Goal: Task Accomplishment & Management: Complete application form

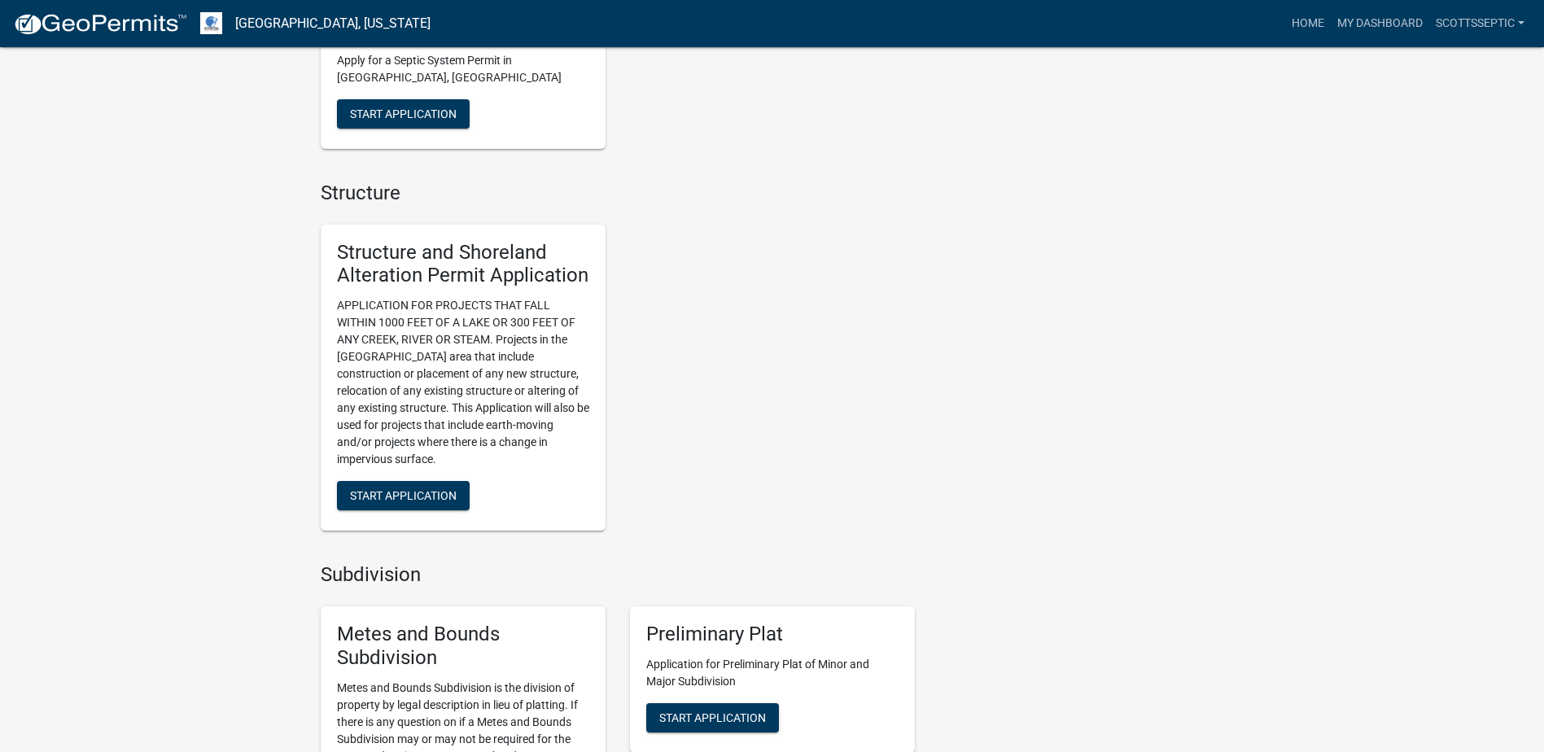
scroll to position [1221, 0]
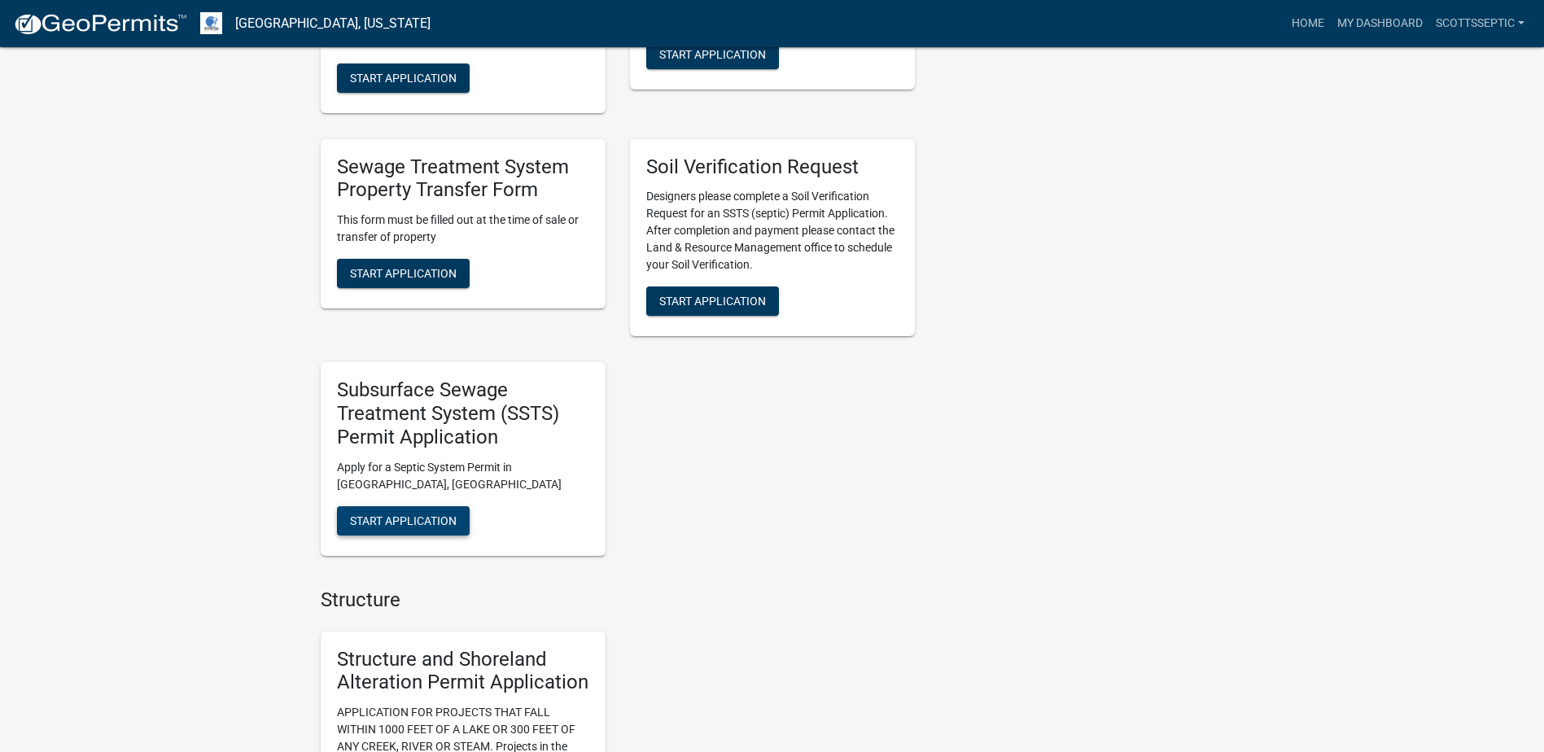
click at [397, 523] on span "Start Application" at bounding box center [403, 520] width 107 height 13
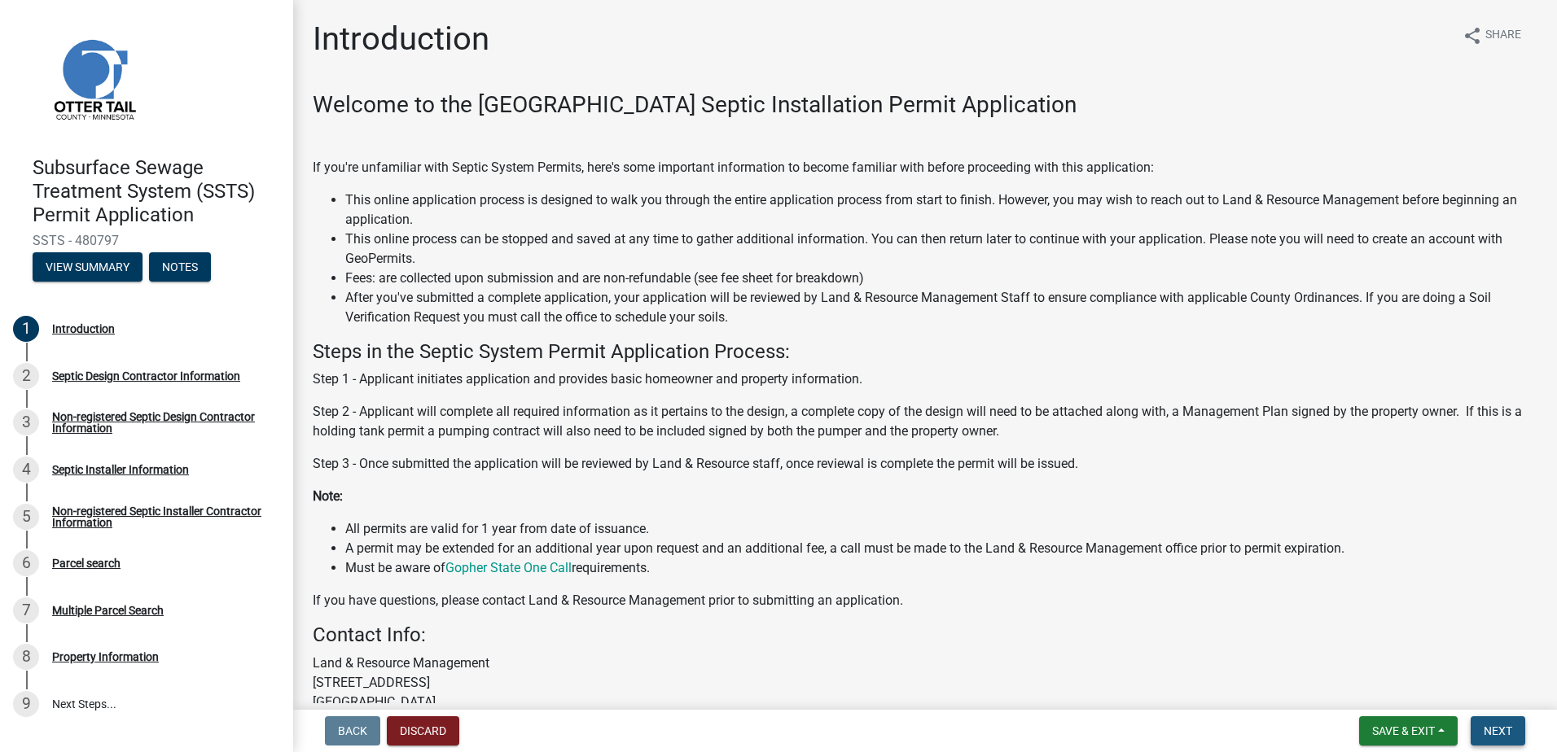
click at [1480, 722] on button "Next" at bounding box center [1497, 730] width 55 height 29
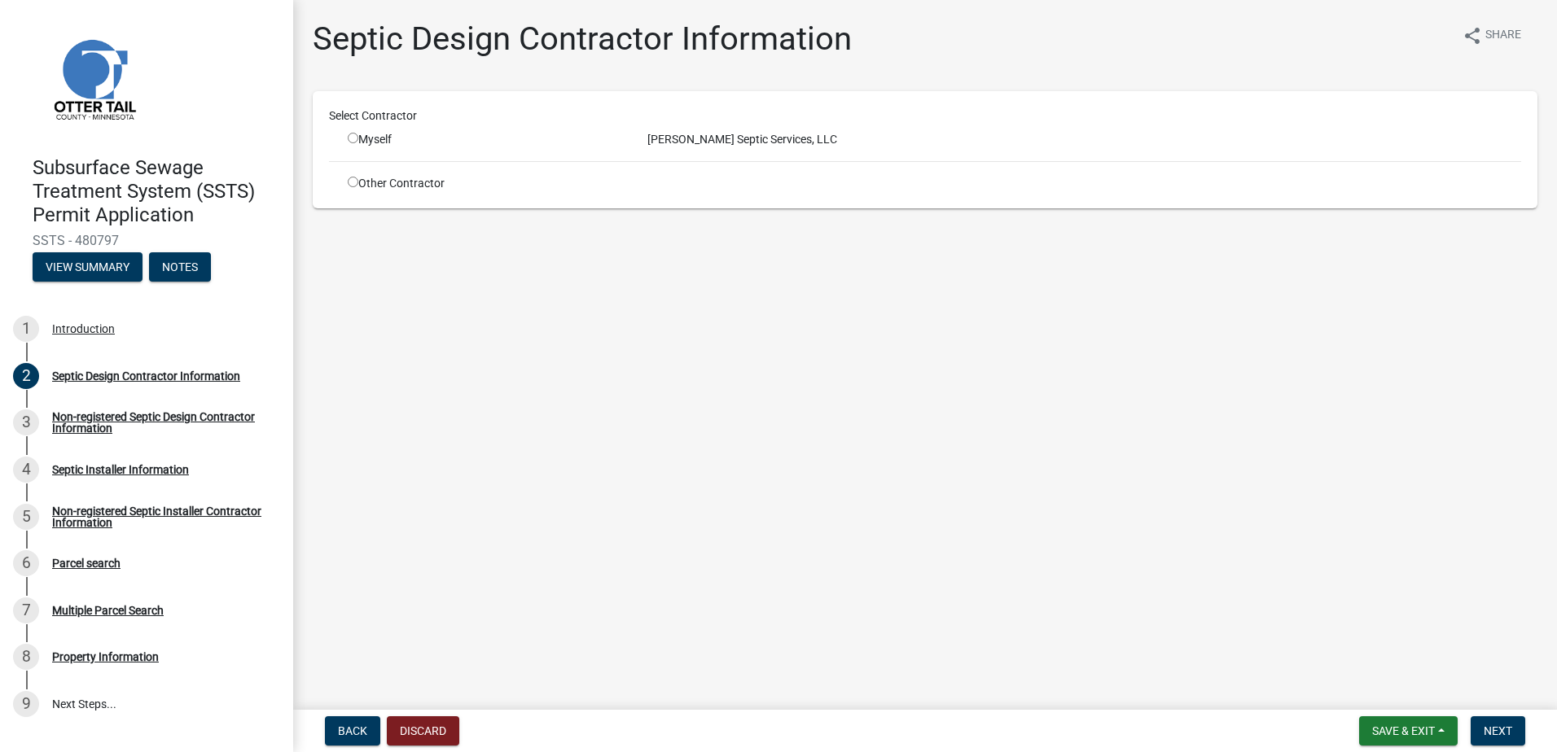
click at [353, 138] on input "radio" at bounding box center [353, 138] width 11 height 11
radio input "true"
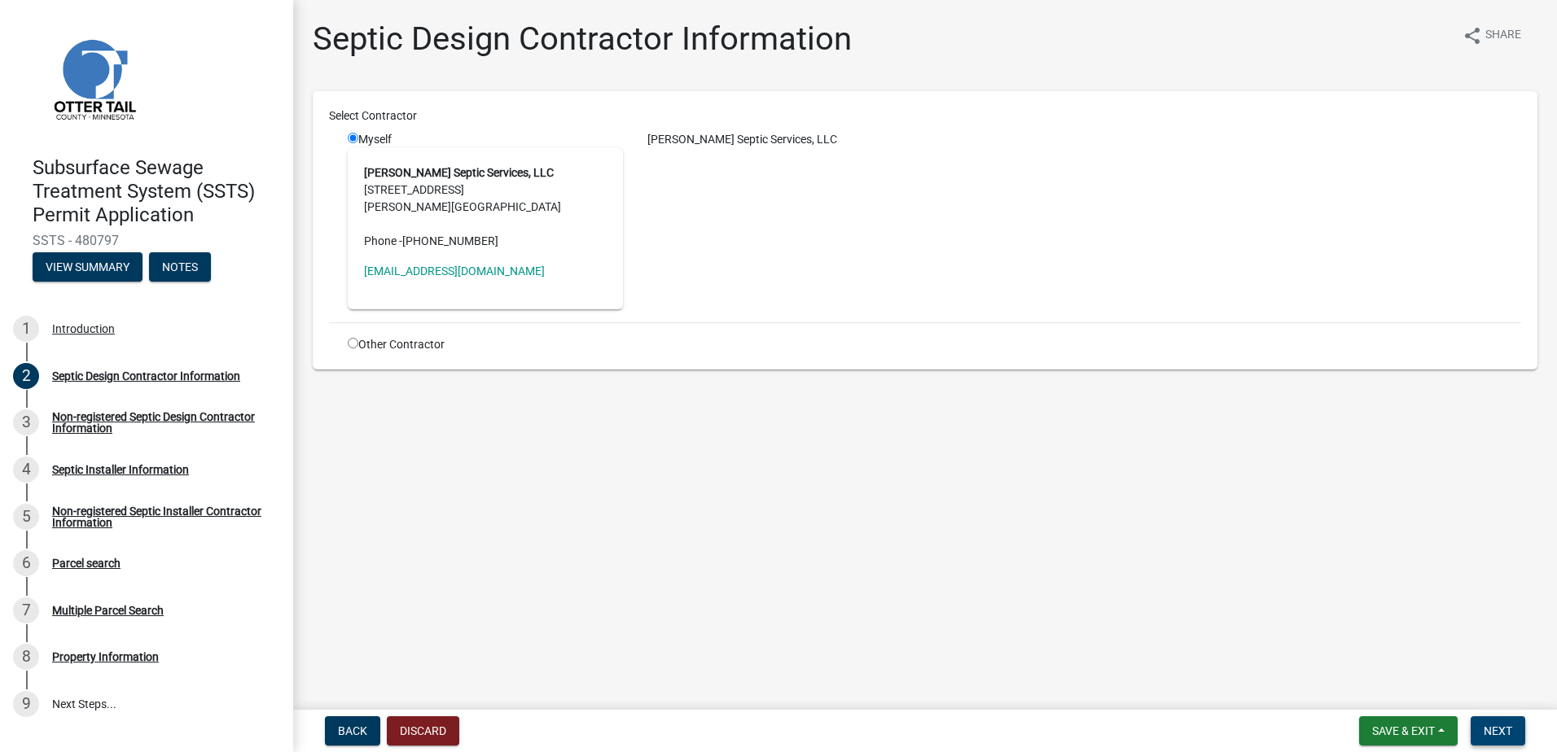
drag, startPoint x: 1521, startPoint y: 737, endPoint x: 1503, endPoint y: 728, distance: 20.0
click at [1519, 736] on button "Next" at bounding box center [1497, 730] width 55 height 29
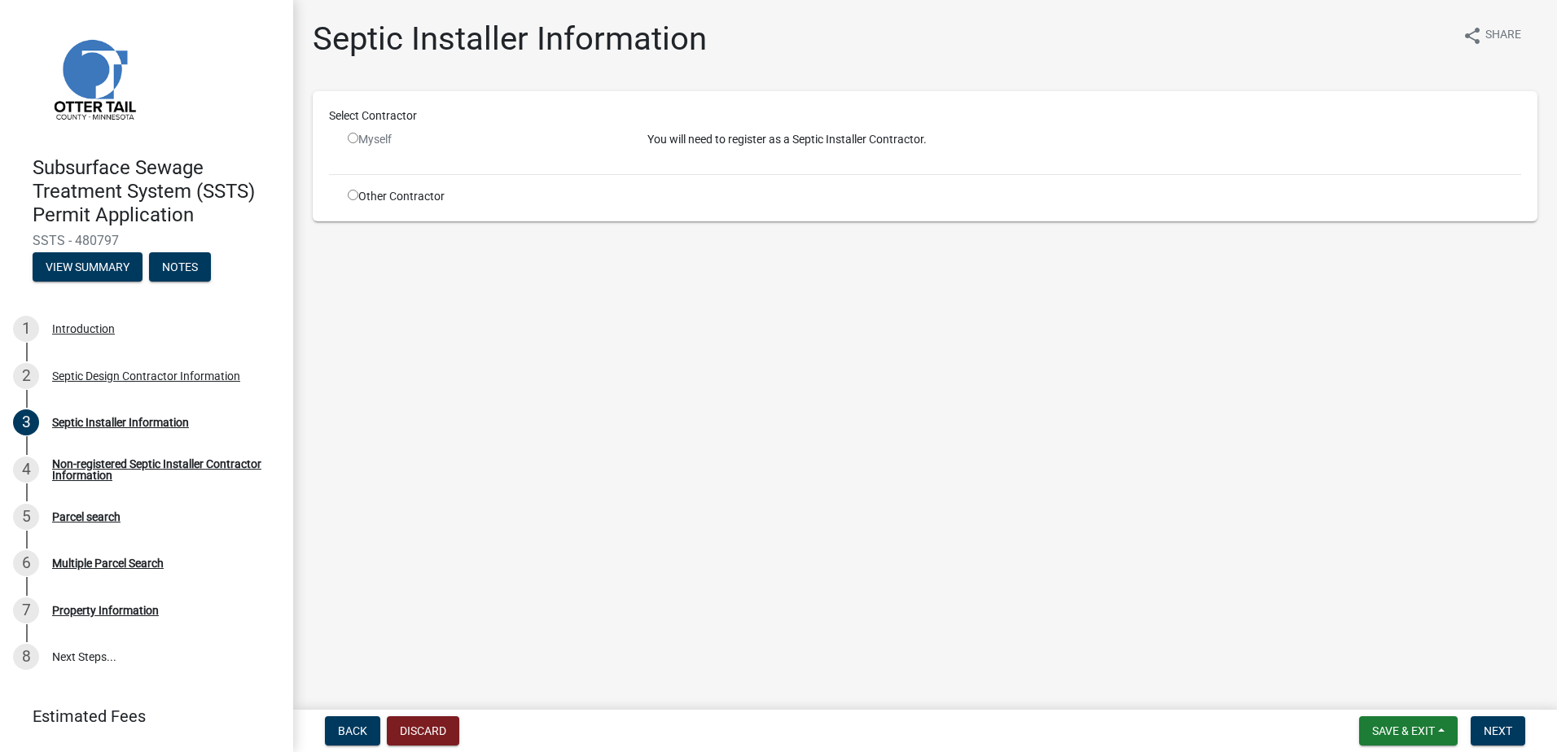
click at [348, 196] on input "radio" at bounding box center [353, 195] width 11 height 11
radio input "true"
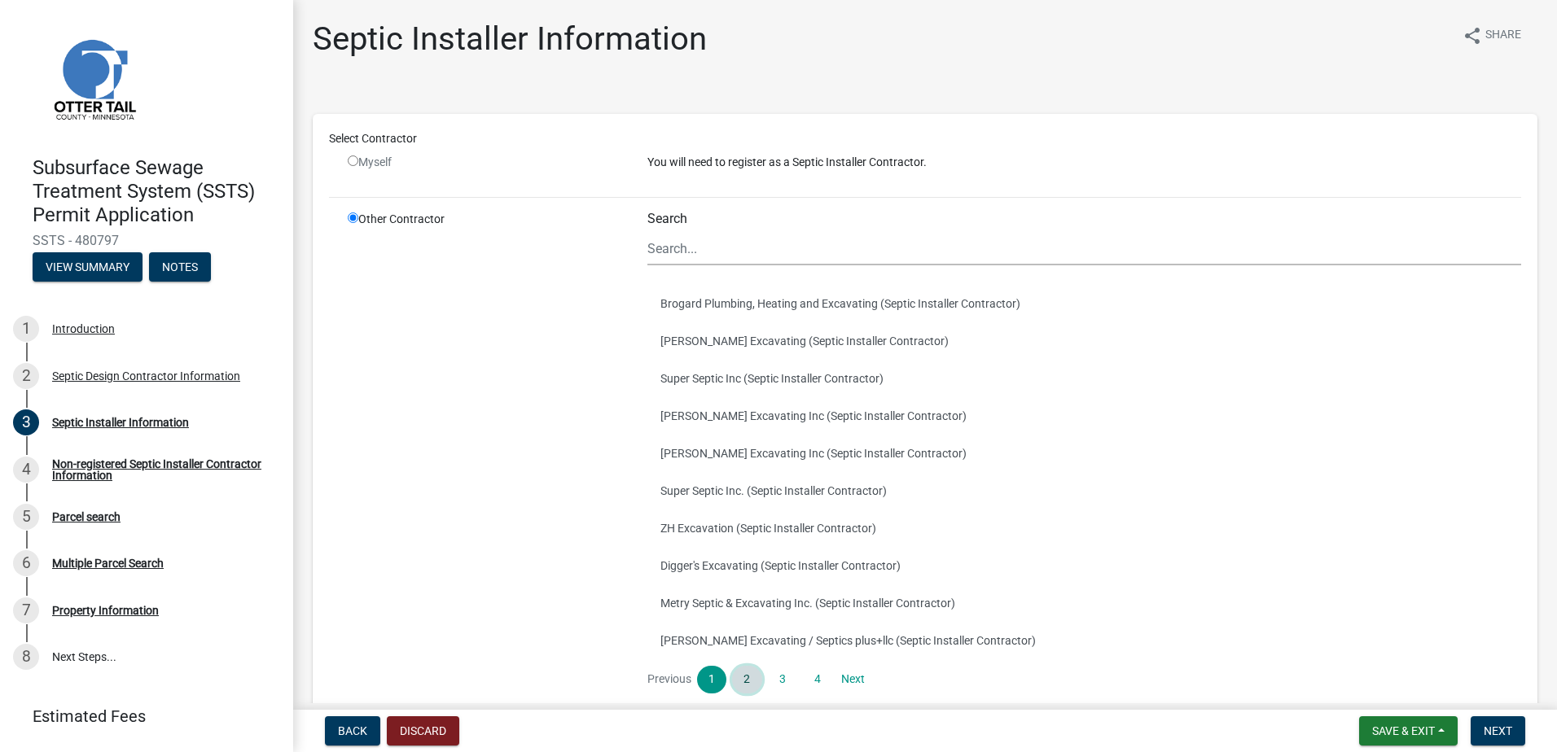
click at [737, 669] on link "2" at bounding box center [746, 680] width 29 height 28
click at [697, 413] on button "Renner Excavating, LLC (Septic Installer Contractor)" at bounding box center [1084, 415] width 874 height 37
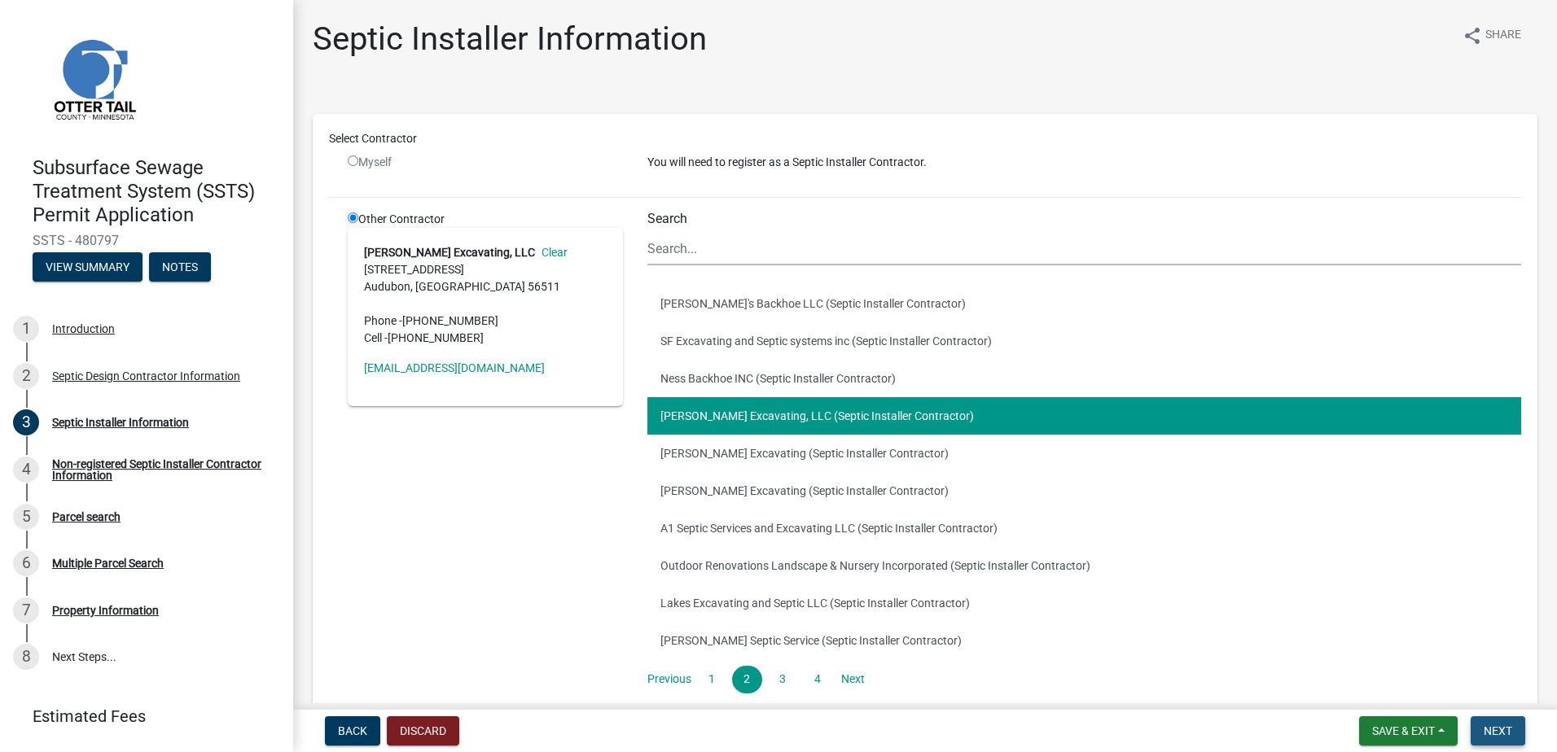
click at [1505, 721] on button "Next" at bounding box center [1497, 730] width 55 height 29
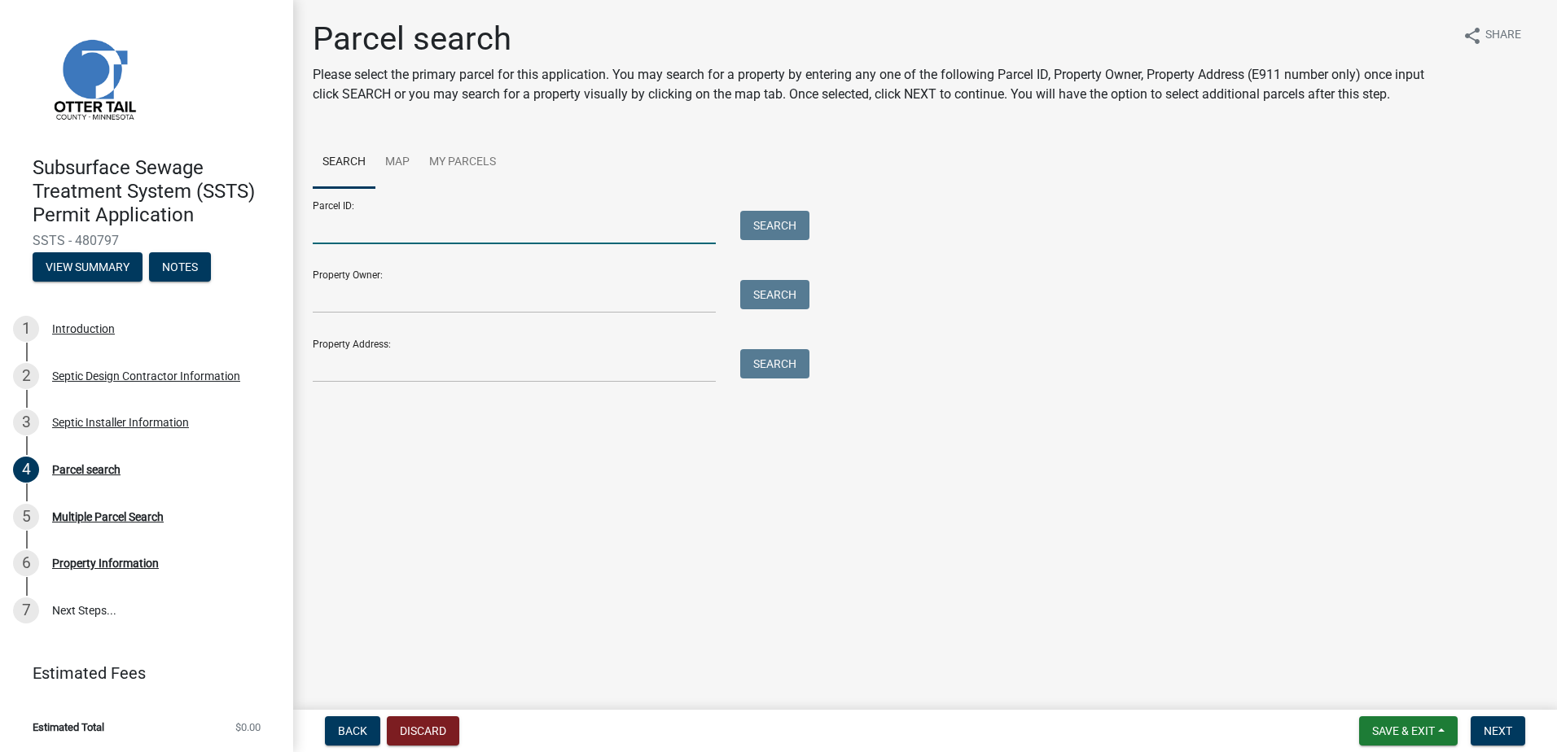
drag, startPoint x: 344, startPoint y: 234, endPoint x: 453, endPoint y: 186, distance: 118.5
click at [344, 232] on input "Parcel ID:" at bounding box center [514, 227] width 403 height 33
type input "08000990585000"
click at [756, 213] on button "Search" at bounding box center [774, 225] width 69 height 29
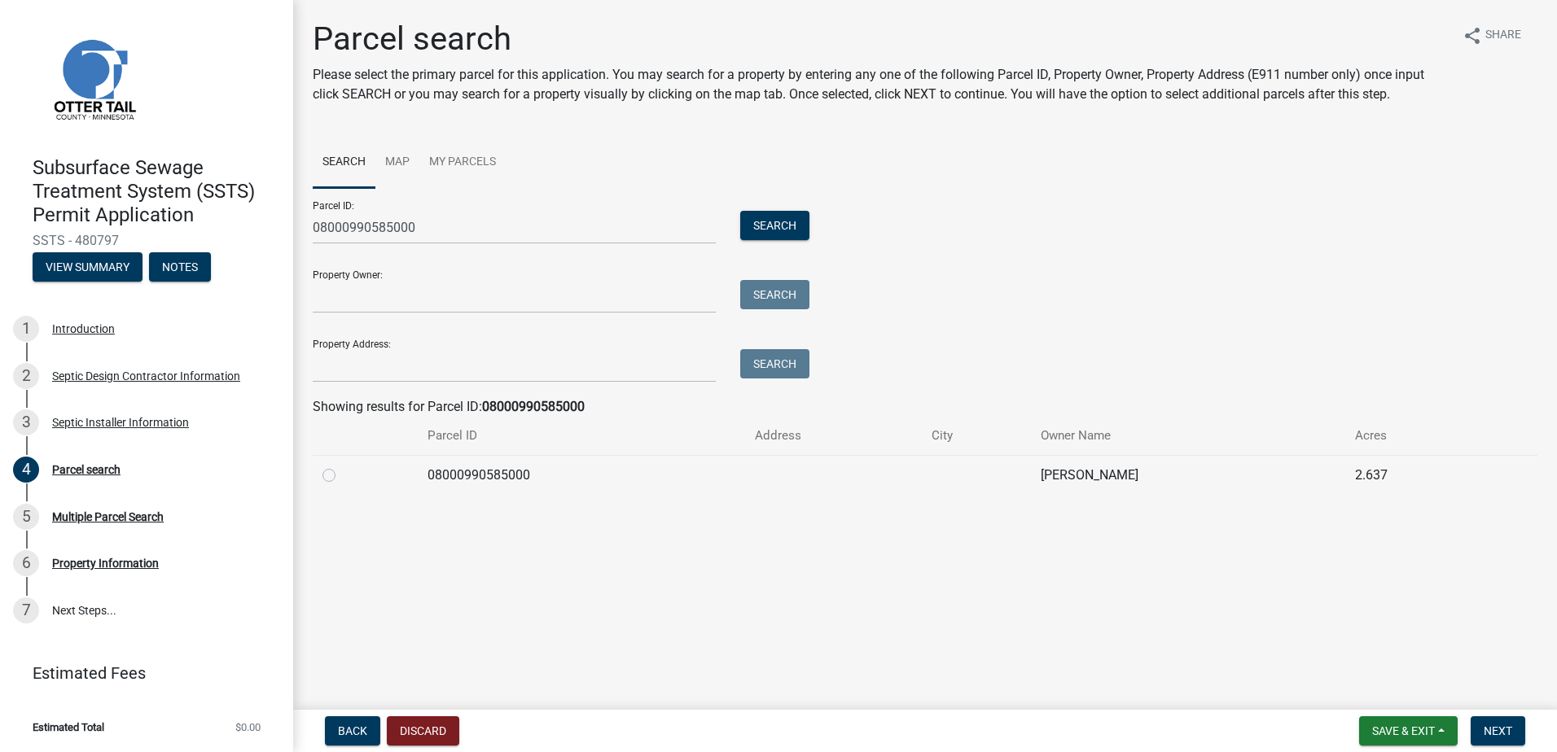
click at [342, 466] on label at bounding box center [342, 466] width 0 height 0
click at [342, 474] on input "radio" at bounding box center [347, 471] width 11 height 11
radio input "true"
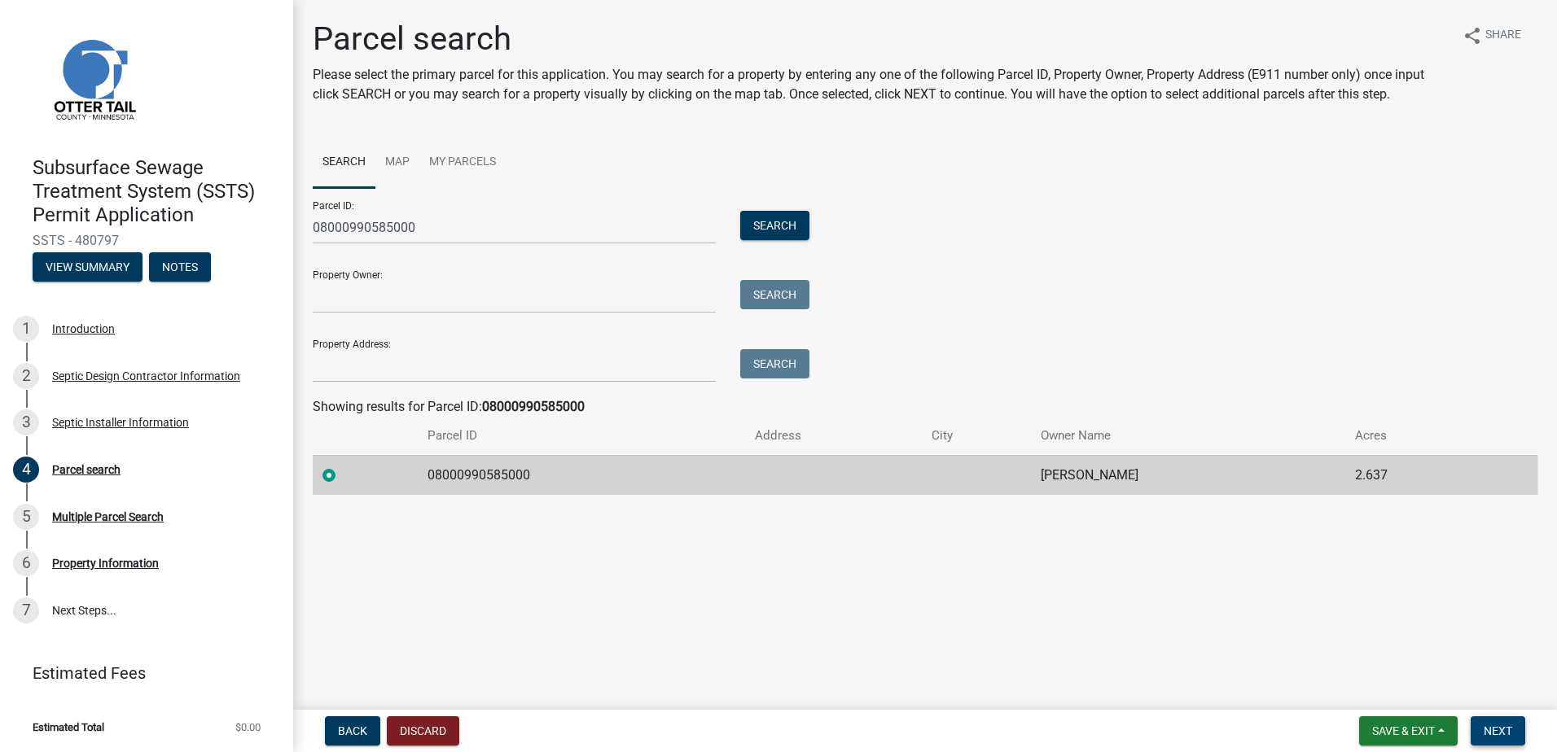
click at [1486, 730] on span "Next" at bounding box center [1497, 731] width 28 height 13
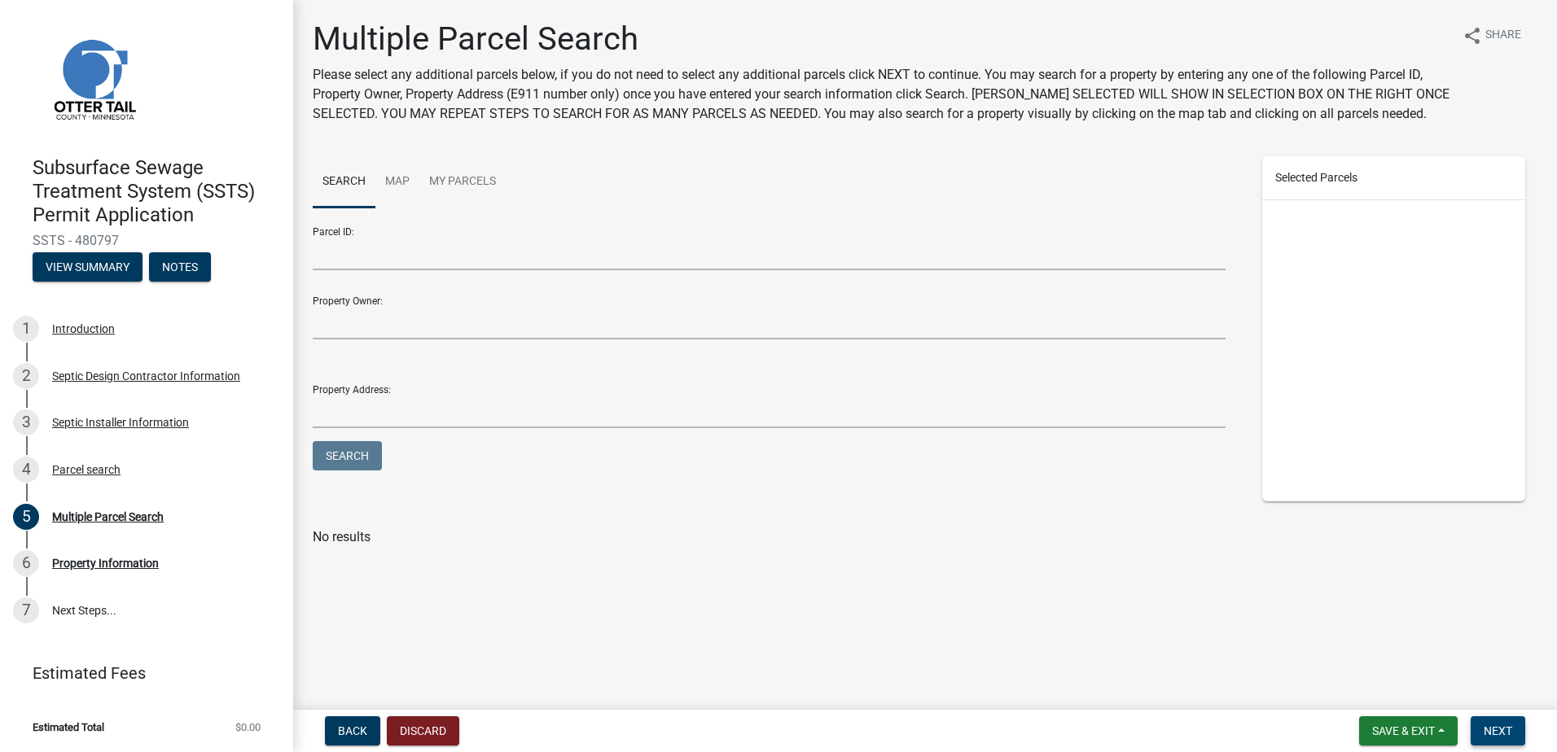
click at [1488, 727] on span "Next" at bounding box center [1497, 731] width 28 height 13
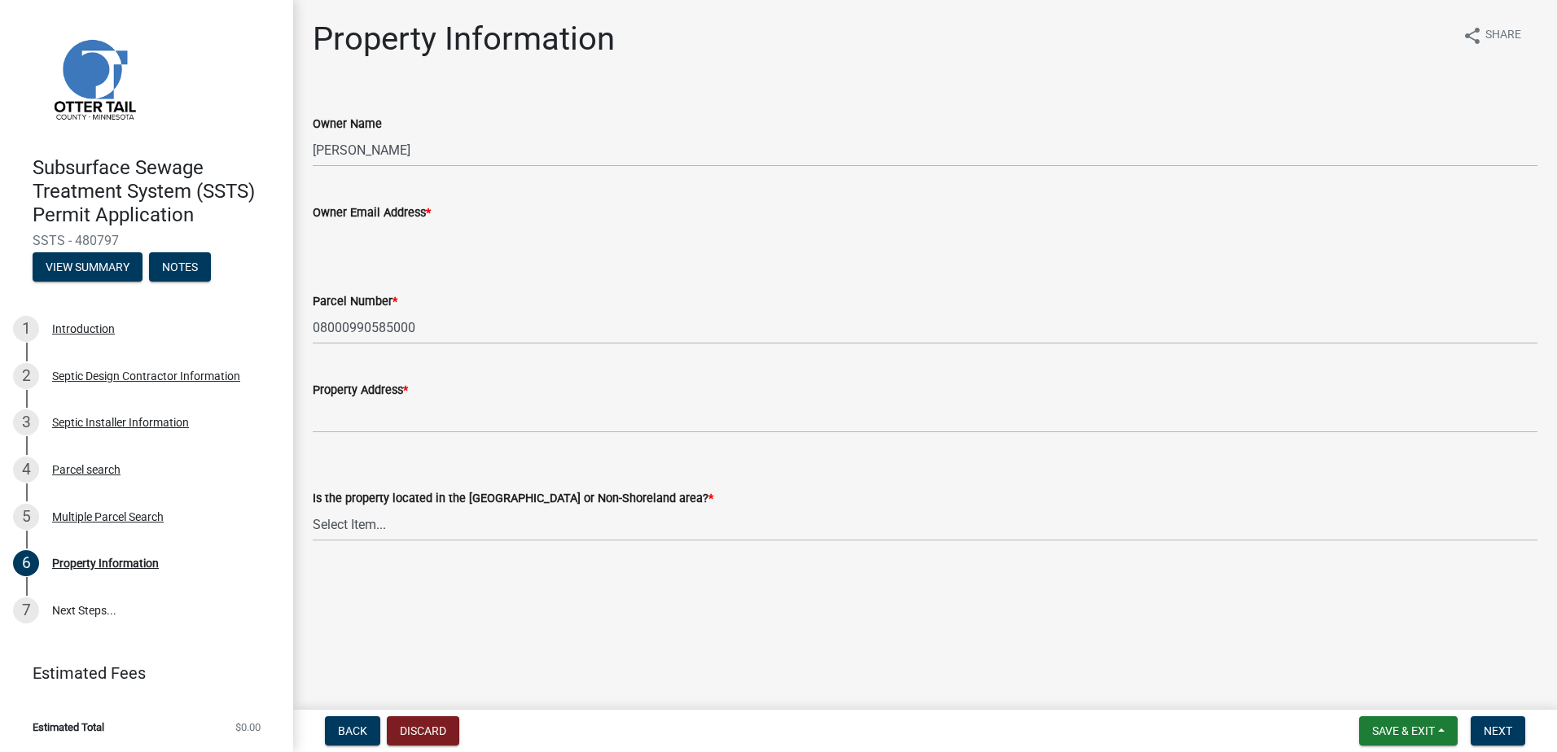
click at [344, 240] on input "Owner Email Address *" at bounding box center [925, 238] width 1224 height 33
type input "noemail@noemail.com"
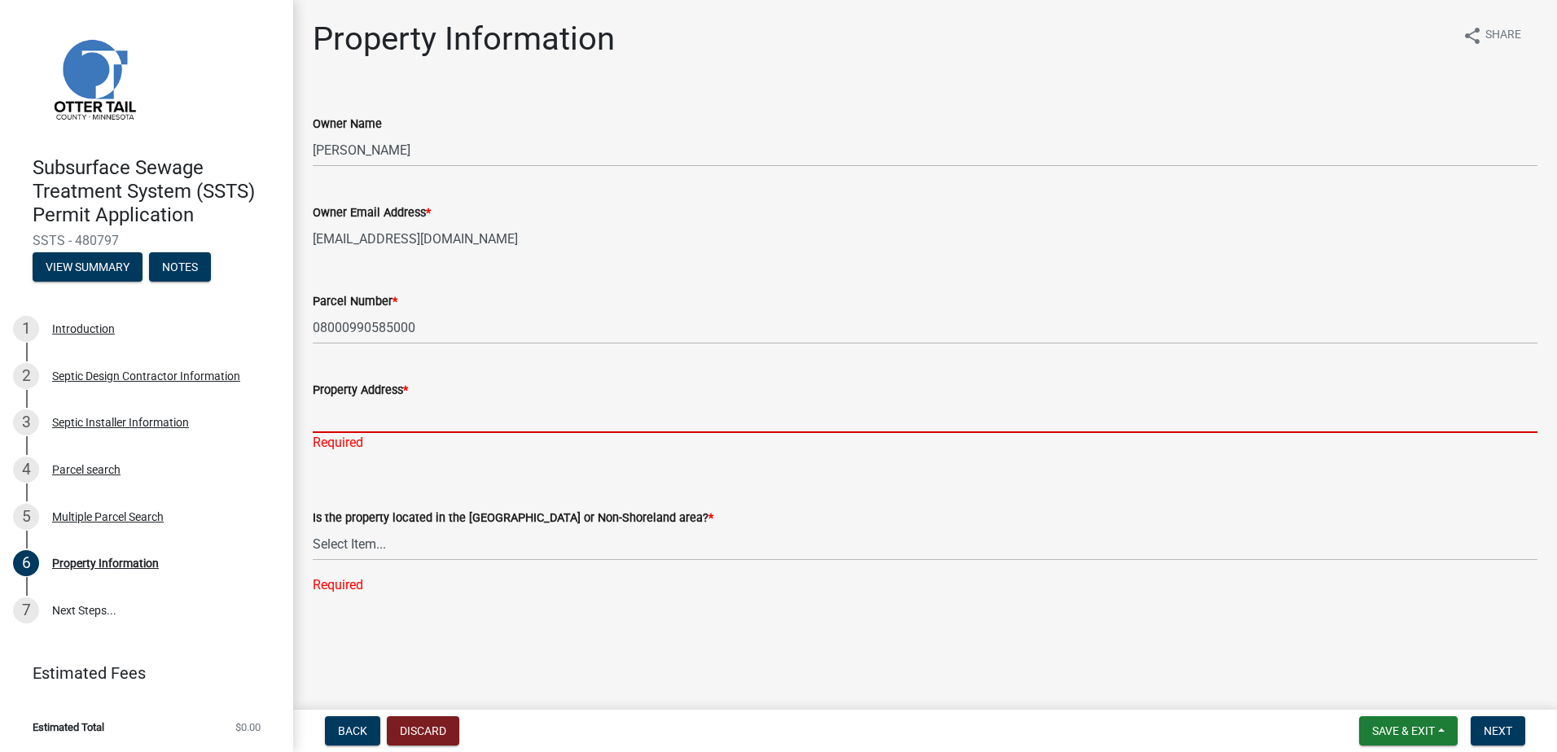
click at [331, 420] on input "Property Address *" at bounding box center [925, 416] width 1224 height 33
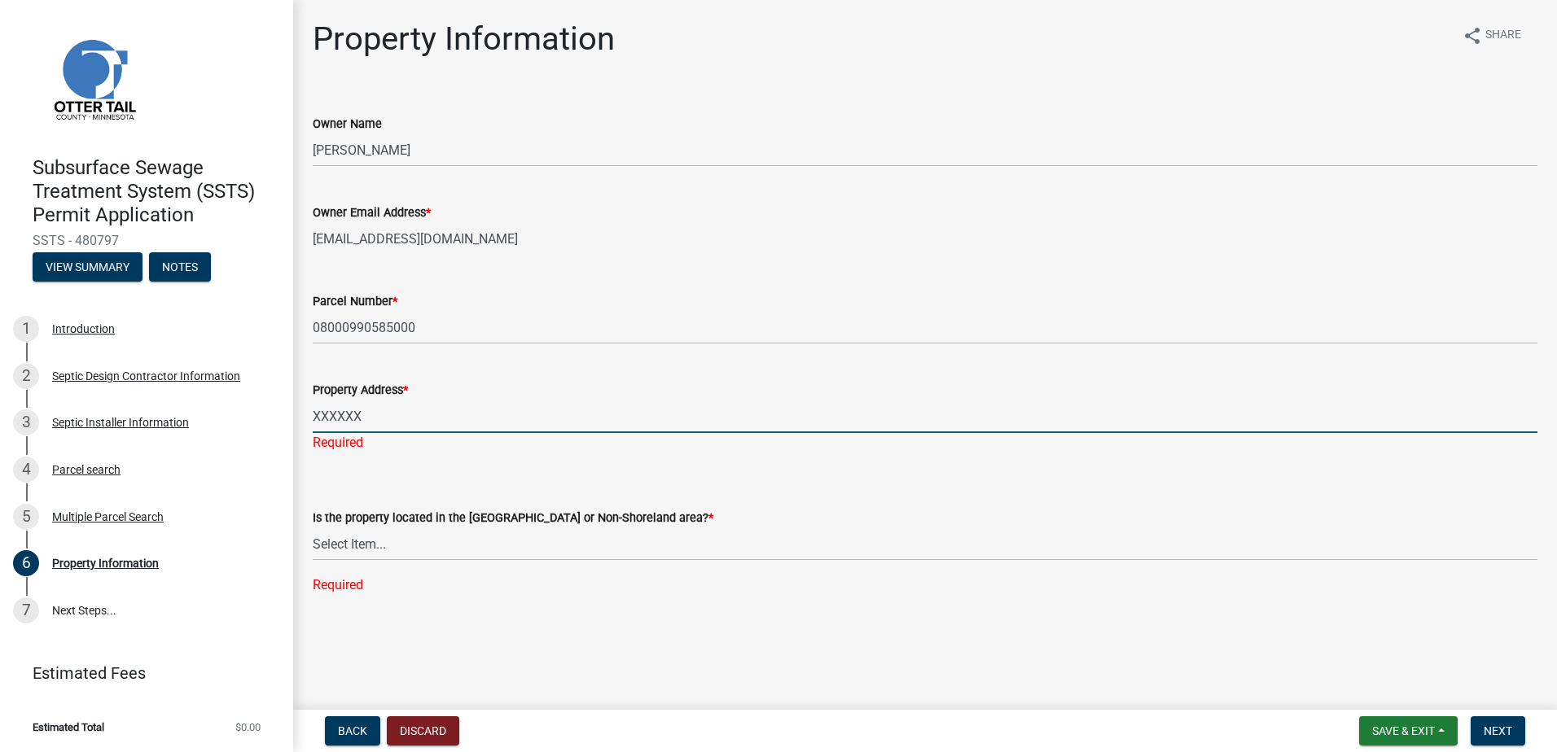
type input "XXXXXX"
click at [351, 550] on div "Is the property located in the Shoreland or Non-Shoreland area? * Select Item..…" at bounding box center [925, 530] width 1224 height 129
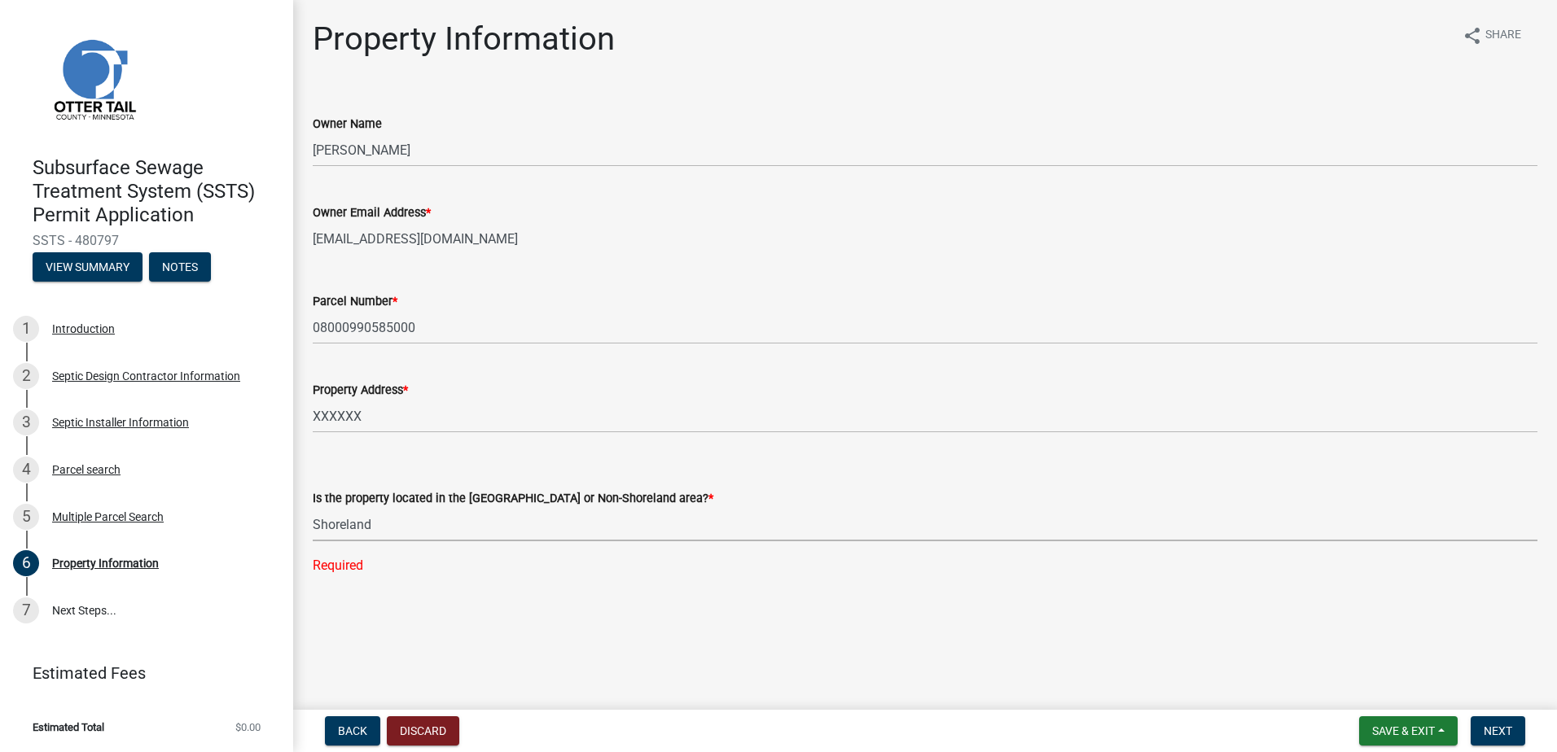
click at [313, 508] on select "Select Item... Shoreland Non-Shoreland" at bounding box center [925, 524] width 1224 height 33
select select "f91142e6-e911-469c-9754-896c7e7f9e05"
click at [1496, 720] on button "Next" at bounding box center [1497, 730] width 55 height 29
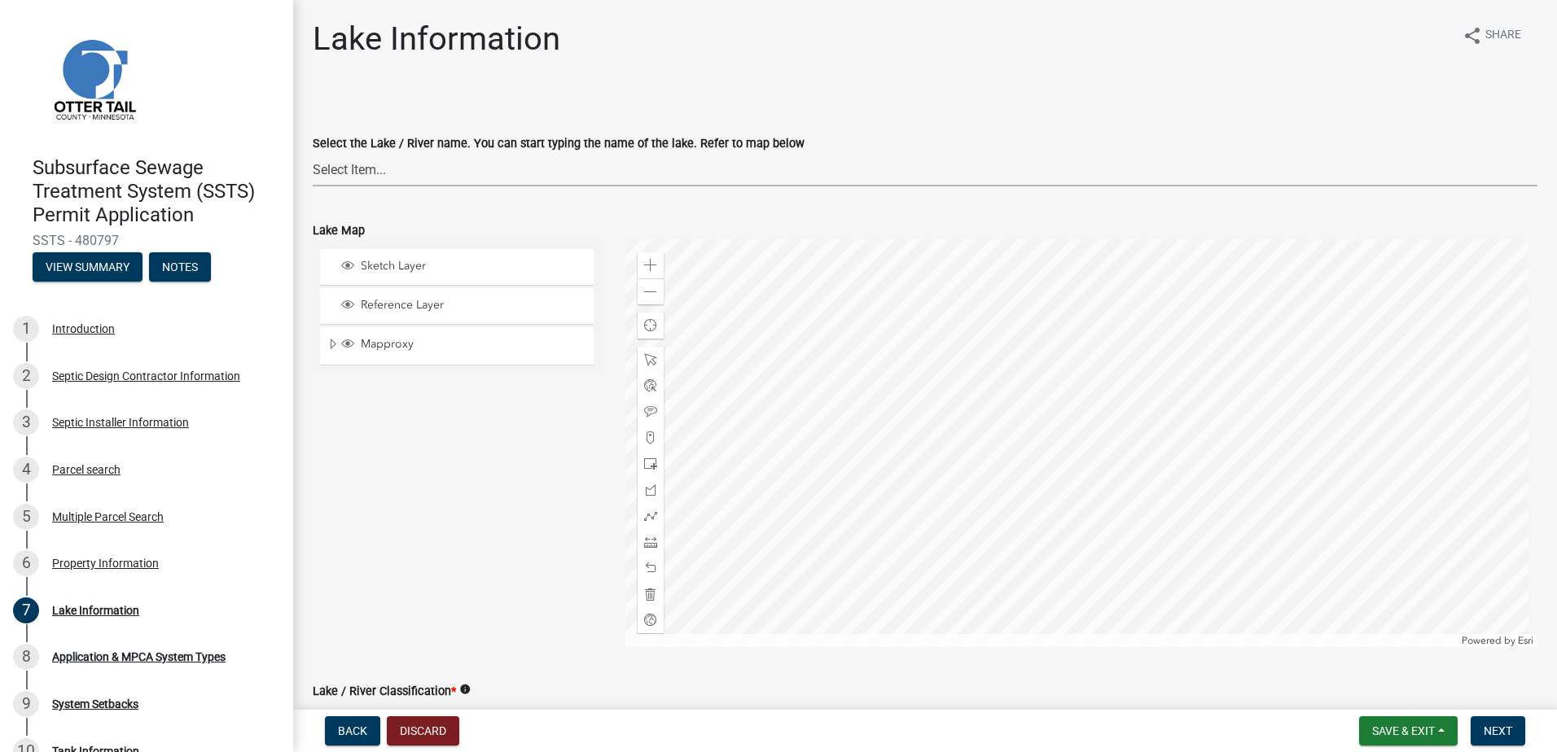
click at [336, 177] on select "Select Item... None Adley 56-031 Albert 56-118 Alfred 56-600 Alice 56-244 Alice…" at bounding box center [925, 169] width 1224 height 33
click at [313, 153] on select "Select Item... None Adley 56-031 Albert 56-118 Alfred 56-600 Alice 56-244 Alice…" at bounding box center [925, 169] width 1224 height 33
select select "e447ef52-8e04-4e20-b9c7-4bbddd9b062b"
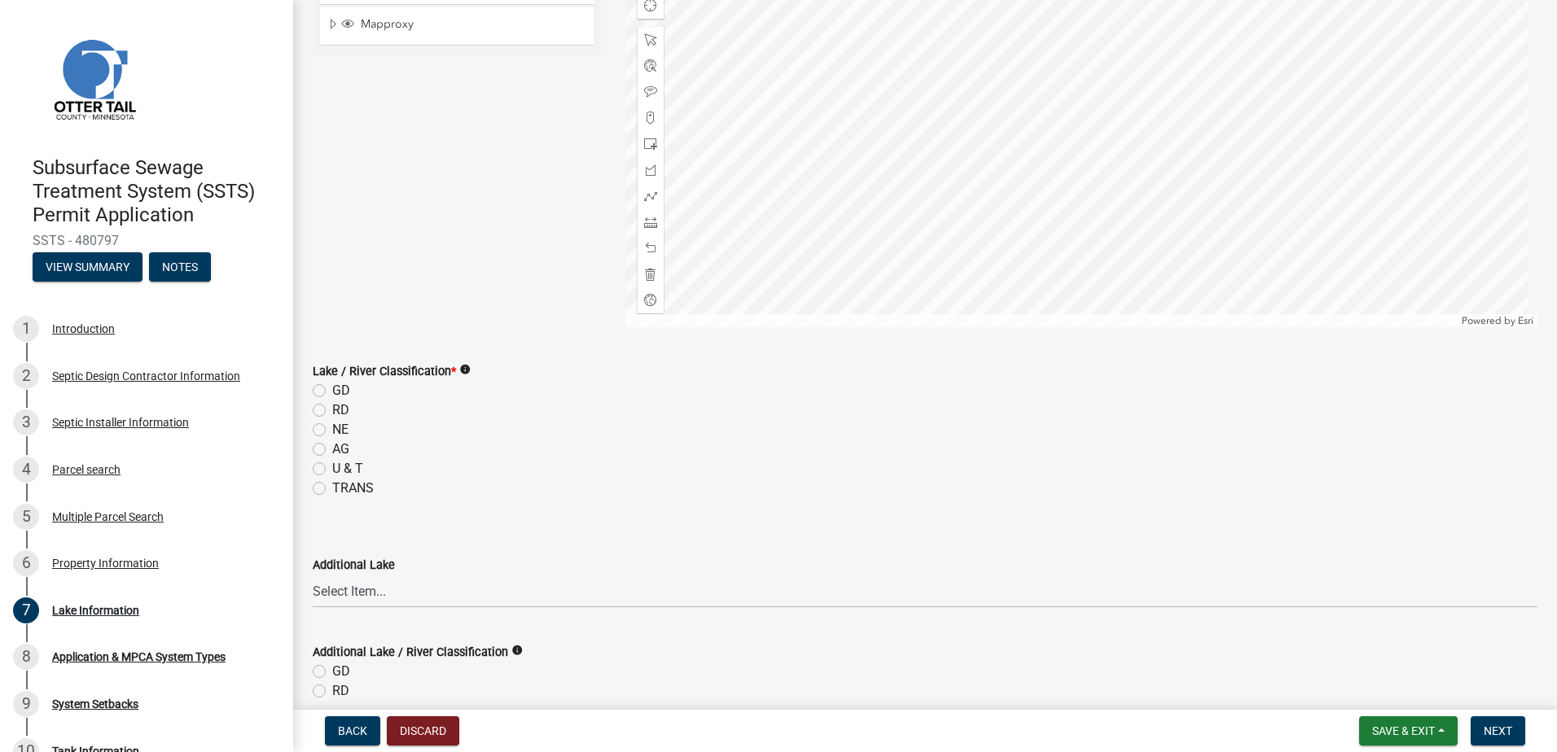
scroll to position [326, 0]
click at [332, 399] on label "RD" at bounding box center [340, 405] width 17 height 20
click at [332, 399] on input "RD" at bounding box center [337, 400] width 11 height 11
radio input "true"
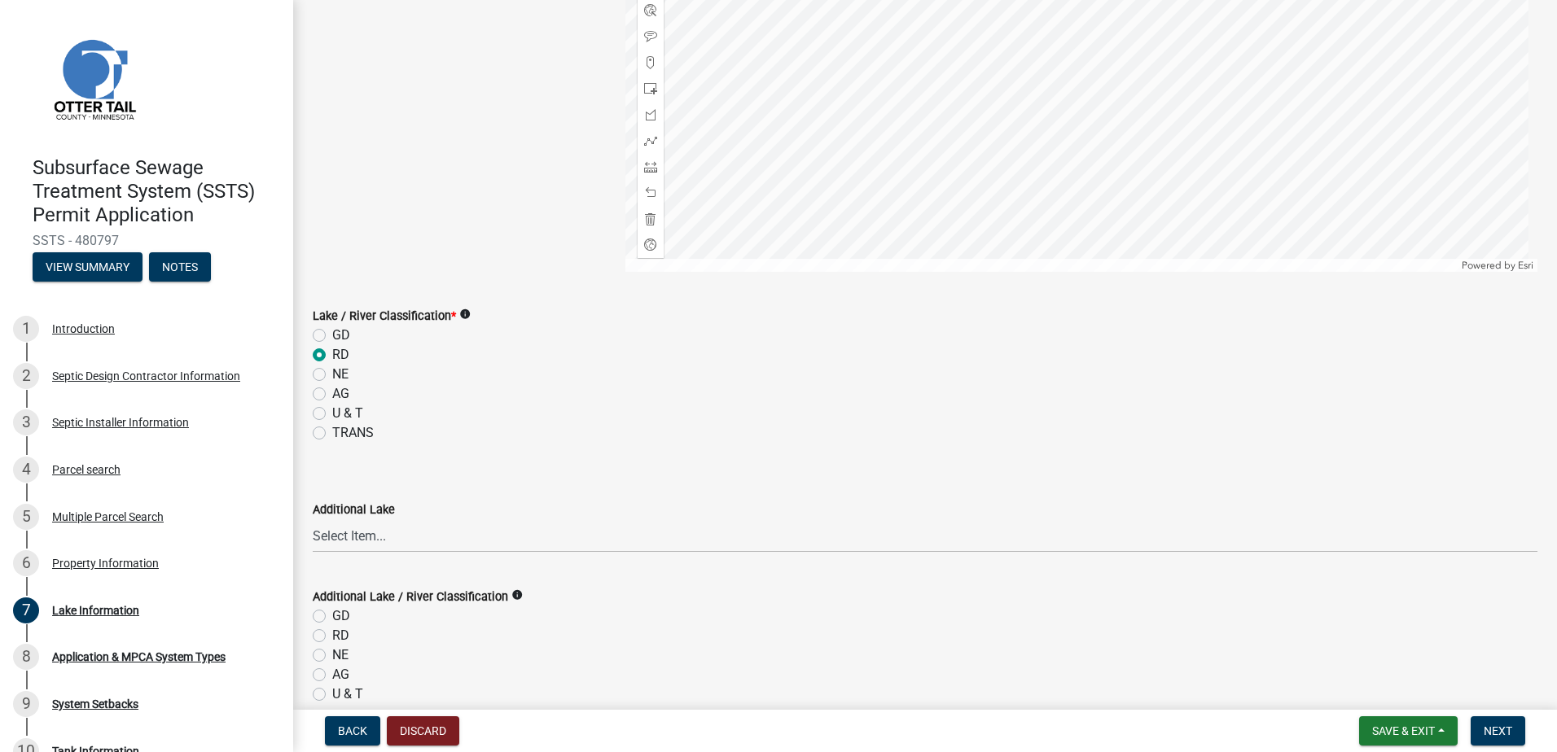
scroll to position [474, 0]
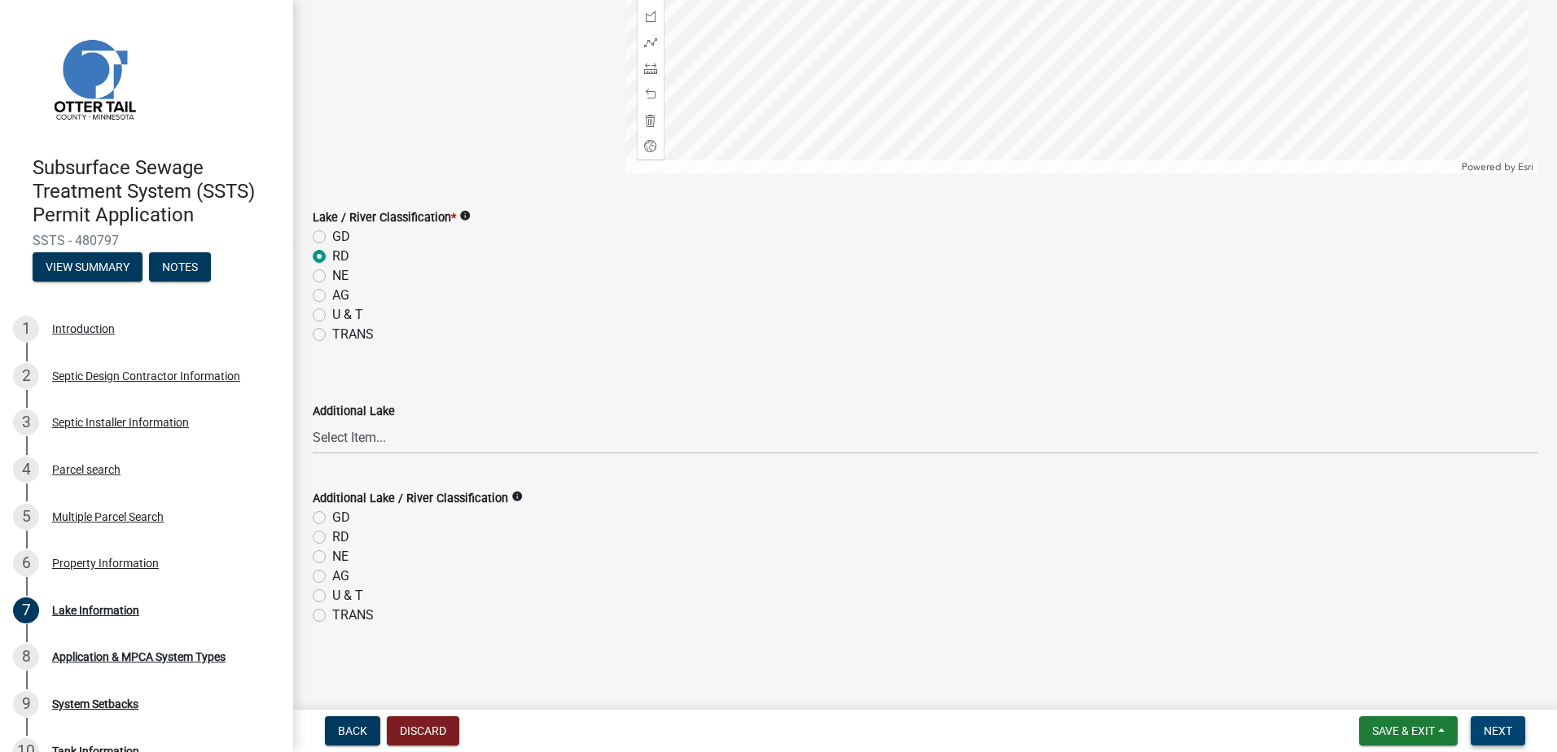
click at [1515, 734] on button "Next" at bounding box center [1497, 730] width 55 height 29
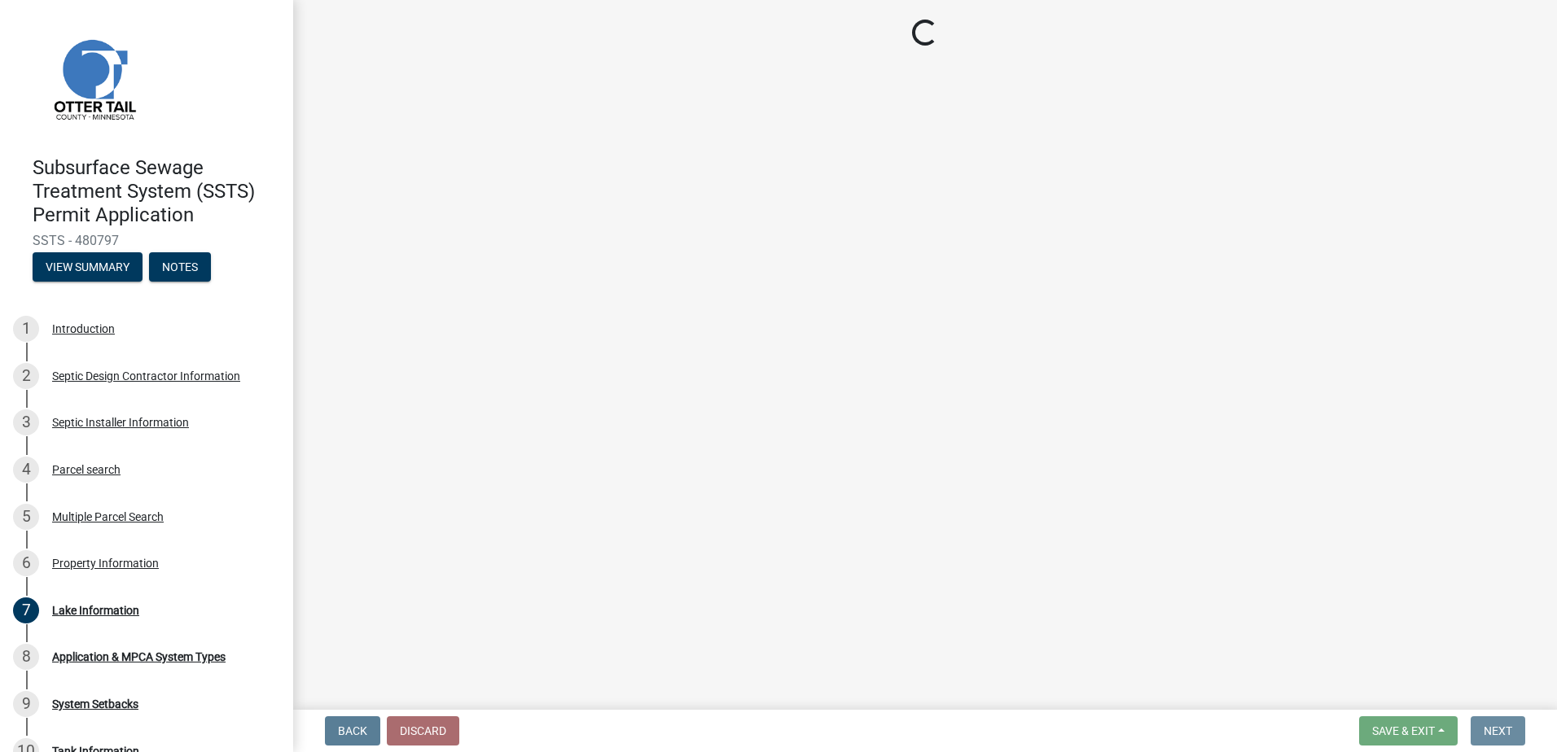
scroll to position [0, 0]
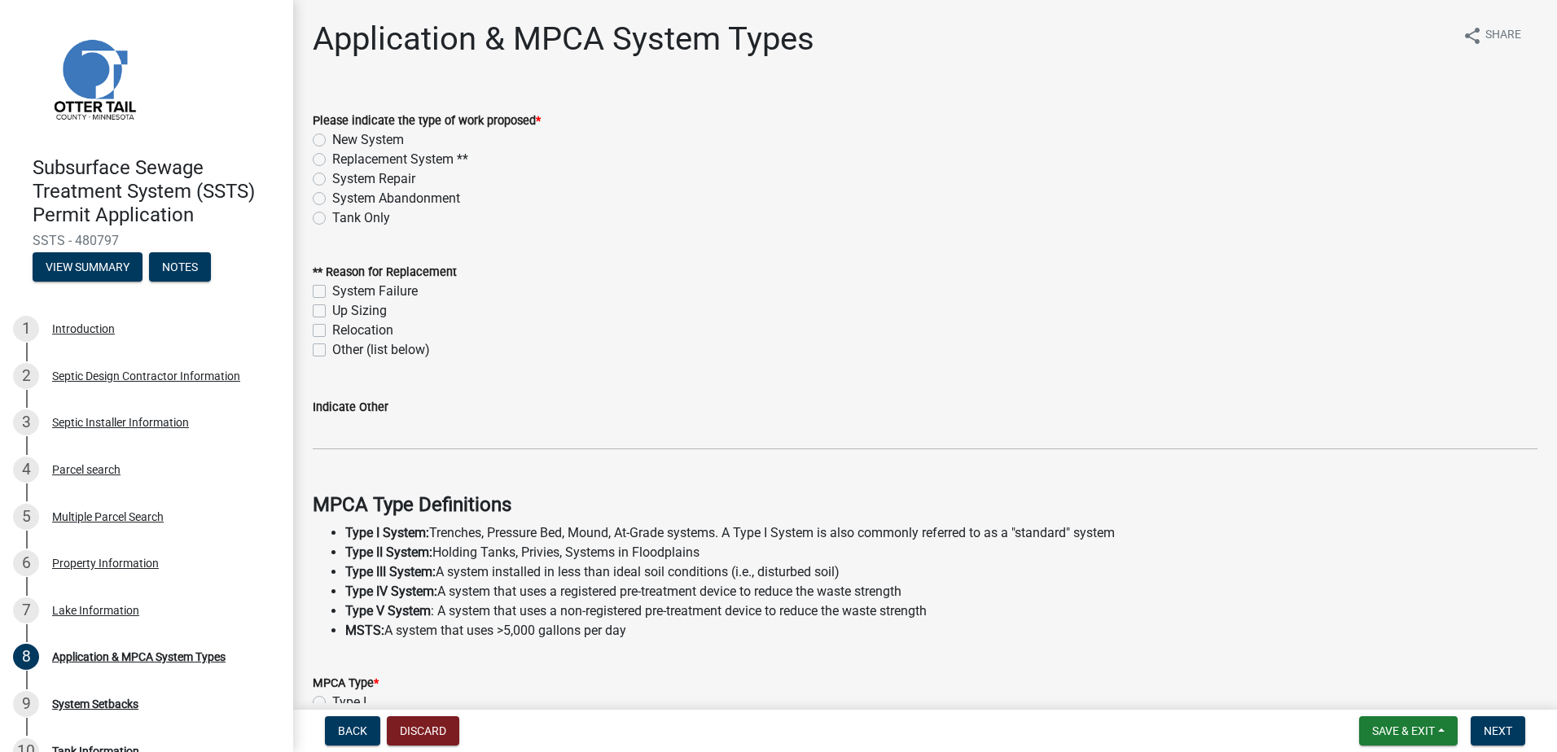
click at [332, 141] on label "New System" at bounding box center [368, 140] width 72 height 20
click at [332, 141] on input "New System" at bounding box center [337, 135] width 11 height 11
radio input "true"
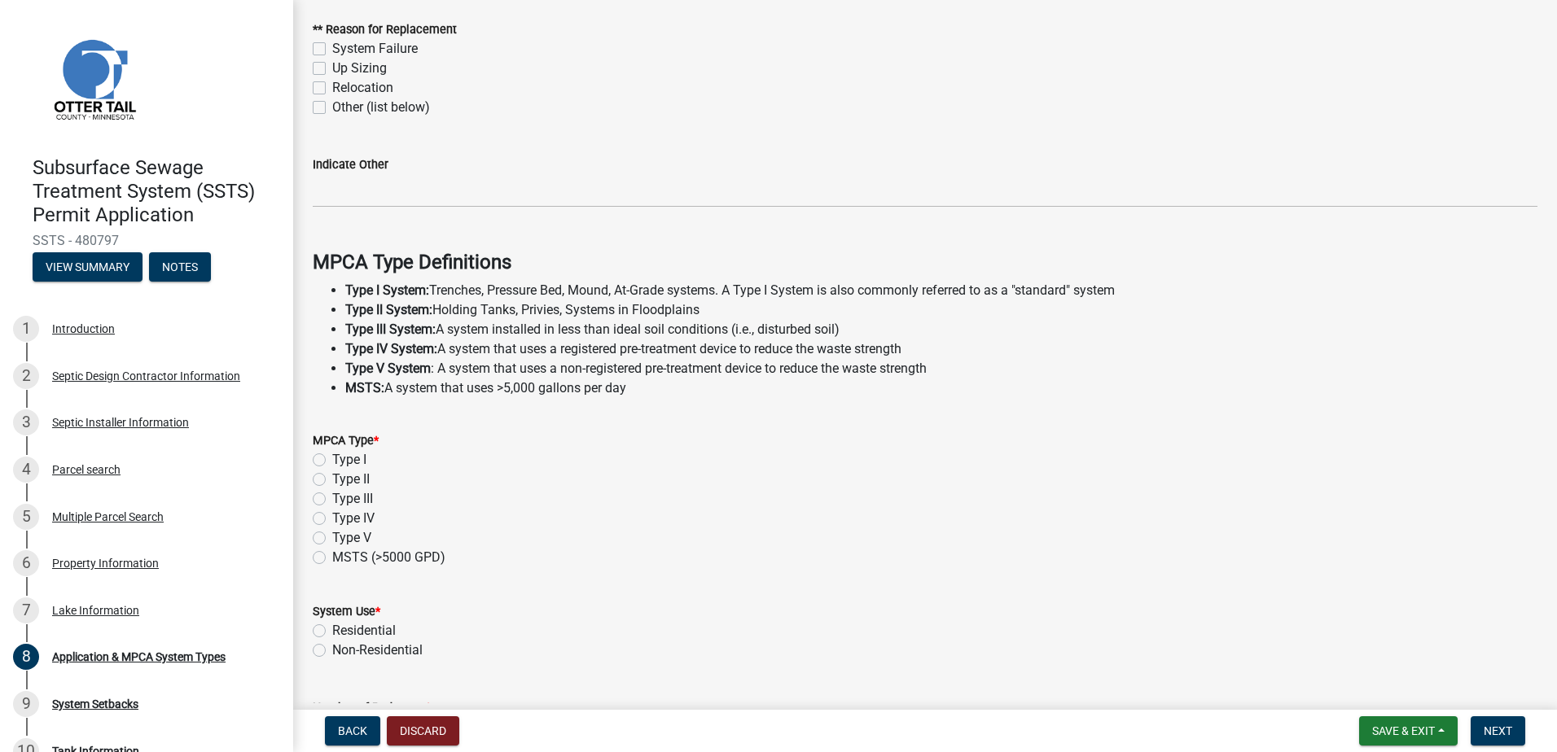
scroll to position [244, 0]
click at [332, 455] on label "Type I" at bounding box center [349, 459] width 34 height 20
click at [332, 455] on input "Type I" at bounding box center [337, 454] width 11 height 11
radio input "true"
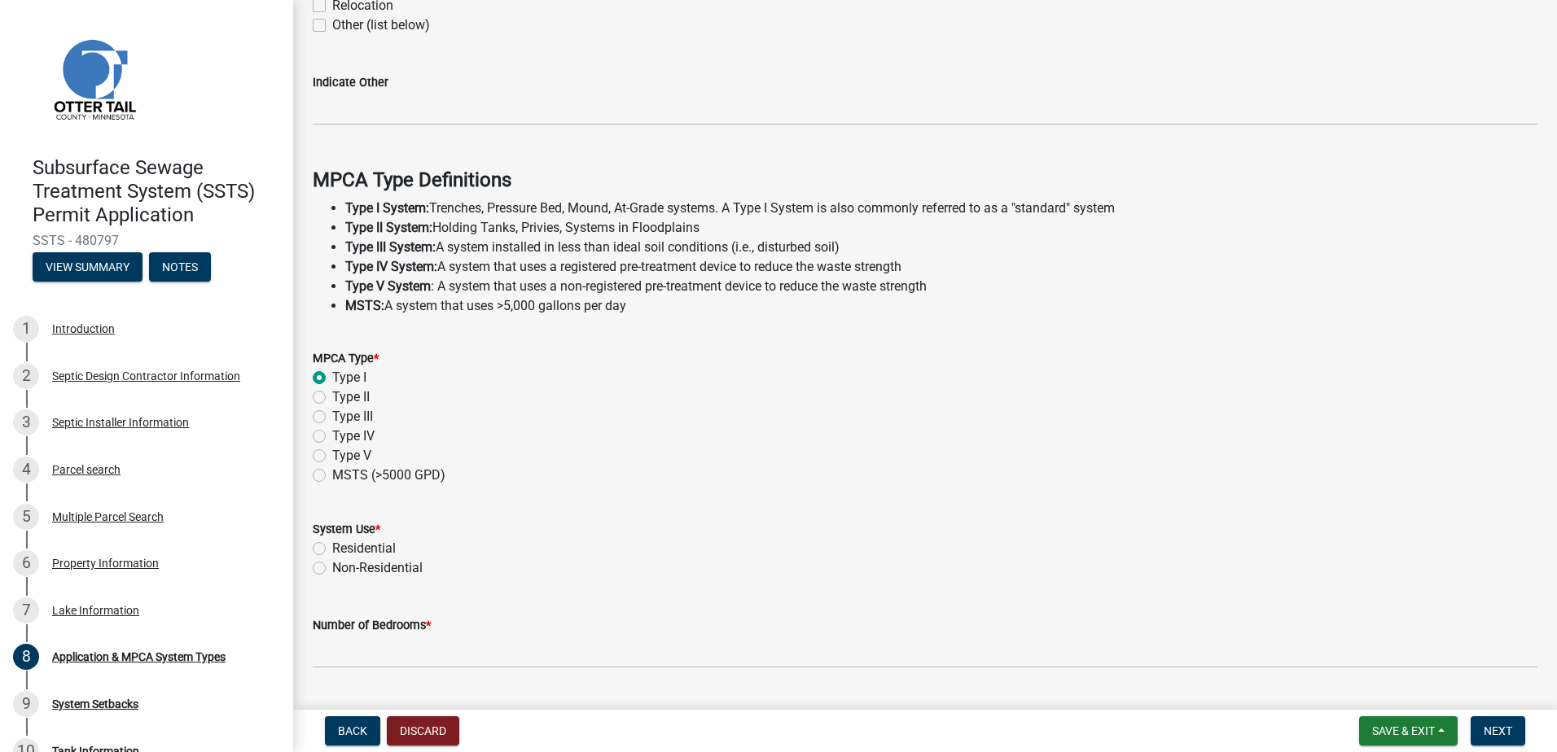
scroll to position [455, 0]
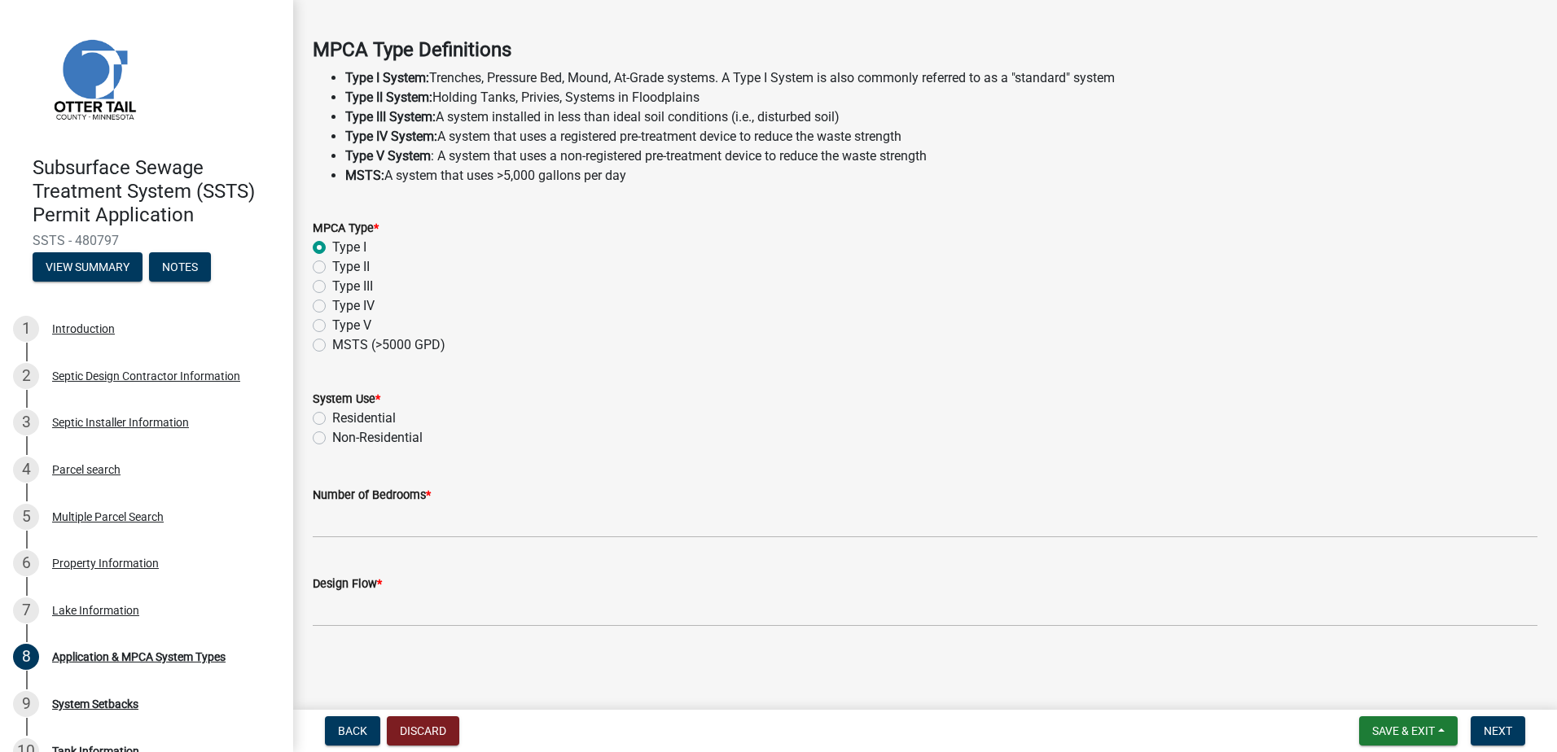
click at [332, 418] on label "Residential" at bounding box center [364, 419] width 64 height 20
click at [332, 418] on input "Residential" at bounding box center [337, 414] width 11 height 11
radio input "true"
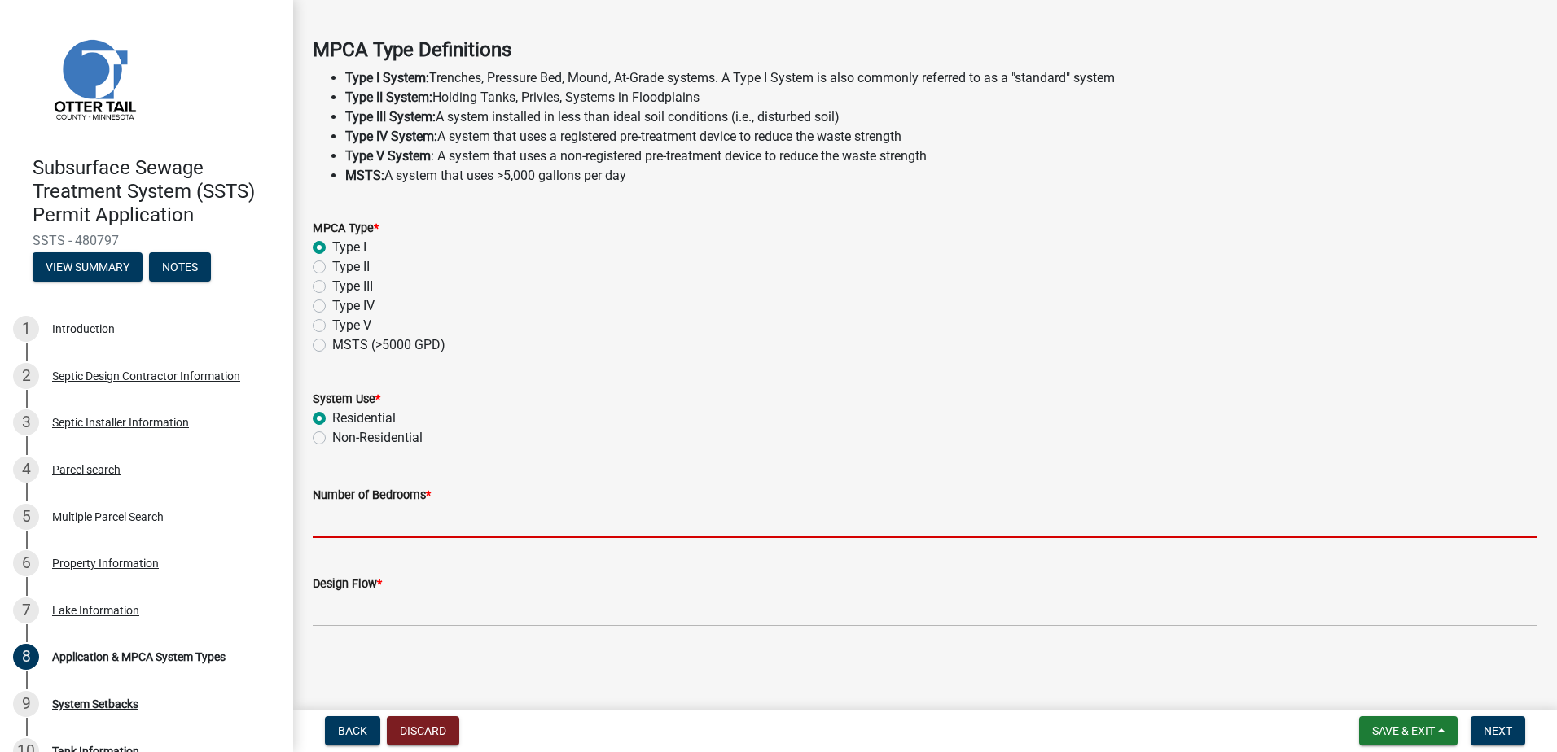
click at [344, 529] on input "Number of Bedrooms *" at bounding box center [925, 521] width 1224 height 33
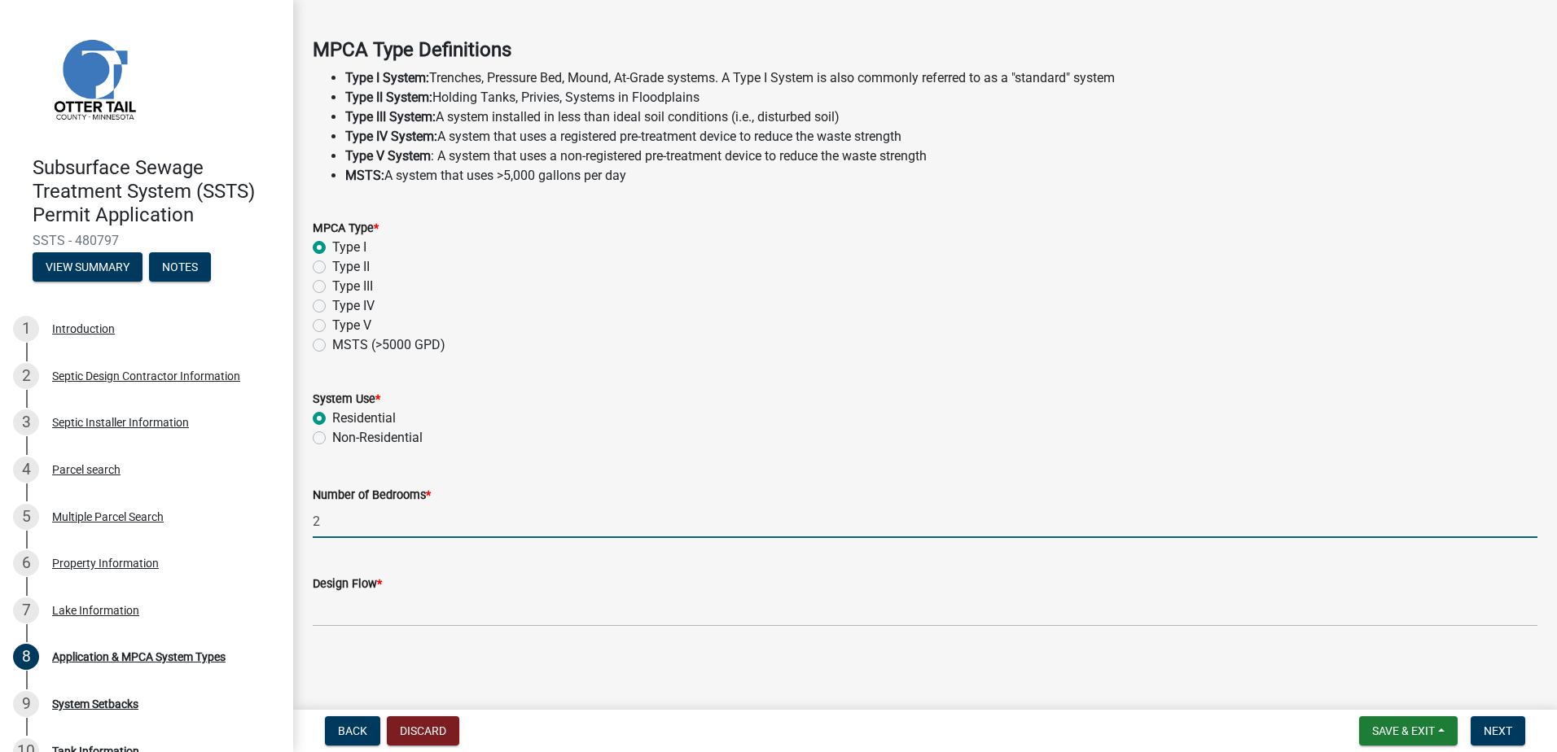
type input "2"
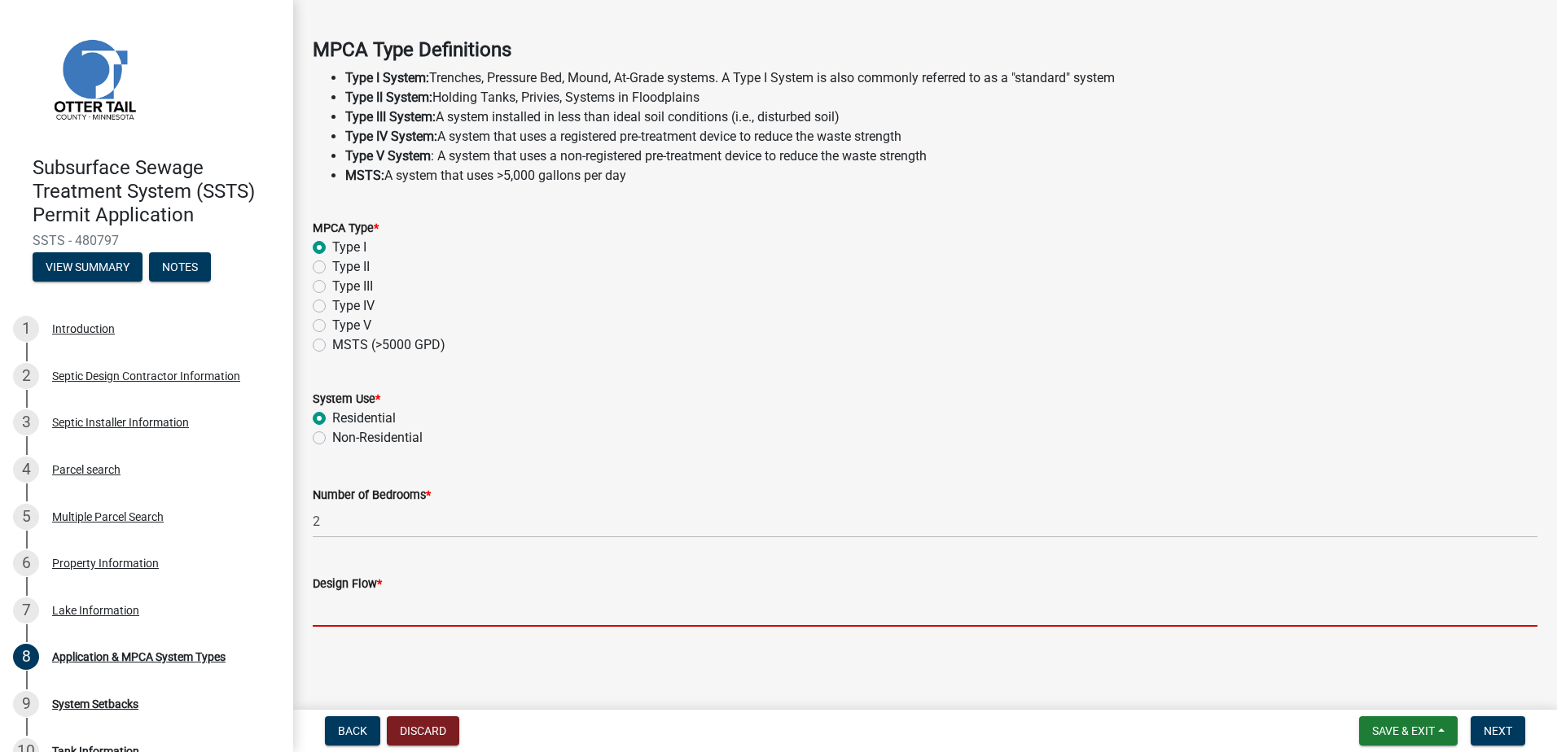
click at [354, 608] on input "Design Flow *" at bounding box center [925, 609] width 1224 height 33
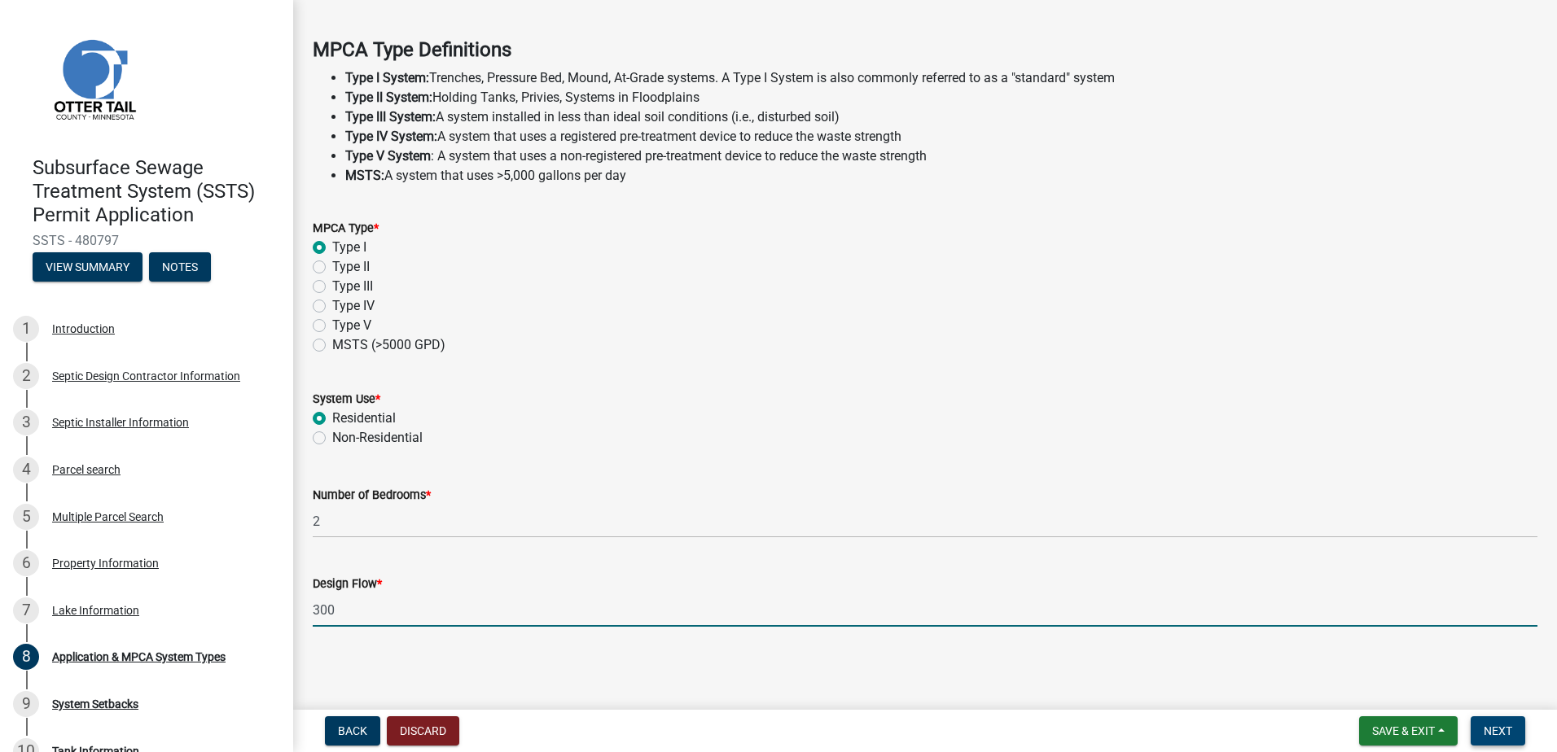
type input "300"
click at [1512, 729] on span "Next" at bounding box center [1497, 731] width 28 height 13
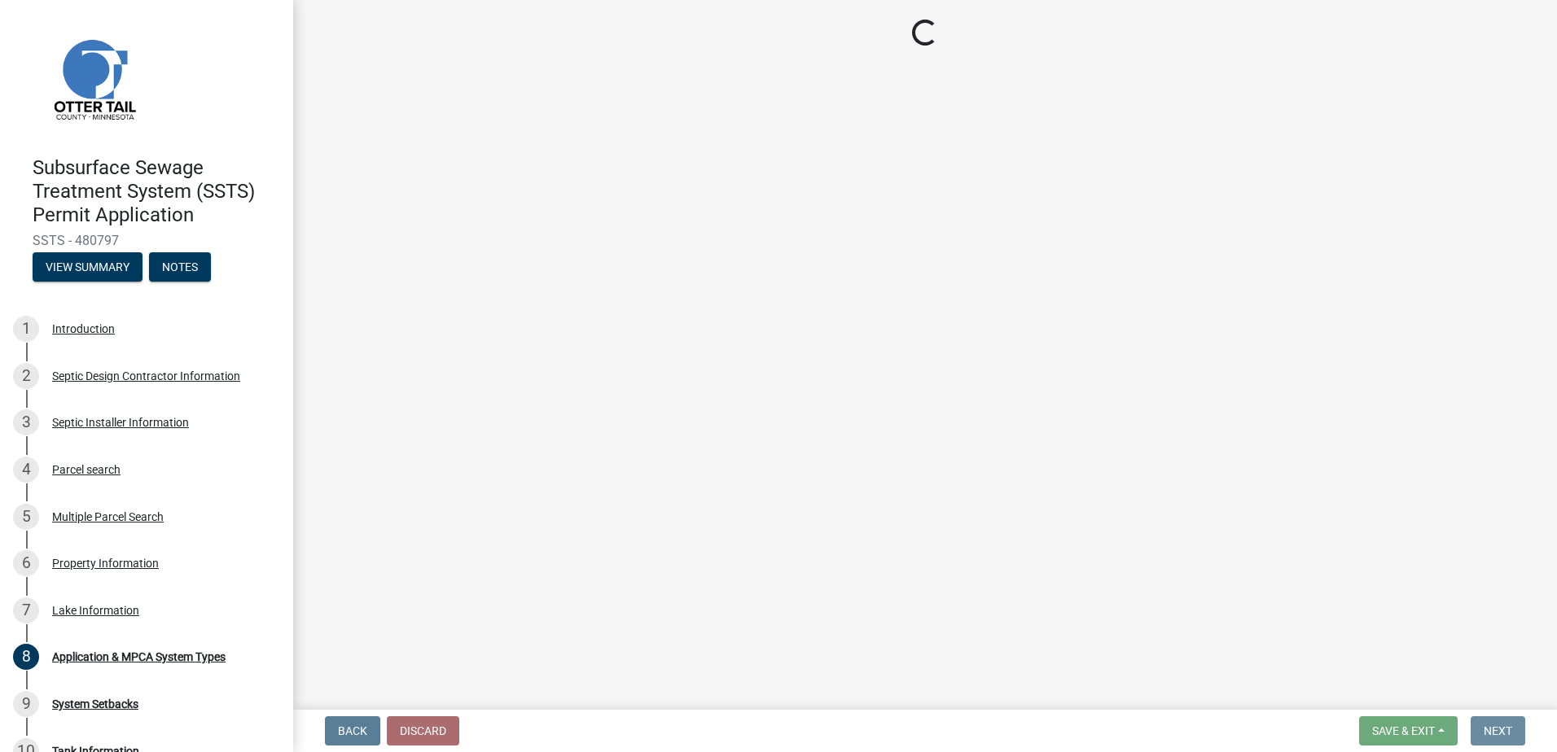
scroll to position [0, 0]
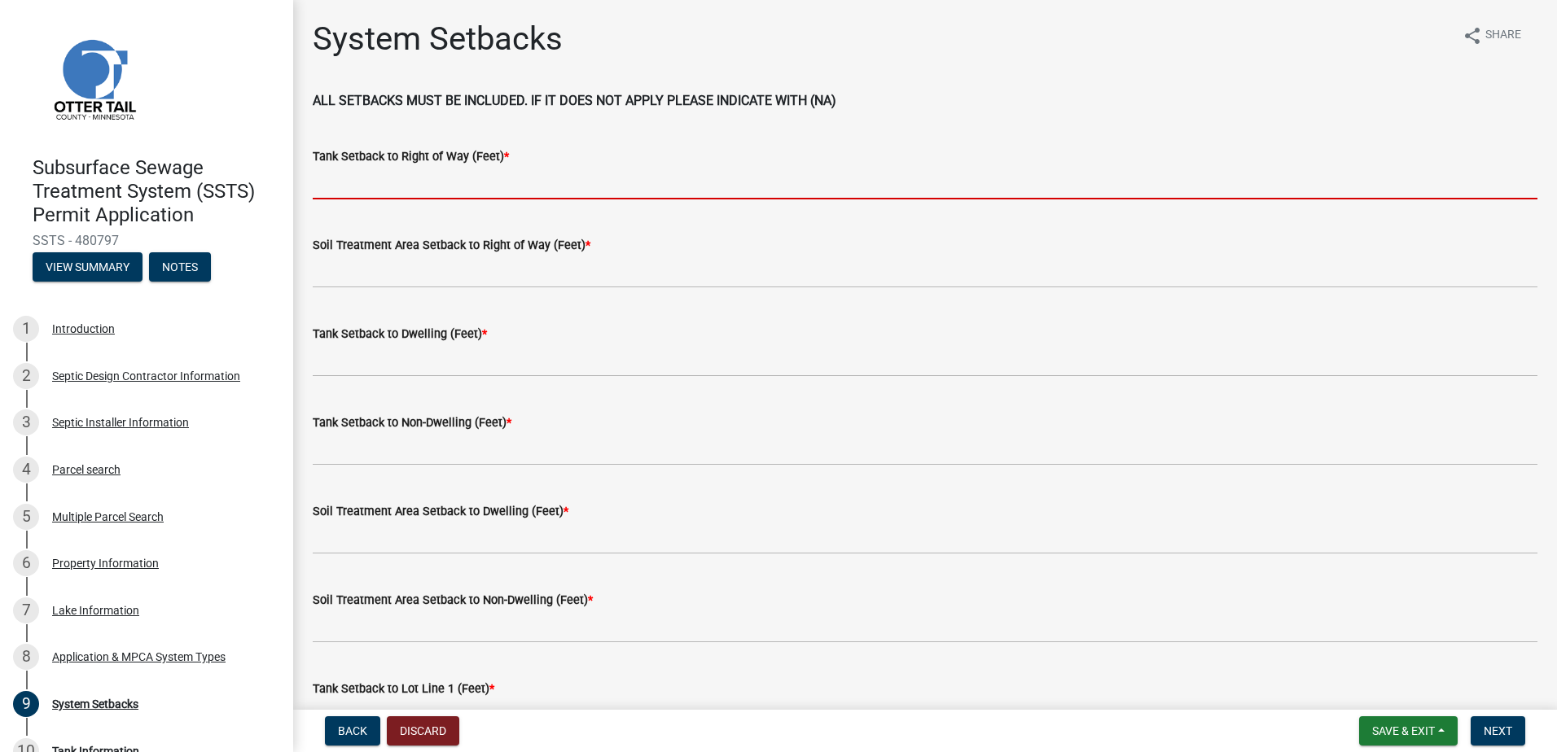
drag, startPoint x: 358, startPoint y: 183, endPoint x: 409, endPoint y: 185, distance: 50.5
click at [358, 183] on input "Tank Setback to Right of Way (Feet) *" at bounding box center [925, 182] width 1224 height 33
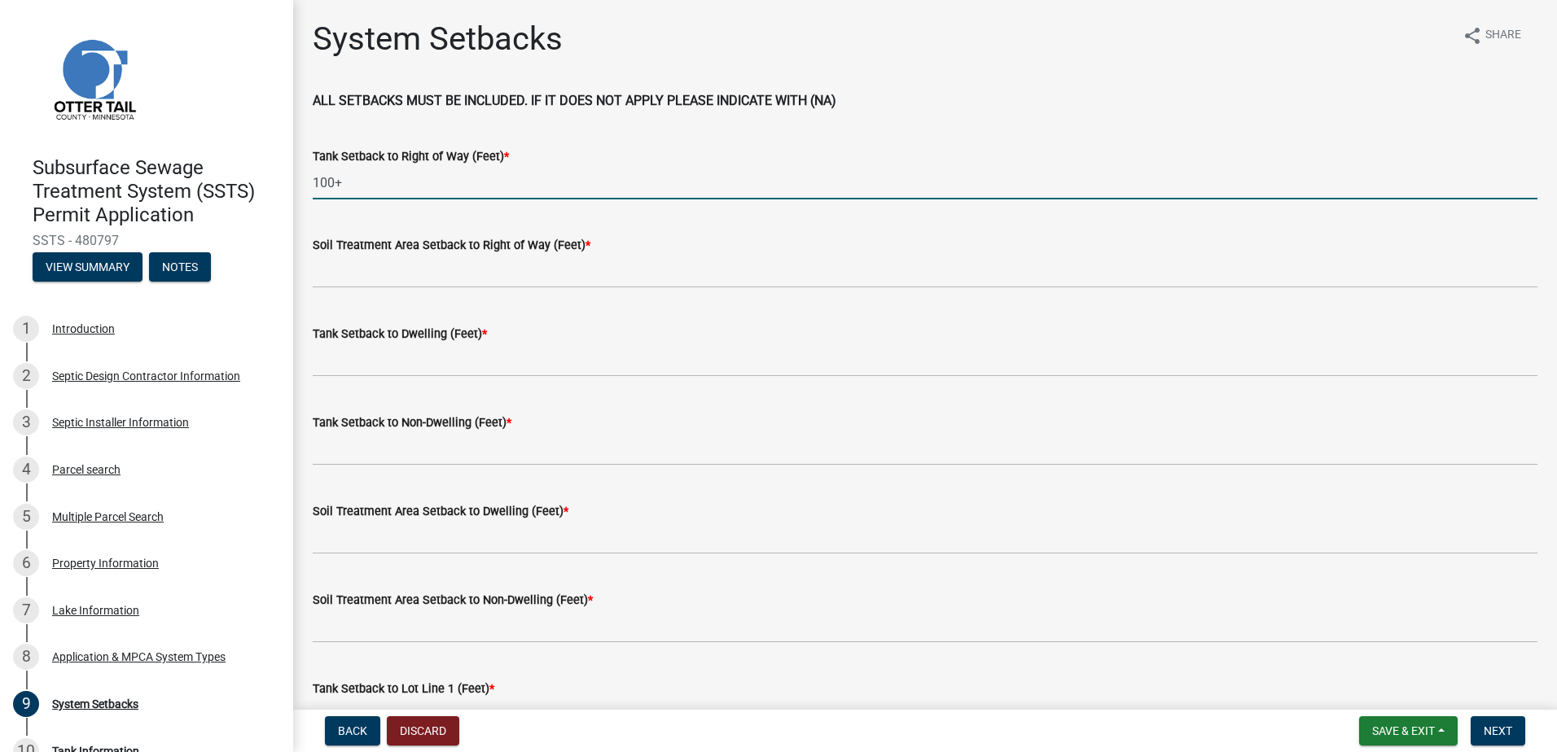
type input "100+"
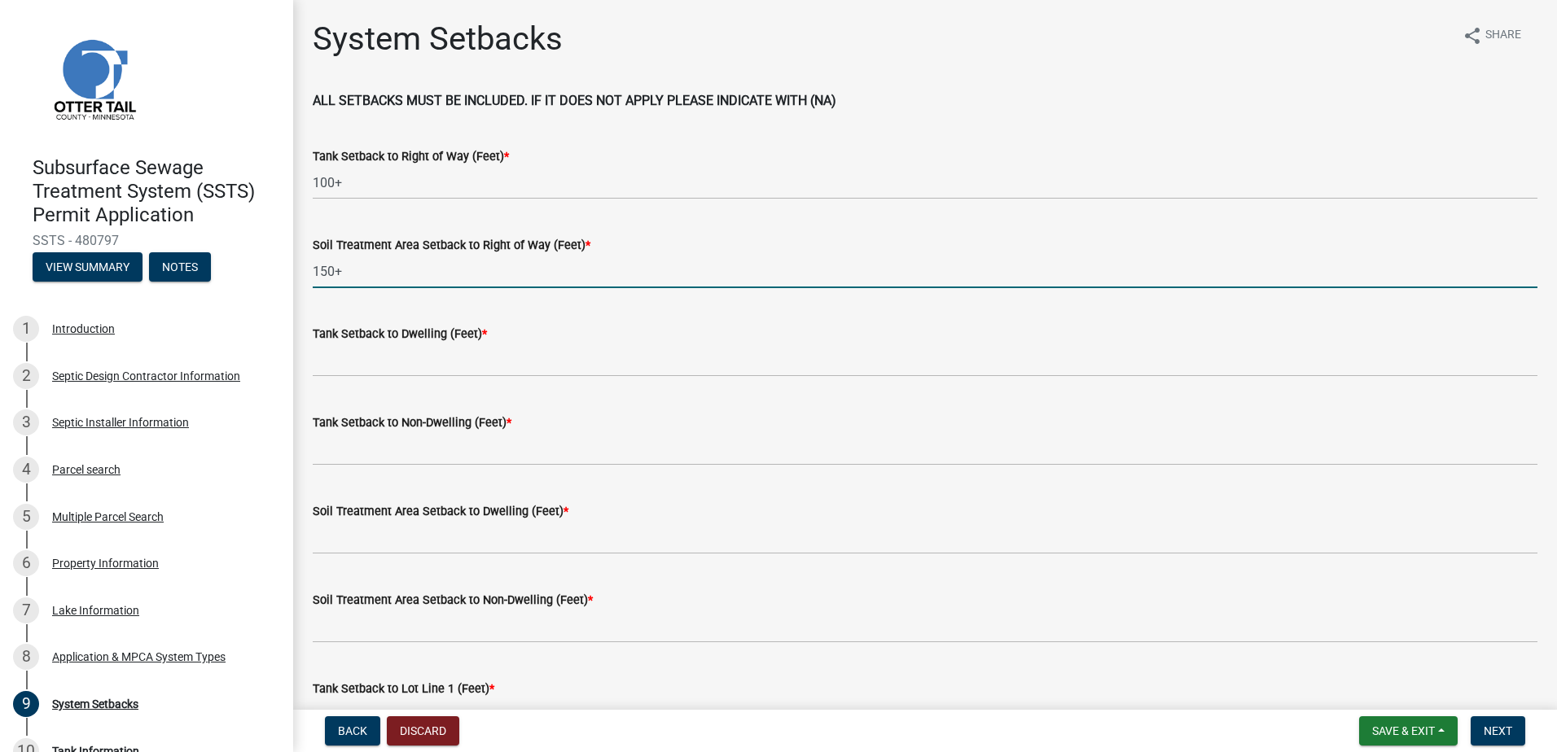
type input "150+"
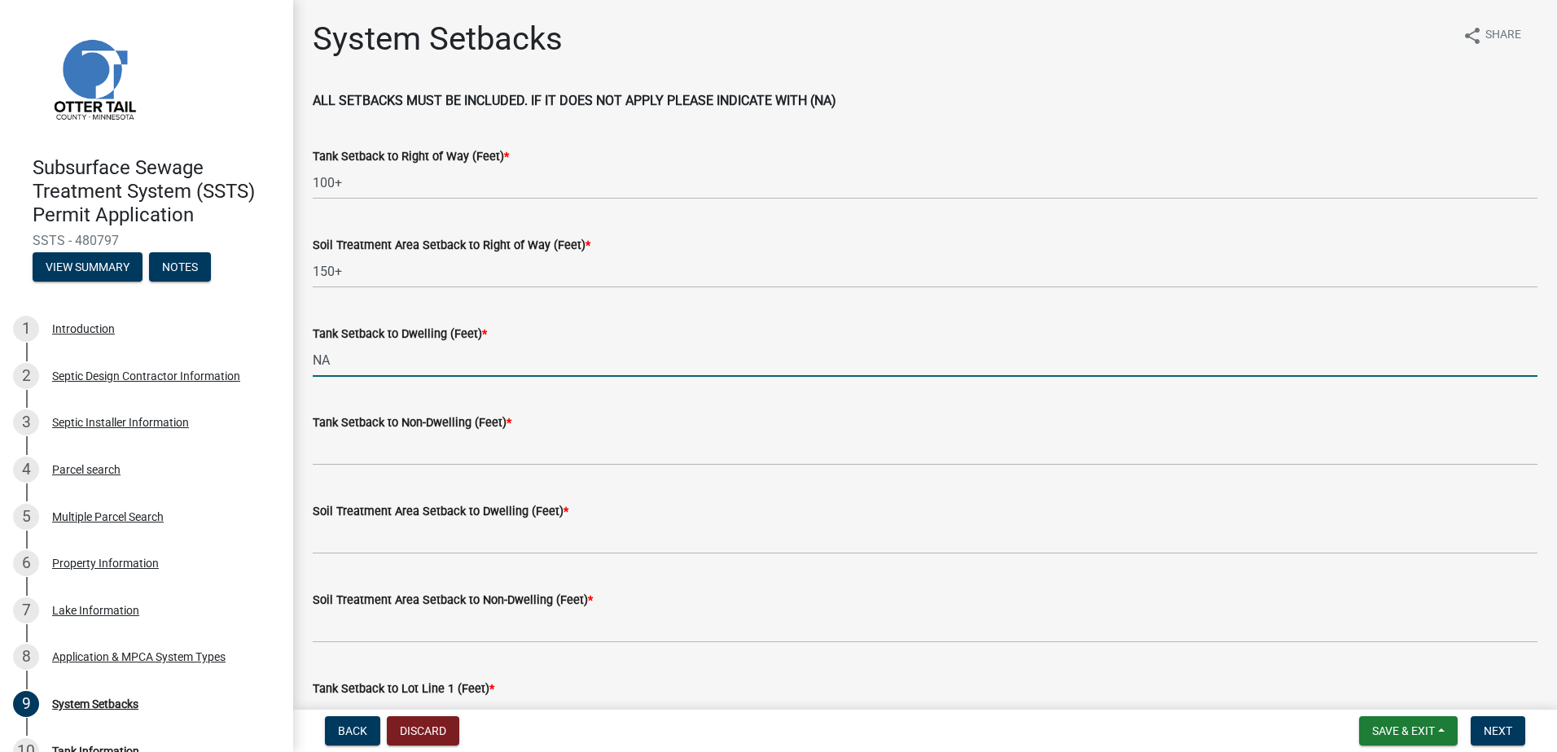
type input "NA"
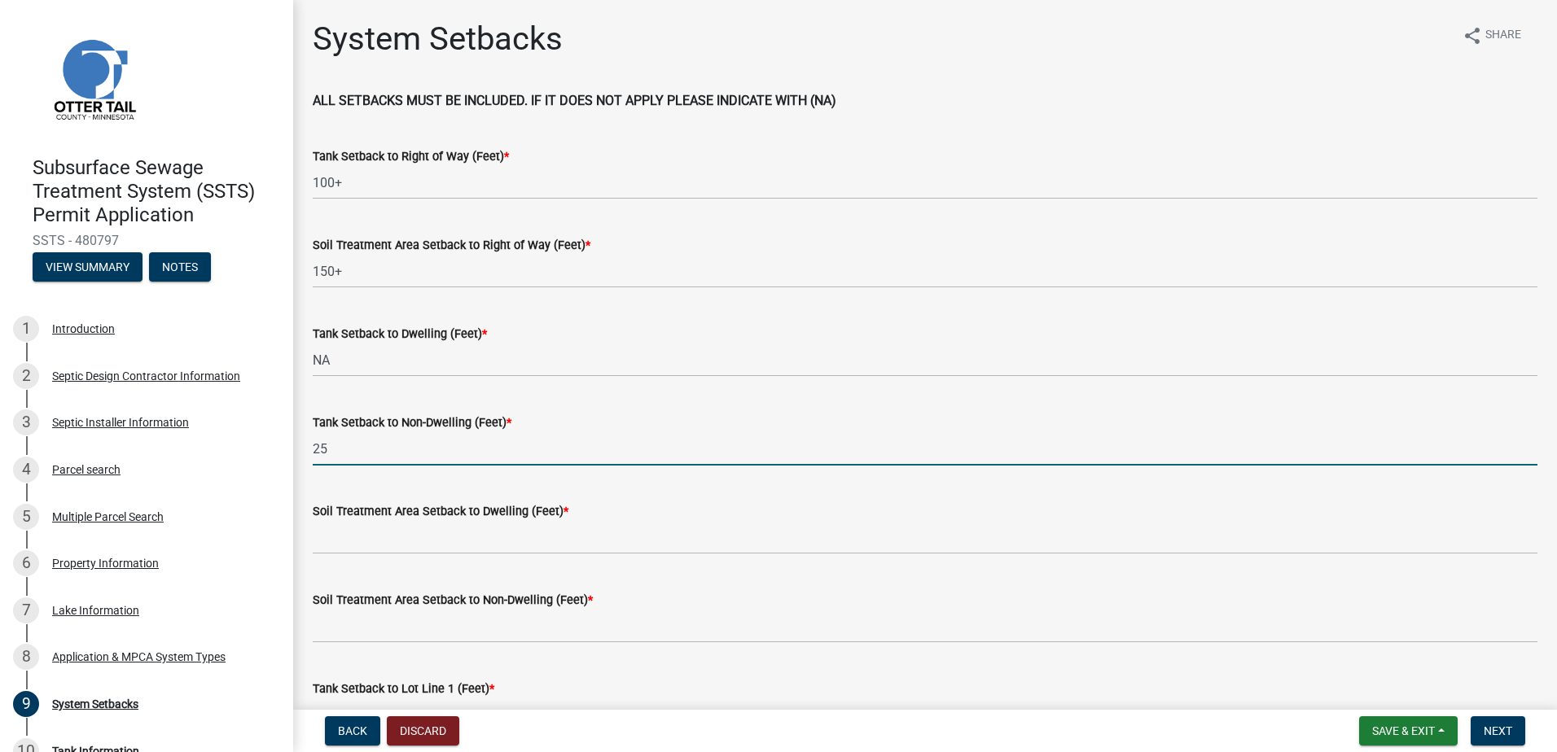
type input "25+-"
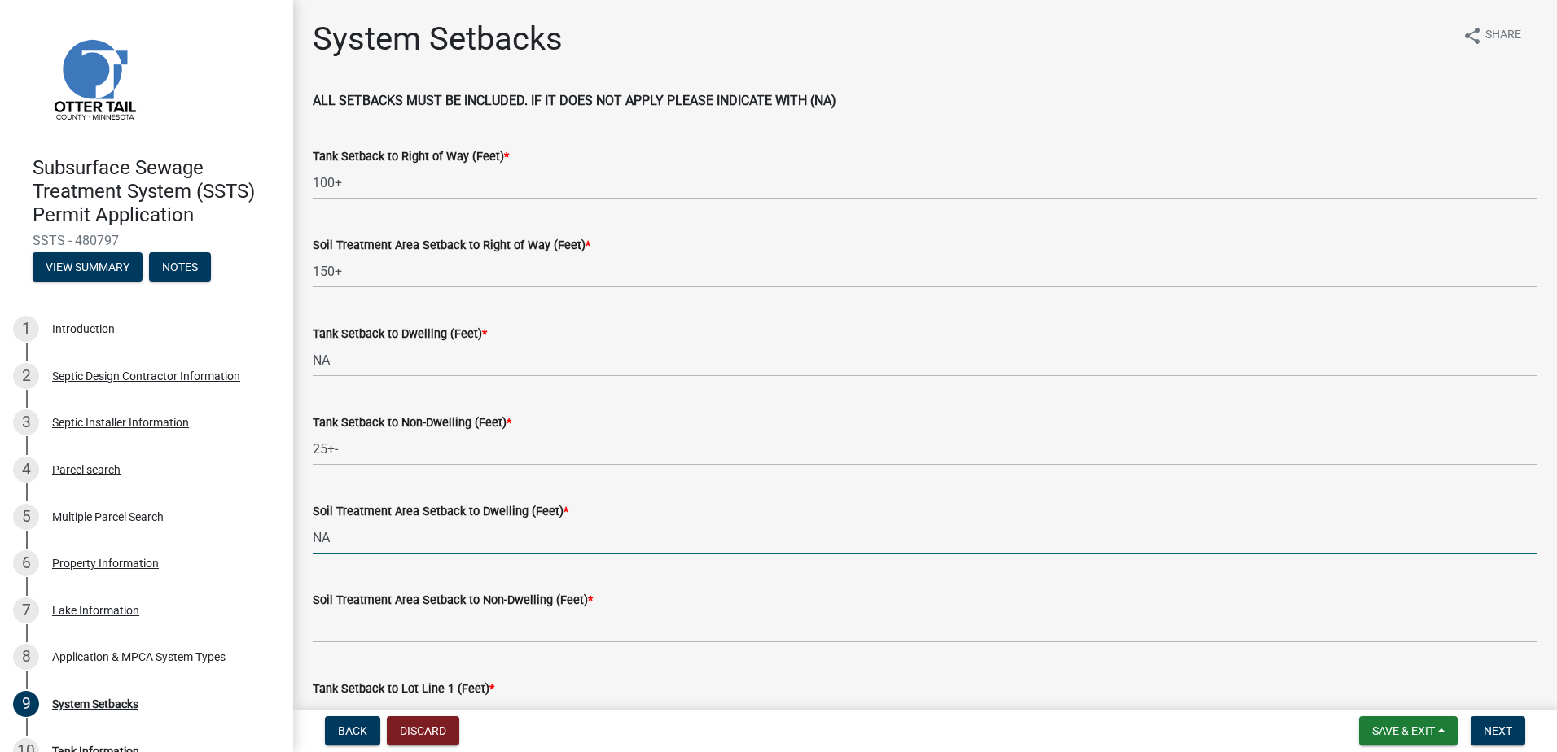
type input "NA"
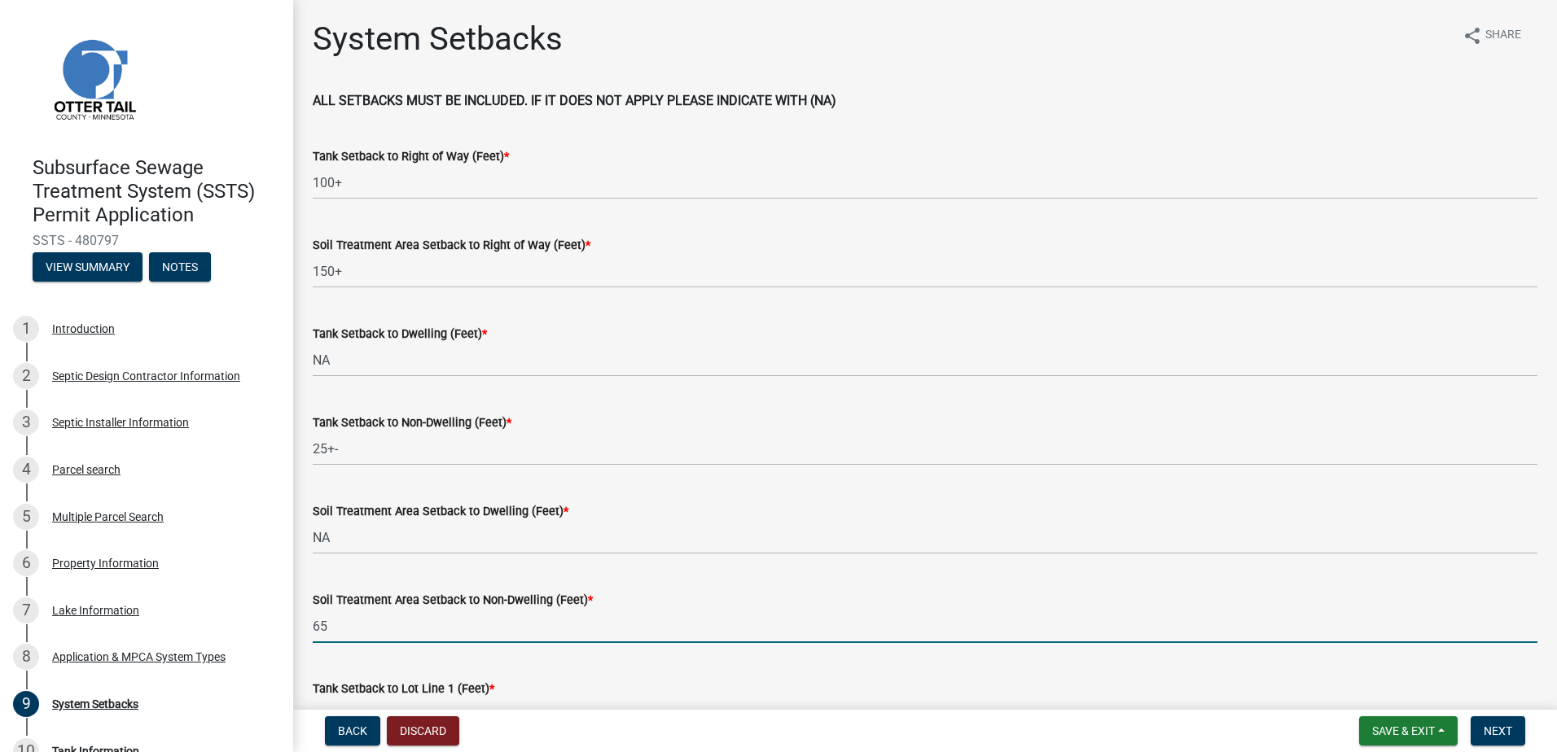
type input "65"
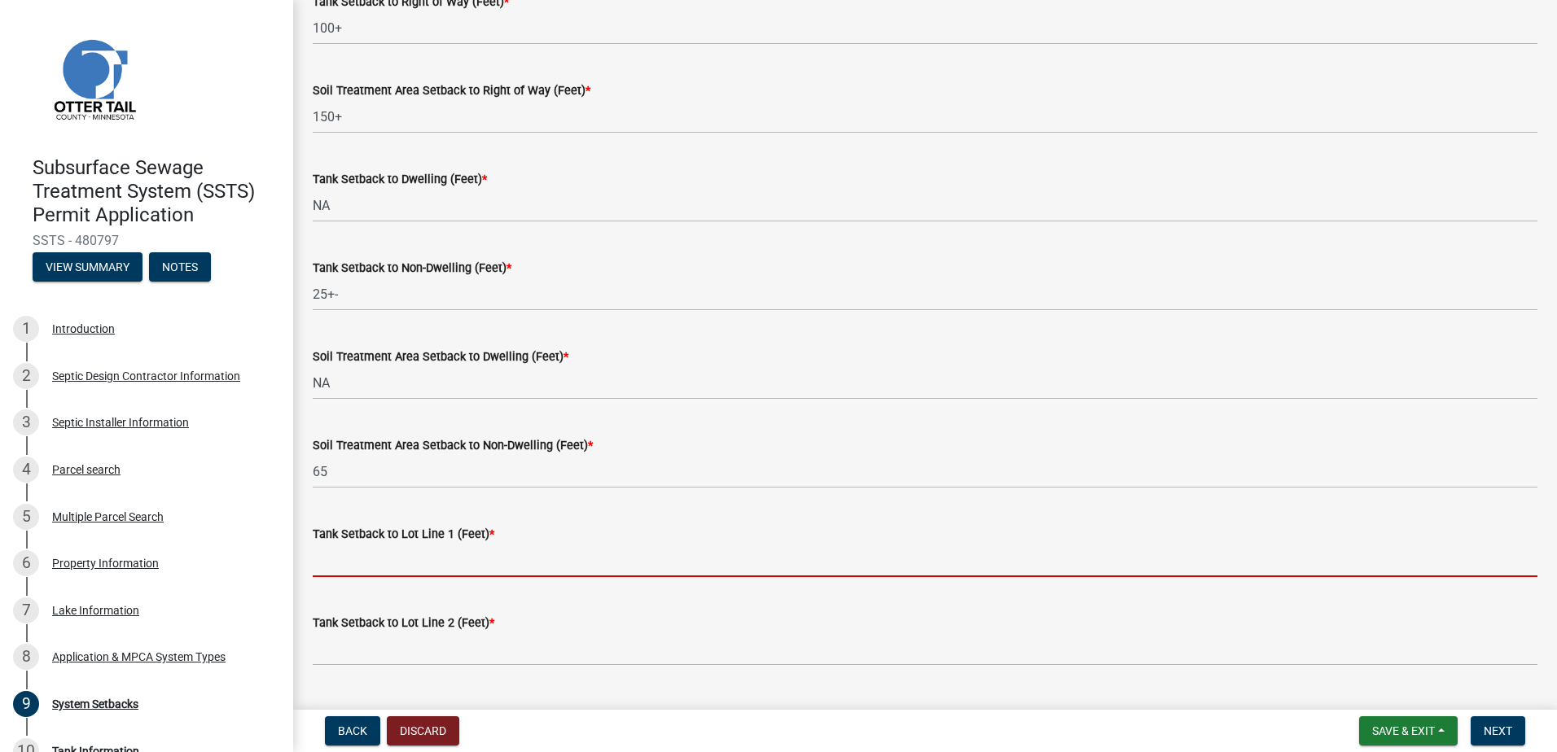
scroll to position [273, 0]
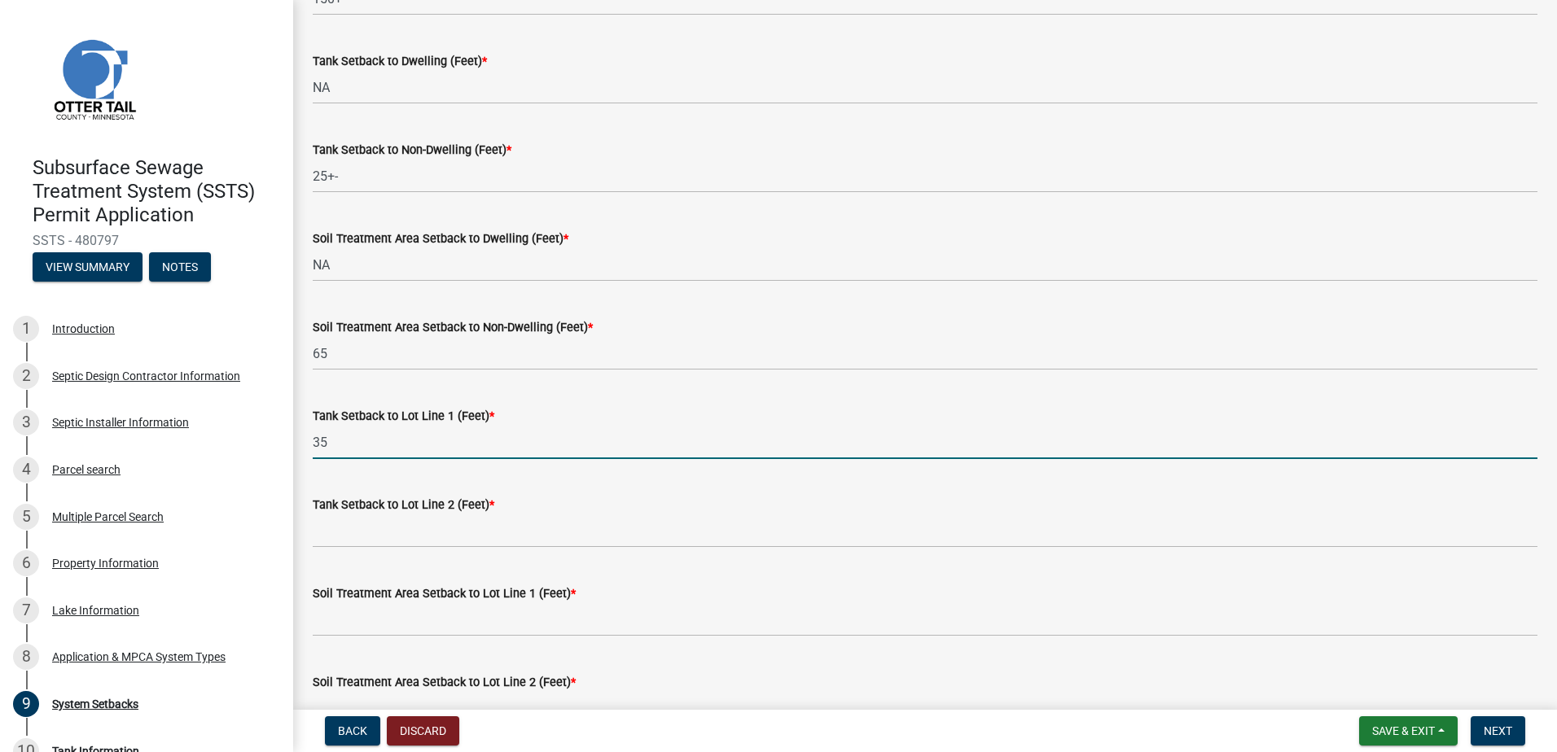
type input "35"
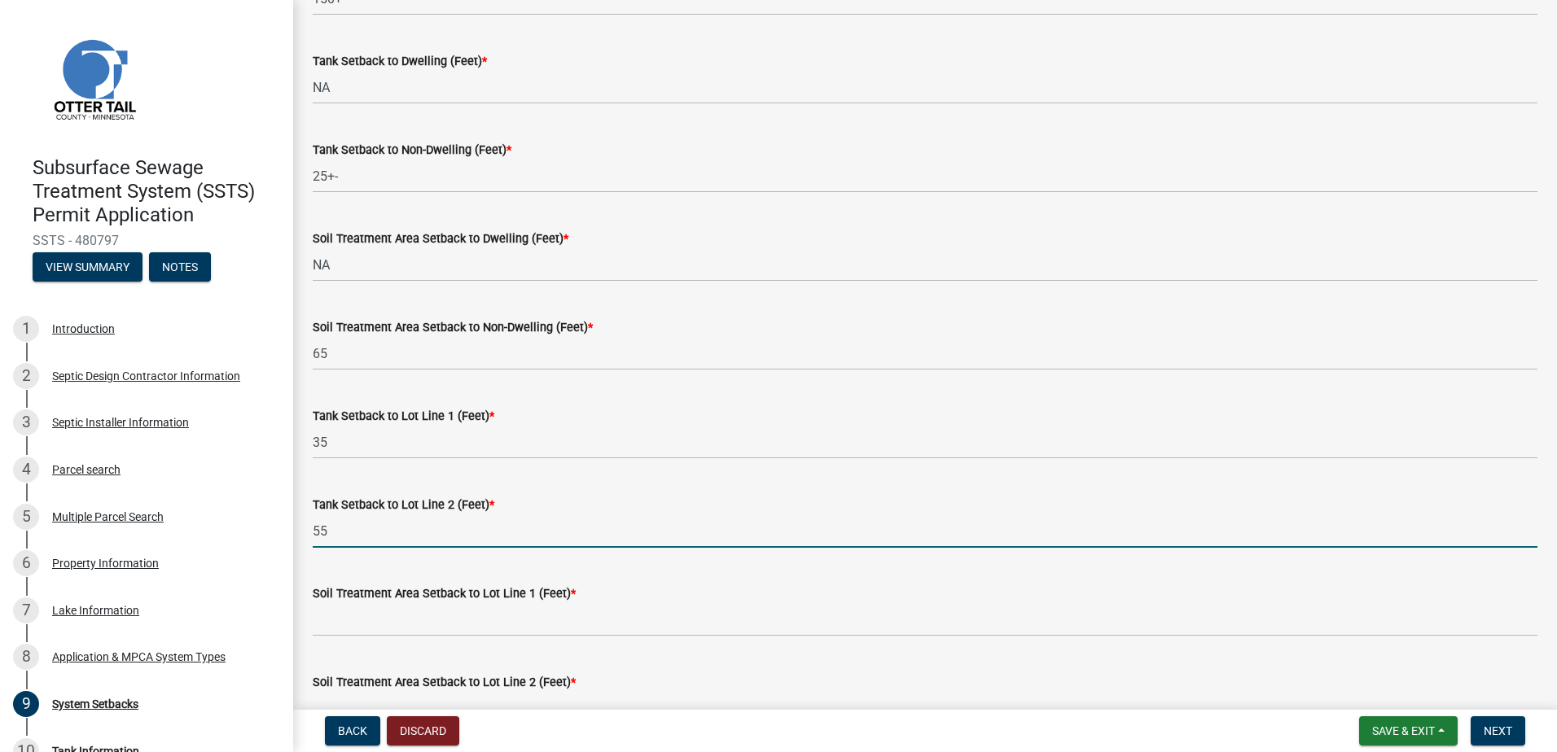
type input "55+"
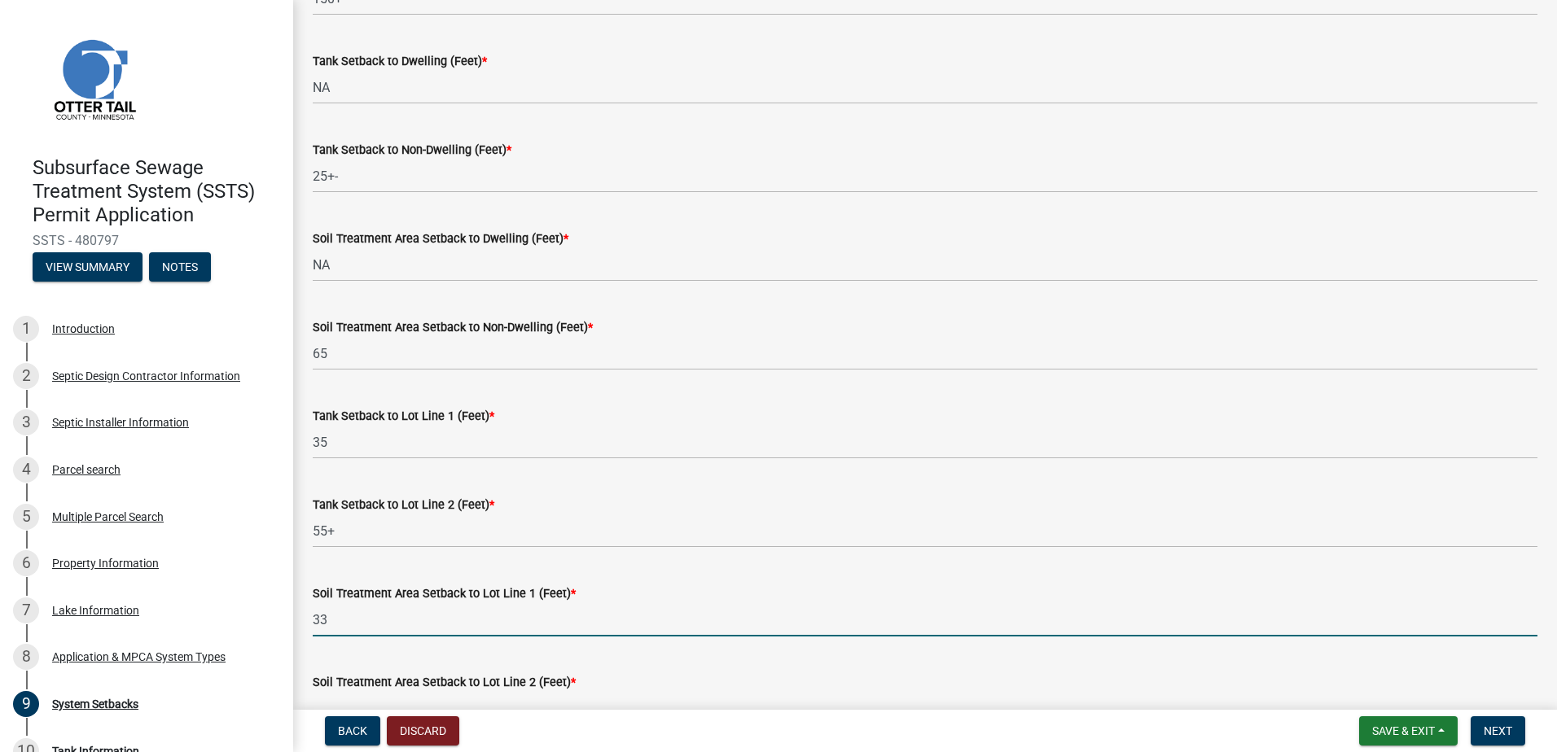
type input "33"
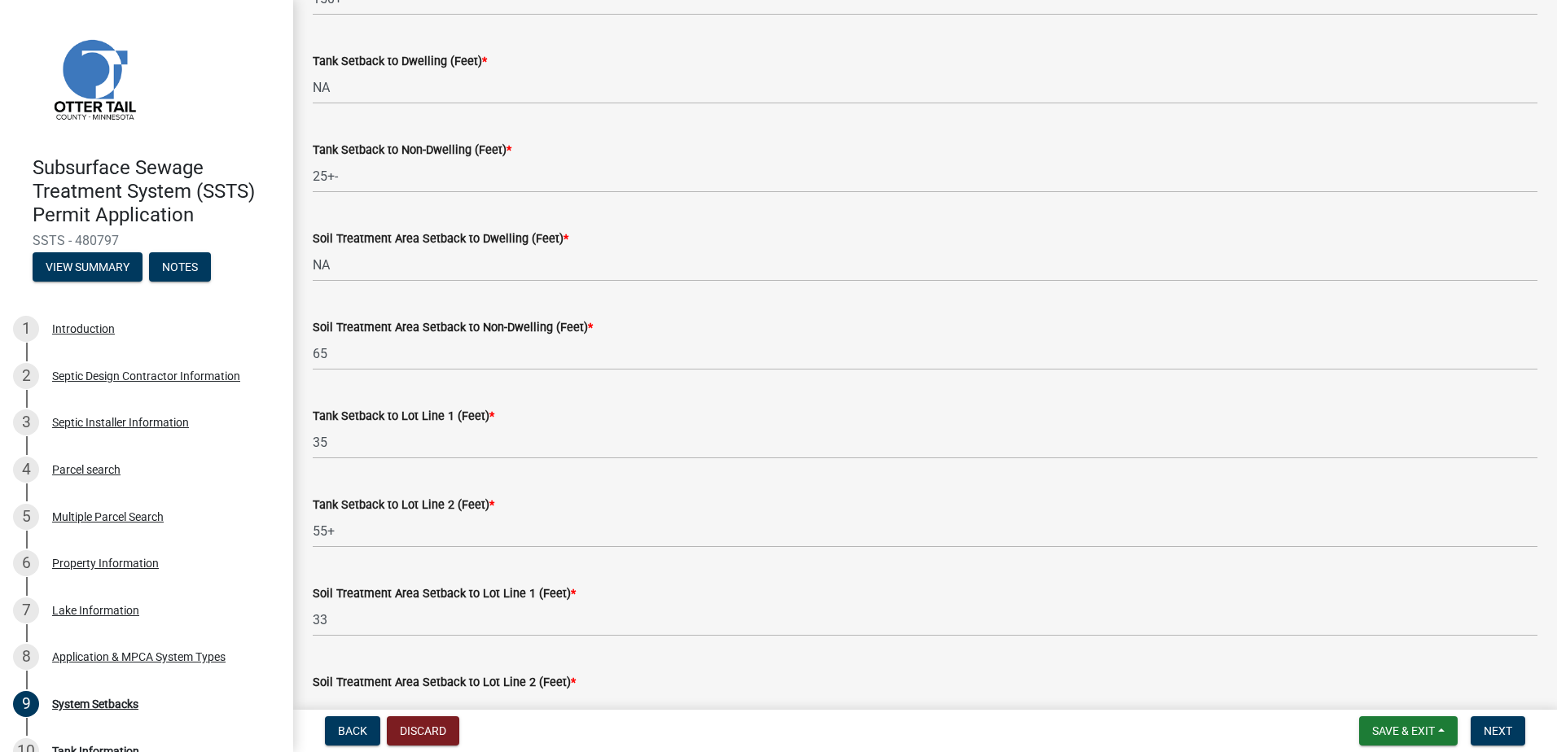
scroll to position [295, 0]
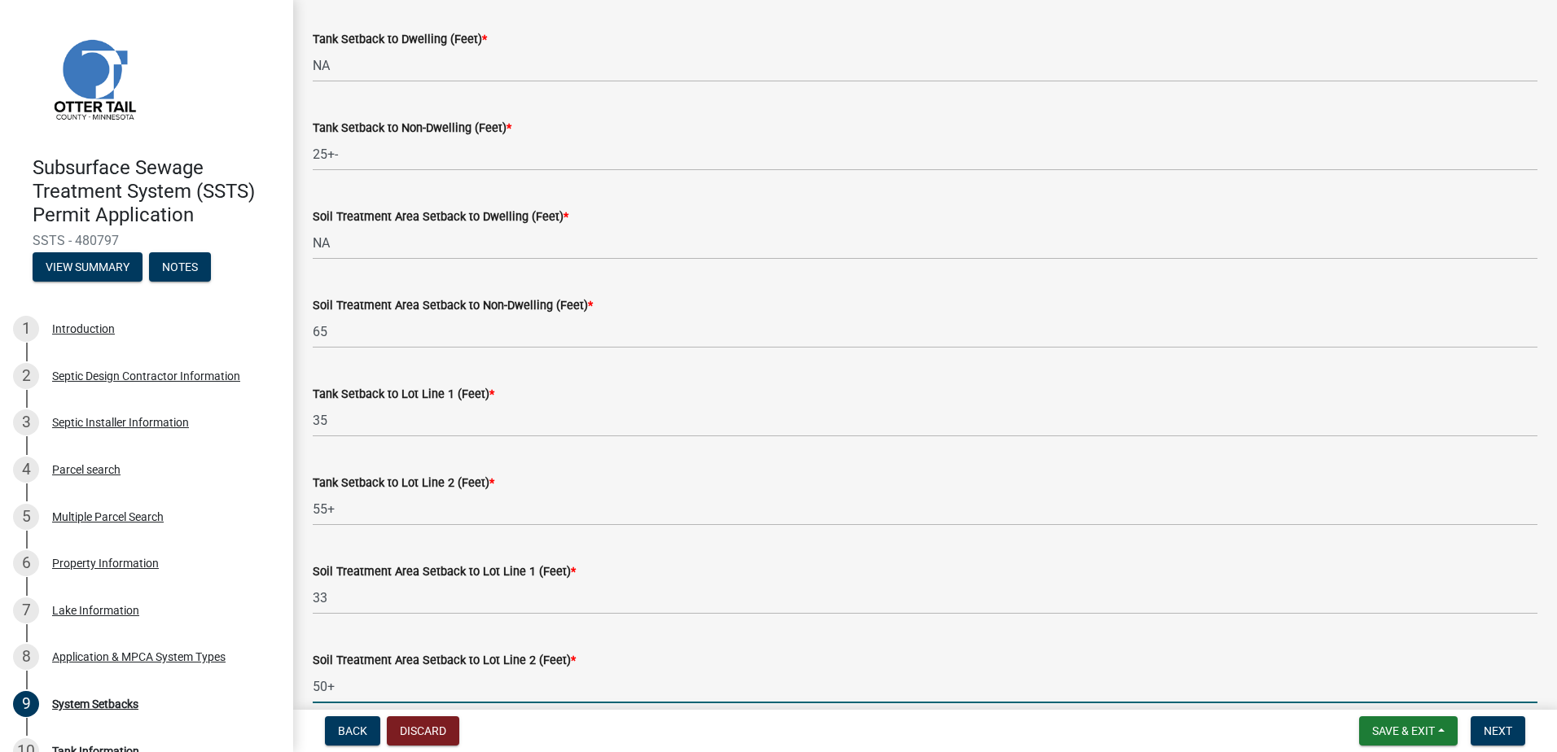
type input "50+"
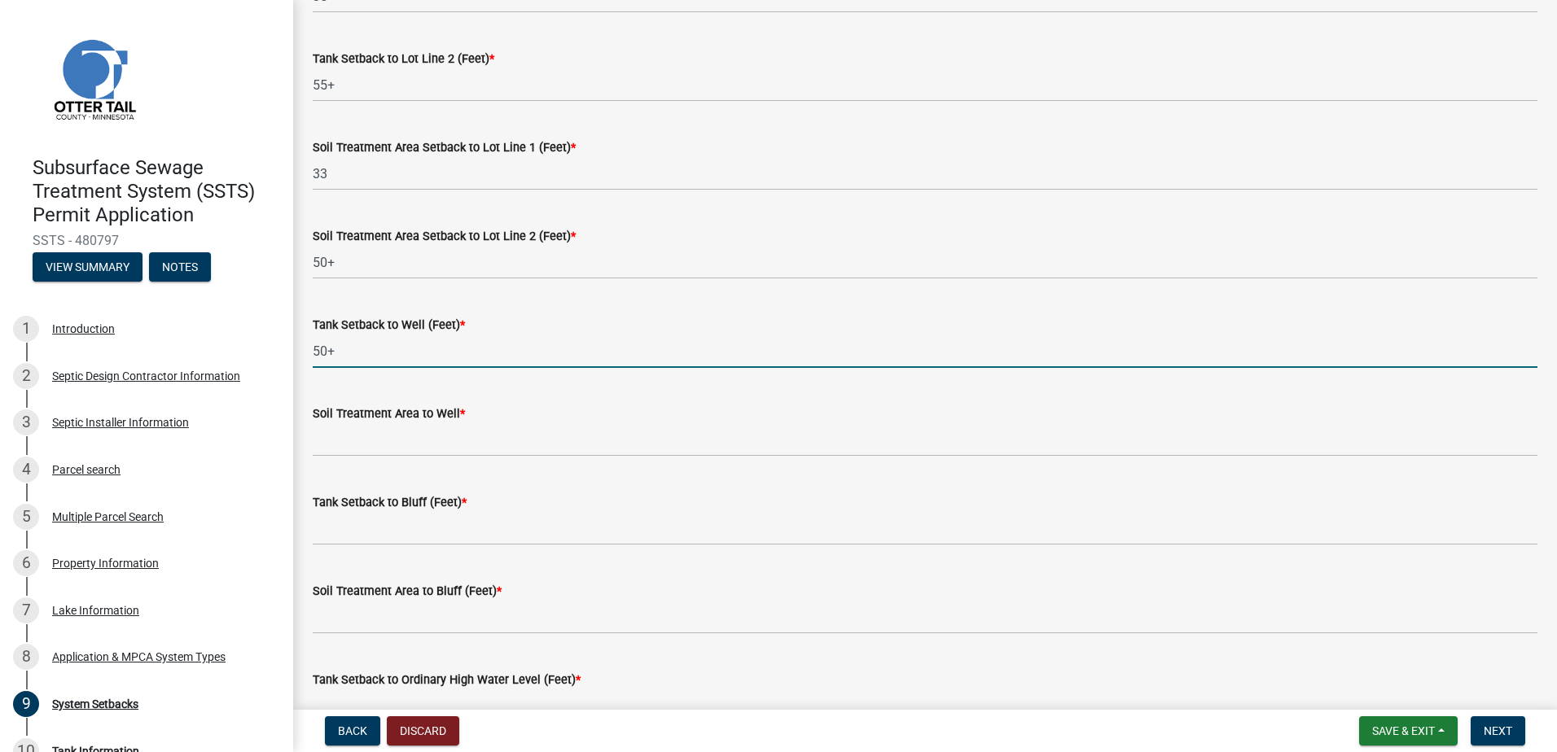
type input "50+"
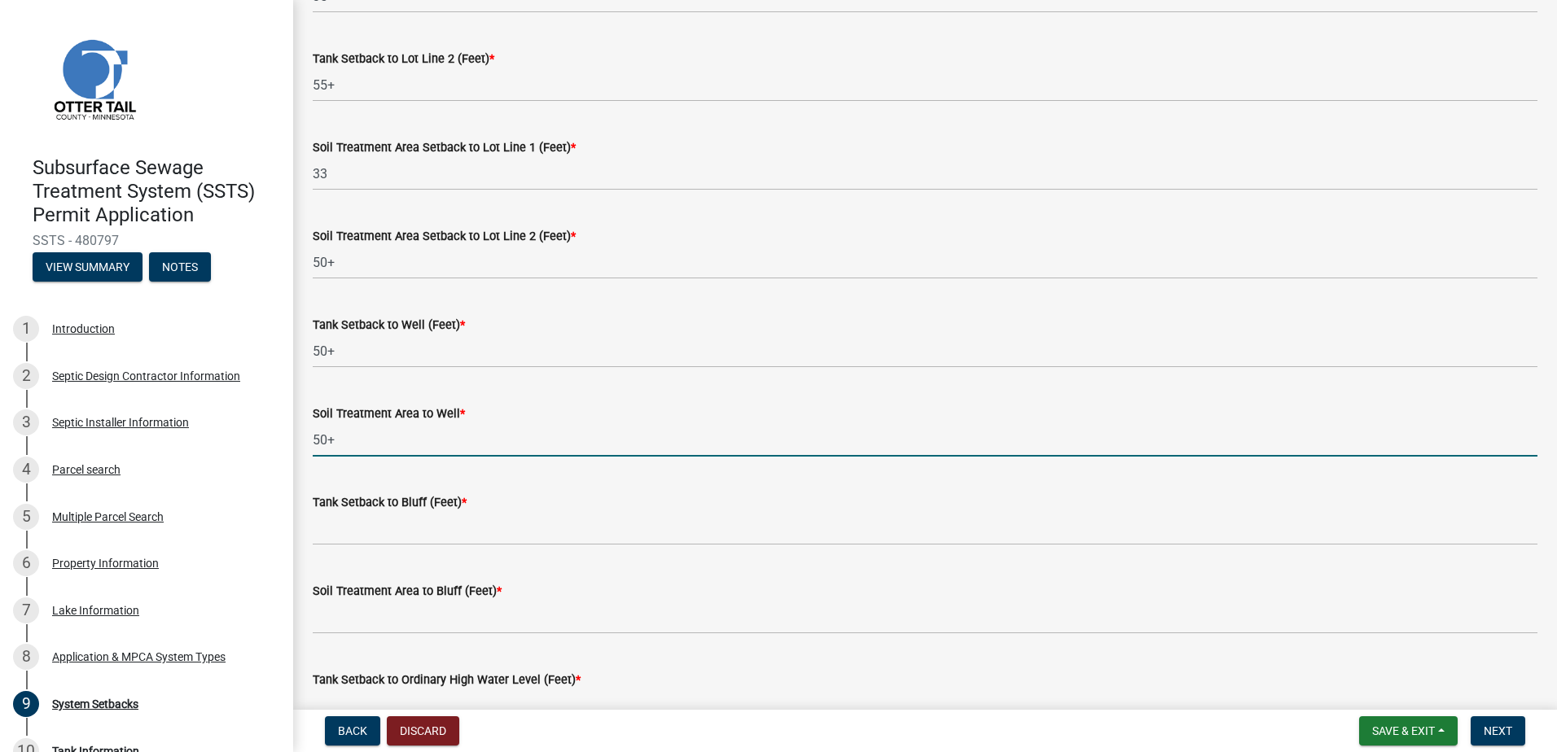
type input "50+"
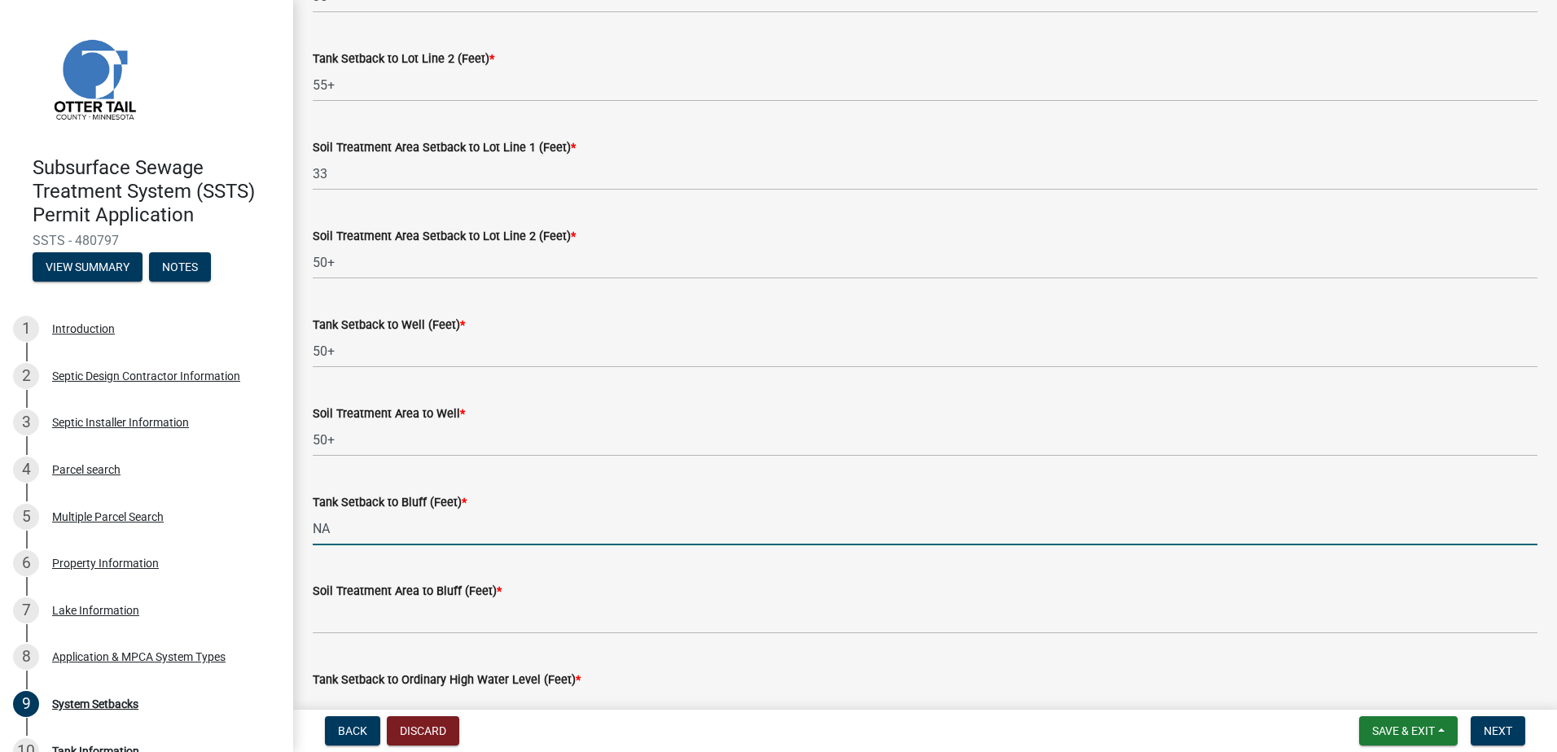
type input "NA"
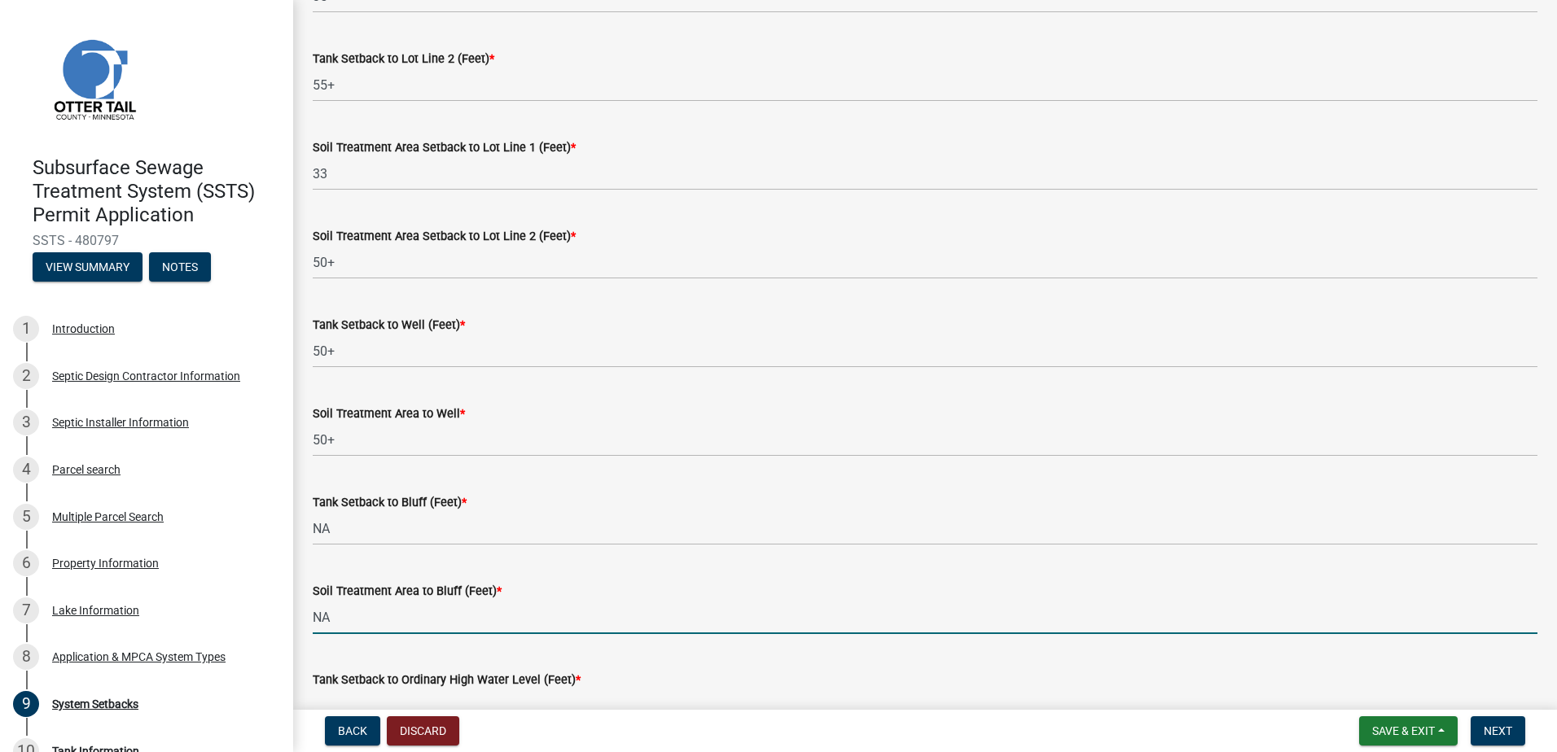
type input "NA"
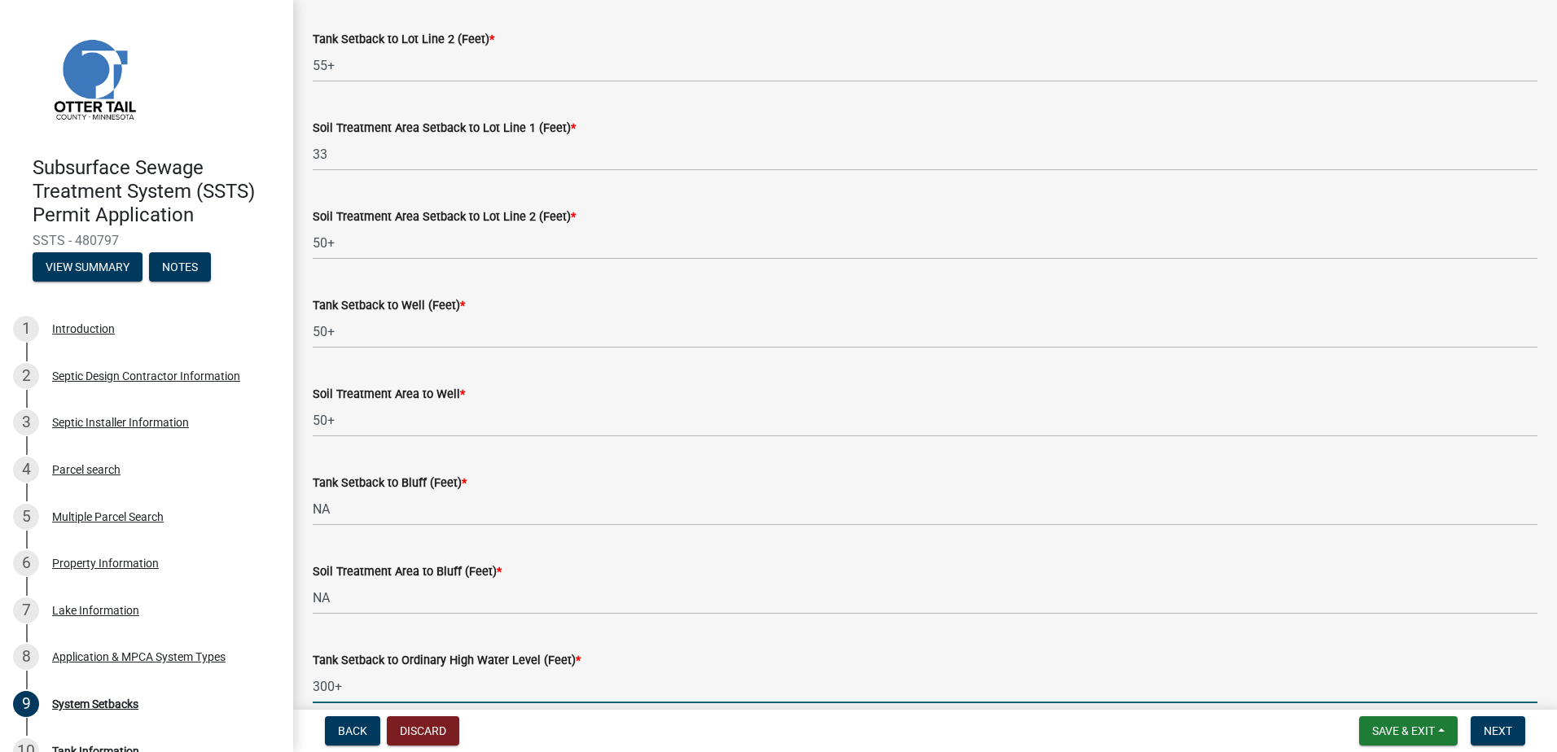
type input "300+"
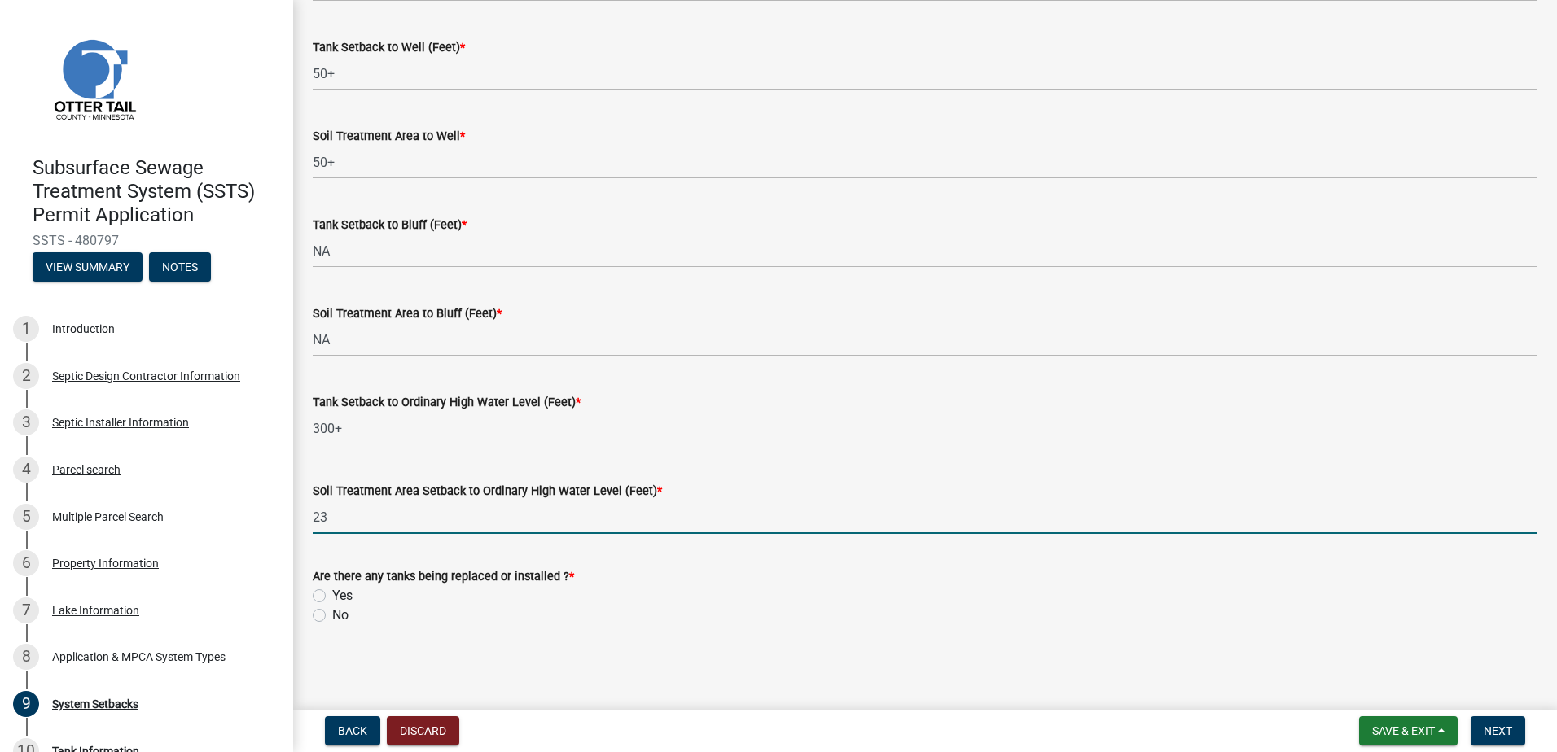
type input "2"
type input "300+"
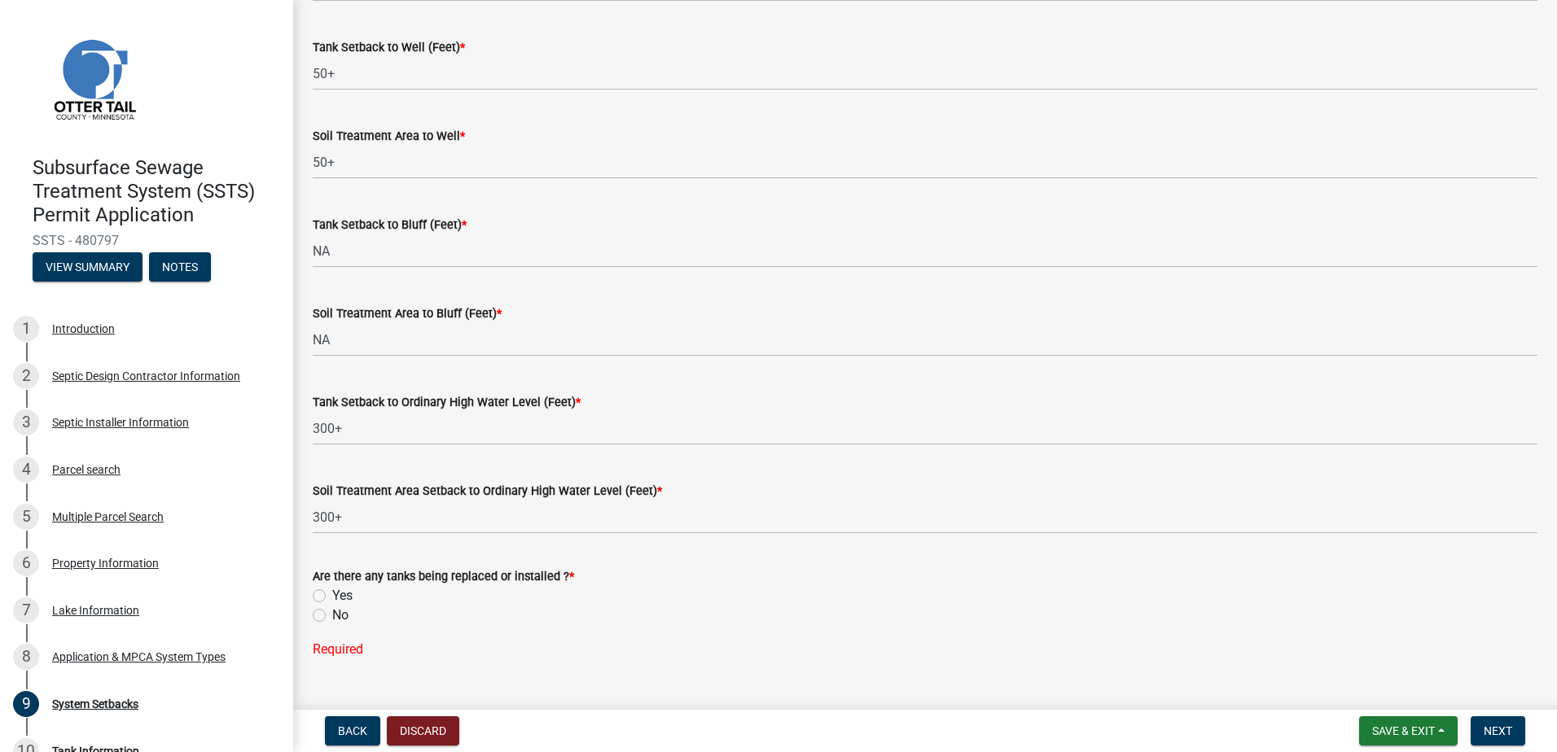
click at [332, 597] on label "Yes" at bounding box center [342, 596] width 20 height 20
click at [332, 597] on input "Yes" at bounding box center [337, 591] width 11 height 11
radio input "true"
click at [1493, 737] on span "Next" at bounding box center [1497, 731] width 28 height 13
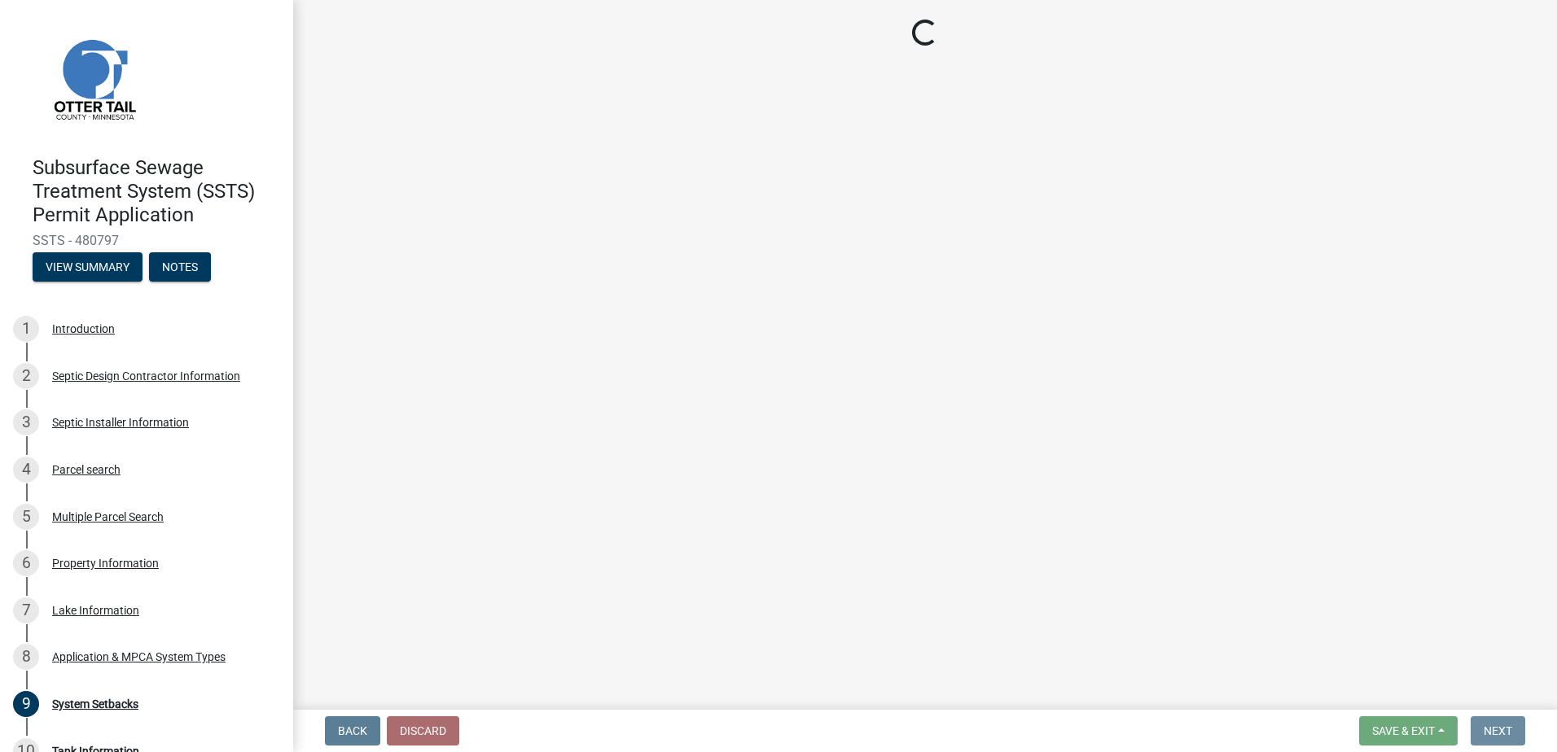
scroll to position [0, 0]
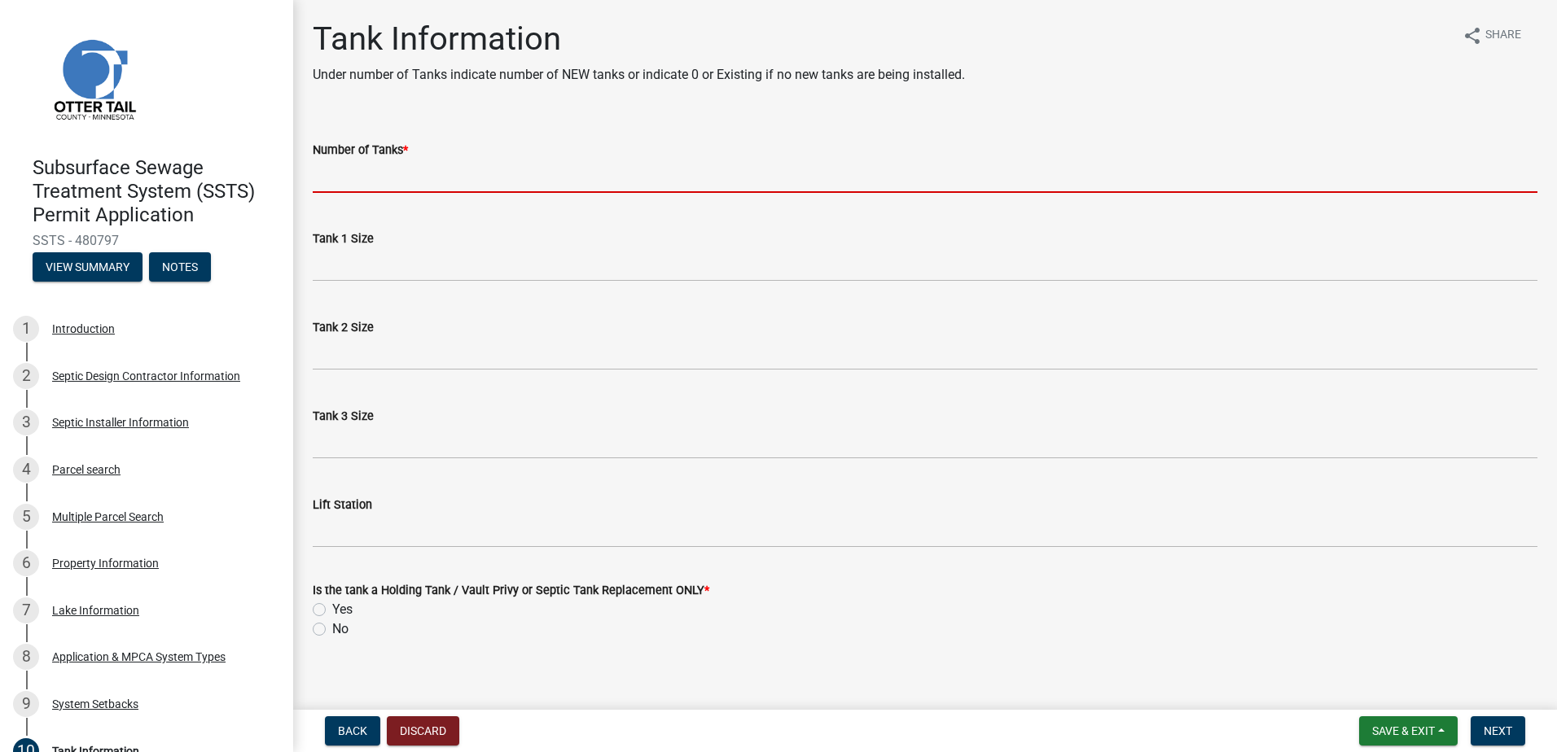
click at [346, 189] on input "Number of Tanks *" at bounding box center [925, 176] width 1224 height 33
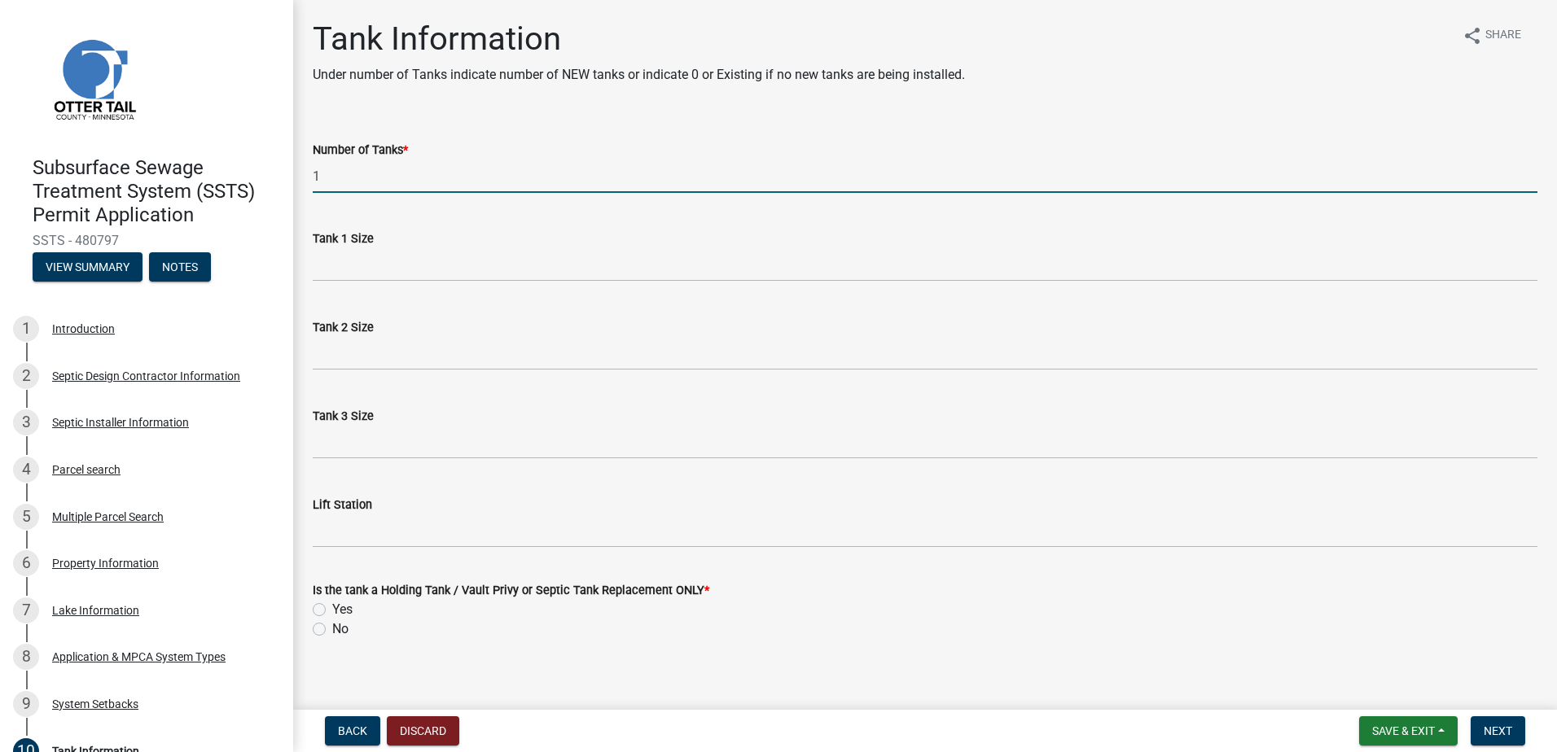
type input "1"
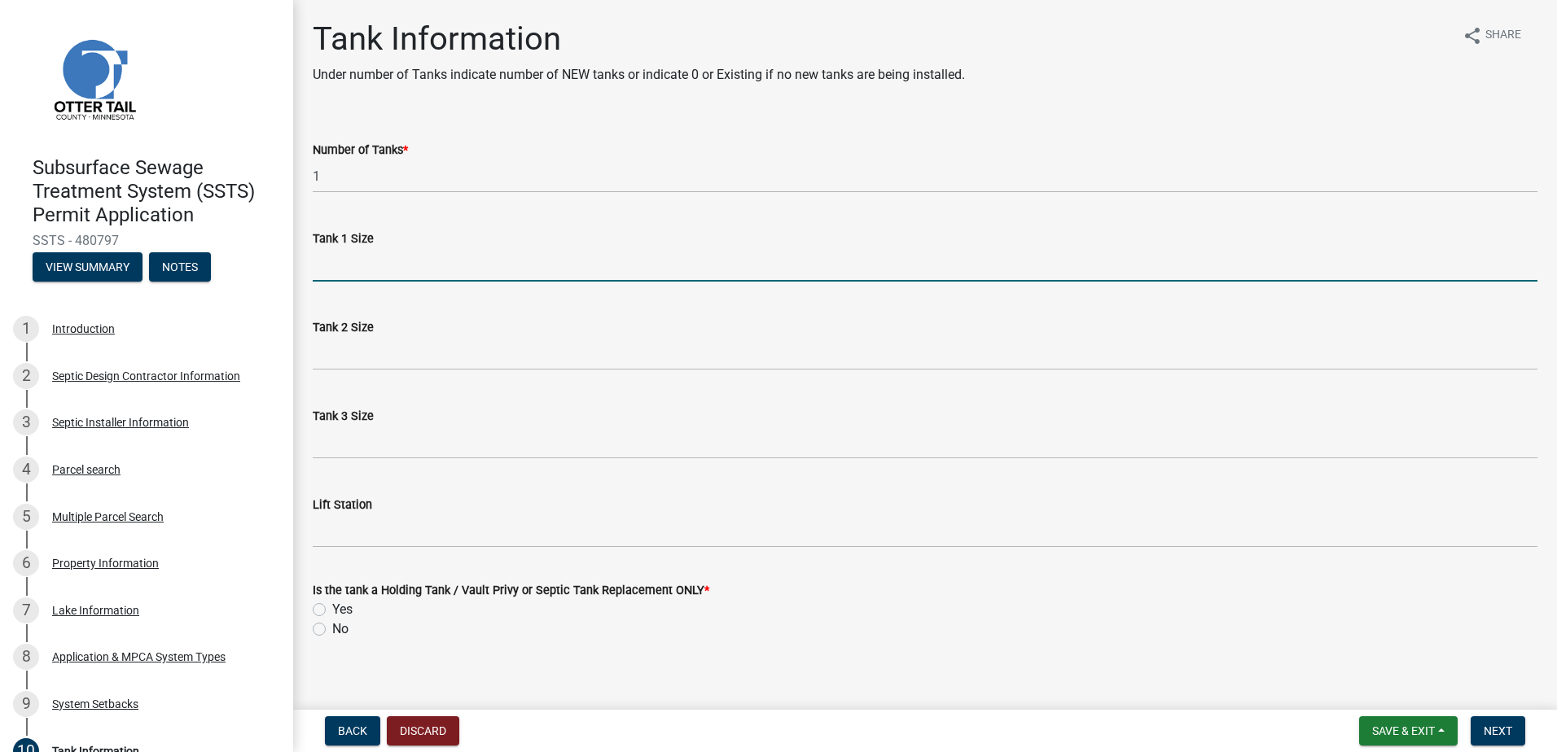
click at [333, 264] on input "Tank 1 Size" at bounding box center [925, 264] width 1224 height 33
type input "1000"
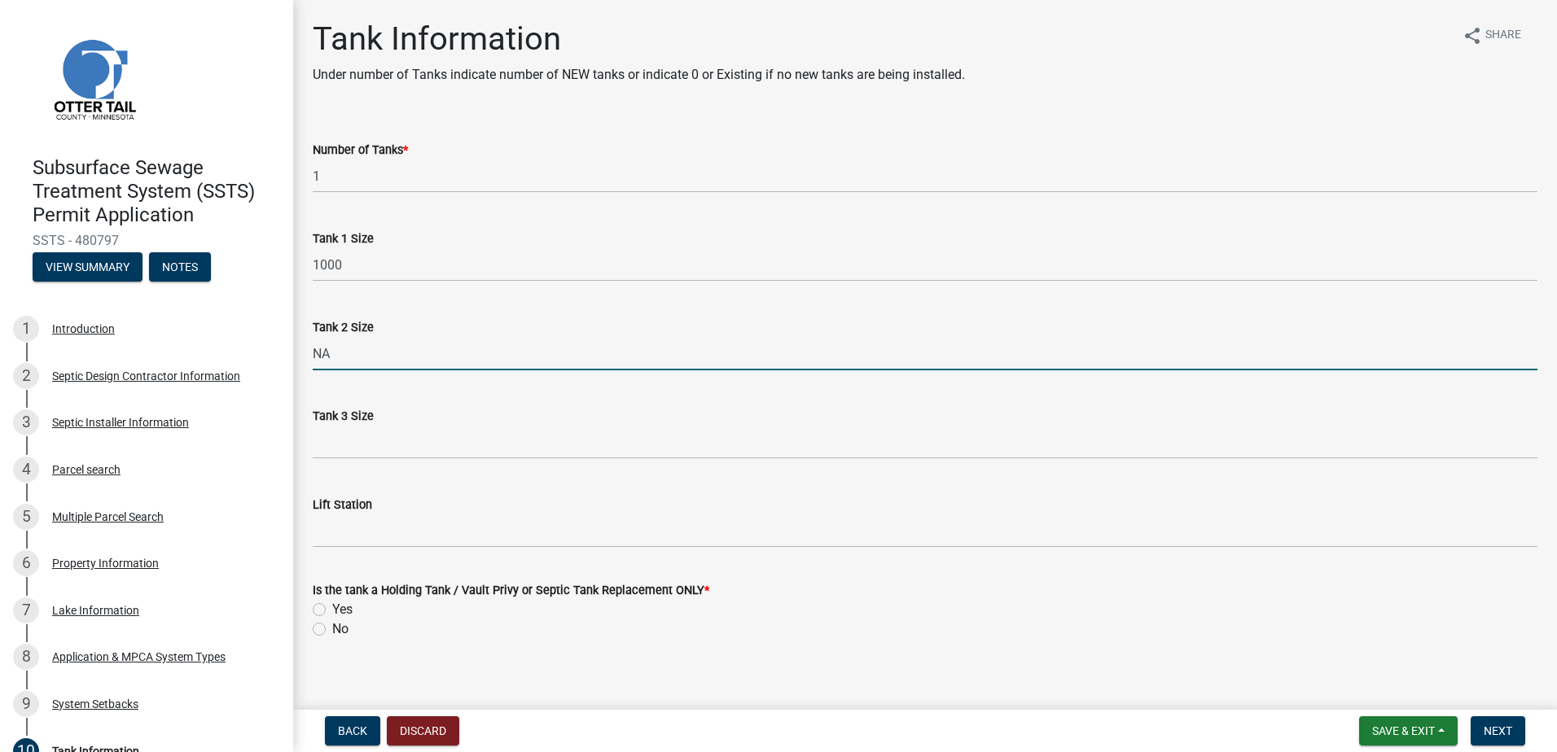
type input "NA"
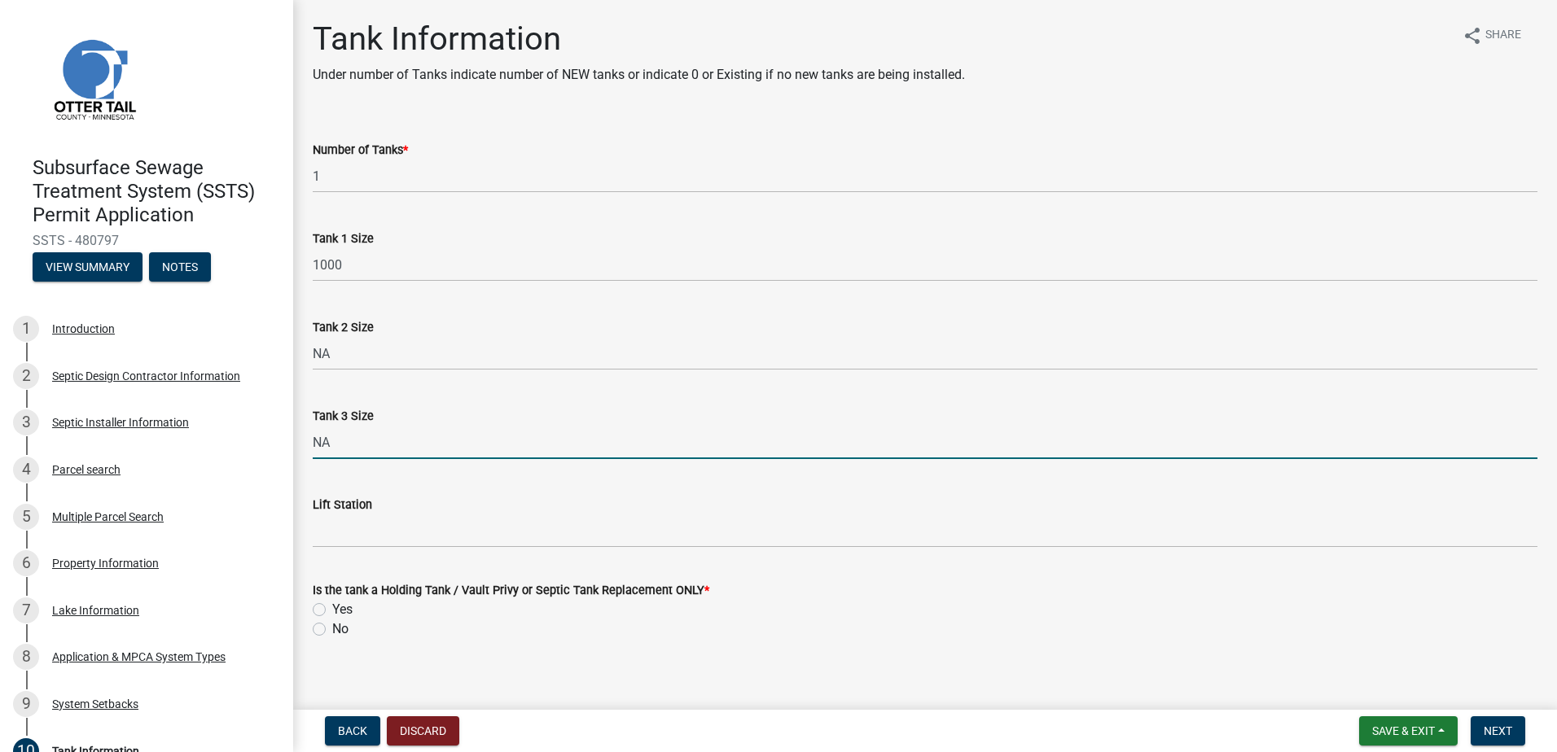
type input "NA"
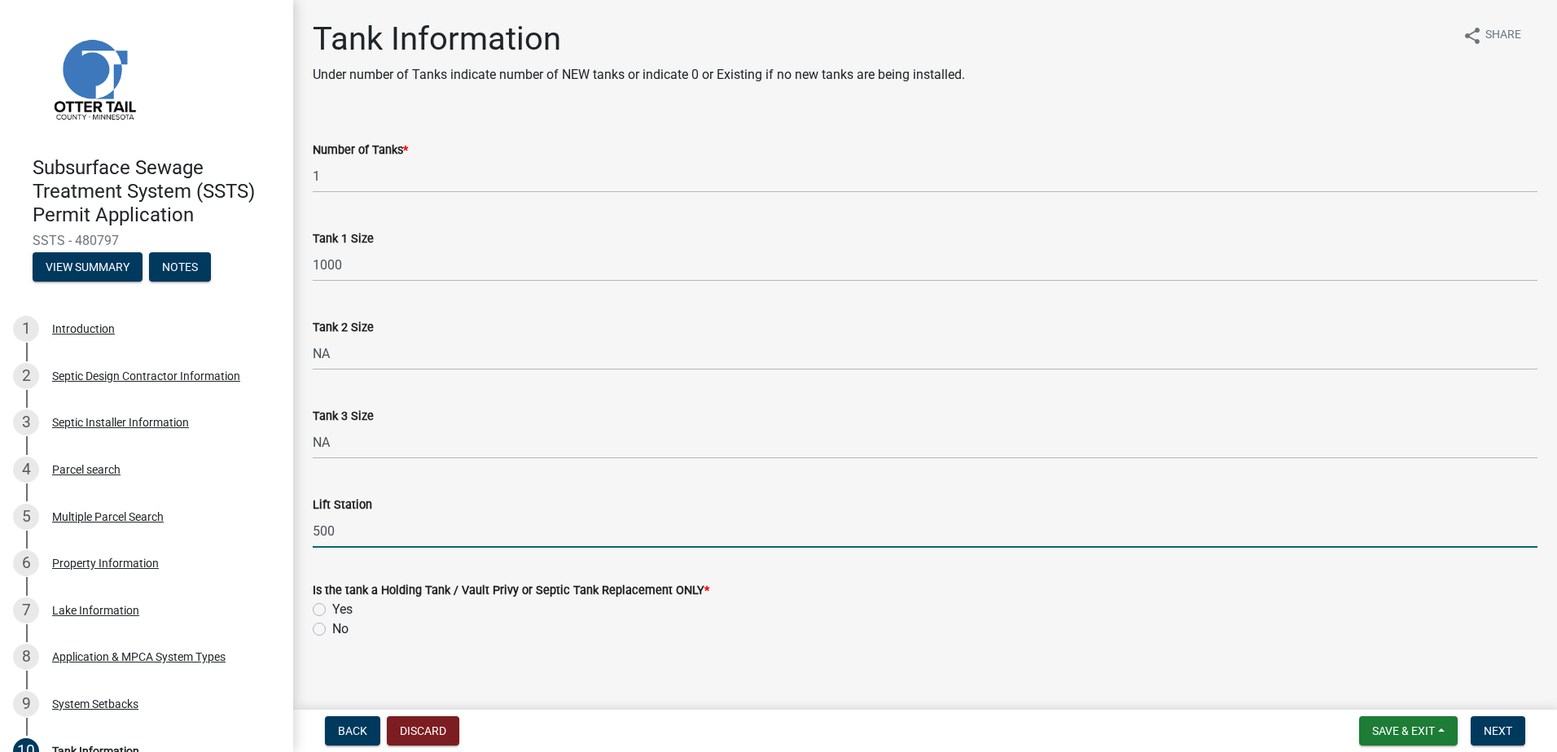
type input "500"
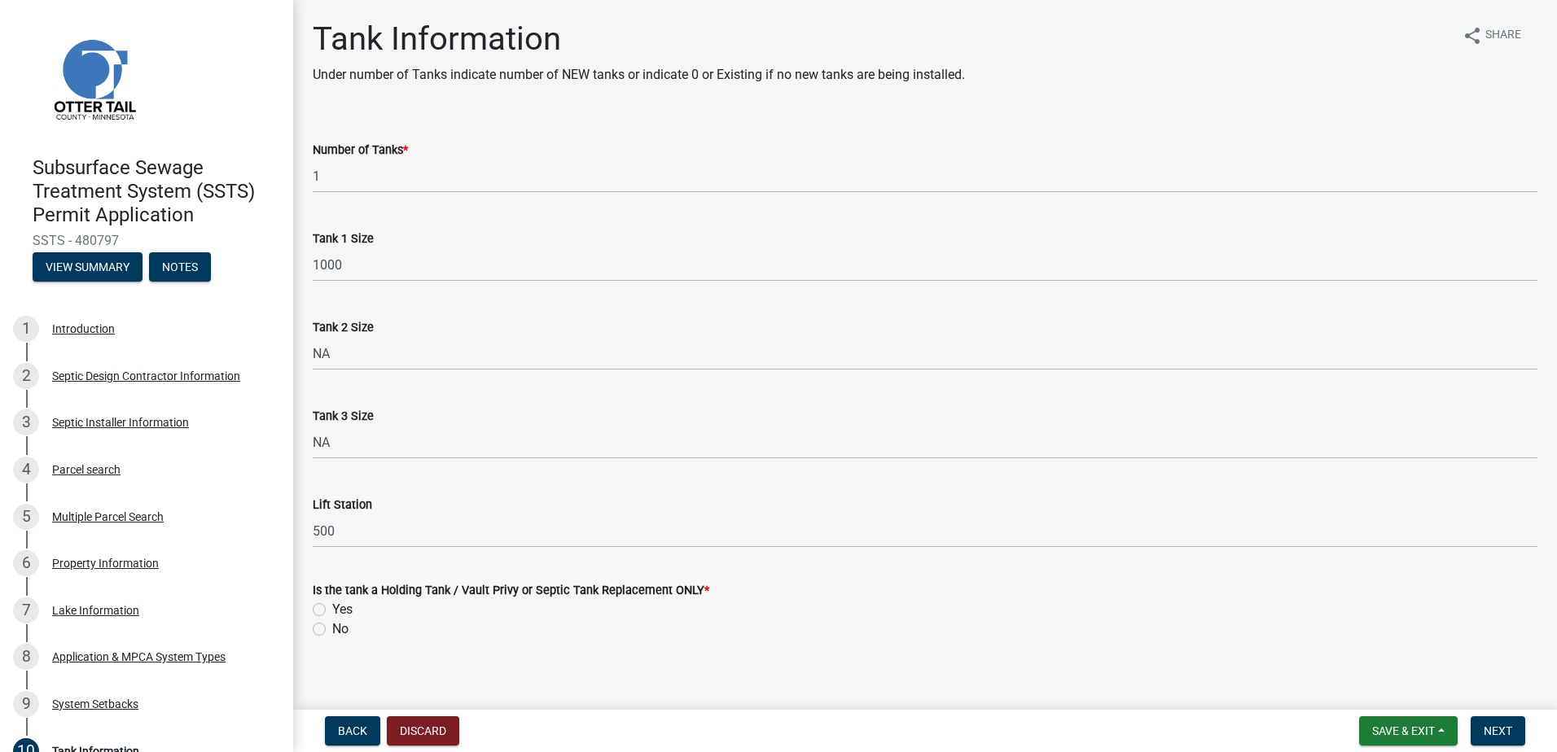
click at [543, 654] on div "Tank Information Under number of Tanks indicate number of NEW tanks or indicate…" at bounding box center [924, 344] width 1249 height 649
click at [332, 628] on label "No" at bounding box center [340, 630] width 16 height 20
click at [332, 628] on input "No" at bounding box center [337, 625] width 11 height 11
radio input "true"
click at [1480, 729] on button "Next" at bounding box center [1497, 730] width 55 height 29
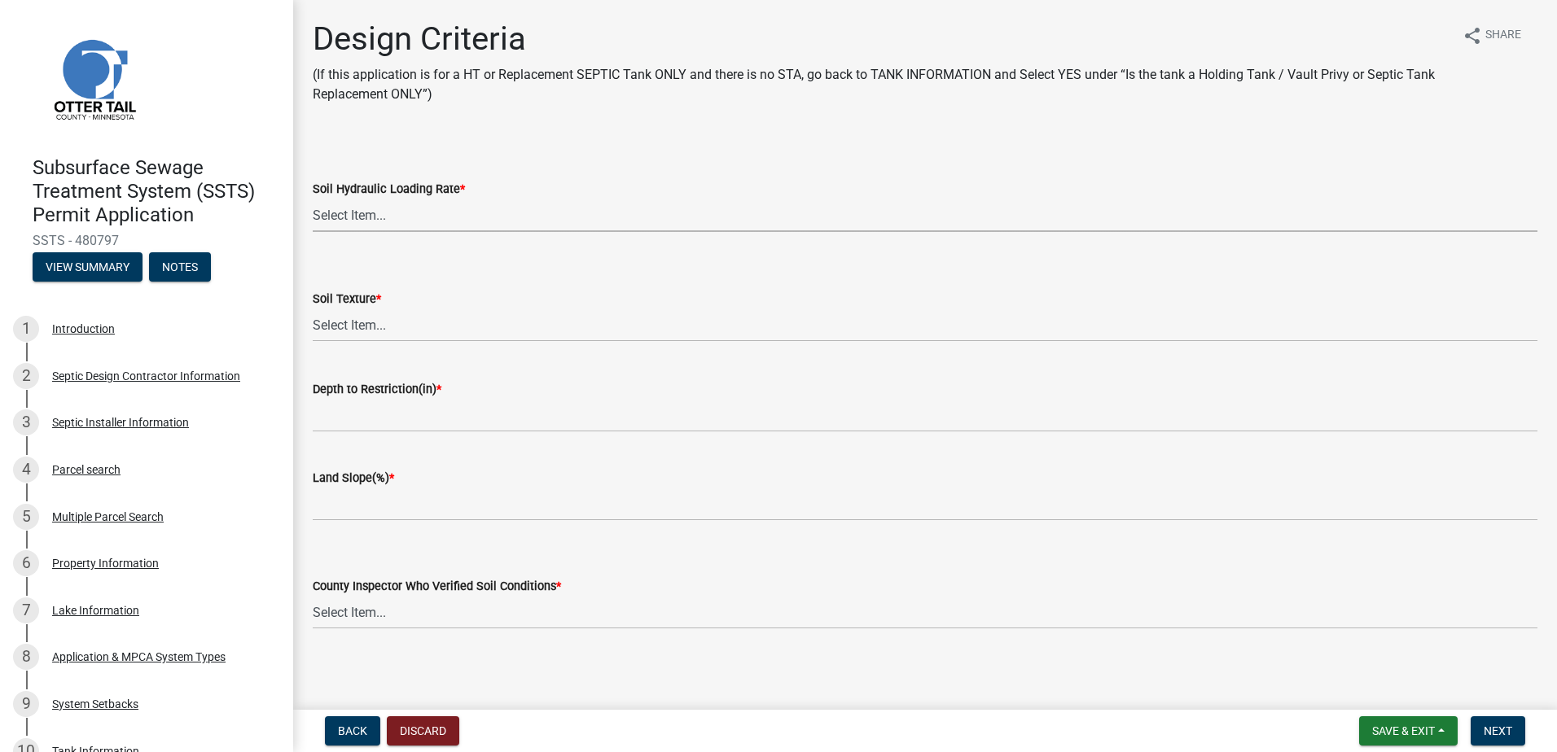
click at [347, 219] on select "Select Item... 1.6 gpd/ft2 1.2 gpd/ft2 1.0 gpd/ft2 0.87 gpd/ft2 0.78 gpd/ft2 0.…" at bounding box center [925, 215] width 1224 height 33
click at [313, 199] on select "Select Item... 1.6 gpd/ft2 1.2 gpd/ft2 1.0 gpd/ft2 0.87 gpd/ft2 0.78 gpd/ft2 0.…" at bounding box center [925, 215] width 1224 height 33
select select "161dc003-2926-44f5-9717-bc9d566eecc1"
click at [347, 331] on select "Select Item... Coarse Sand (COS) Sand (S) Fine Sand (FS) Very Fine Sand (VFS) L…" at bounding box center [925, 325] width 1224 height 33
click at [313, 309] on select "Select Item... Coarse Sand (COS) Sand (S) Fine Sand (FS) Very Fine Sand (VFS) L…" at bounding box center [925, 325] width 1224 height 33
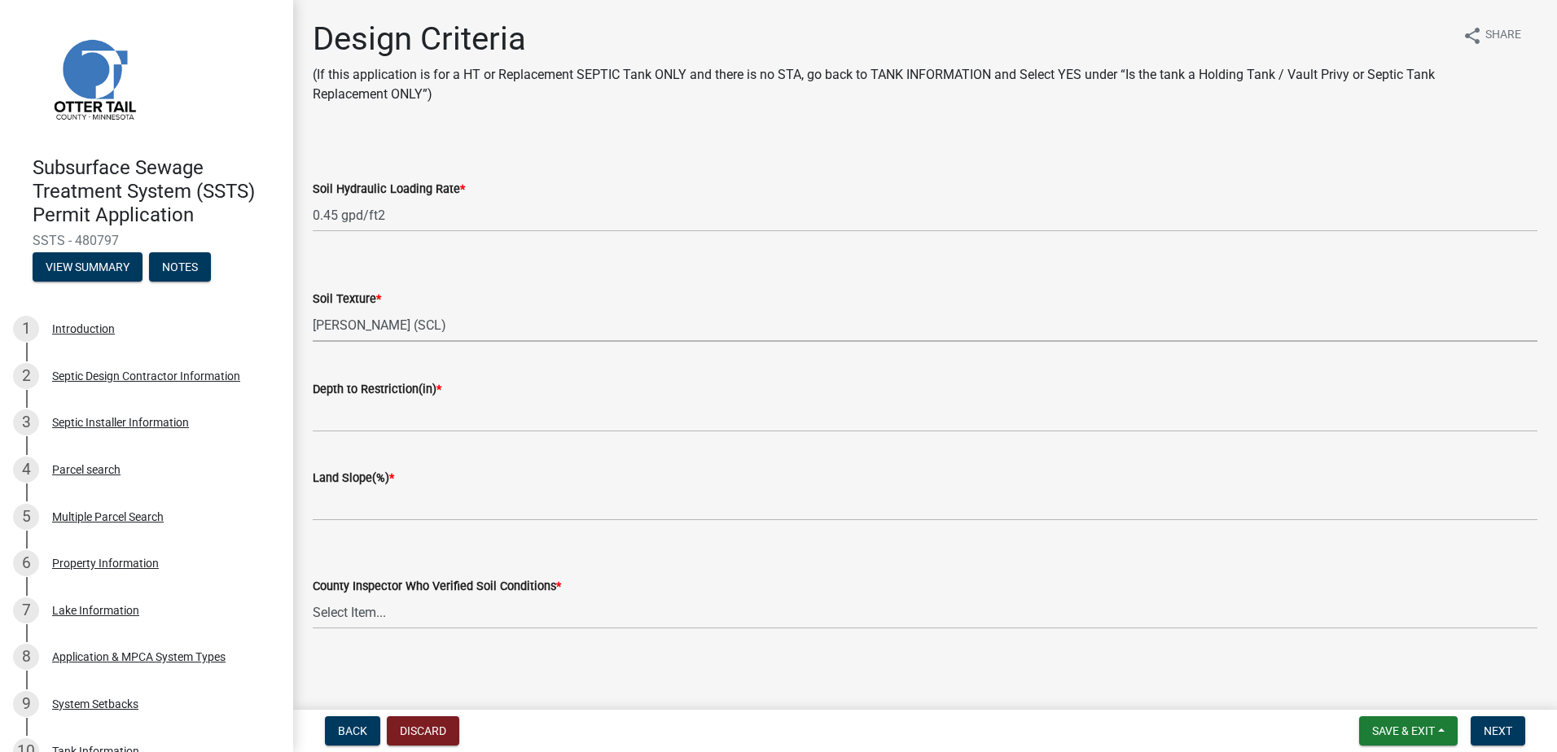
select select "3153871a-0646-45c0-8d36-98762e1aaded"
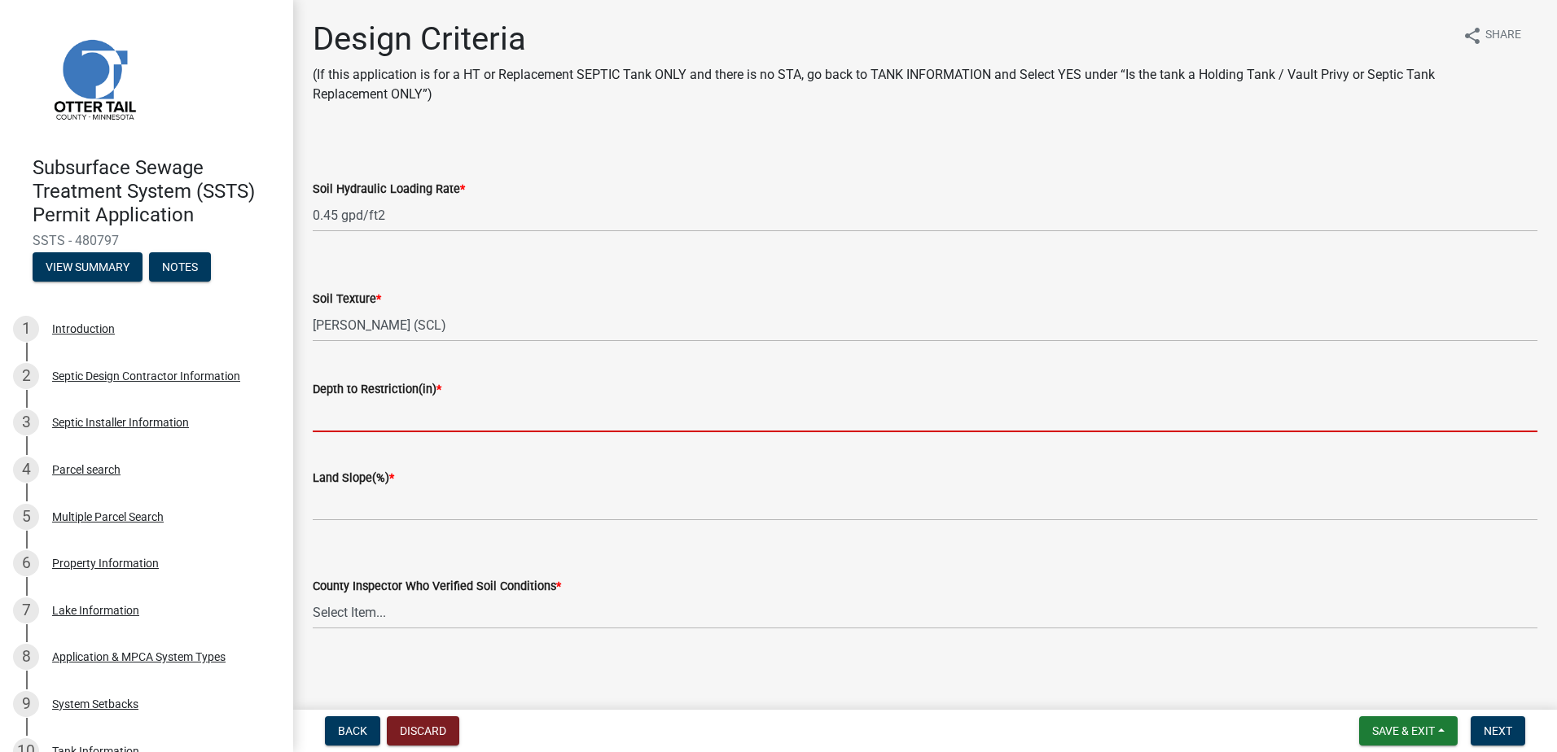
click at [379, 423] on input "Depth to Restriction(in) *" at bounding box center [925, 415] width 1224 height 33
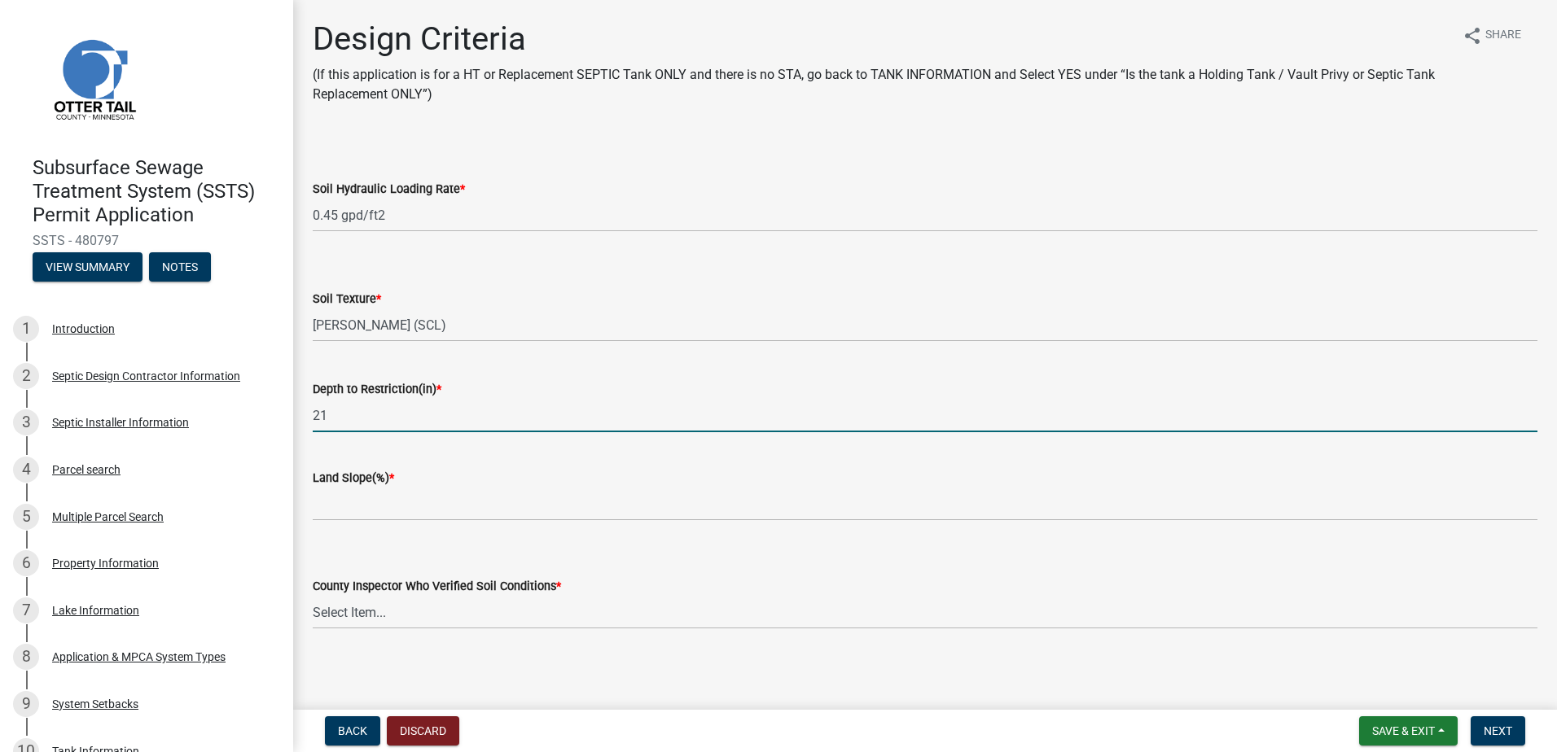
type input "21"
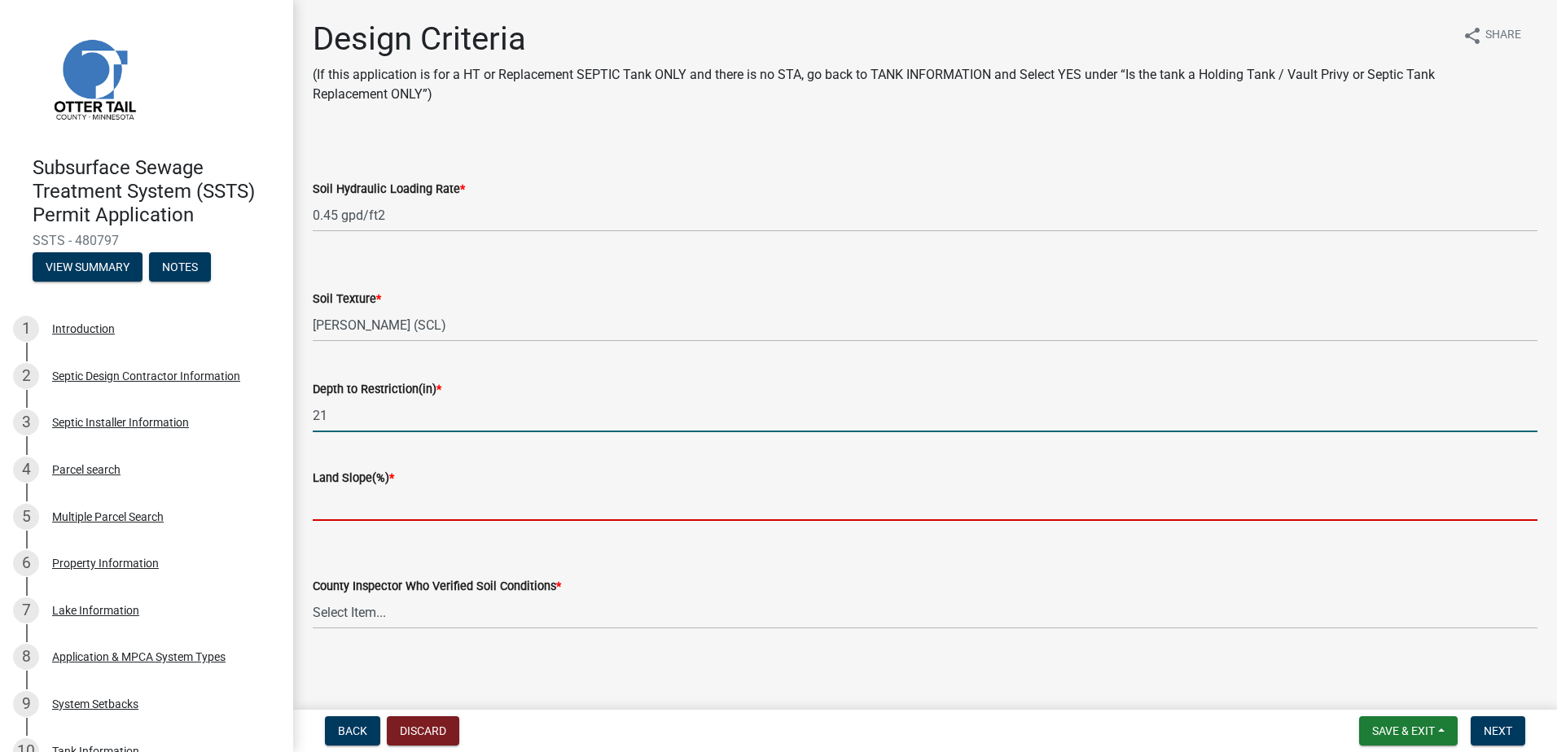
click at [337, 515] on input "Land Slope(%) *" at bounding box center [925, 504] width 1224 height 33
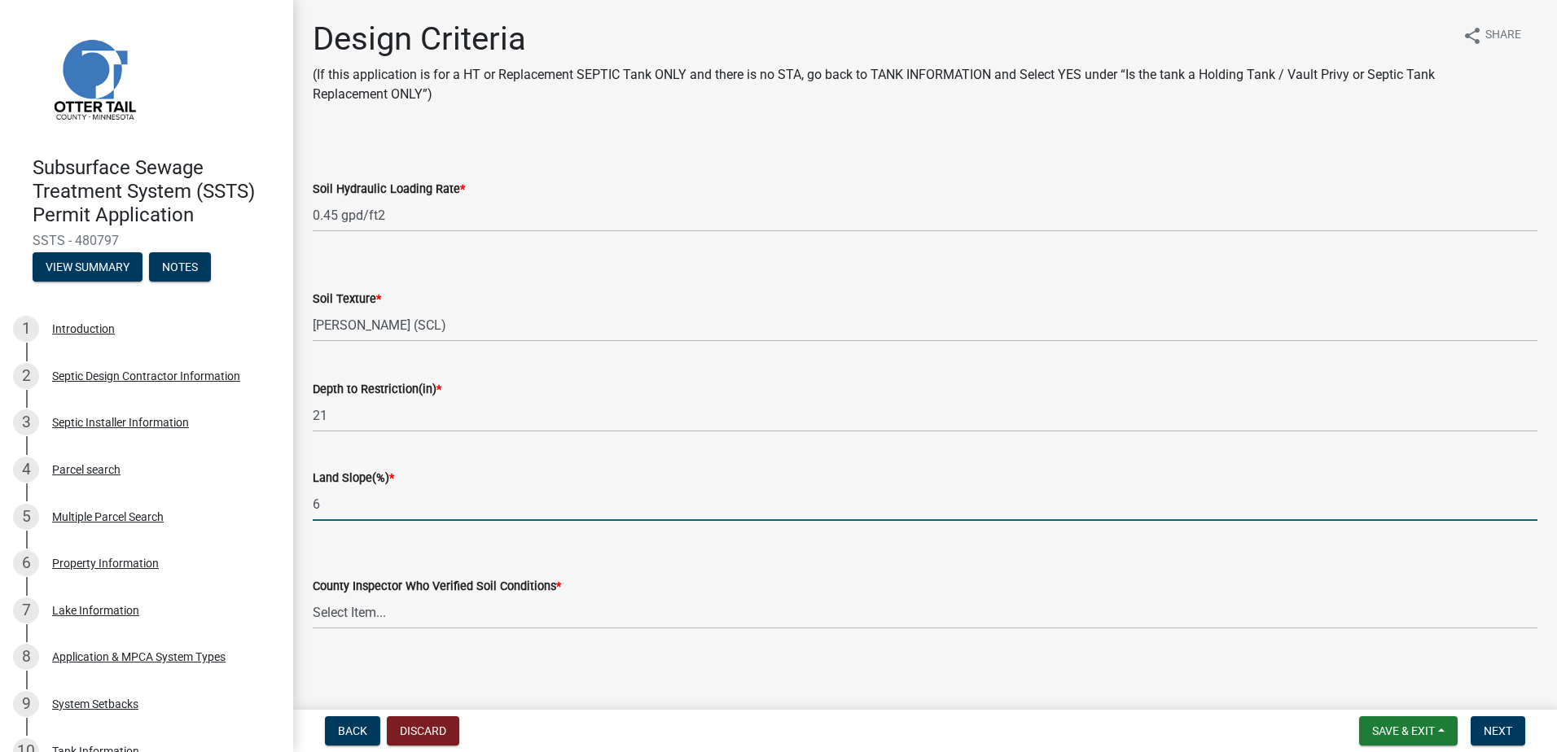
scroll to position [4, 0]
type input "6"
click at [350, 615] on select "Select Item... Alexis Newark Andrea Perales Brittany Tollefson Chris LeClair Co…" at bounding box center [925, 608] width 1224 height 33
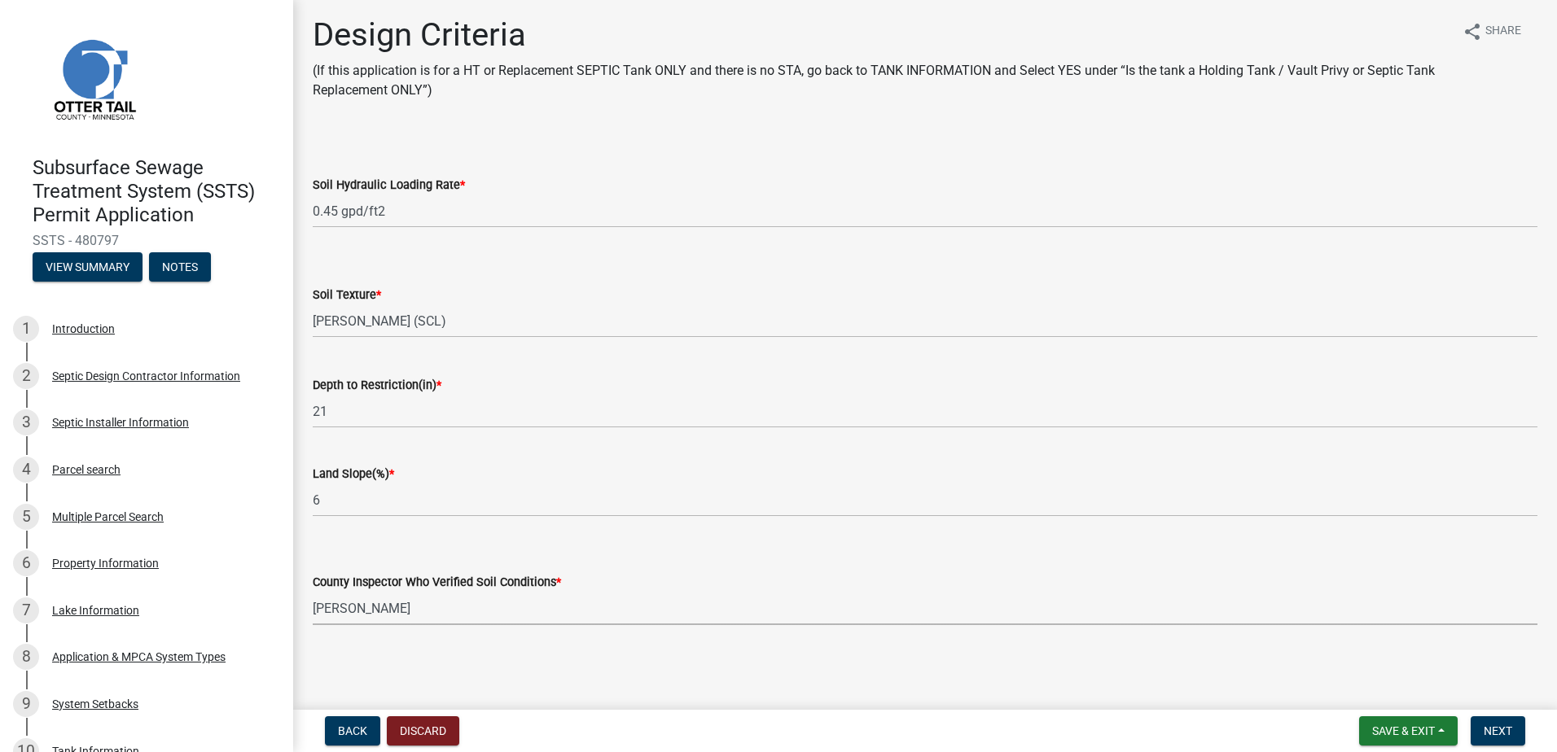
click at [313, 592] on select "Select Item... Alexis Newark Andrea Perales Brittany Tollefson Chris LeClair Co…" at bounding box center [925, 608] width 1224 height 33
select select "45db2b75-262a-4f3c-9010-aae25997cba1"
click at [1504, 725] on span "Next" at bounding box center [1497, 731] width 28 height 13
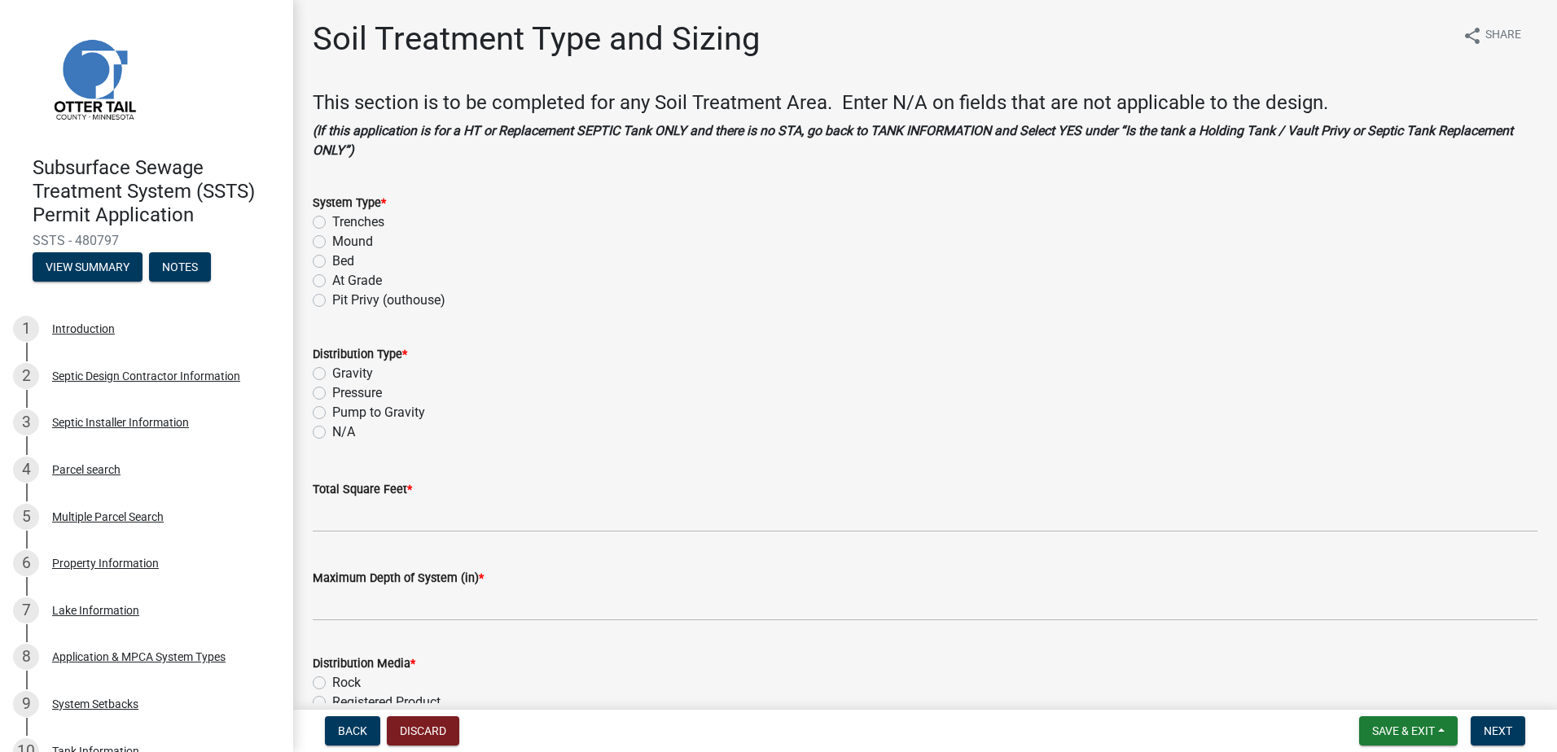
click at [332, 241] on label "Mound" at bounding box center [352, 242] width 41 height 20
click at [332, 241] on input "Mound" at bounding box center [337, 237] width 11 height 11
radio input "true"
click at [332, 394] on label "Pressure" at bounding box center [357, 393] width 50 height 20
click at [332, 394] on input "Pressure" at bounding box center [337, 388] width 11 height 11
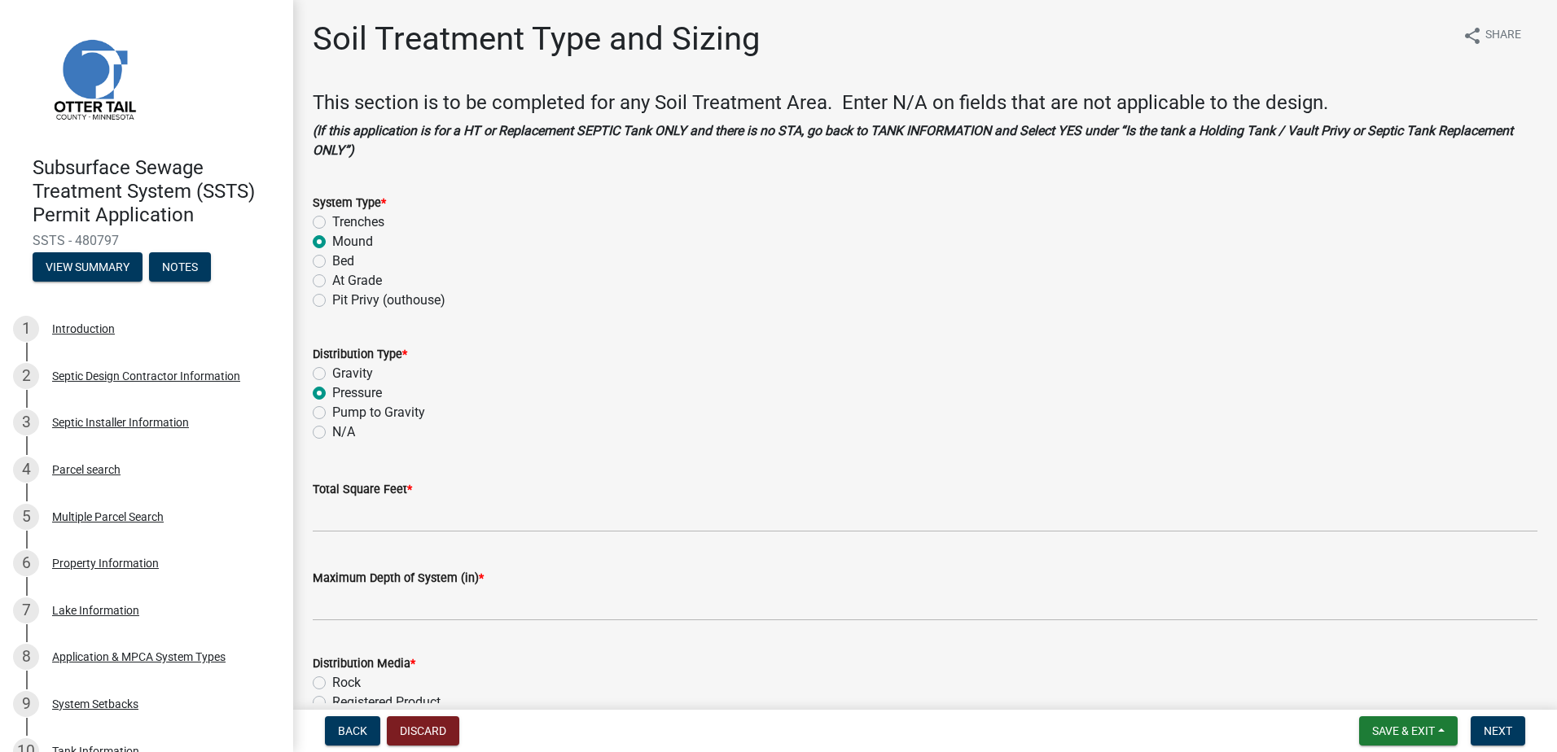
radio input "true"
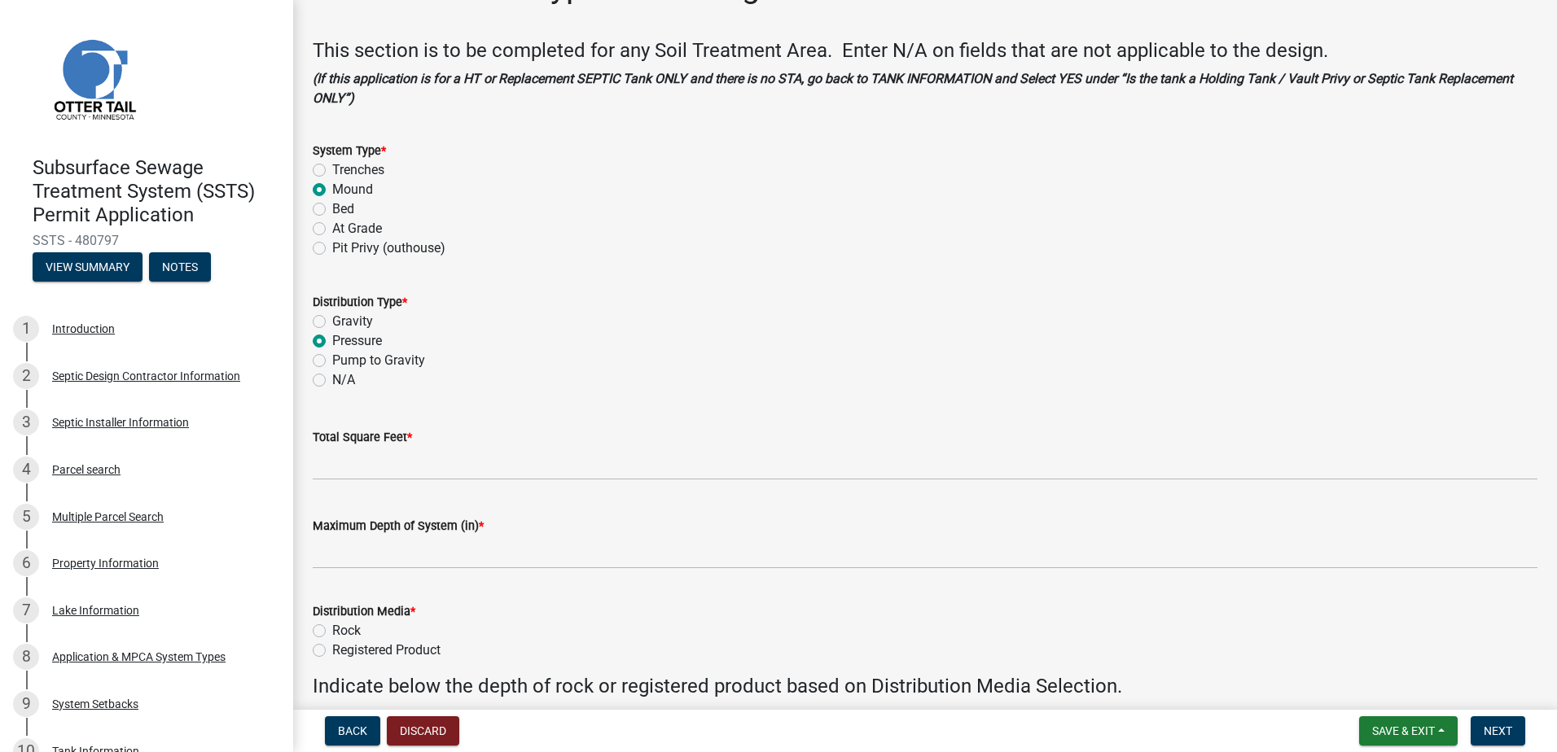
scroll to position [81, 0]
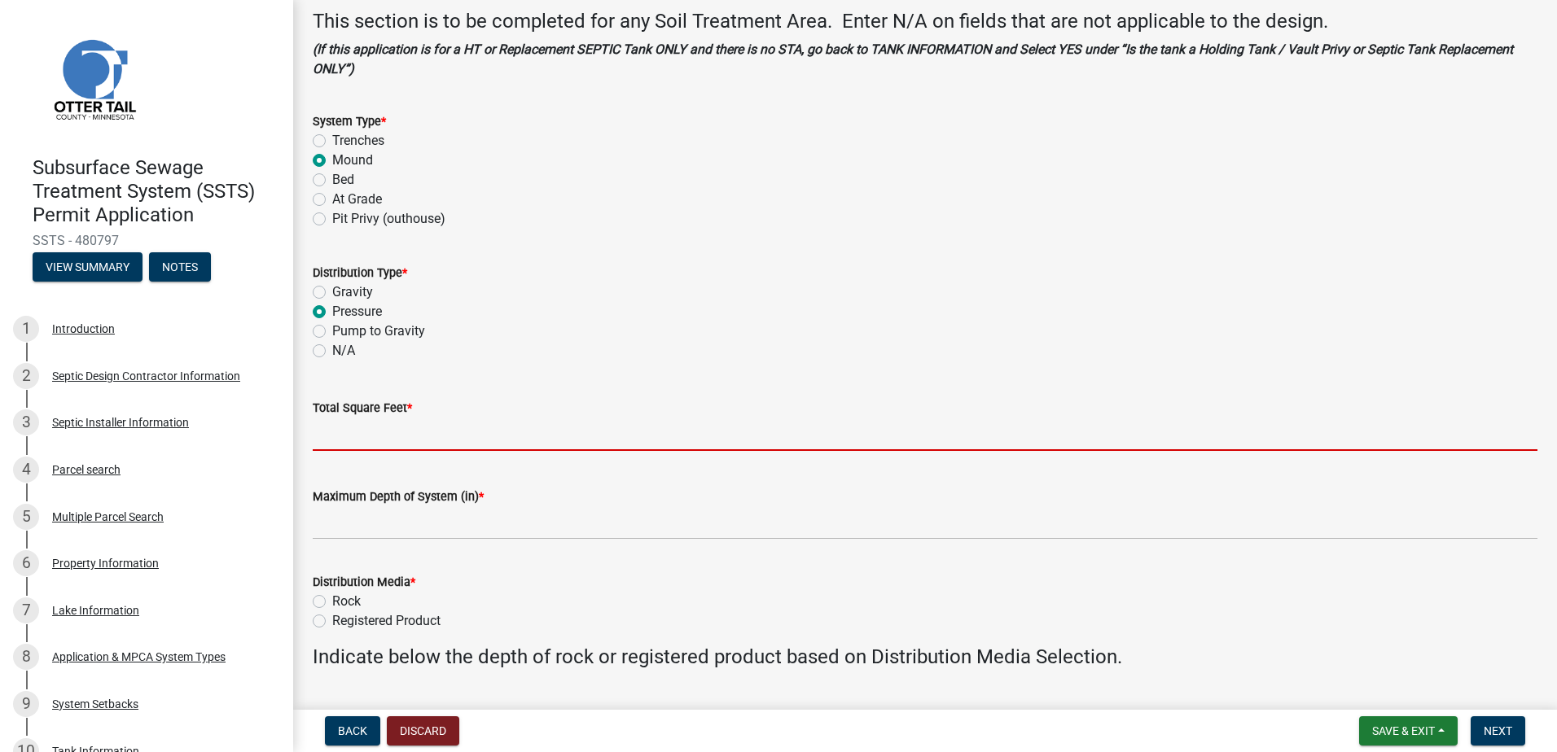
click at [337, 430] on input "Total Square Feet *" at bounding box center [925, 434] width 1224 height 33
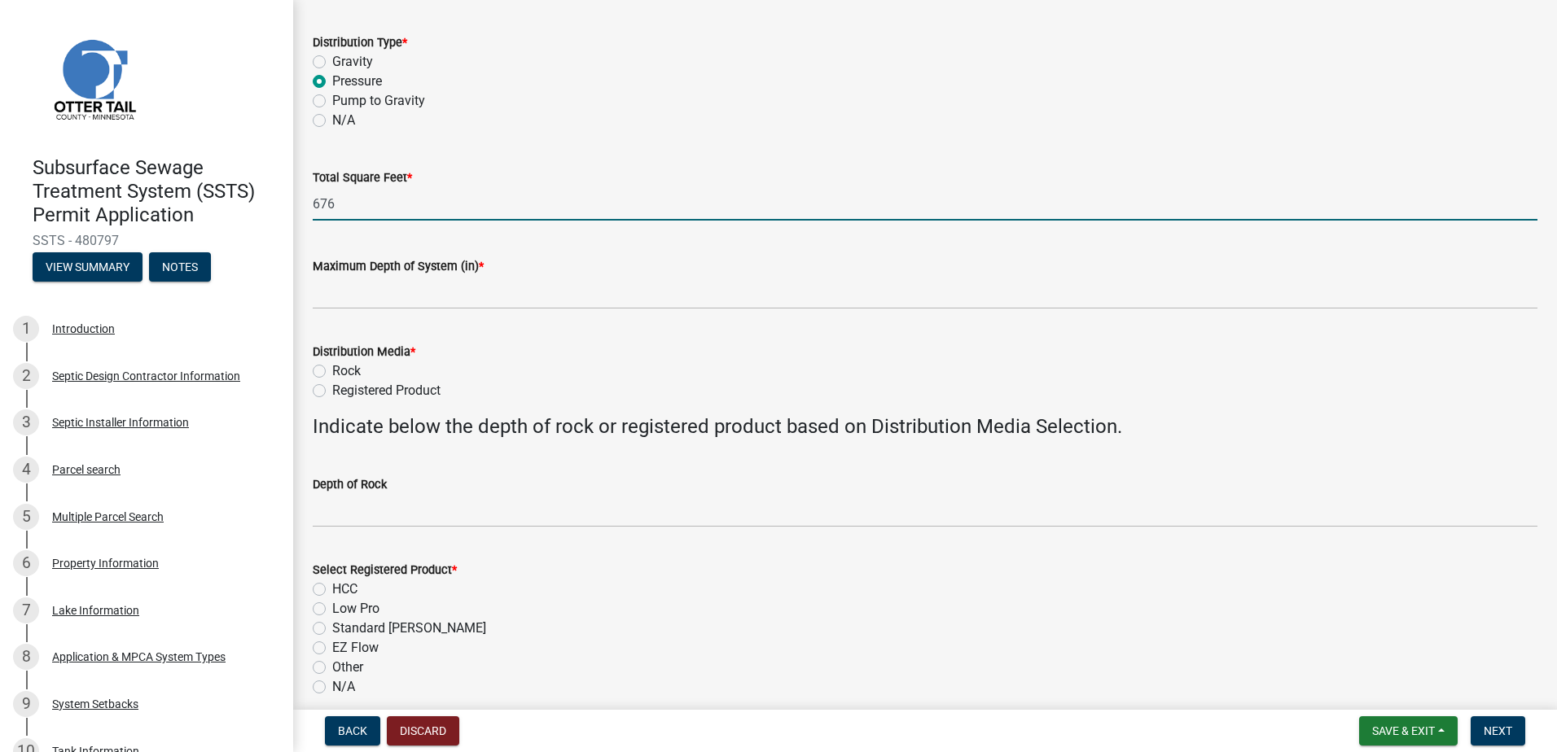
scroll to position [326, 0]
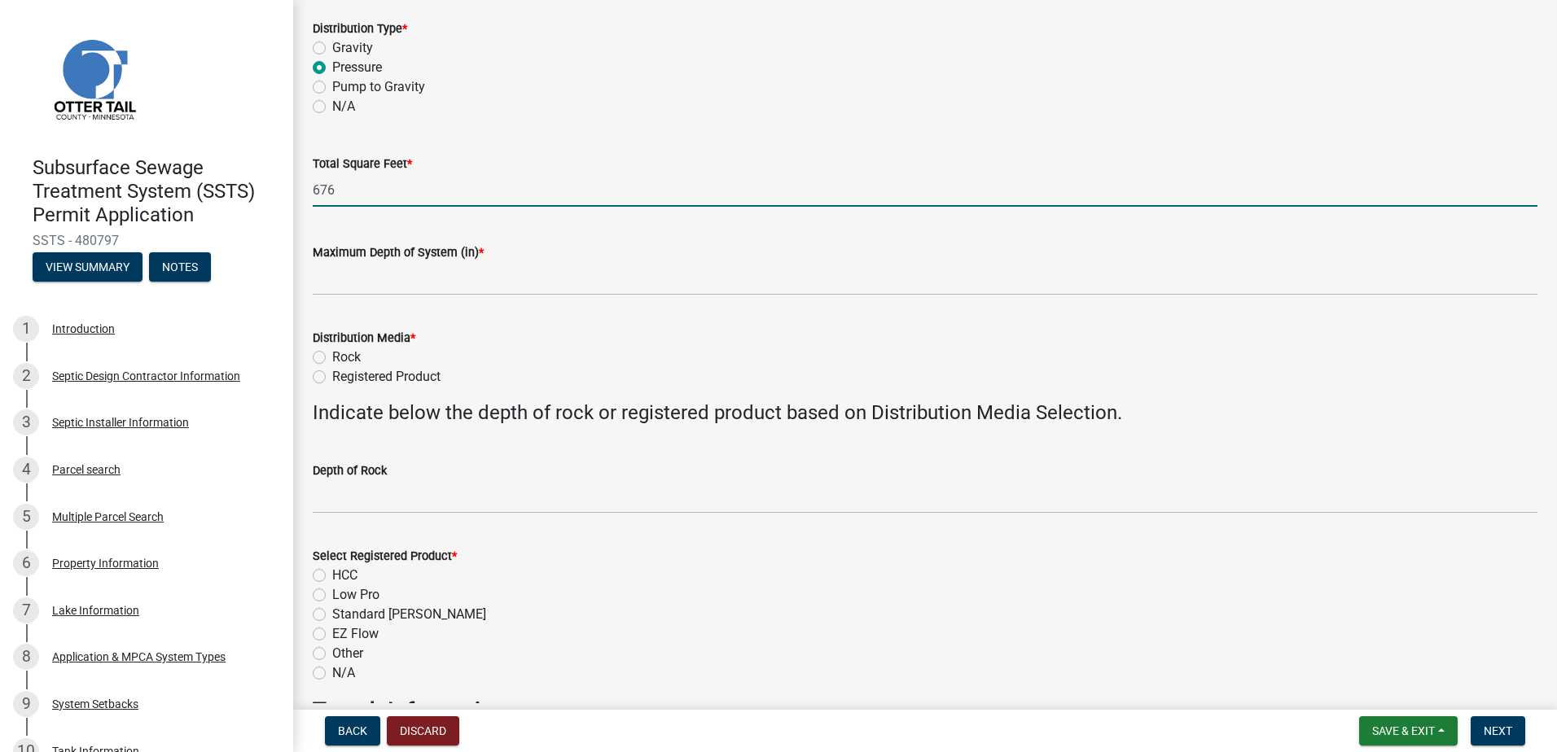
type input "676"
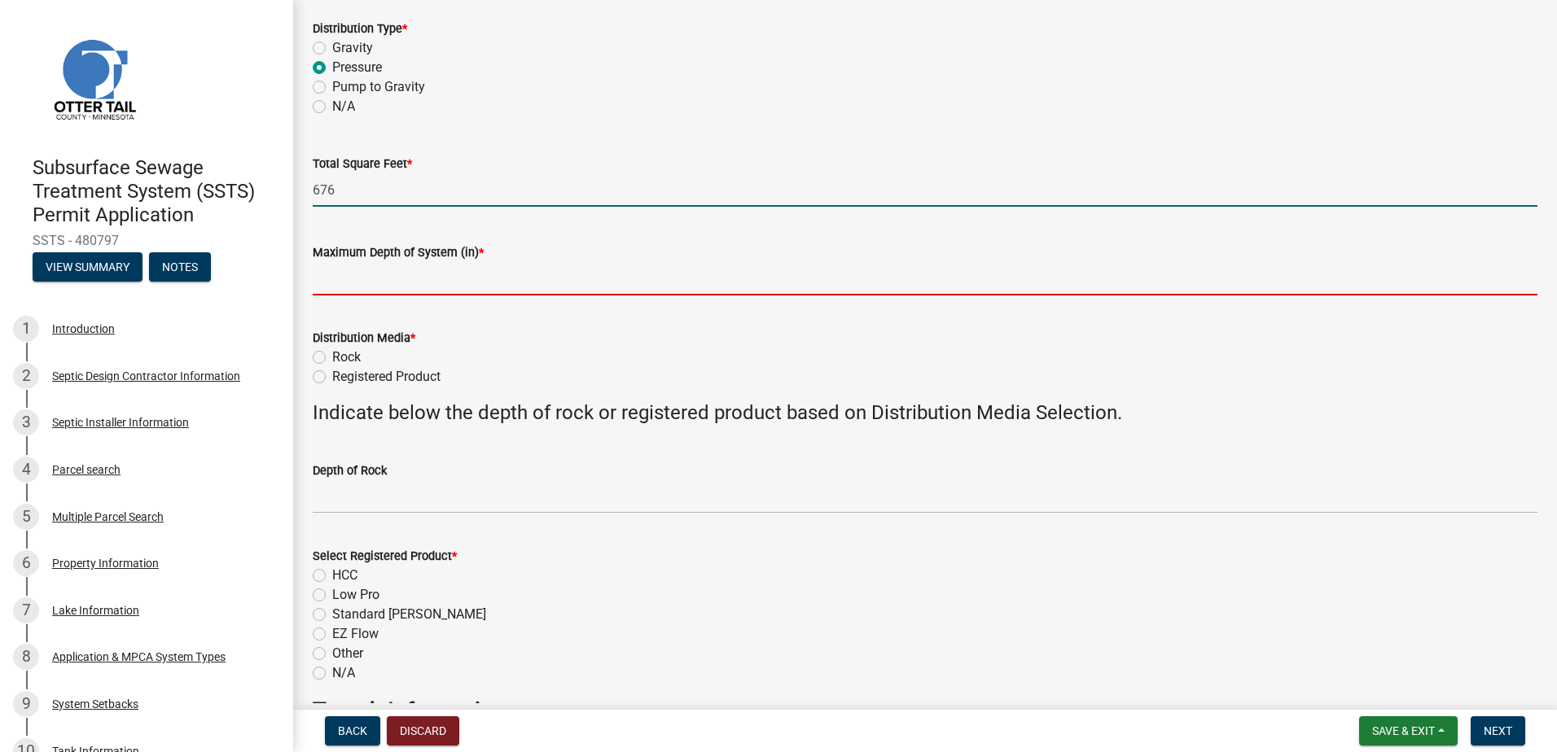
click at [323, 289] on input "Maximum Depth of System (in) *" at bounding box center [925, 278] width 1224 height 33
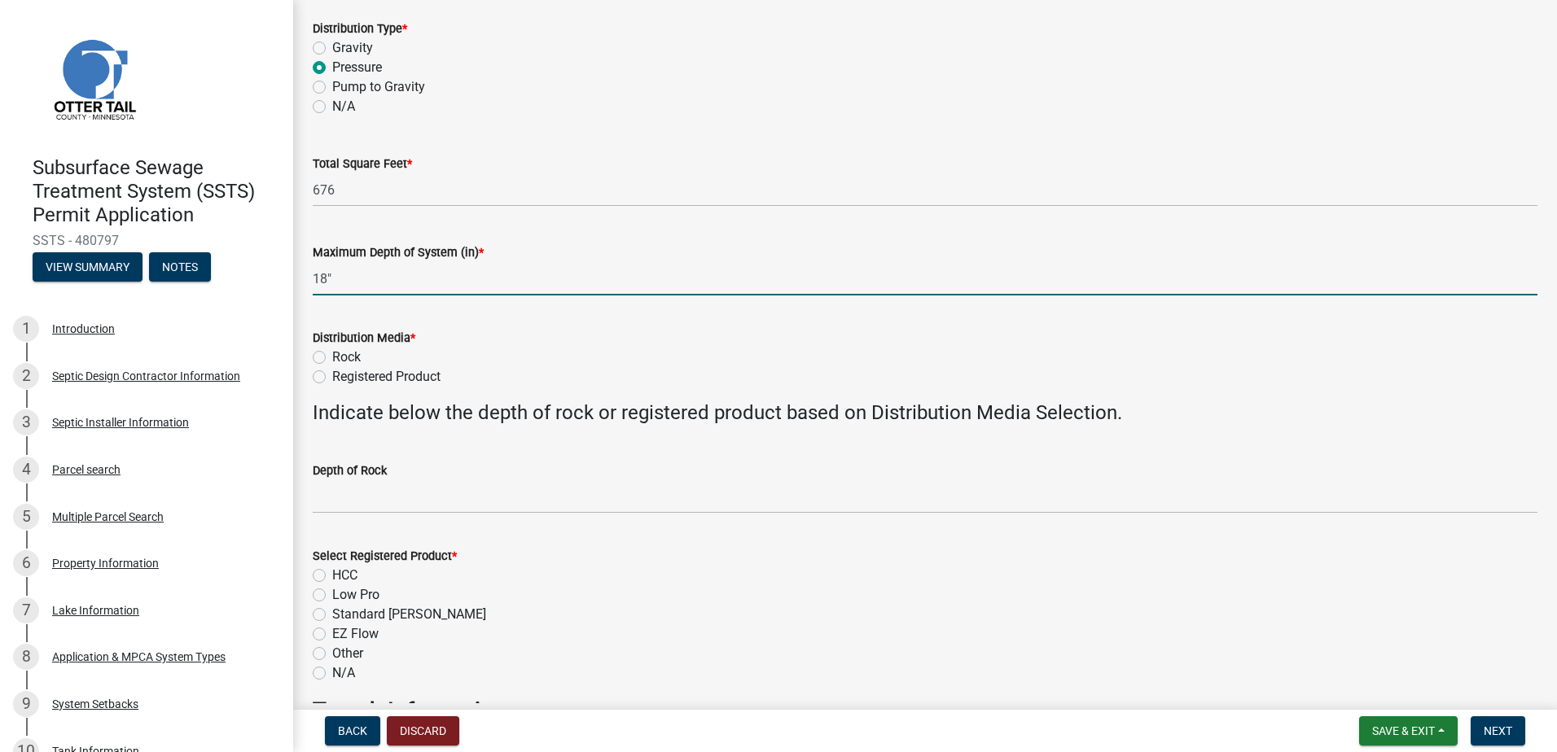
type input "18" Sand Lift"
click at [332, 353] on label "Rock" at bounding box center [346, 358] width 28 height 20
click at [332, 353] on input "Rock" at bounding box center [337, 353] width 11 height 11
radio input "true"
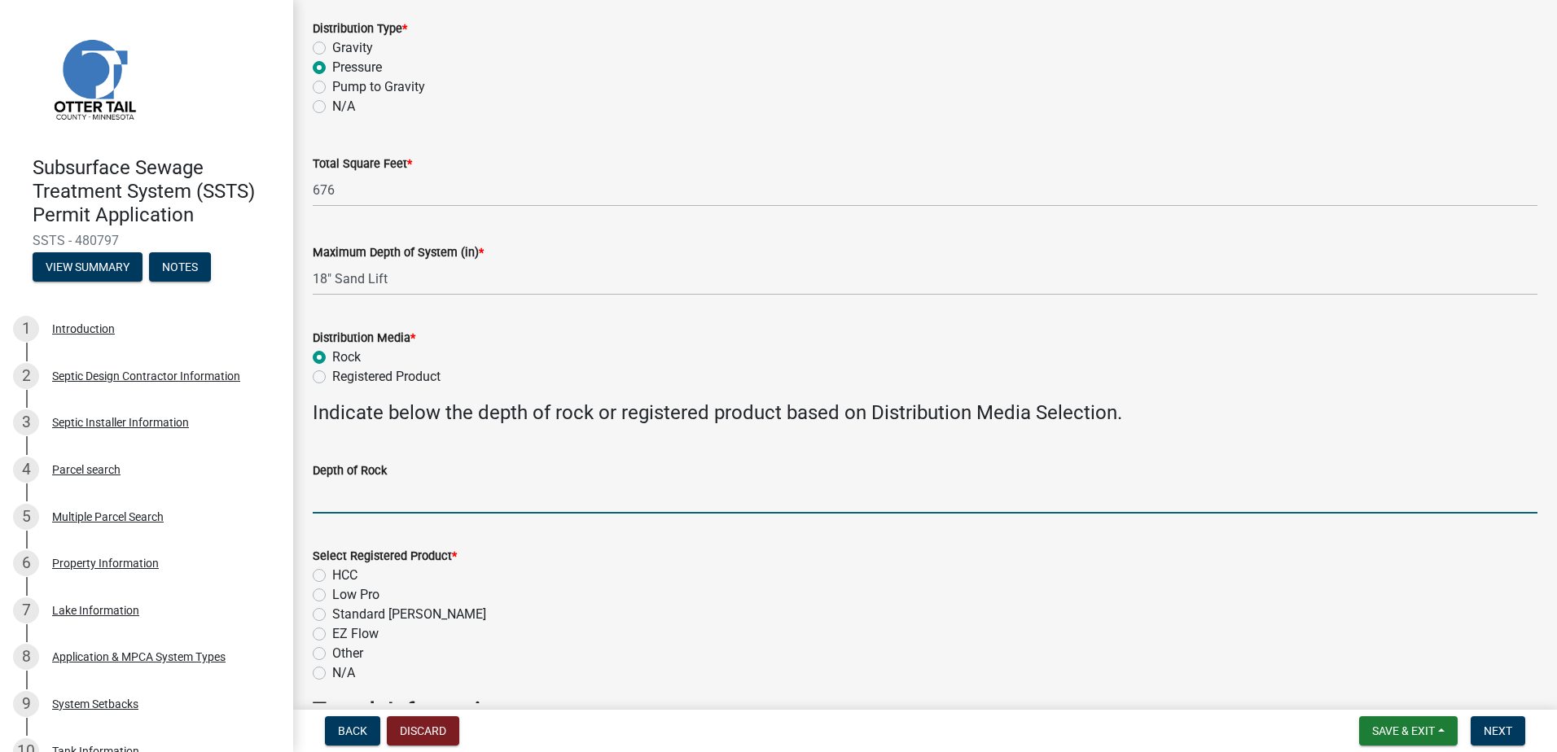
click at [336, 497] on input "Depth of Rock" at bounding box center [925, 496] width 1224 height 33
type input "9" Under Pipe"
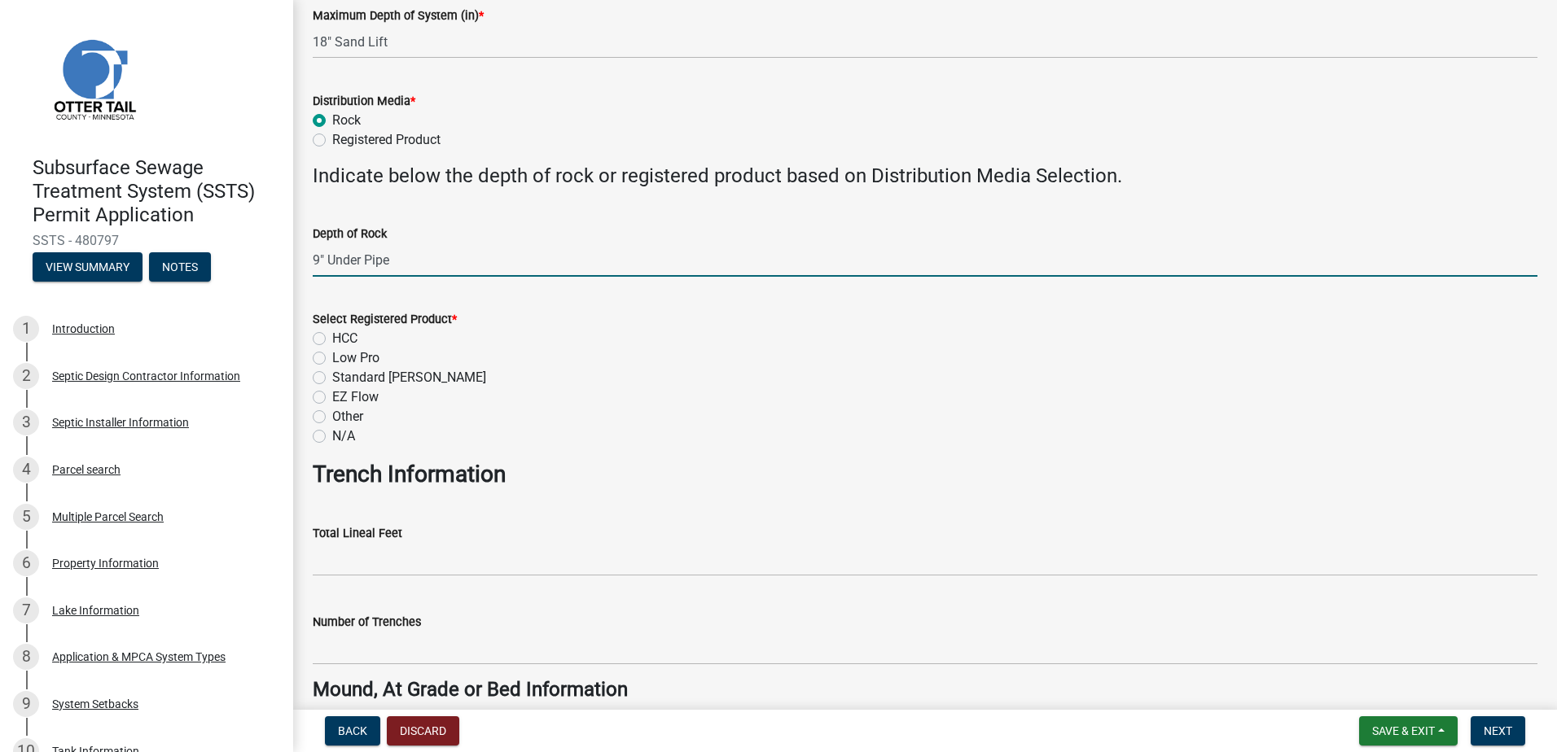
scroll to position [570, 0]
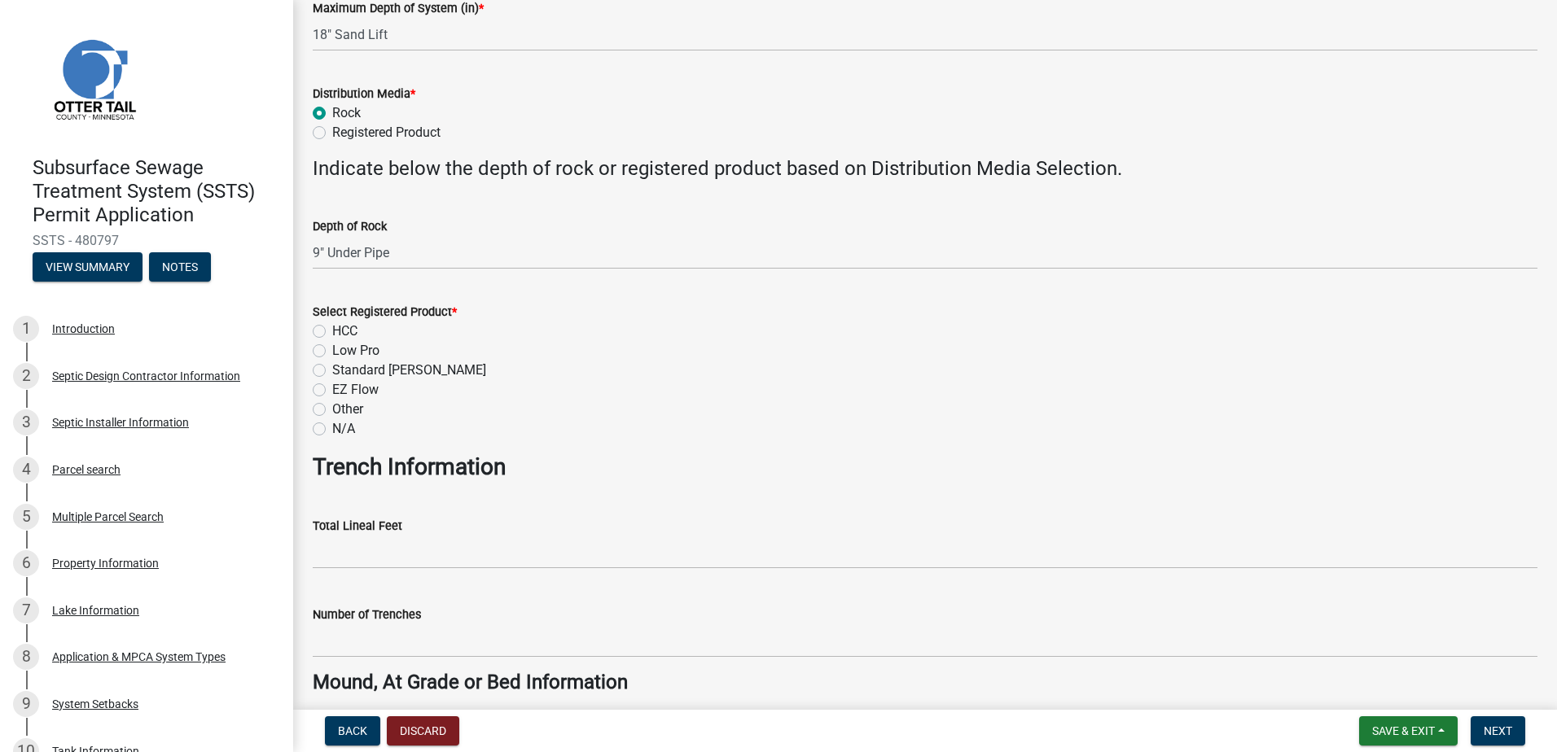
click at [332, 425] on label "N/A" at bounding box center [343, 429] width 23 height 20
click at [332, 425] on input "N/A" at bounding box center [337, 424] width 11 height 11
radio input "true"
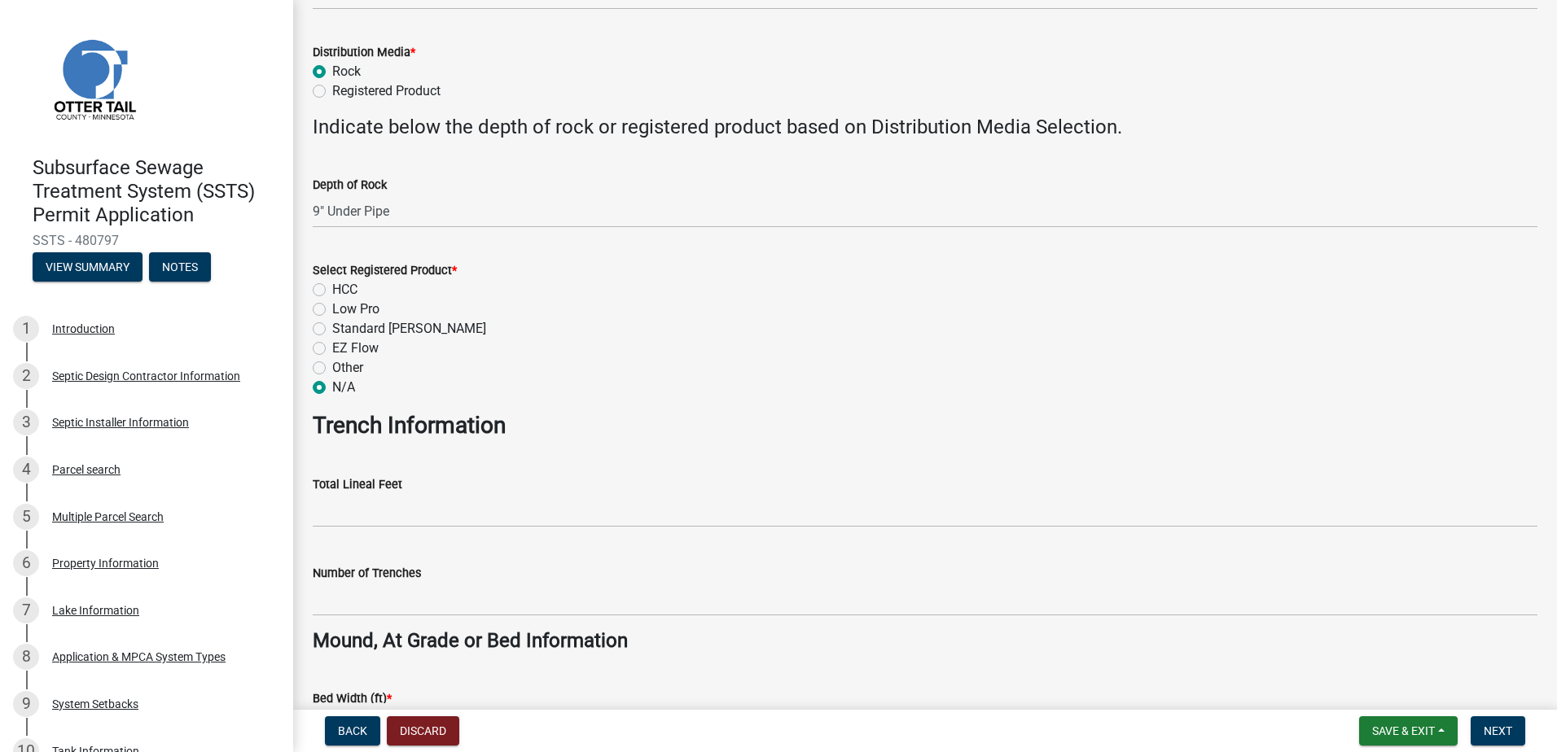
scroll to position [651, 0]
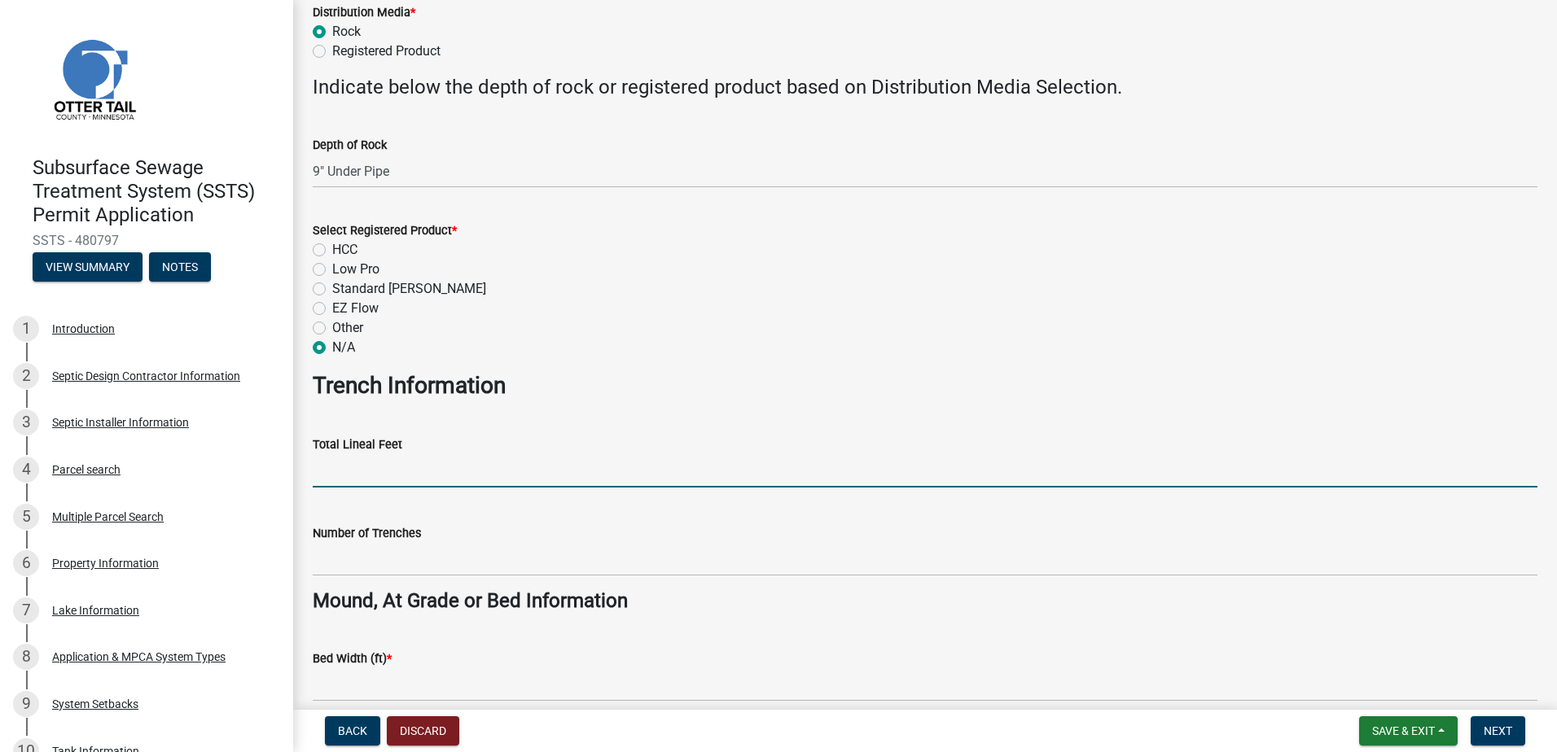
drag, startPoint x: 334, startPoint y: 467, endPoint x: 340, endPoint y: 478, distance: 12.4
click at [335, 468] on input "Total Lineal Feet" at bounding box center [925, 470] width 1224 height 33
type input "NA"
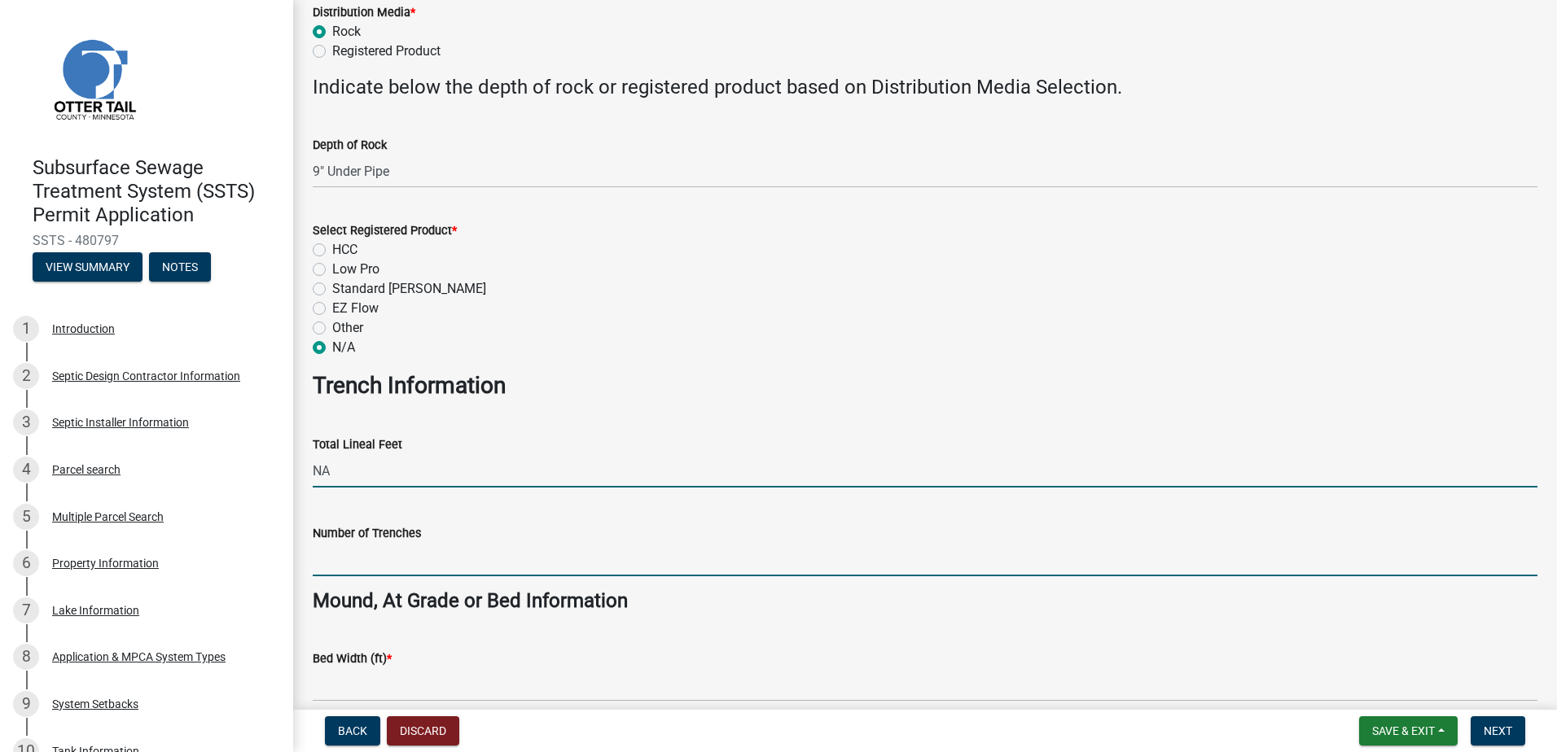
click at [353, 557] on input "Number of Trenches" at bounding box center [925, 559] width 1224 height 33
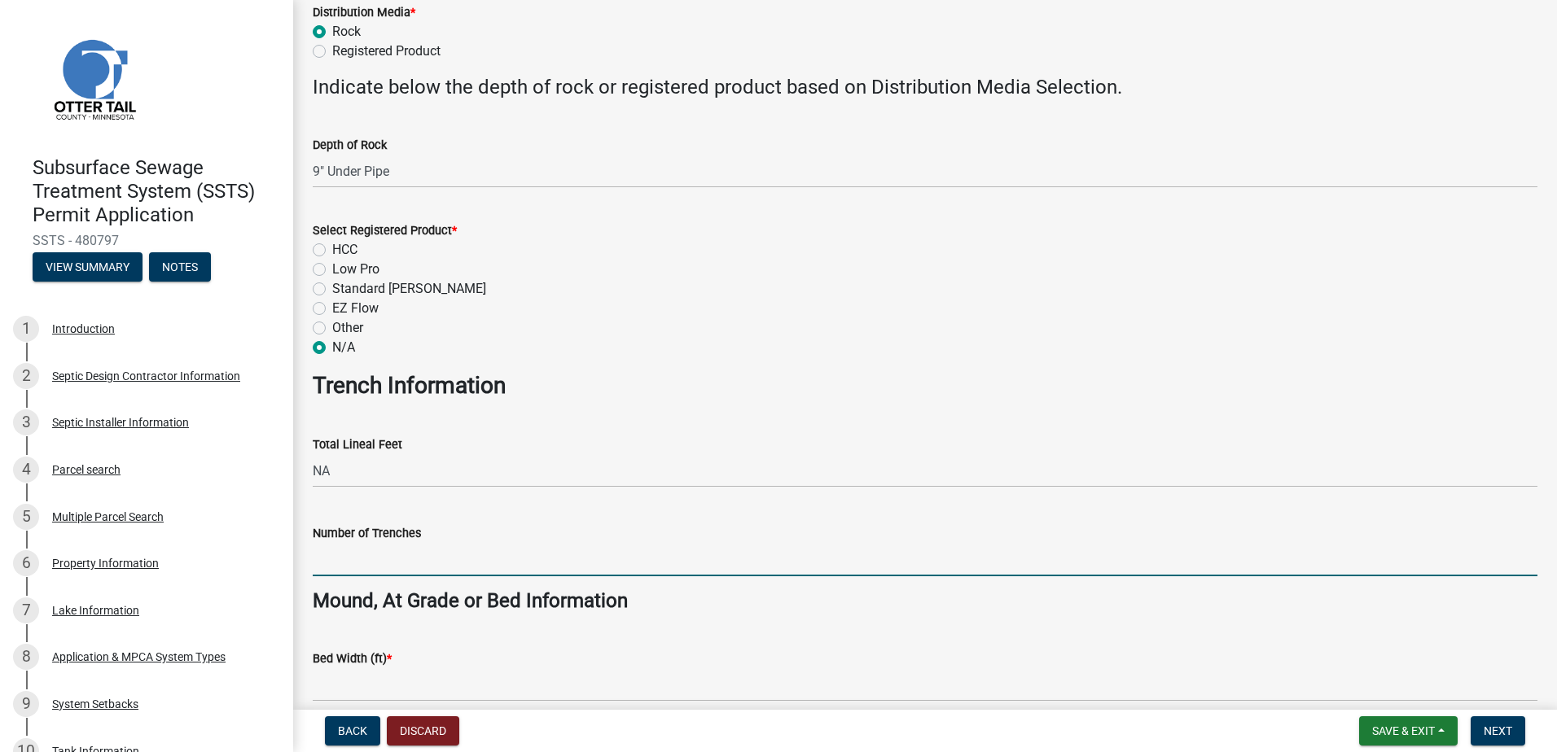
type input "NA"
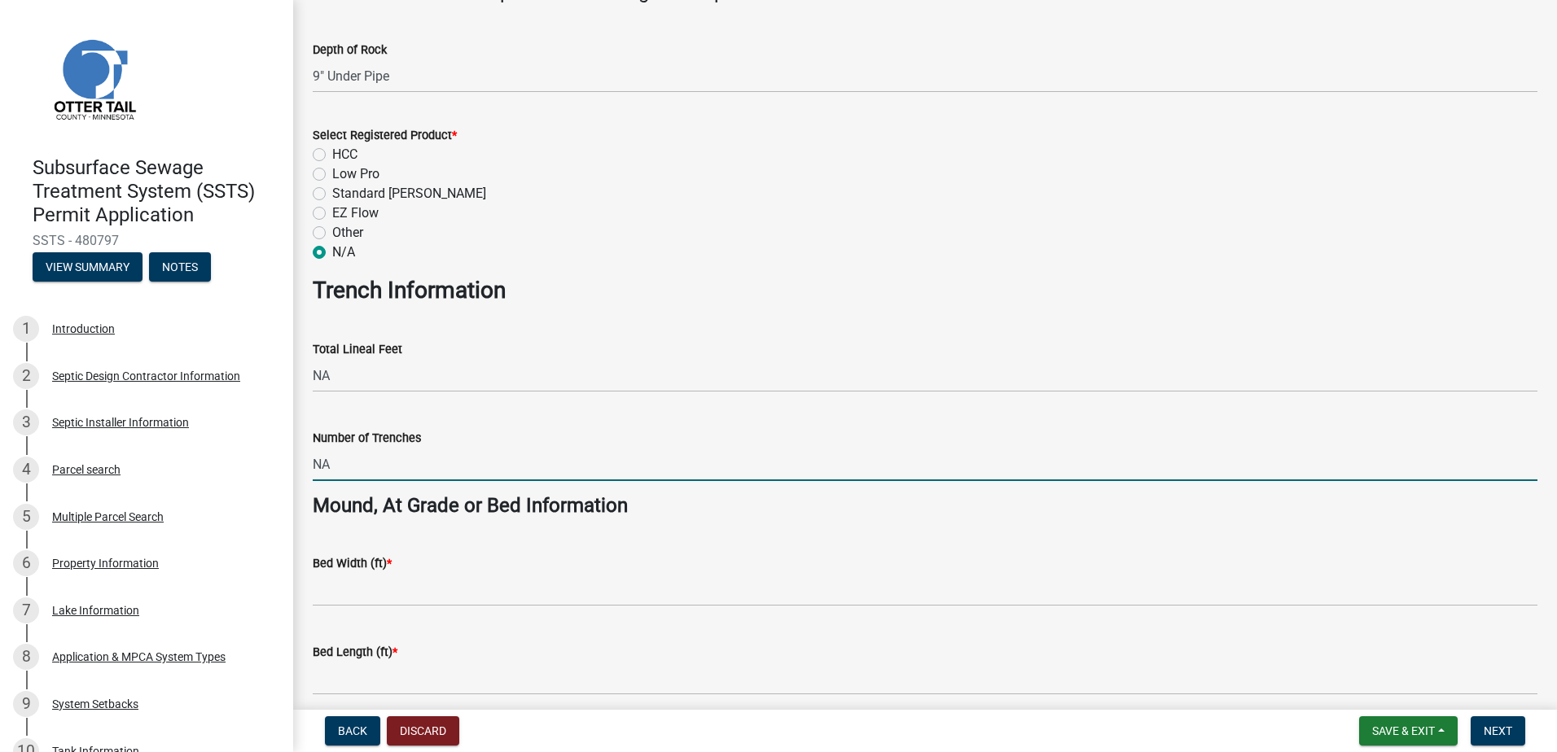
scroll to position [896, 0]
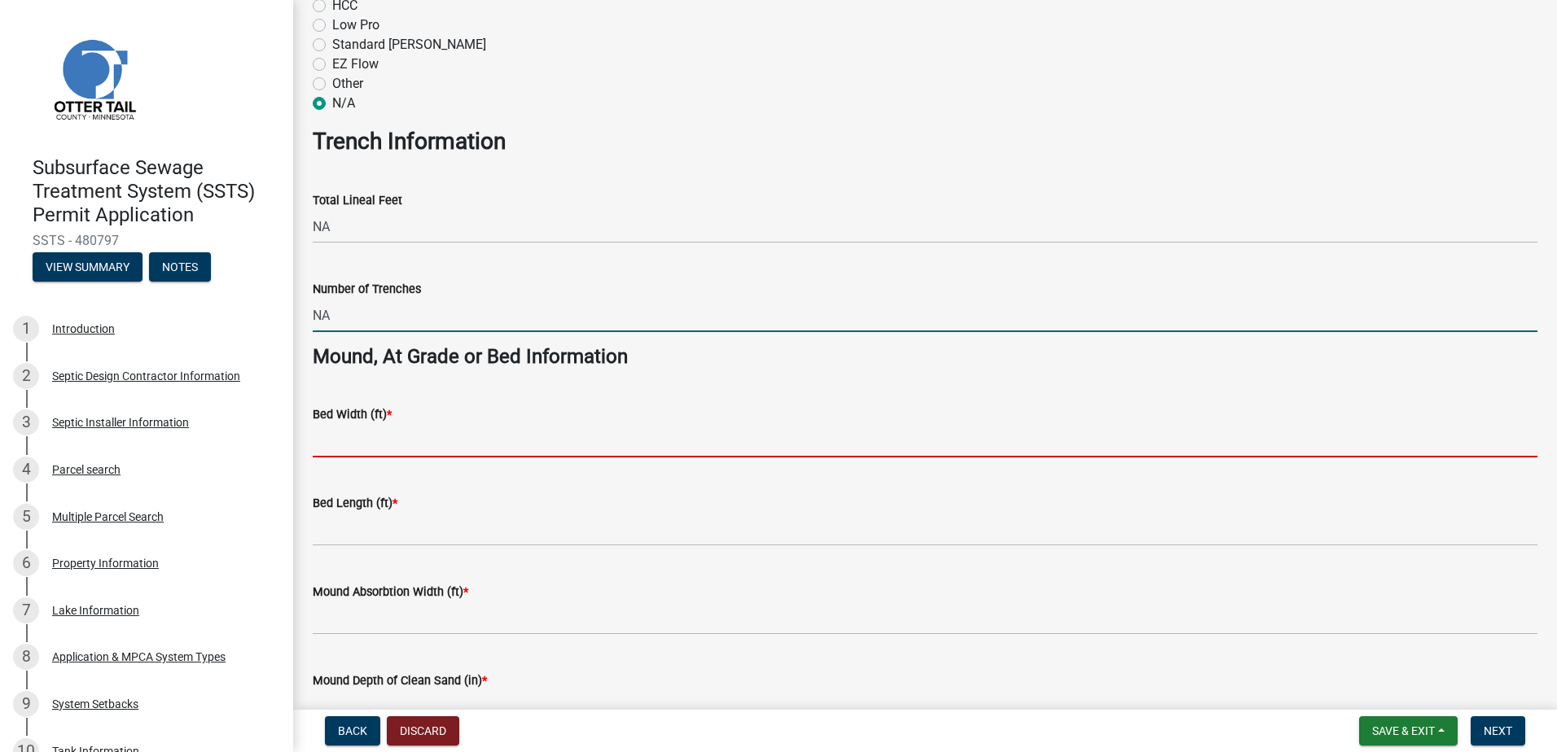
click at [340, 431] on input "Bed Width (ft) *" at bounding box center [925, 440] width 1224 height 33
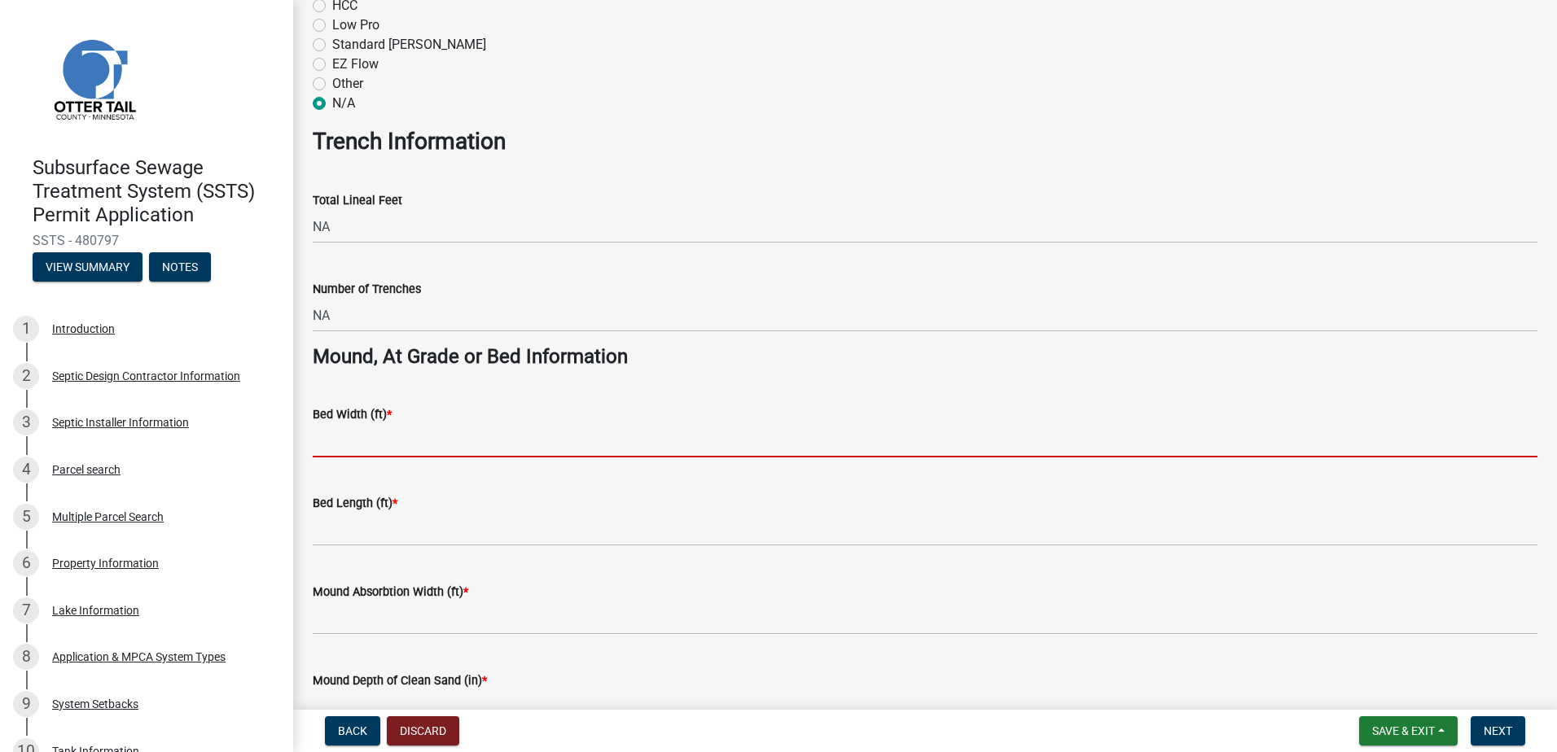
type input "10"
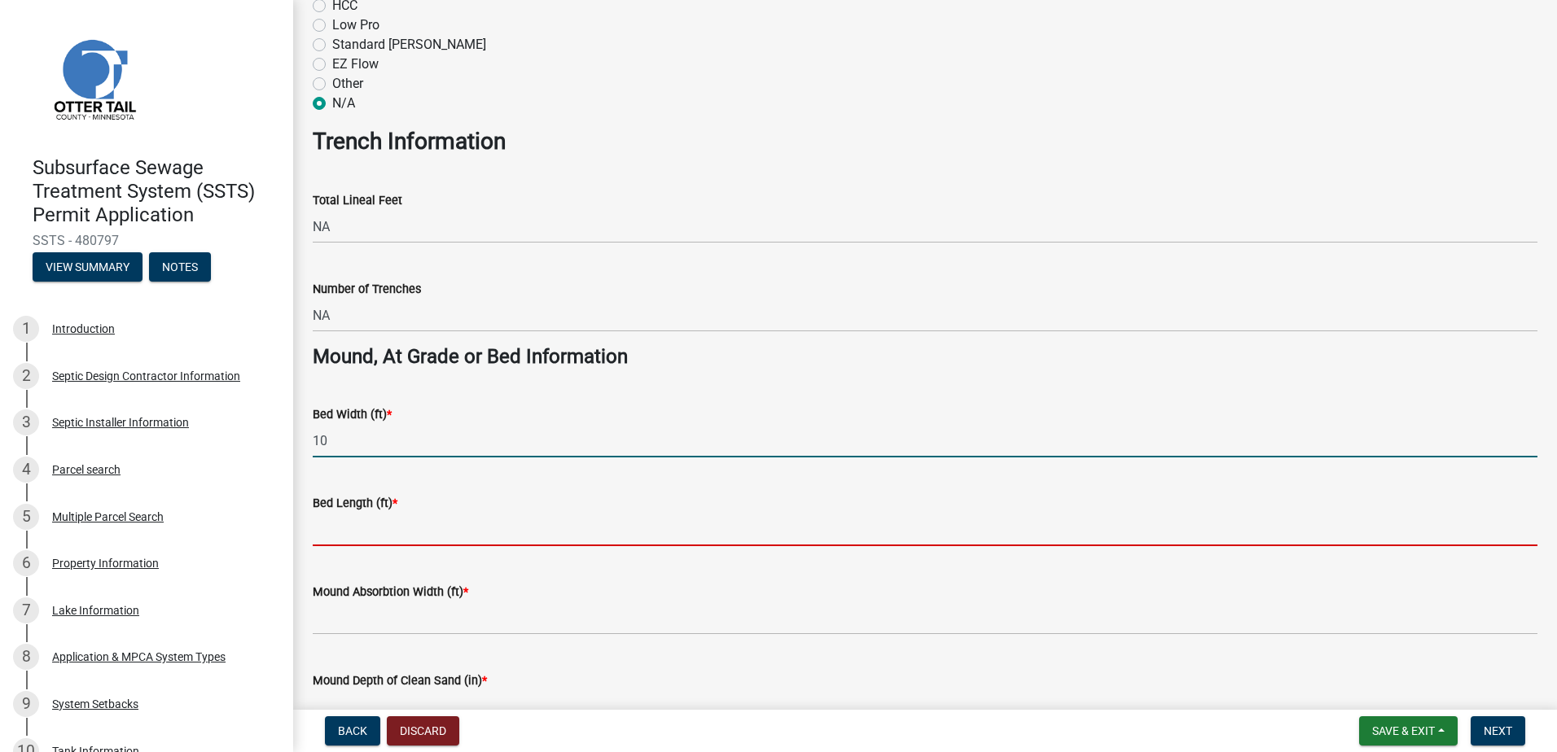
click at [334, 539] on input "Bed Length (ft) *" at bounding box center [925, 529] width 1224 height 33
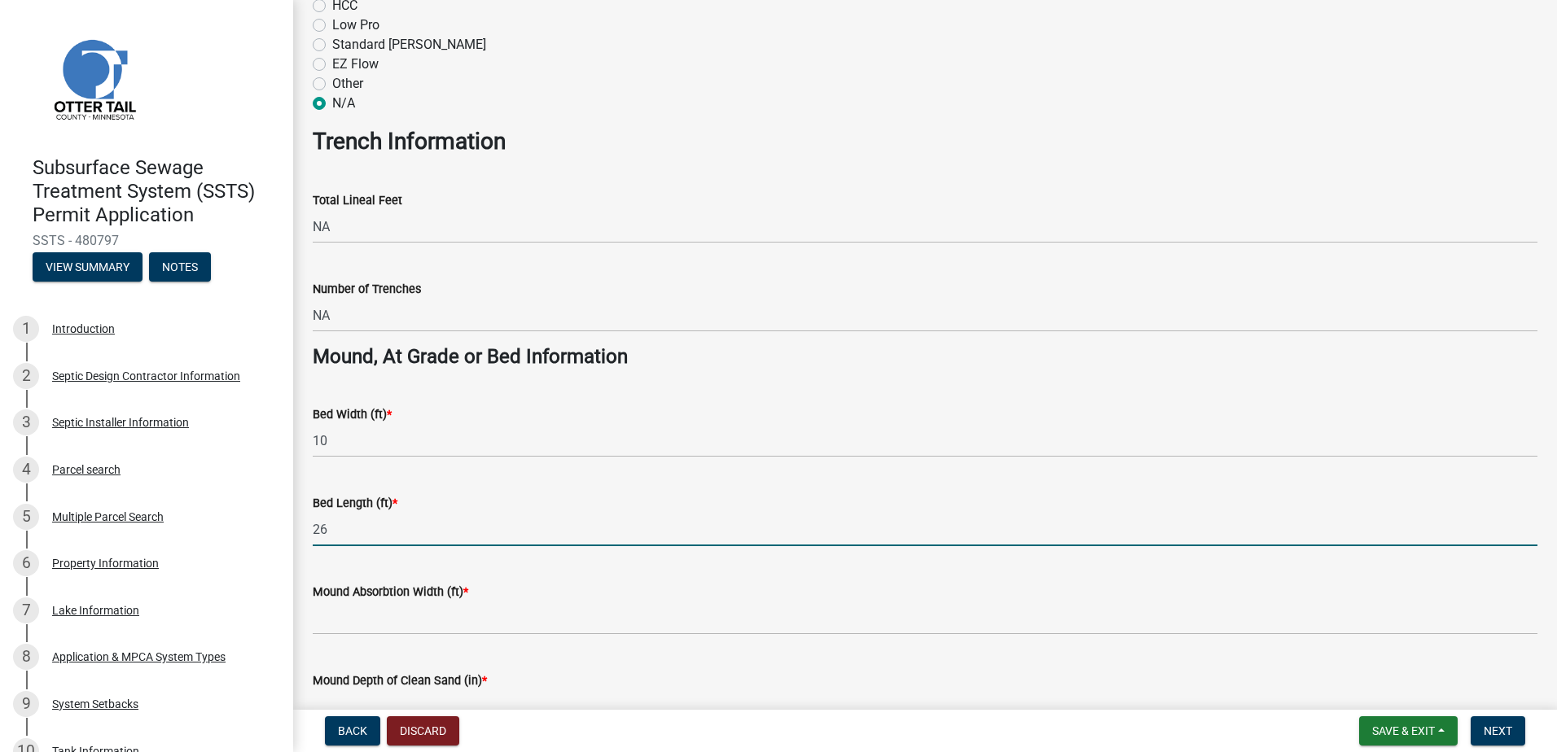
type input "26"
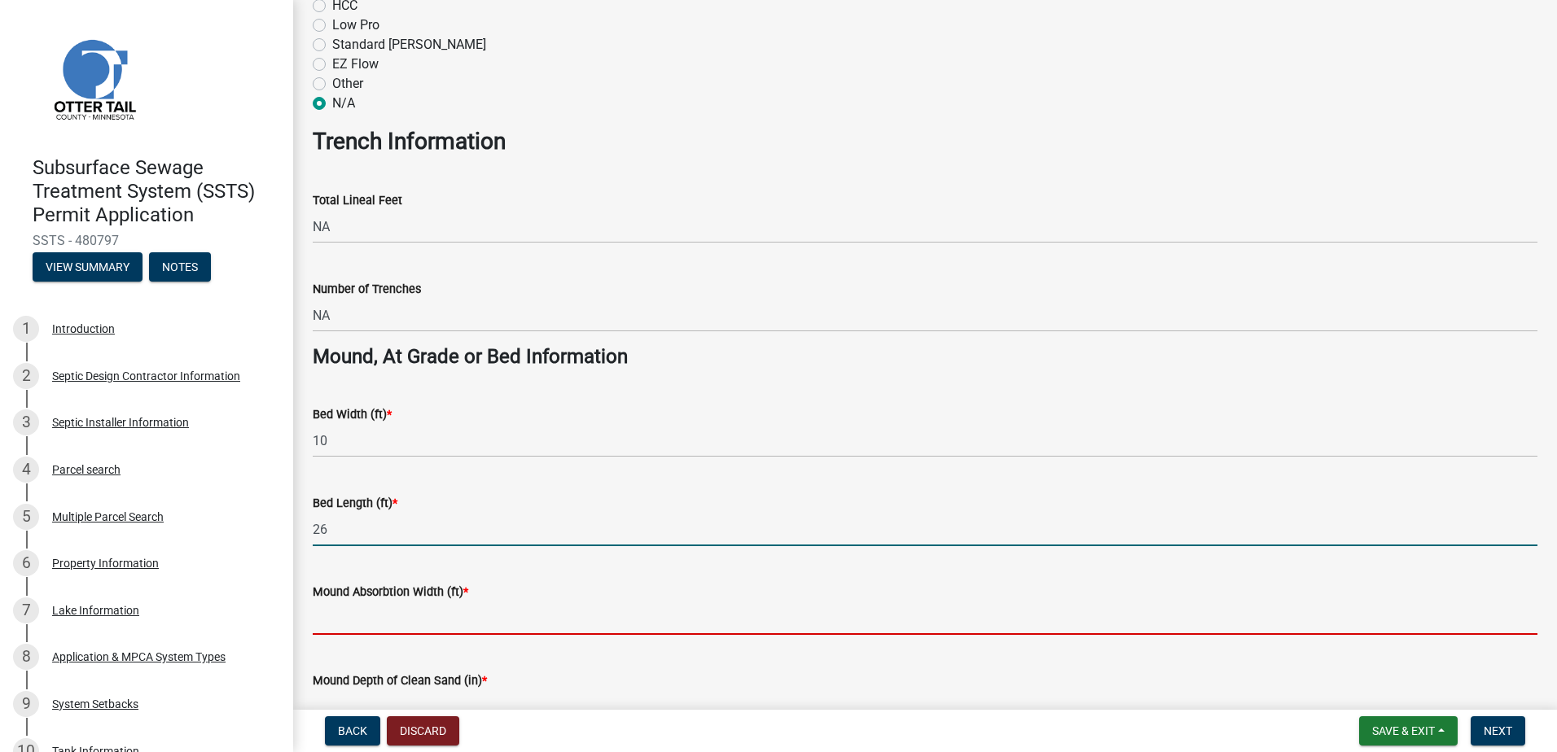
click at [332, 615] on input "Mound Absorbtion Width (ft) *" at bounding box center [925, 618] width 1224 height 33
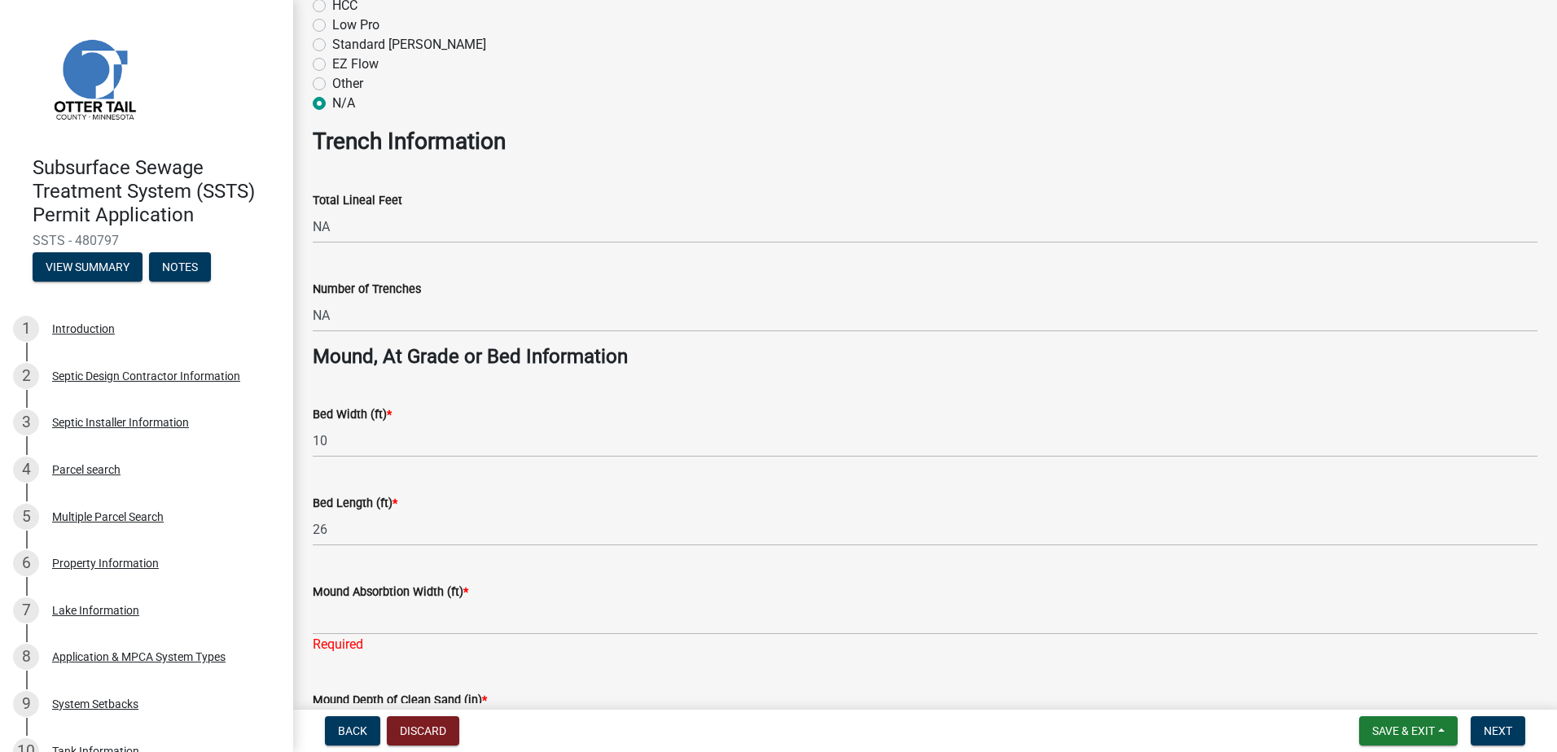
click at [707, 576] on div "Mound Absorbtion Width (ft) * Required" at bounding box center [925, 606] width 1224 height 95
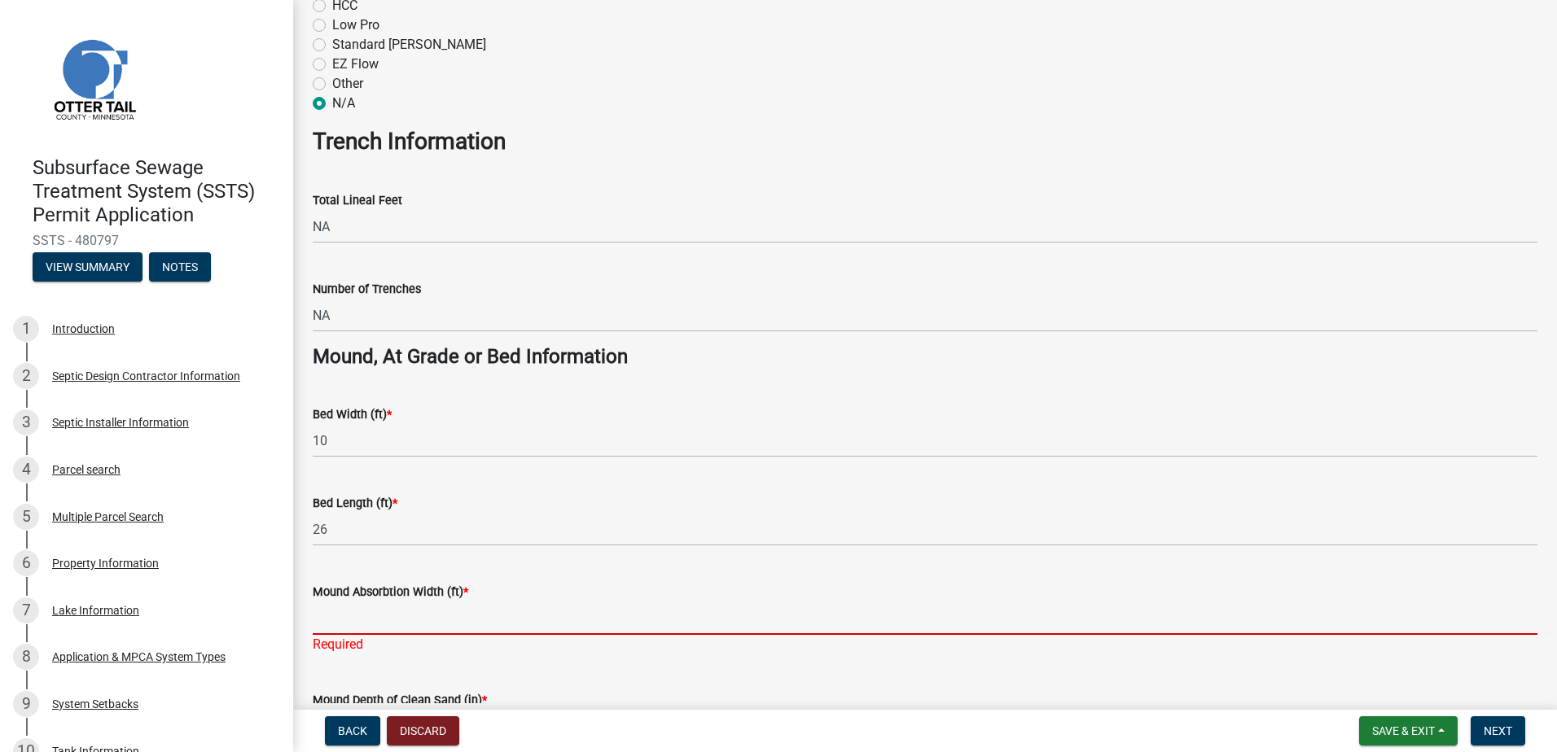
click at [355, 620] on input "Mound Absorbtion Width (ft) *" at bounding box center [925, 618] width 1224 height 33
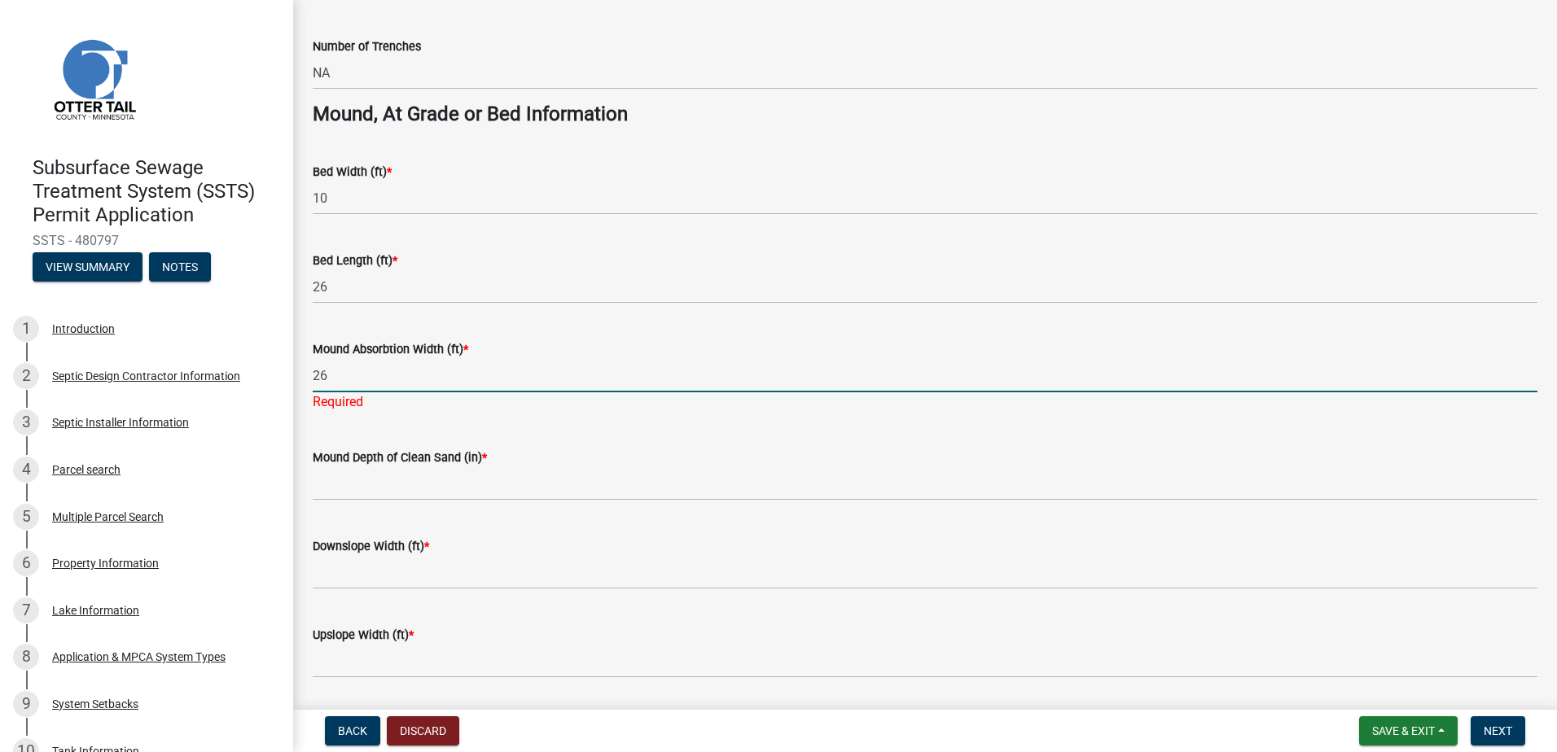
scroll to position [1140, 0]
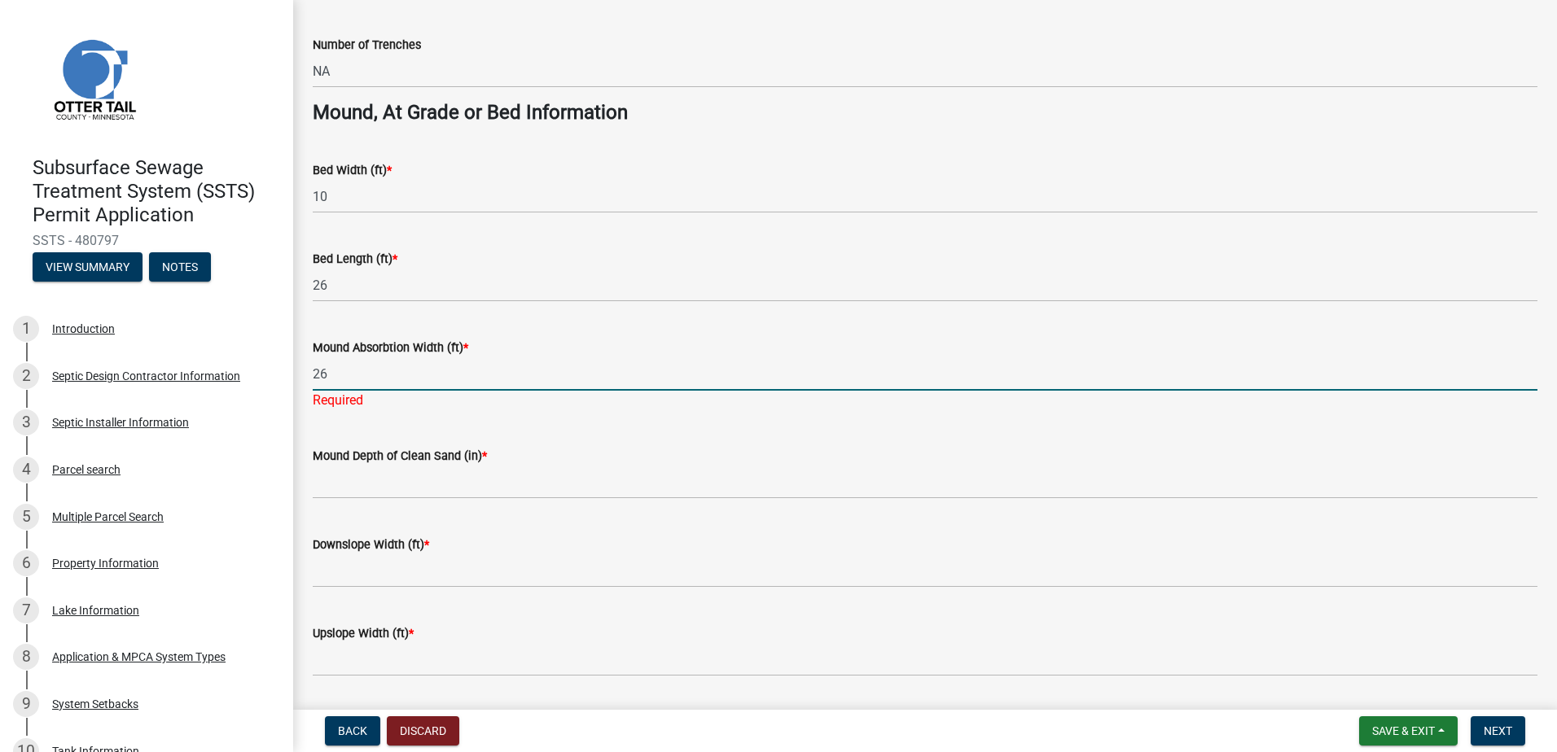
type input "26"
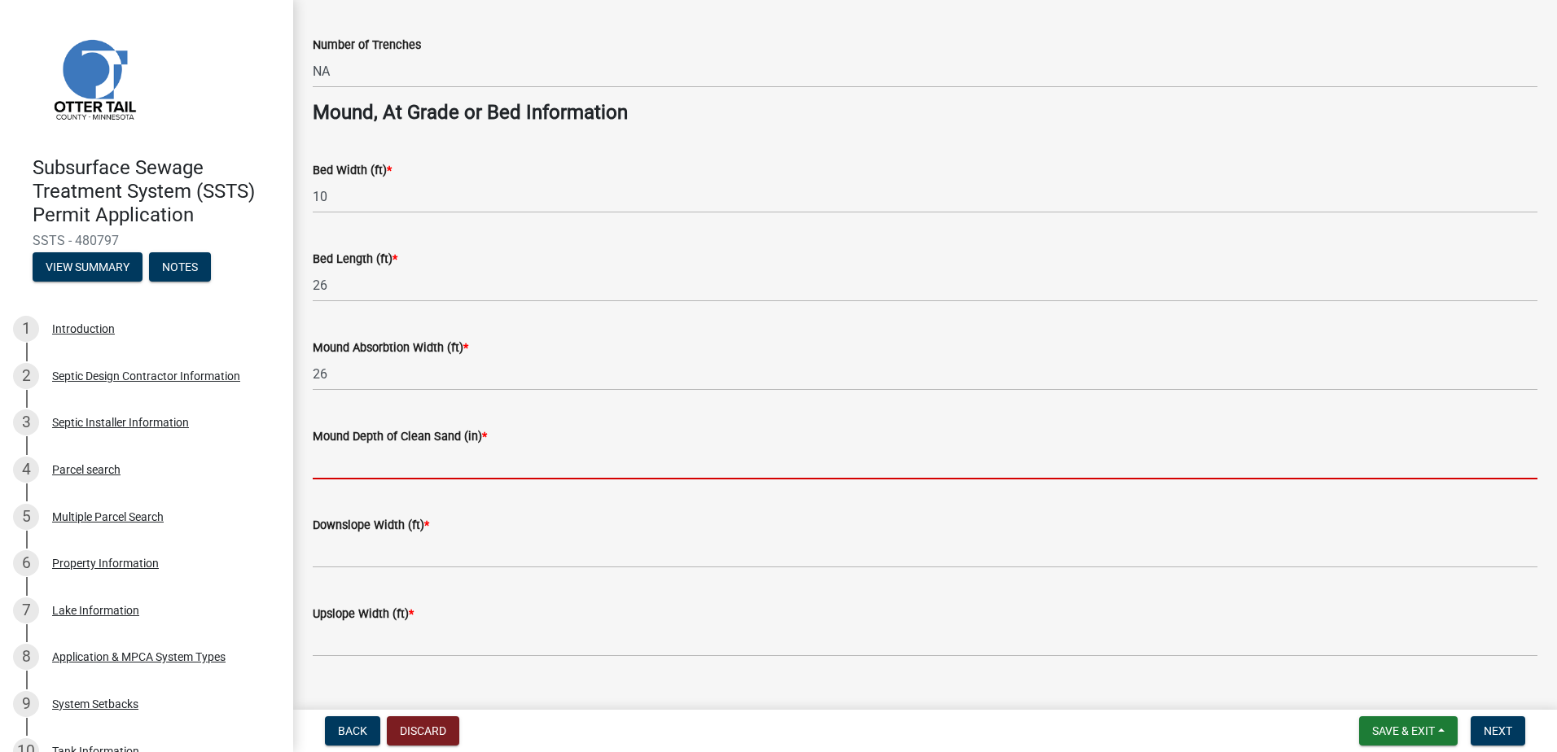
click at [320, 488] on wm-data-entity-input "Mound Depth of Clean Sand (in) *" at bounding box center [925, 448] width 1224 height 89
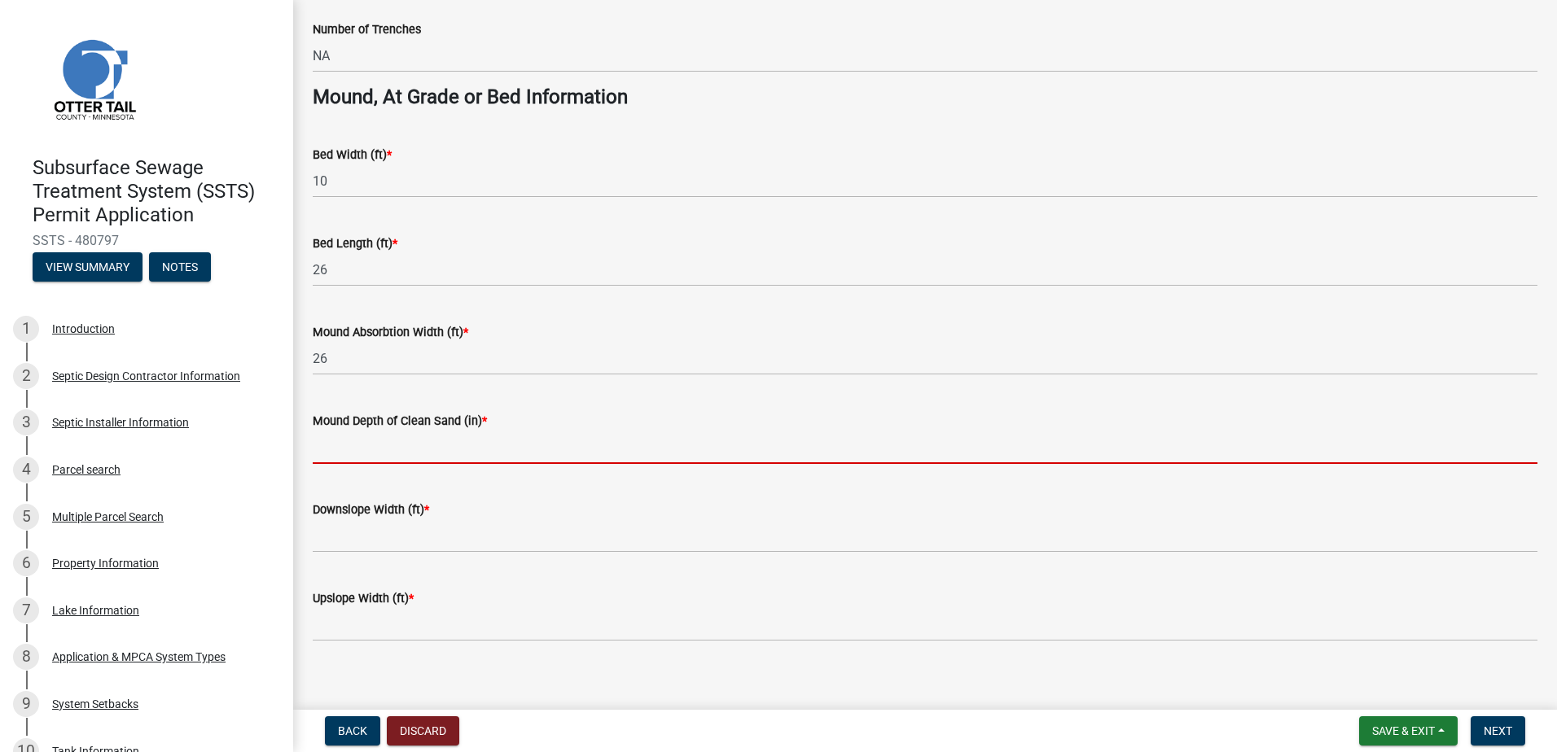
scroll to position [1170, 0]
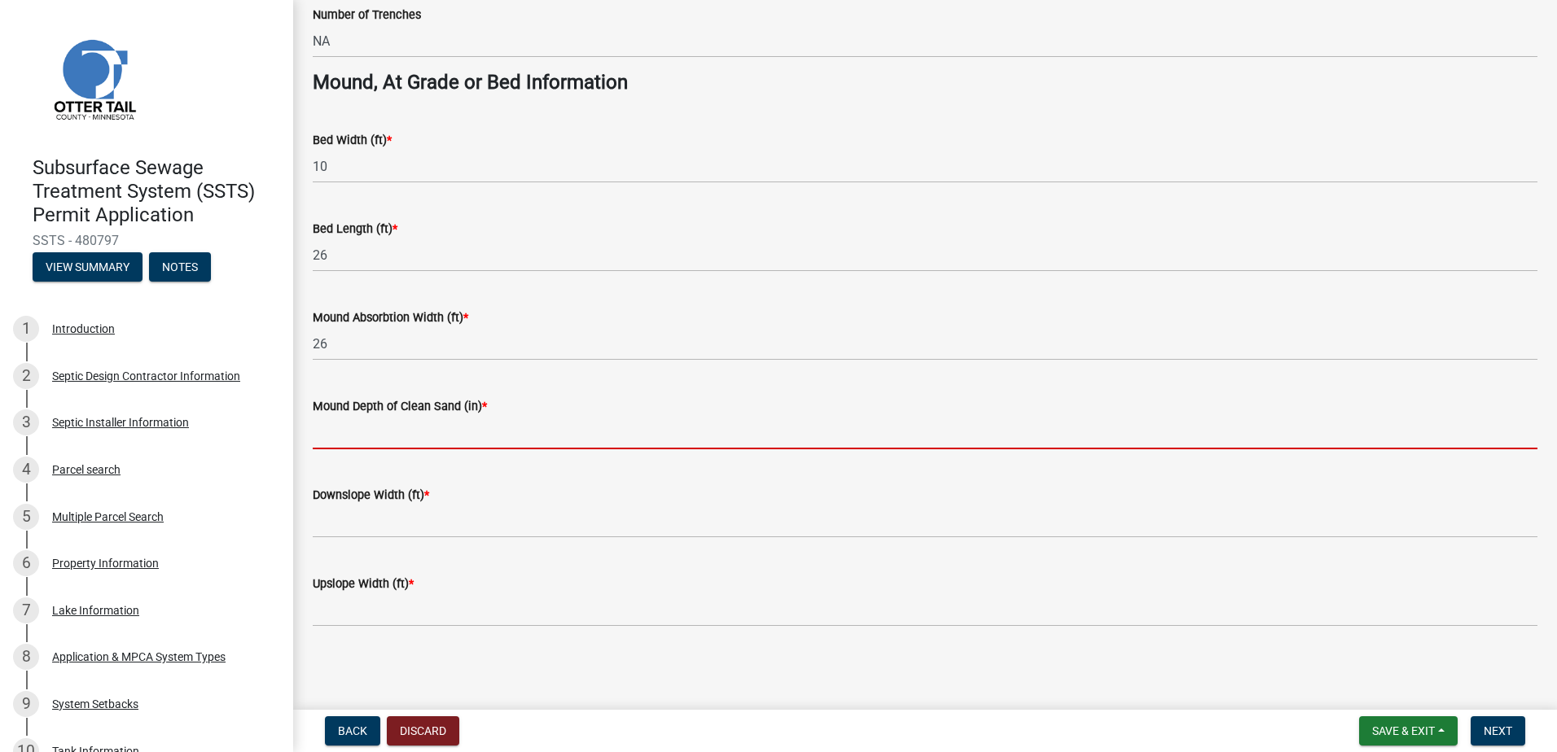
type input "18""
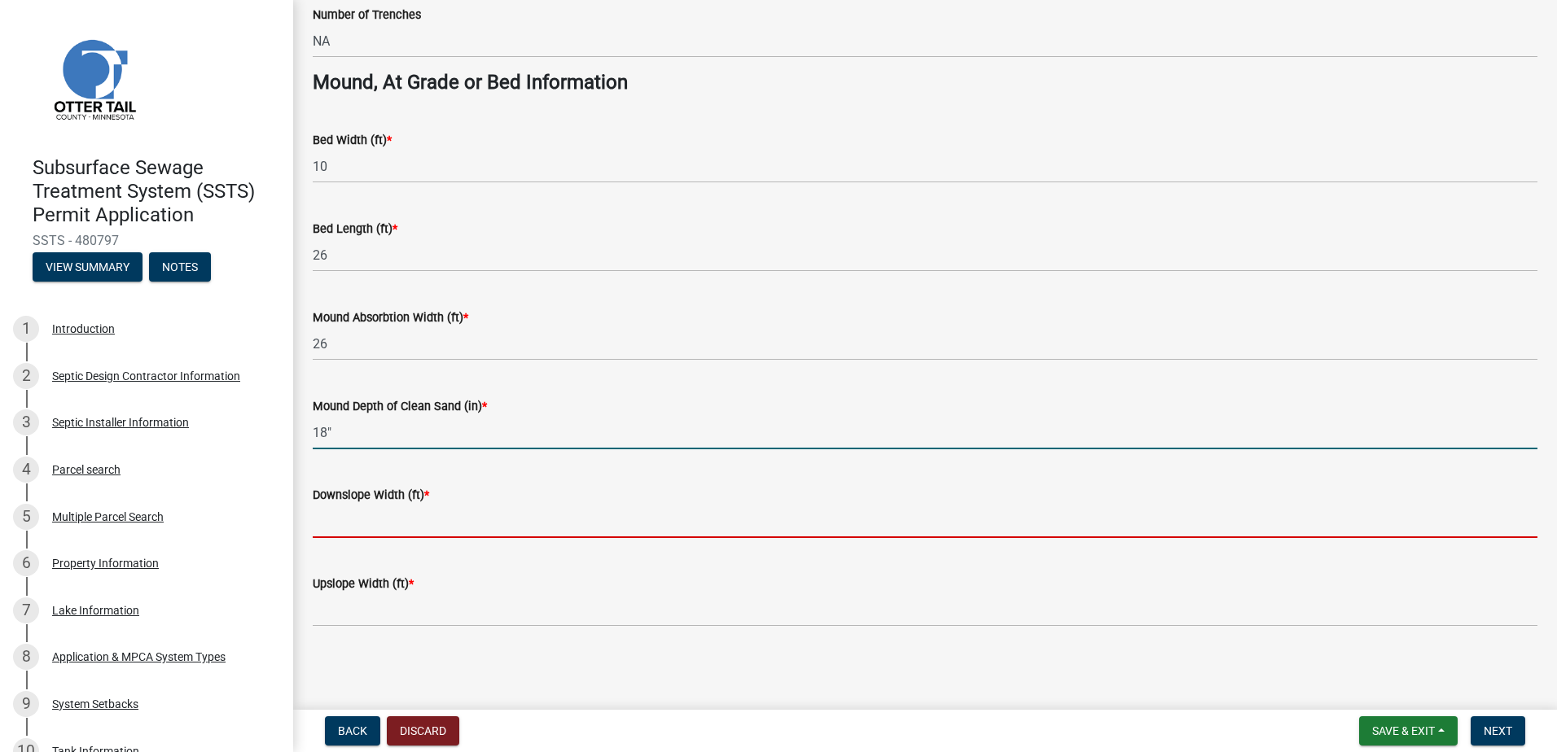
click at [337, 521] on input "Downslope Width (ft) *" at bounding box center [925, 521] width 1224 height 33
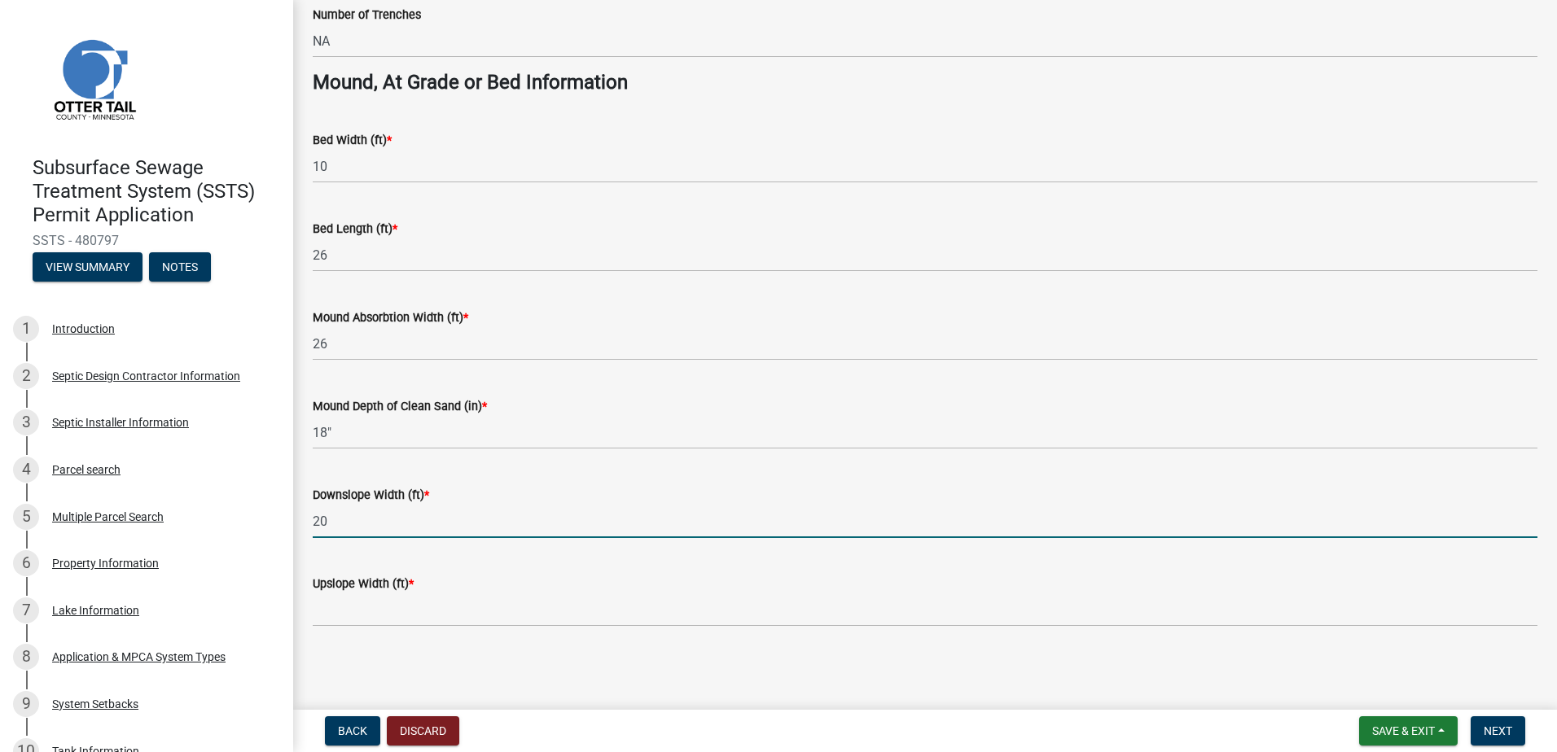
type input "20"
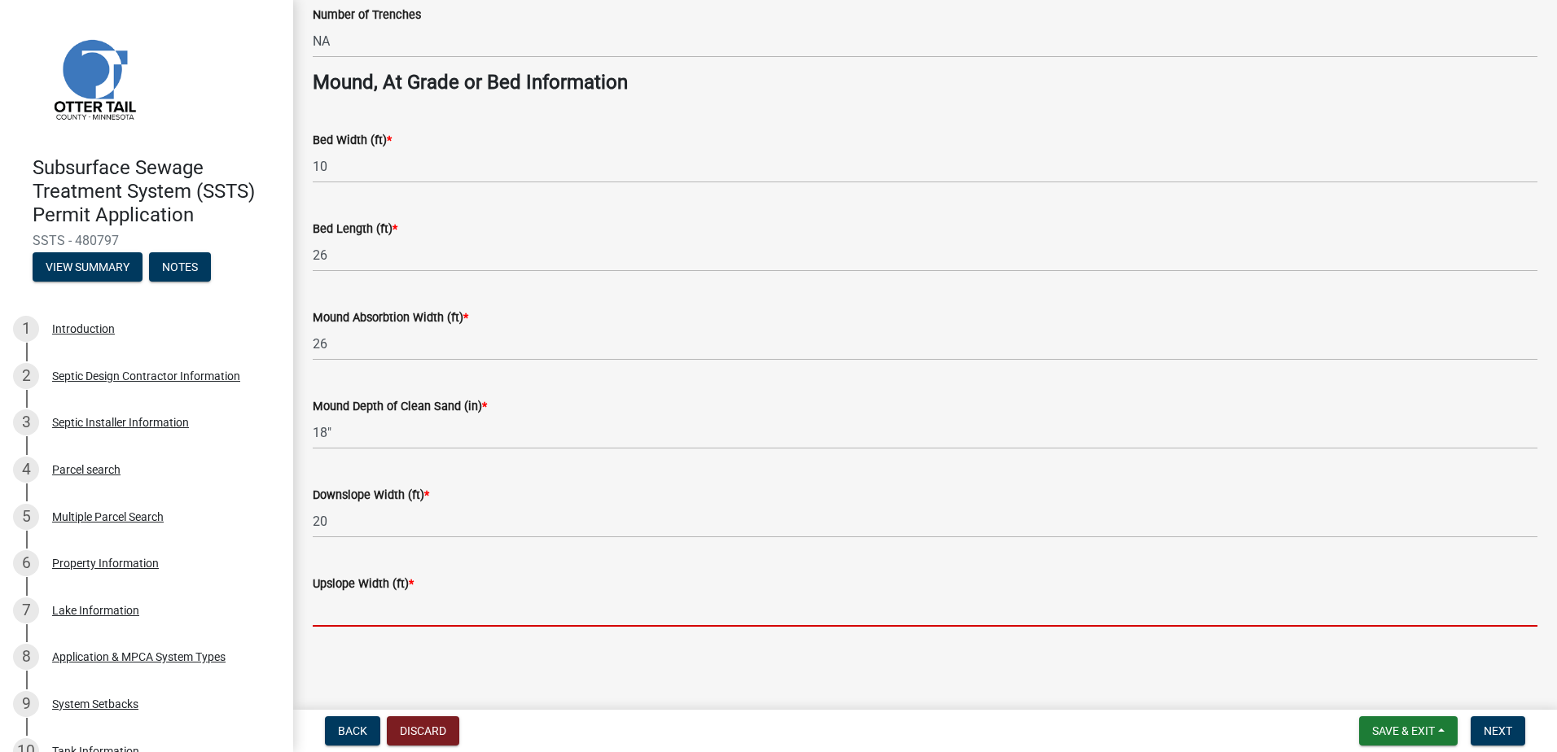
click at [327, 614] on input "Upslope Width (ft) *" at bounding box center [925, 609] width 1224 height 33
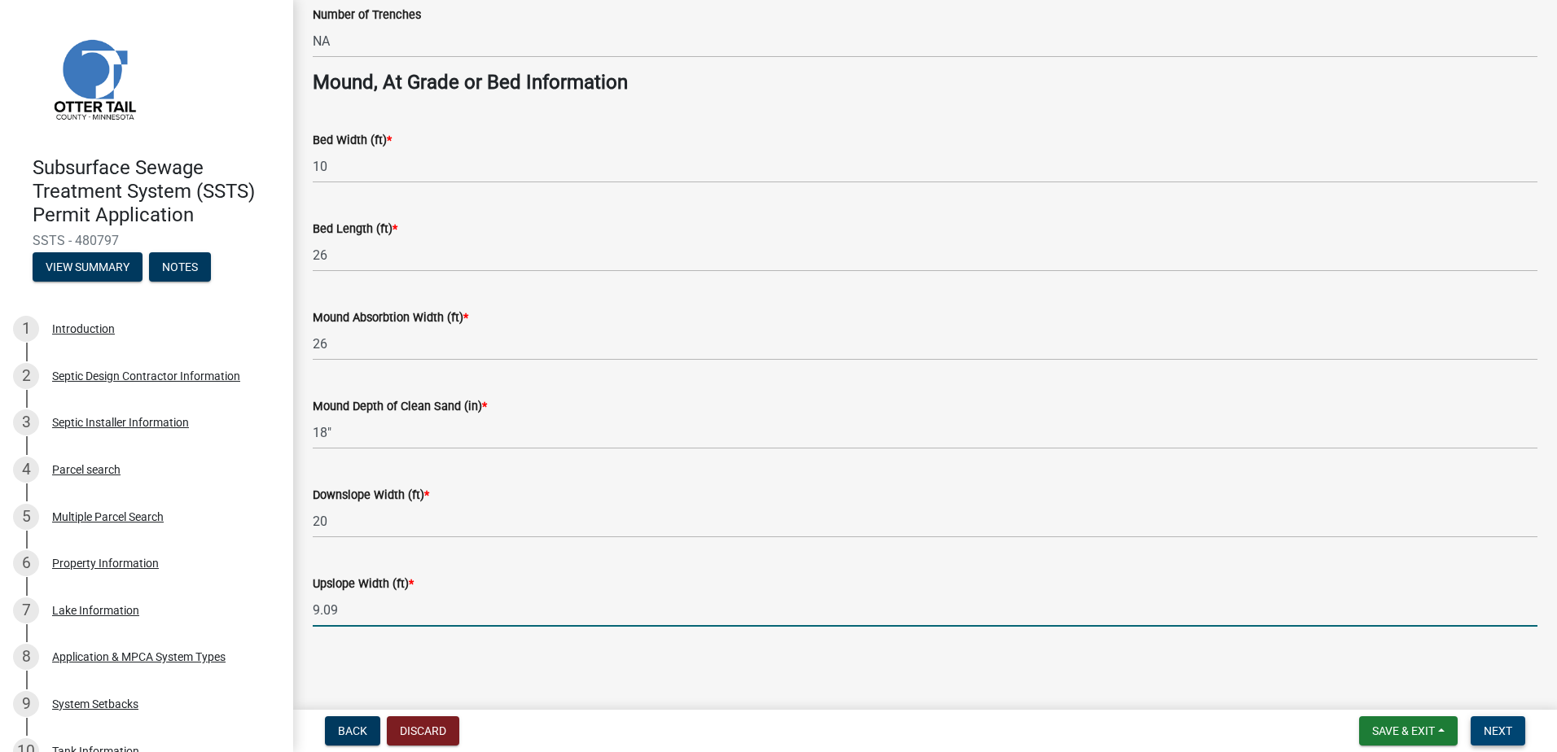
type input "9.09"
click at [1492, 739] on button "Next" at bounding box center [1497, 730] width 55 height 29
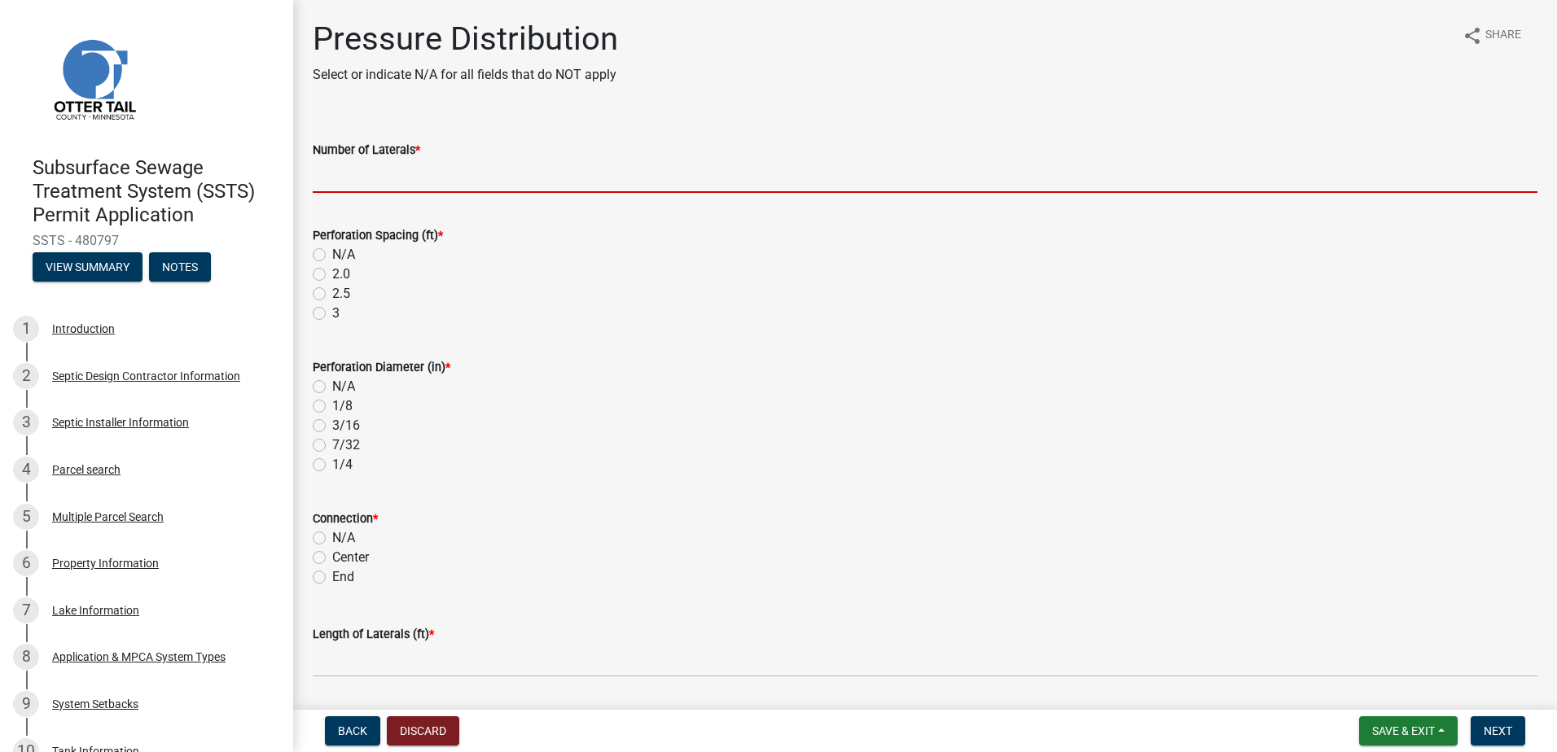
click at [335, 170] on input "Number of Laterals *" at bounding box center [925, 176] width 1224 height 33
type input "3"
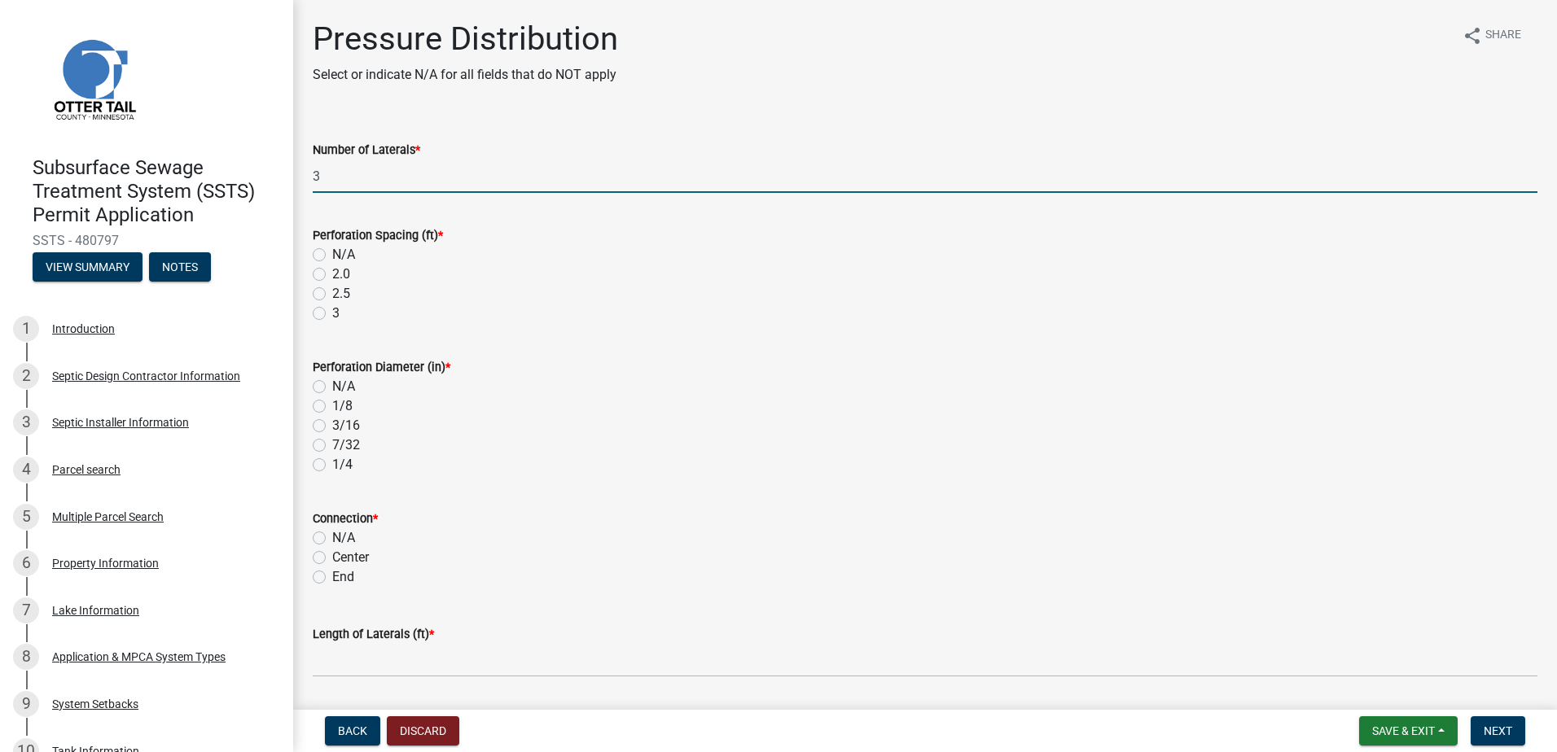
click at [332, 312] on label "3" at bounding box center [335, 314] width 7 height 20
click at [332, 312] on input "3" at bounding box center [337, 309] width 11 height 11
radio input "true"
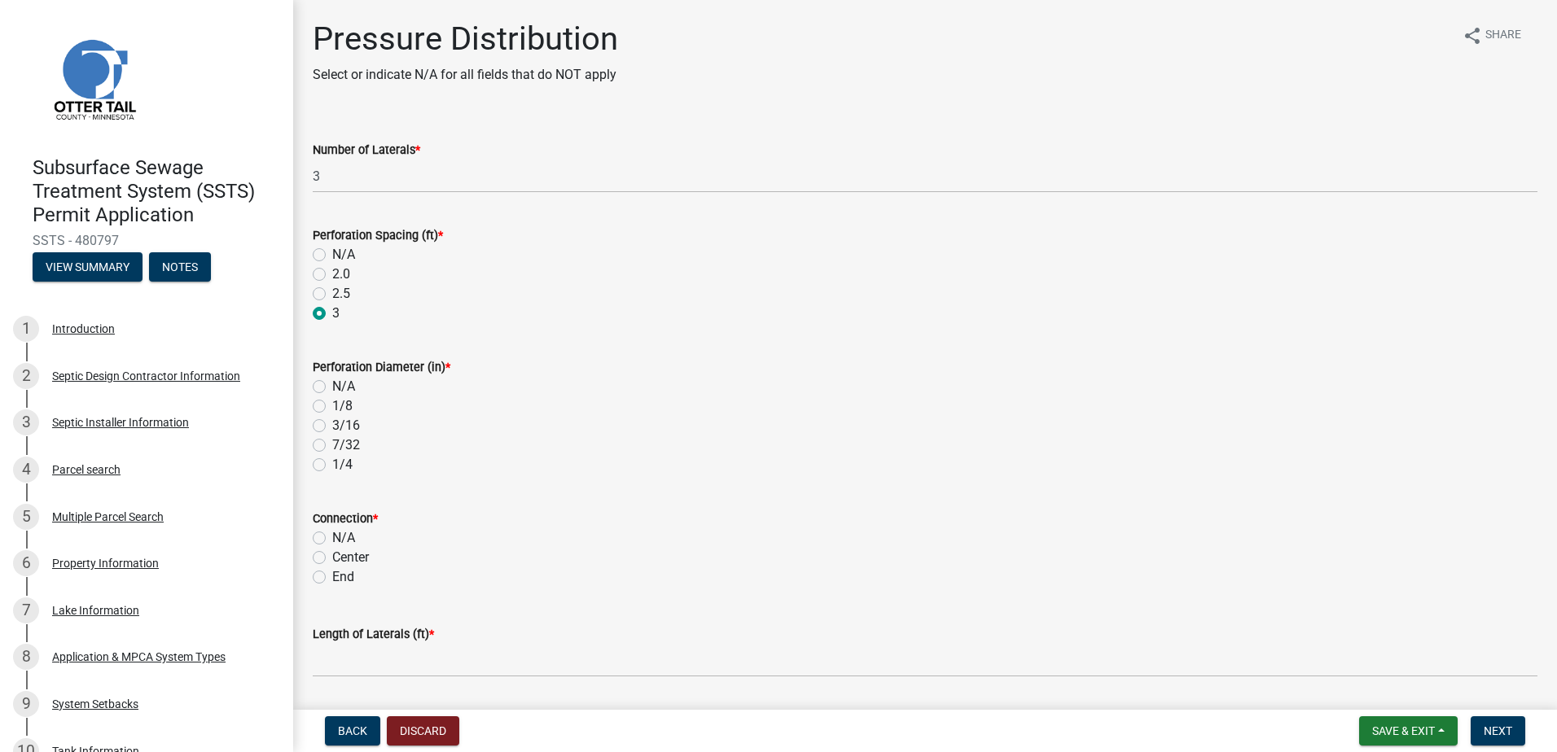
click at [332, 465] on label "1/4" at bounding box center [342, 465] width 20 height 20
click at [332, 465] on input "1/4" at bounding box center [337, 460] width 11 height 11
radio input "true"
click at [332, 580] on label "End" at bounding box center [343, 577] width 22 height 20
click at [332, 578] on input "End" at bounding box center [337, 572] width 11 height 11
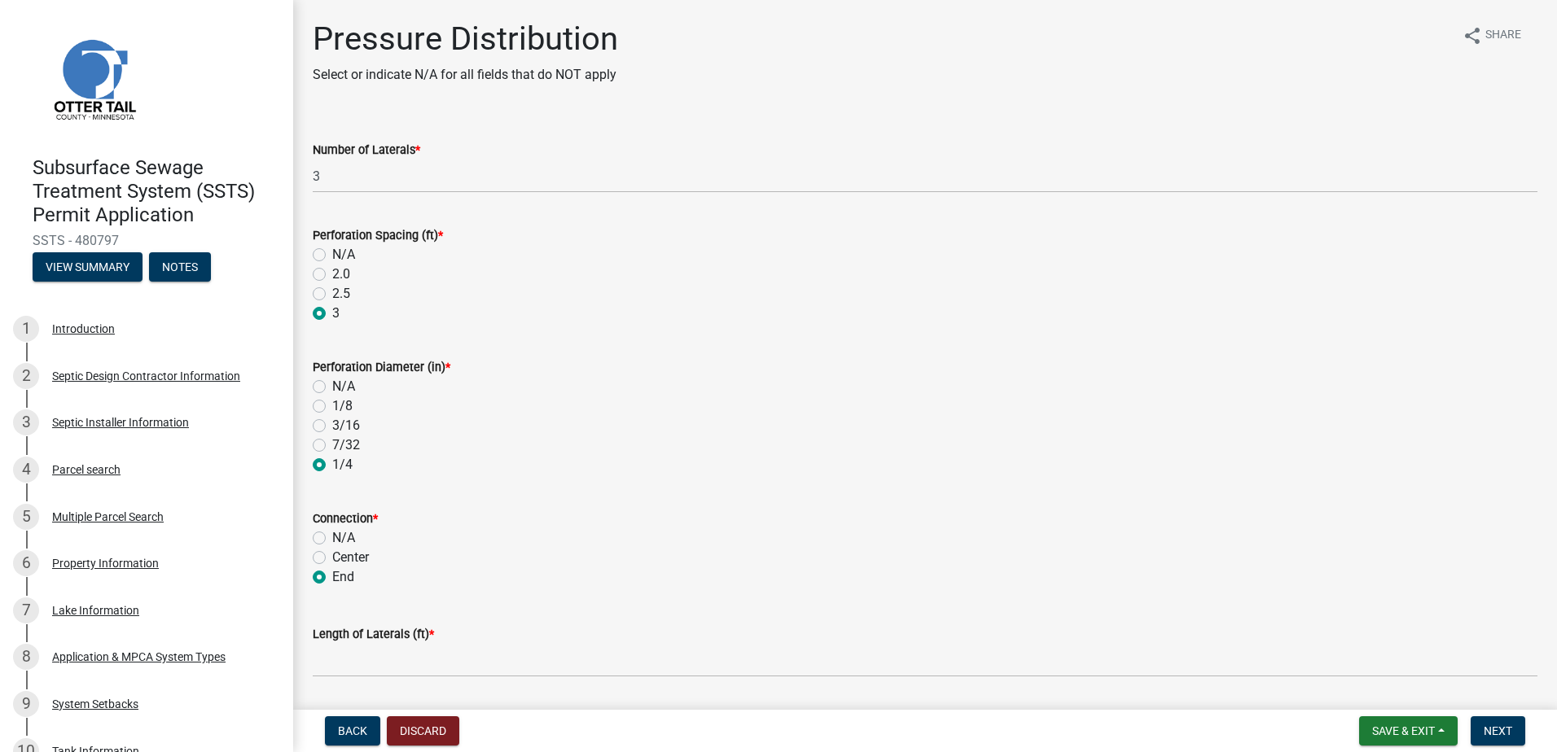
radio input "true"
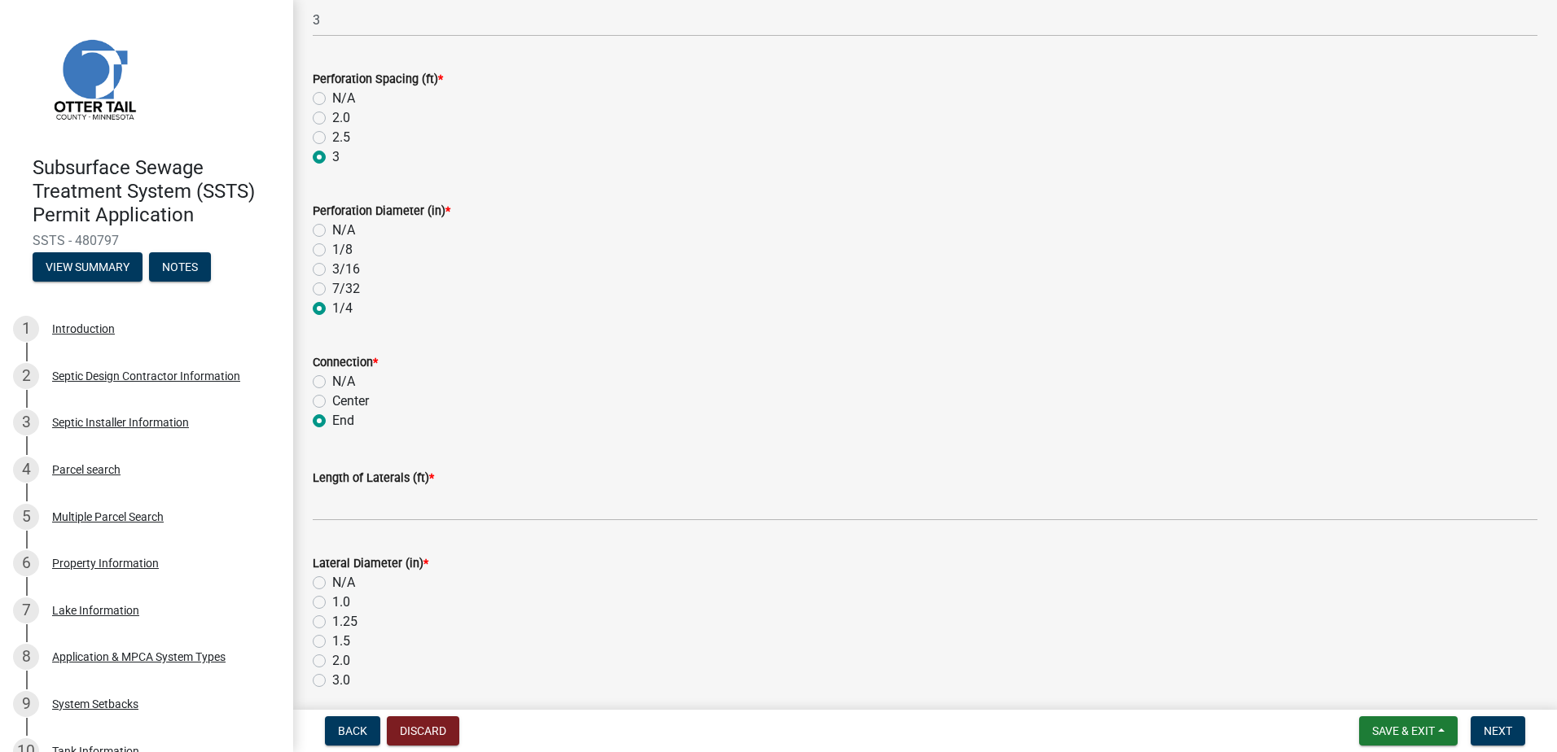
scroll to position [163, 0]
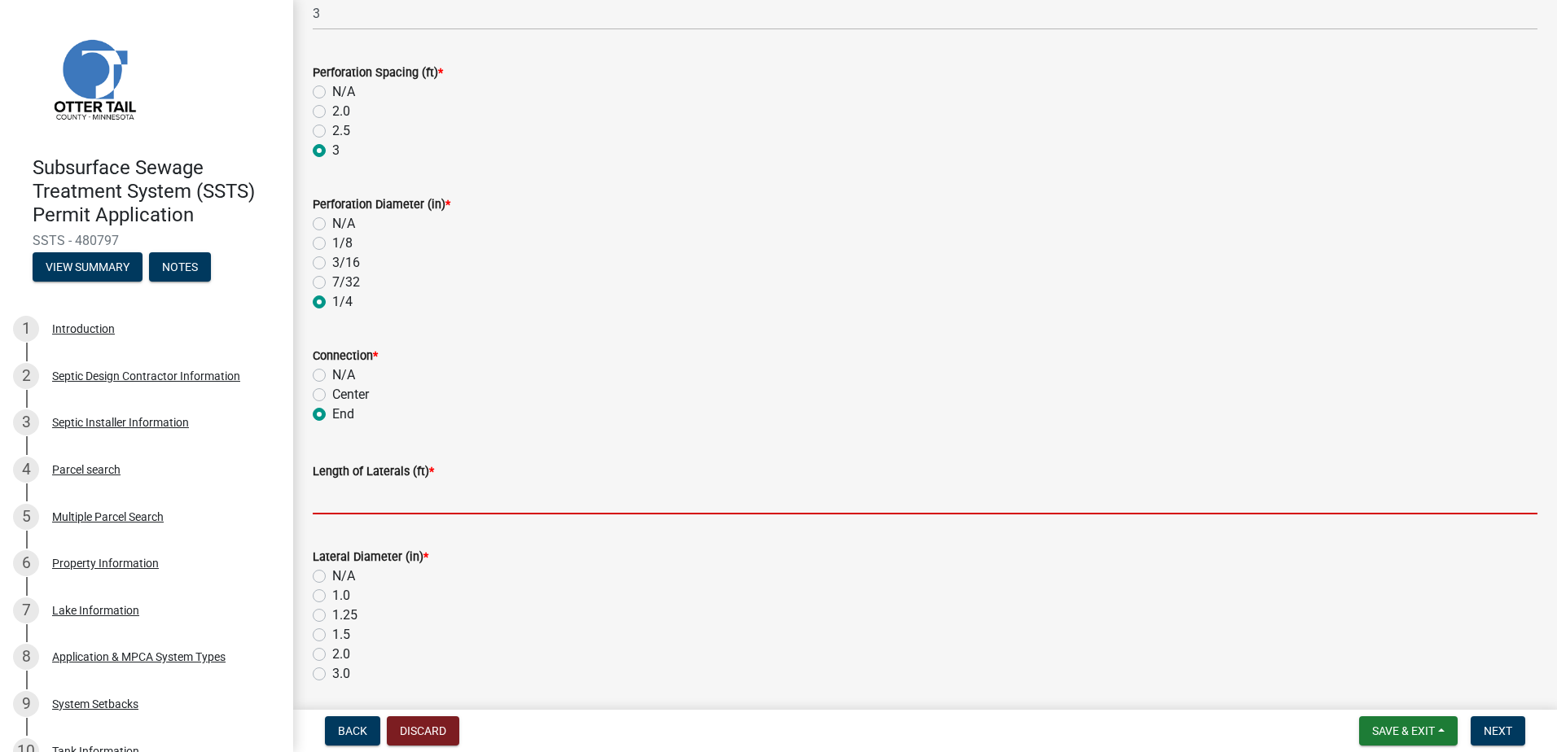
click at [331, 493] on input "Length of Laterals (ft) *" at bounding box center [925, 497] width 1224 height 33
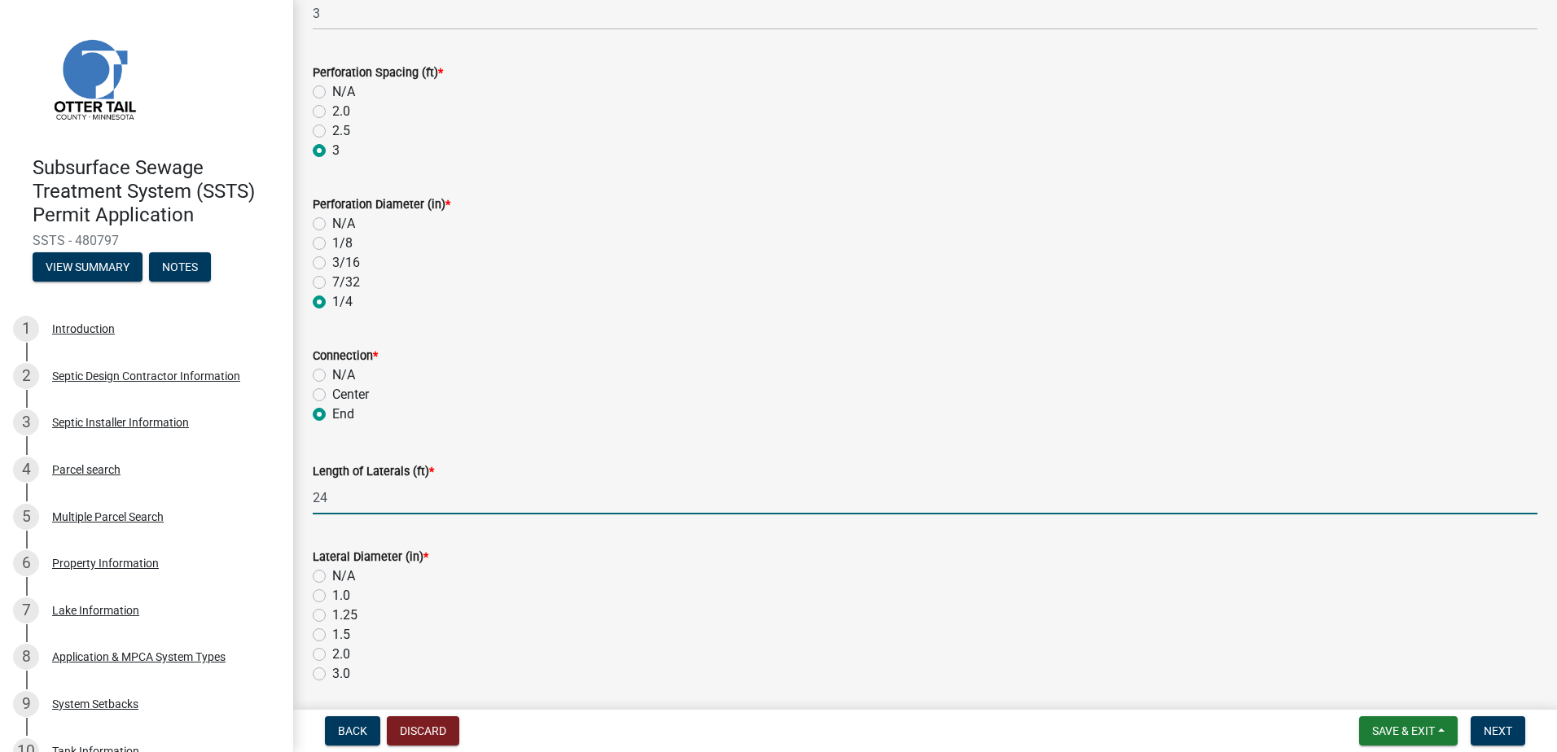
scroll to position [244, 0]
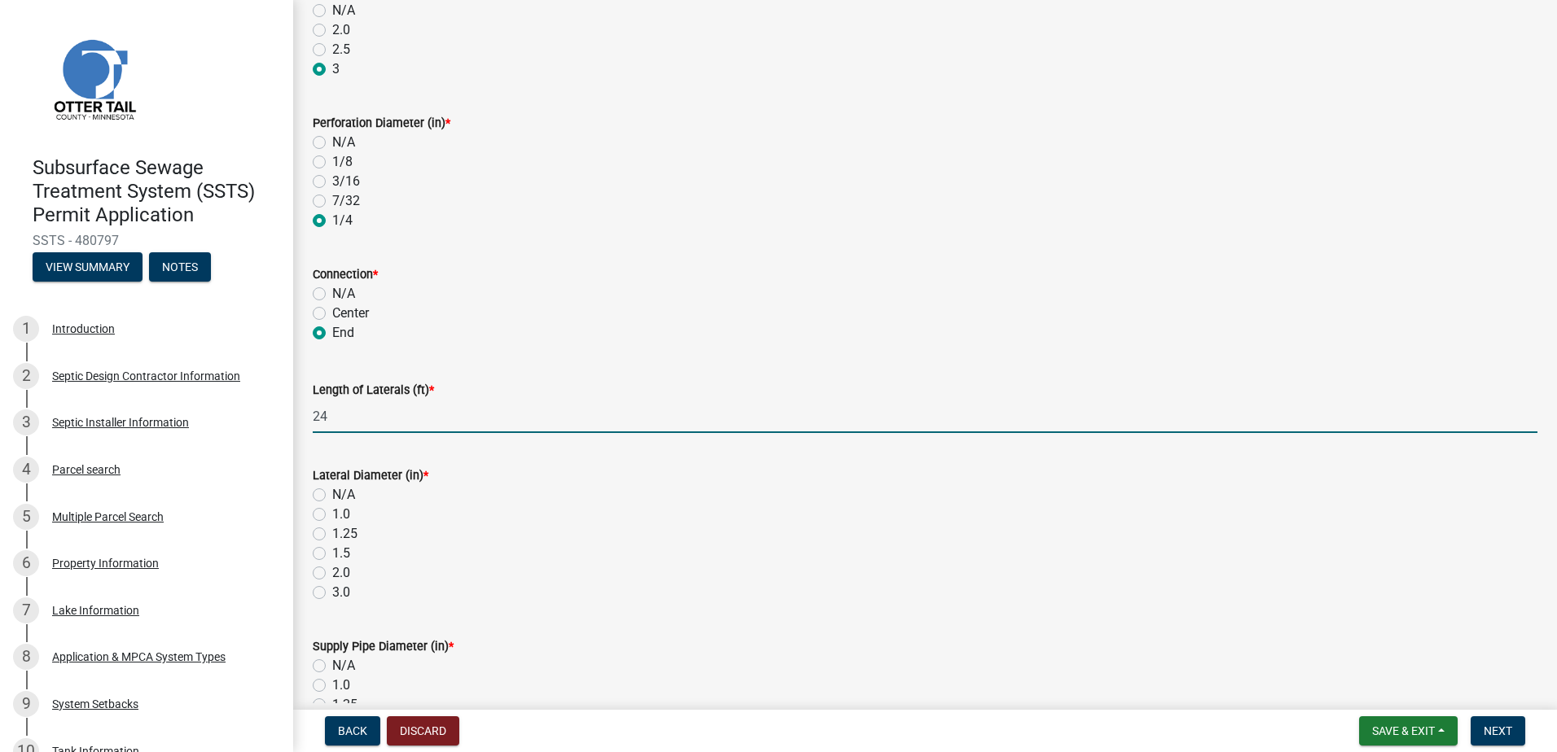
type input "24"
click at [332, 557] on label "1.5" at bounding box center [341, 554] width 18 height 20
click at [332, 554] on input "1.5" at bounding box center [337, 549] width 11 height 11
radio input "true"
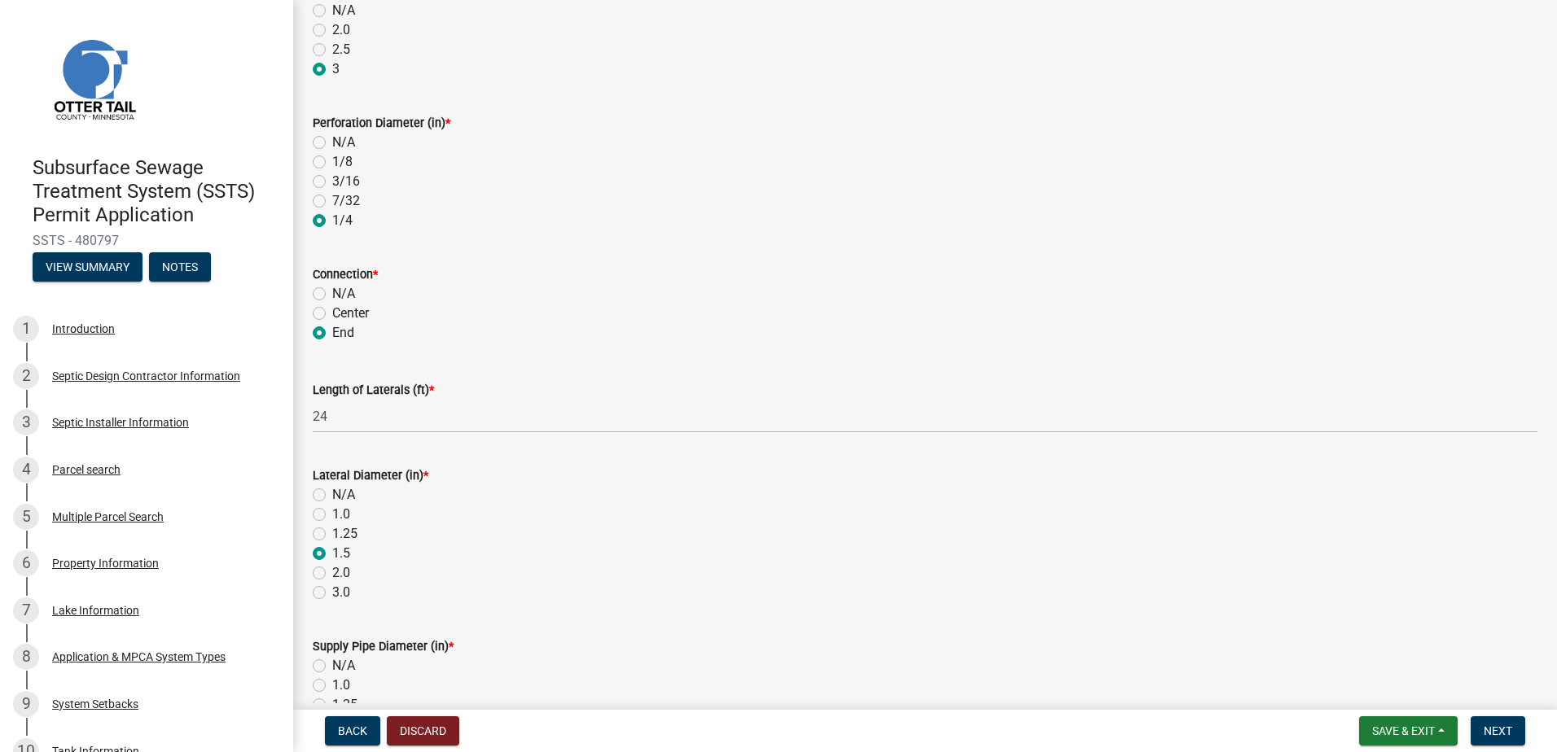
scroll to position [488, 0]
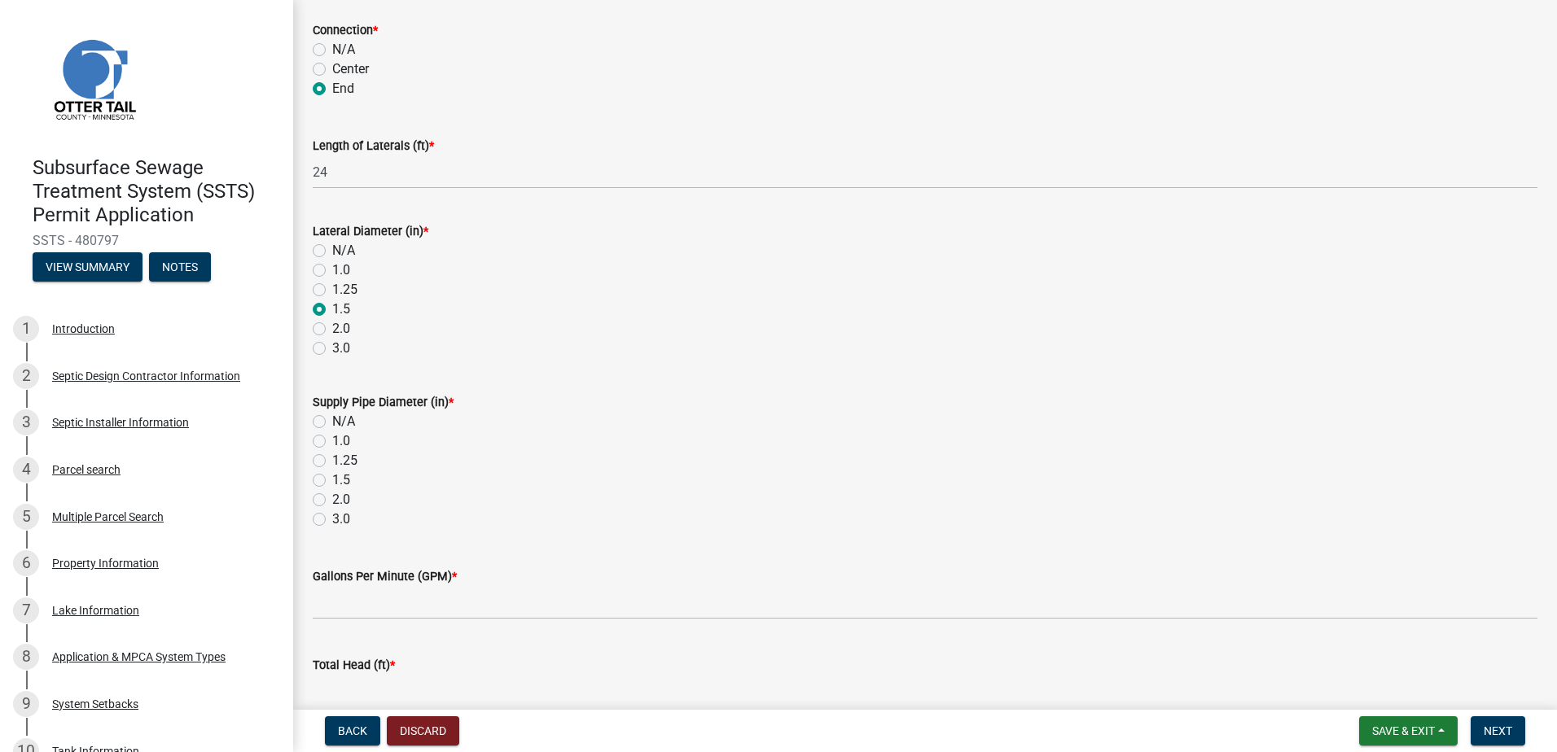
click at [332, 501] on label "2.0" at bounding box center [341, 500] width 18 height 20
click at [332, 501] on input "2.0" at bounding box center [337, 495] width 11 height 11
radio input "true"
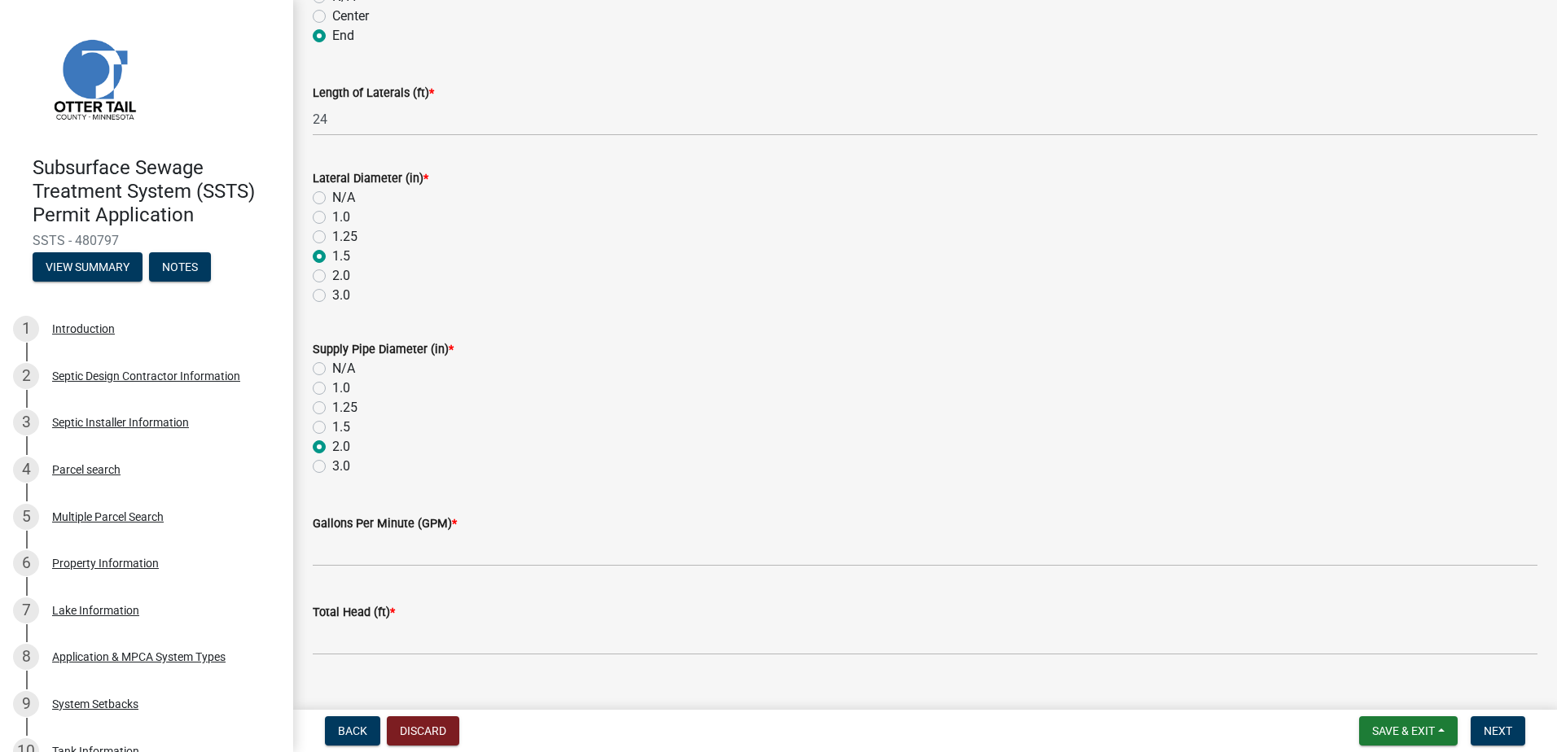
scroll to position [570, 0]
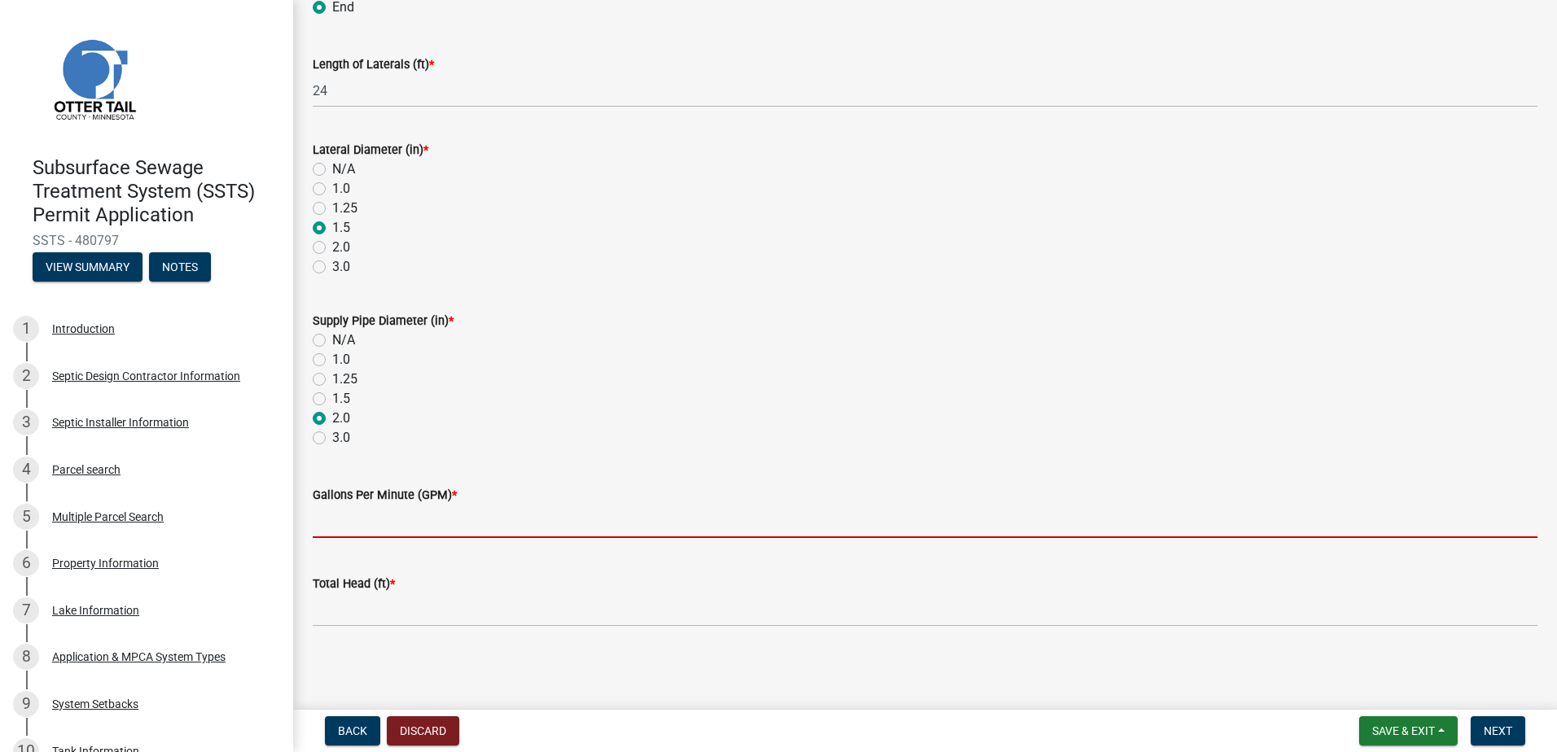
click at [320, 525] on input "Gallons Per Minute (GPM) *" at bounding box center [925, 521] width 1224 height 33
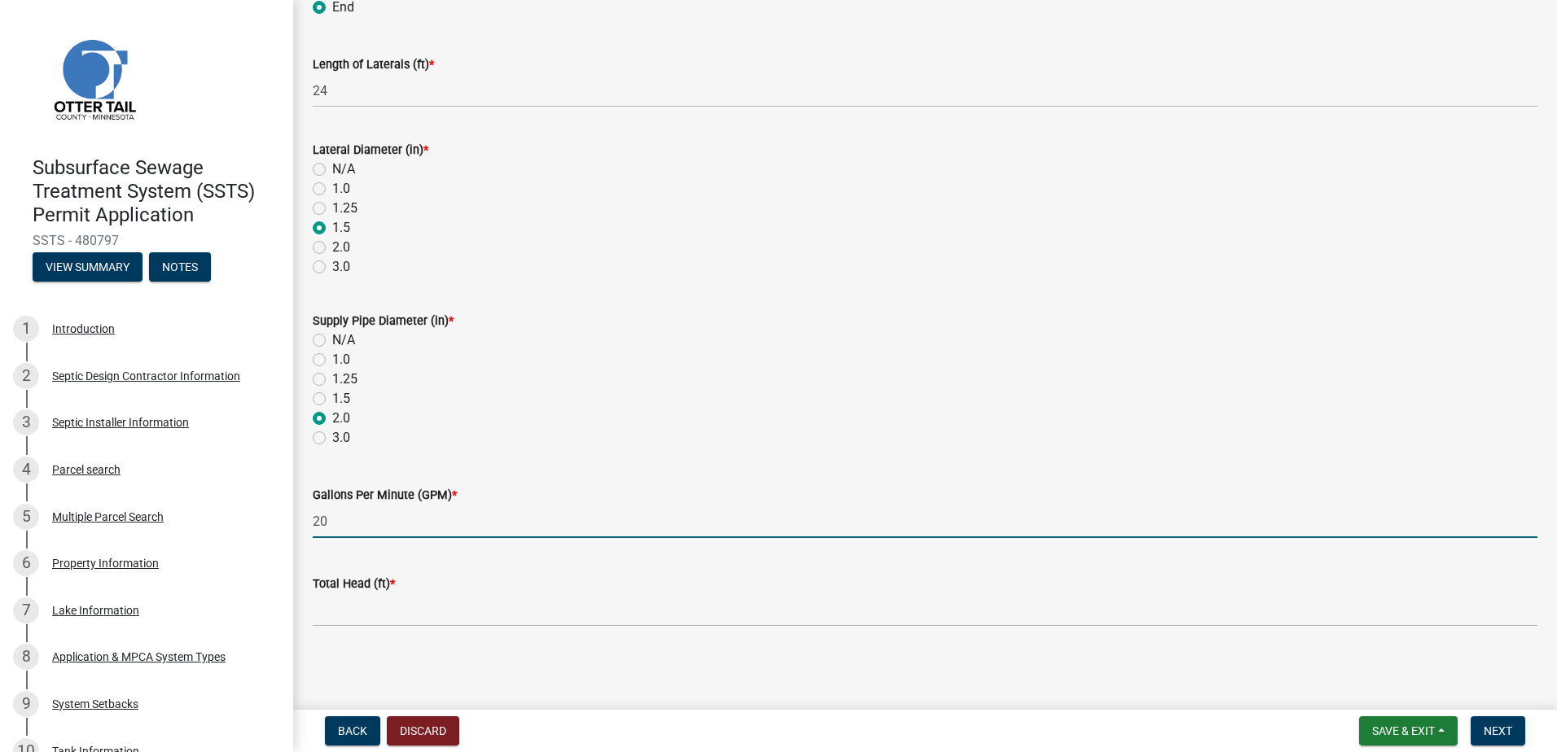
type input "20"
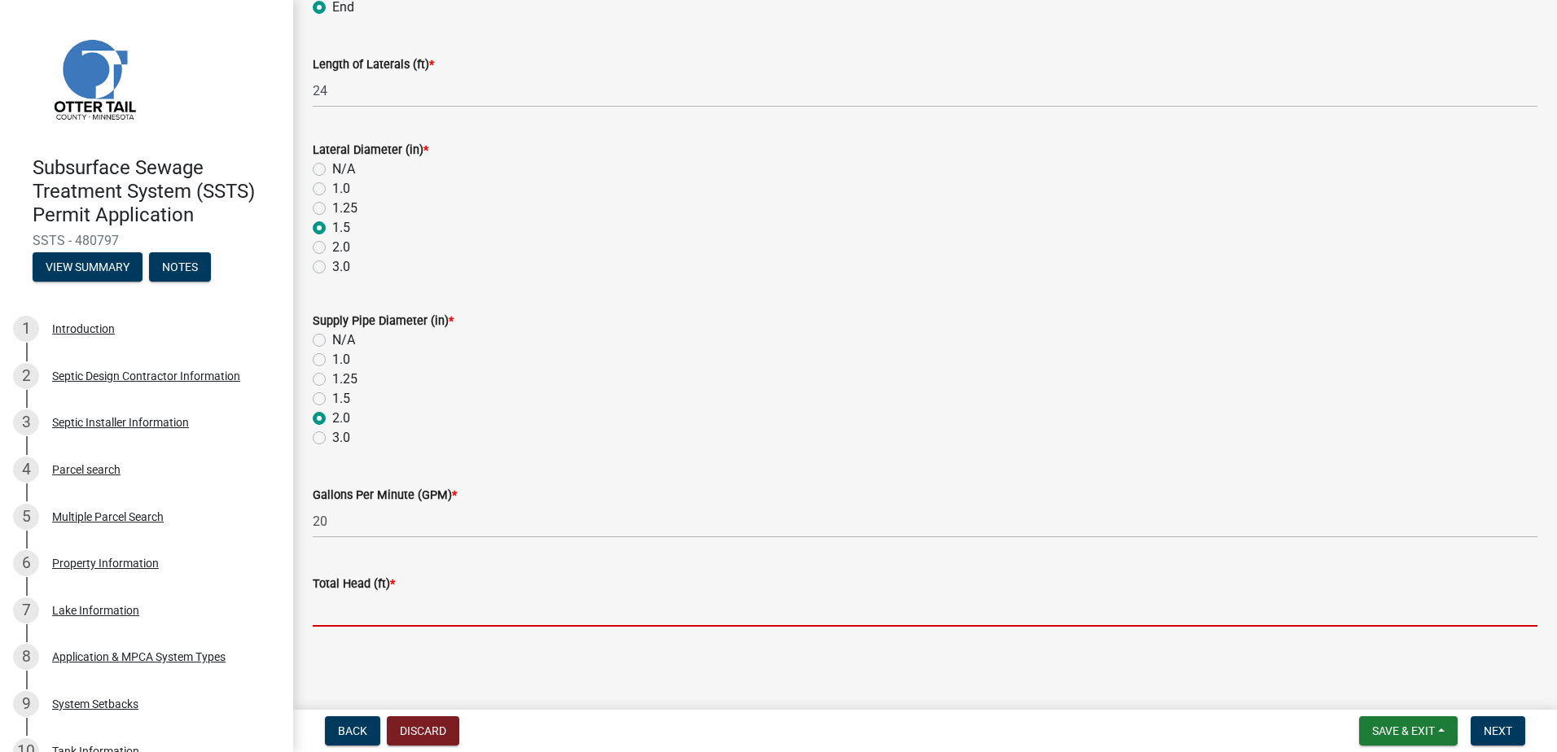
click at [340, 595] on input "Total Head (ft) *" at bounding box center [925, 609] width 1224 height 33
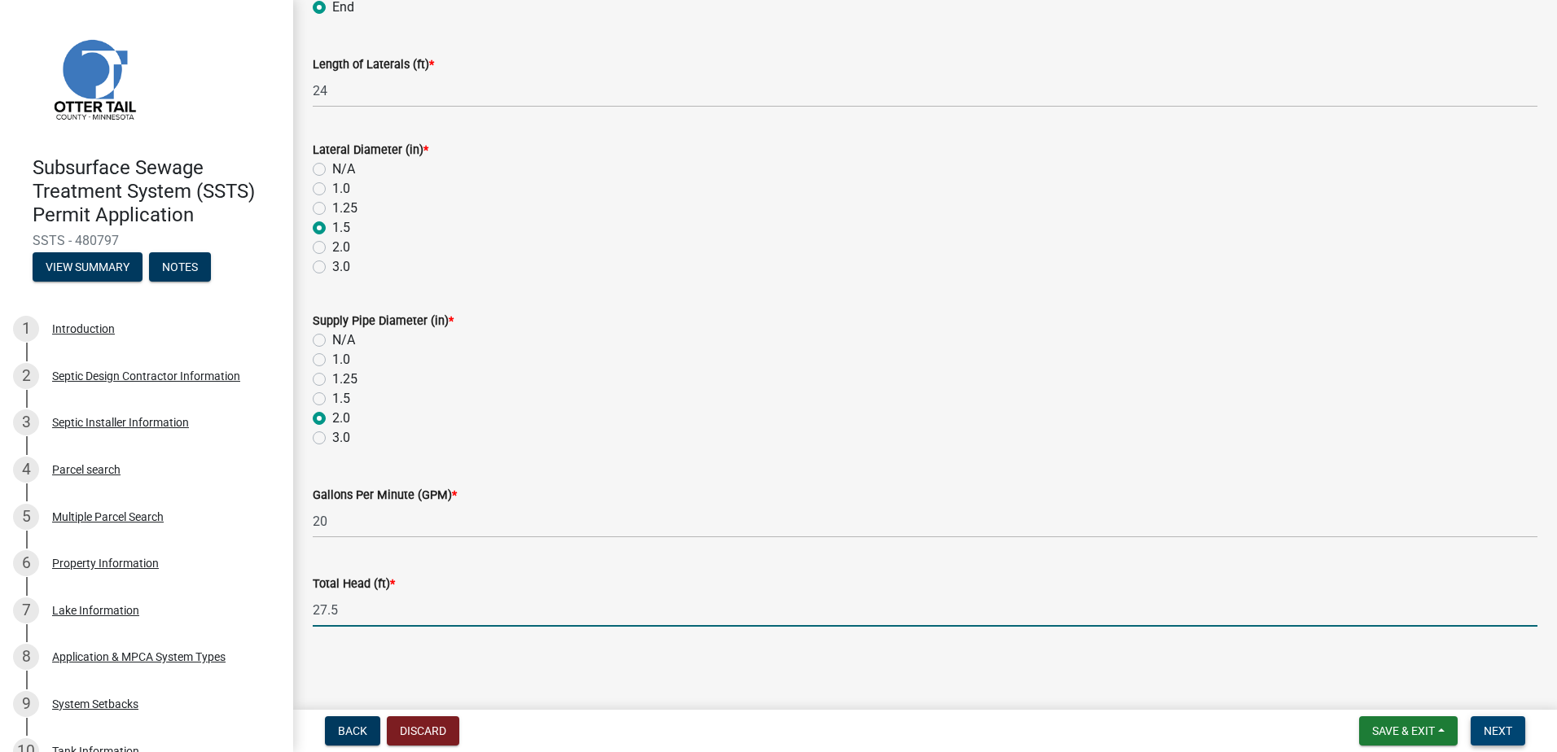
type input "27.5"
click at [1492, 729] on span "Next" at bounding box center [1497, 731] width 28 height 13
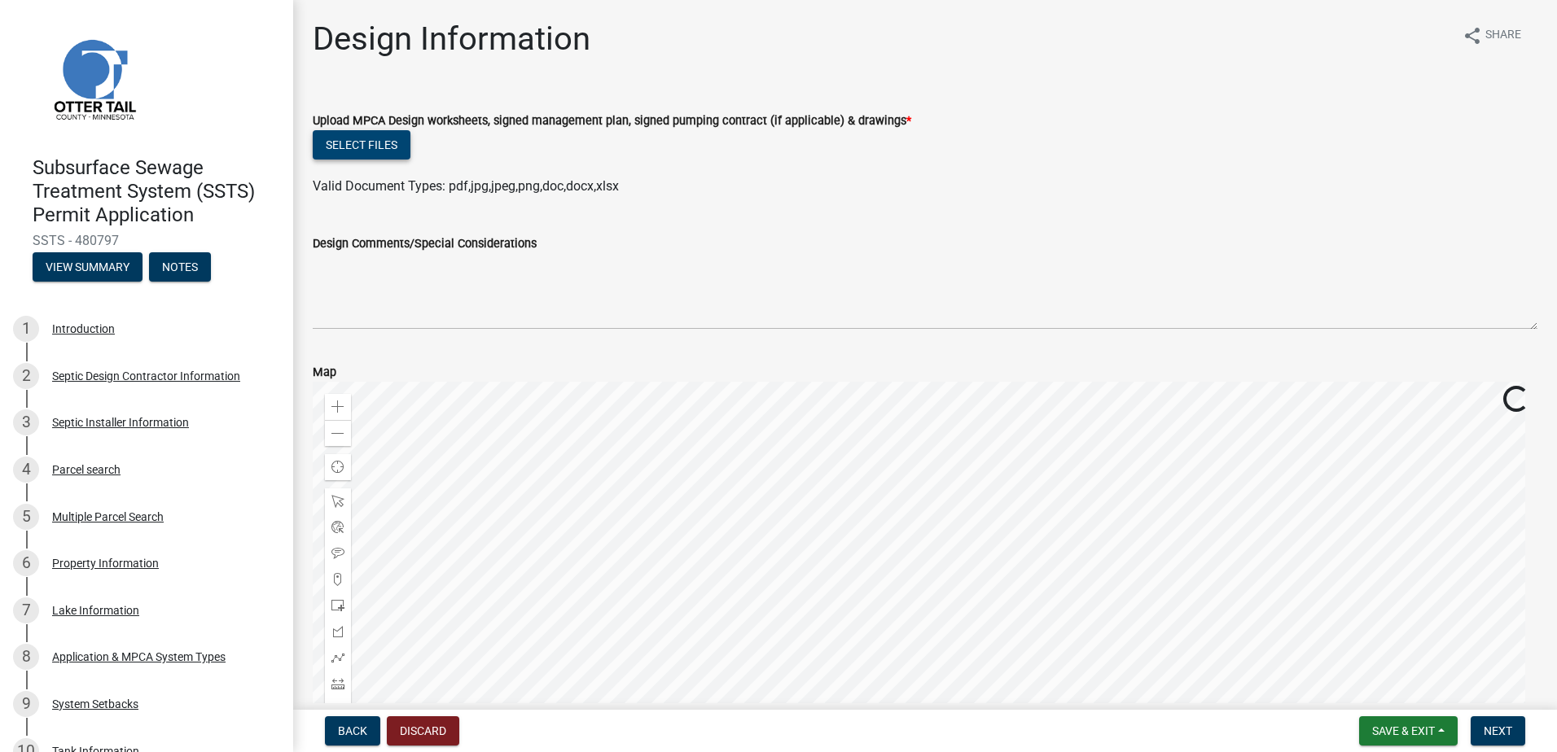
click at [358, 149] on button "Select files" at bounding box center [362, 144] width 98 height 29
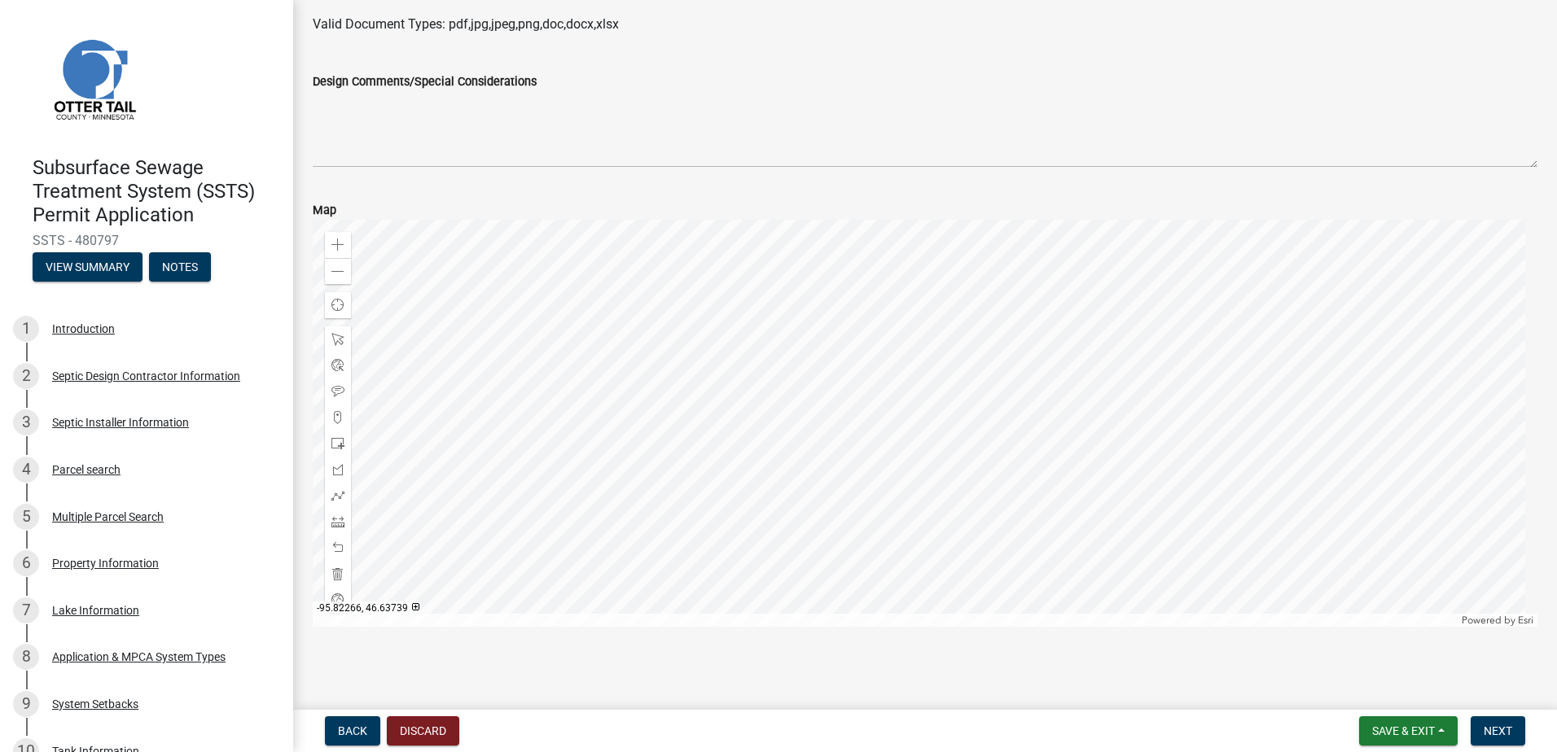
scroll to position [223, 0]
click at [1499, 734] on span "Next" at bounding box center [1497, 731] width 28 height 13
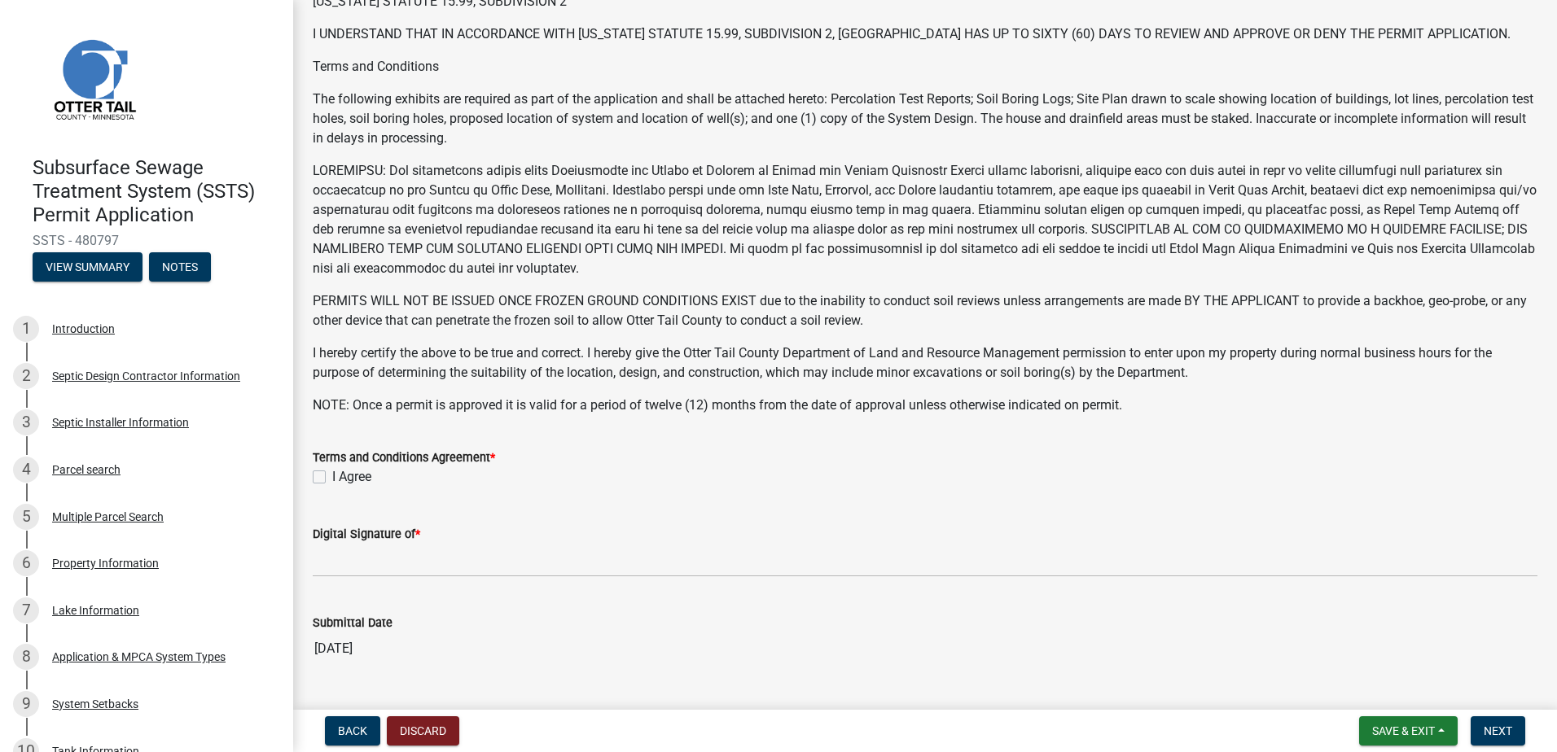
scroll to position [244, 0]
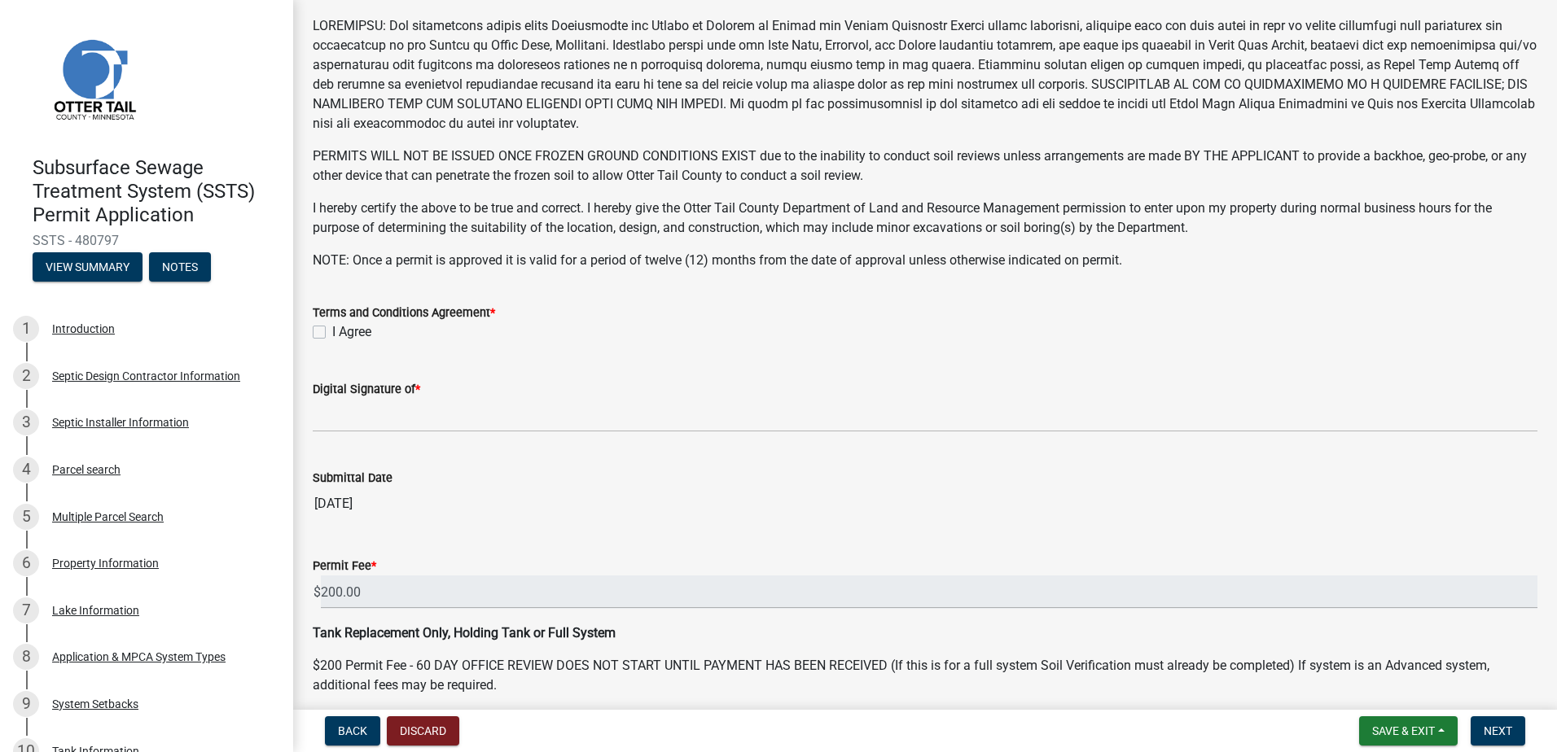
drag, startPoint x: 317, startPoint y: 334, endPoint x: 318, endPoint y: 344, distance: 10.6
click at [332, 333] on label "I Agree" at bounding box center [351, 332] width 39 height 20
click at [332, 333] on input "I Agree" at bounding box center [337, 327] width 11 height 11
checkbox input "true"
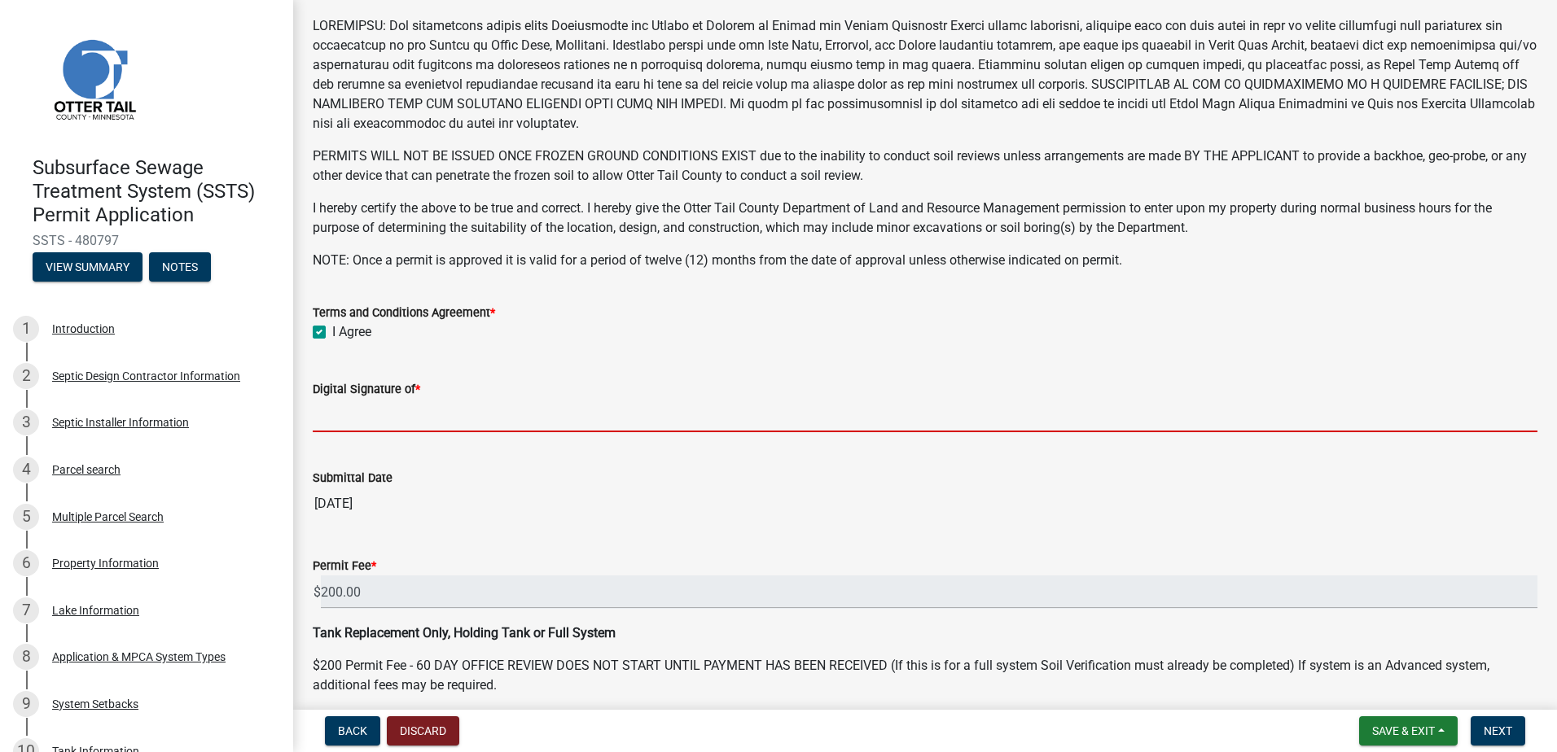
click at [335, 424] on input "Digital Signature of *" at bounding box center [925, 415] width 1224 height 33
type input "Scott Ellingson"
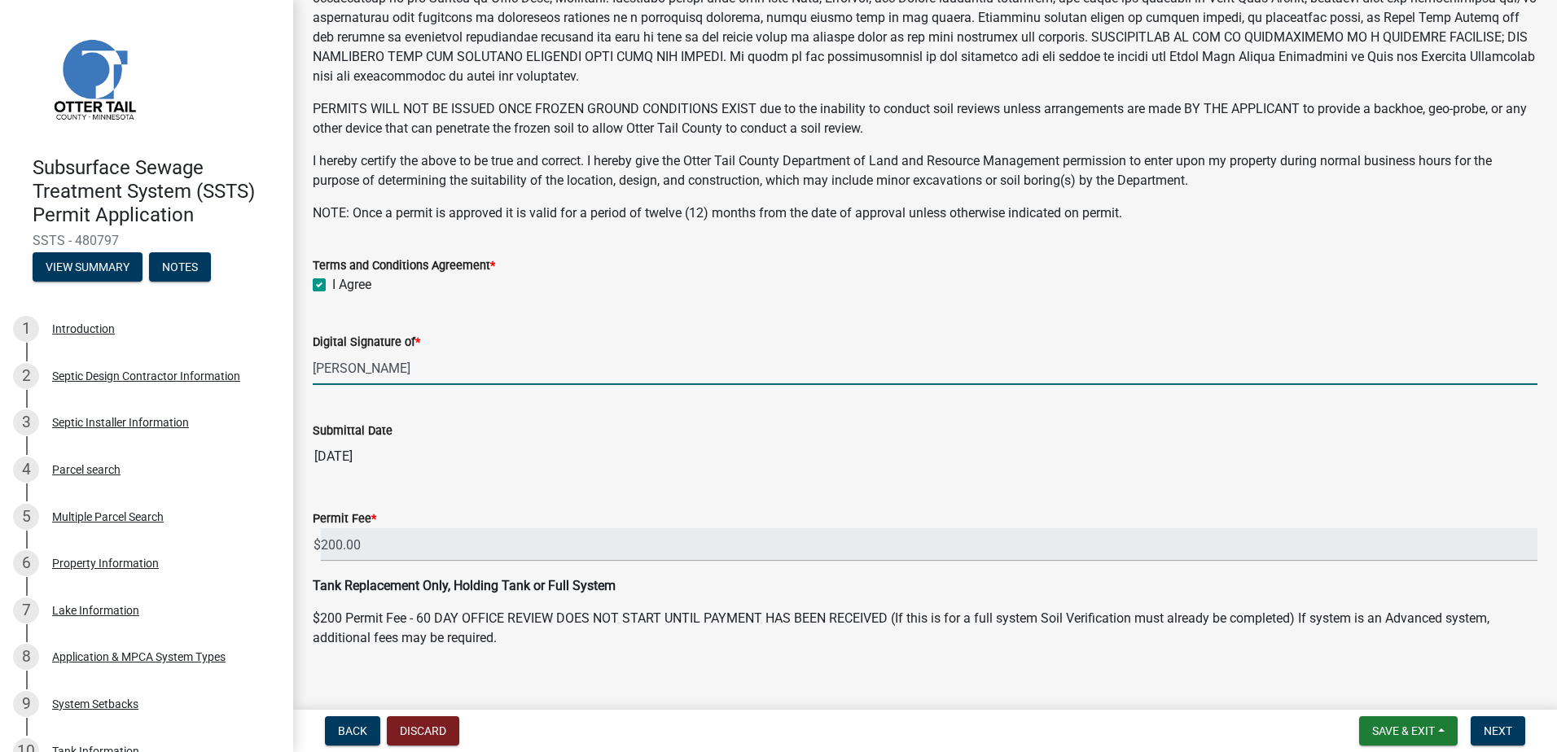
scroll to position [313, 0]
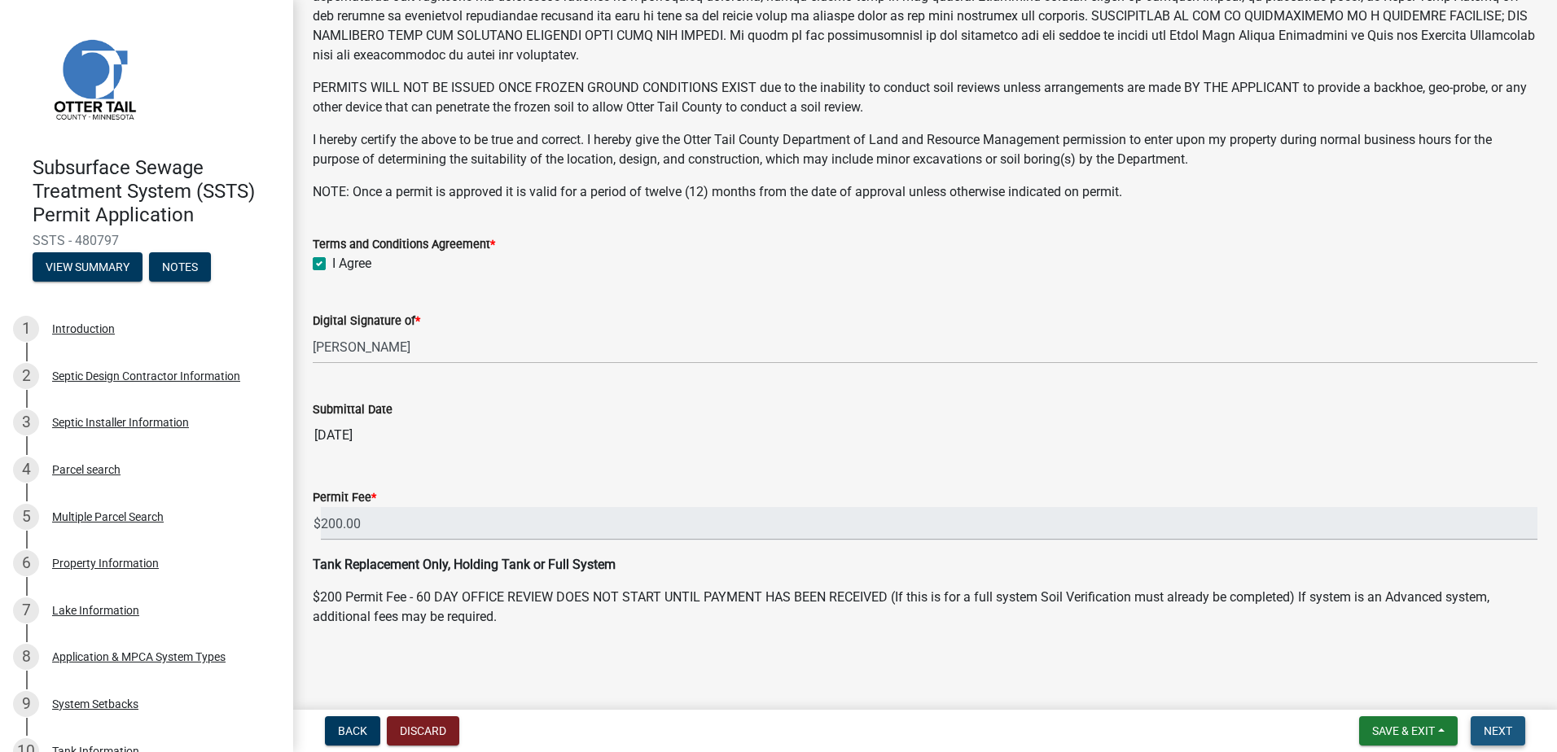
click at [1494, 725] on span "Next" at bounding box center [1497, 731] width 28 height 13
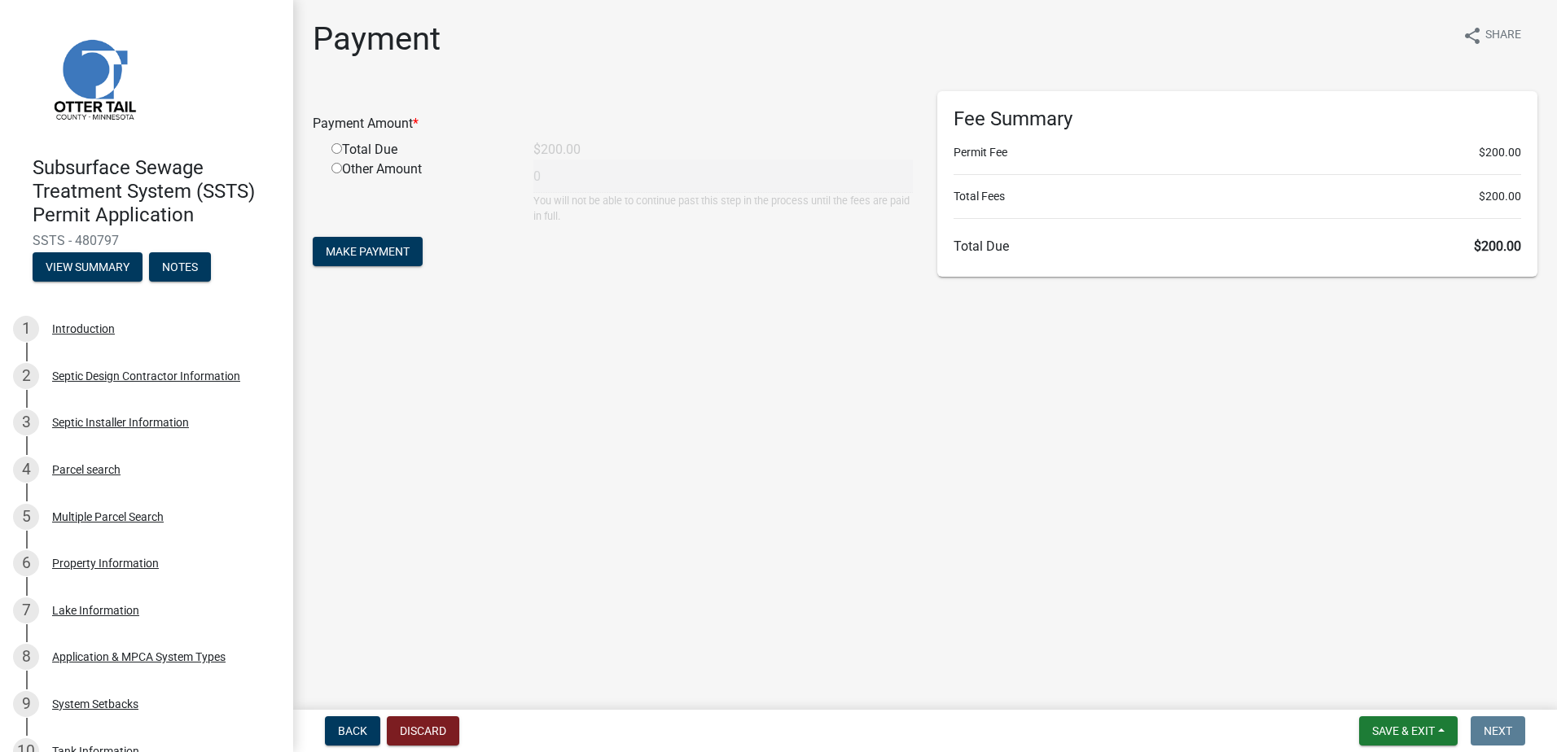
click at [336, 147] on input "radio" at bounding box center [336, 148] width 11 height 11
radio input "true"
type input "200"
click at [368, 245] on span "Make Payment" at bounding box center [368, 251] width 84 height 13
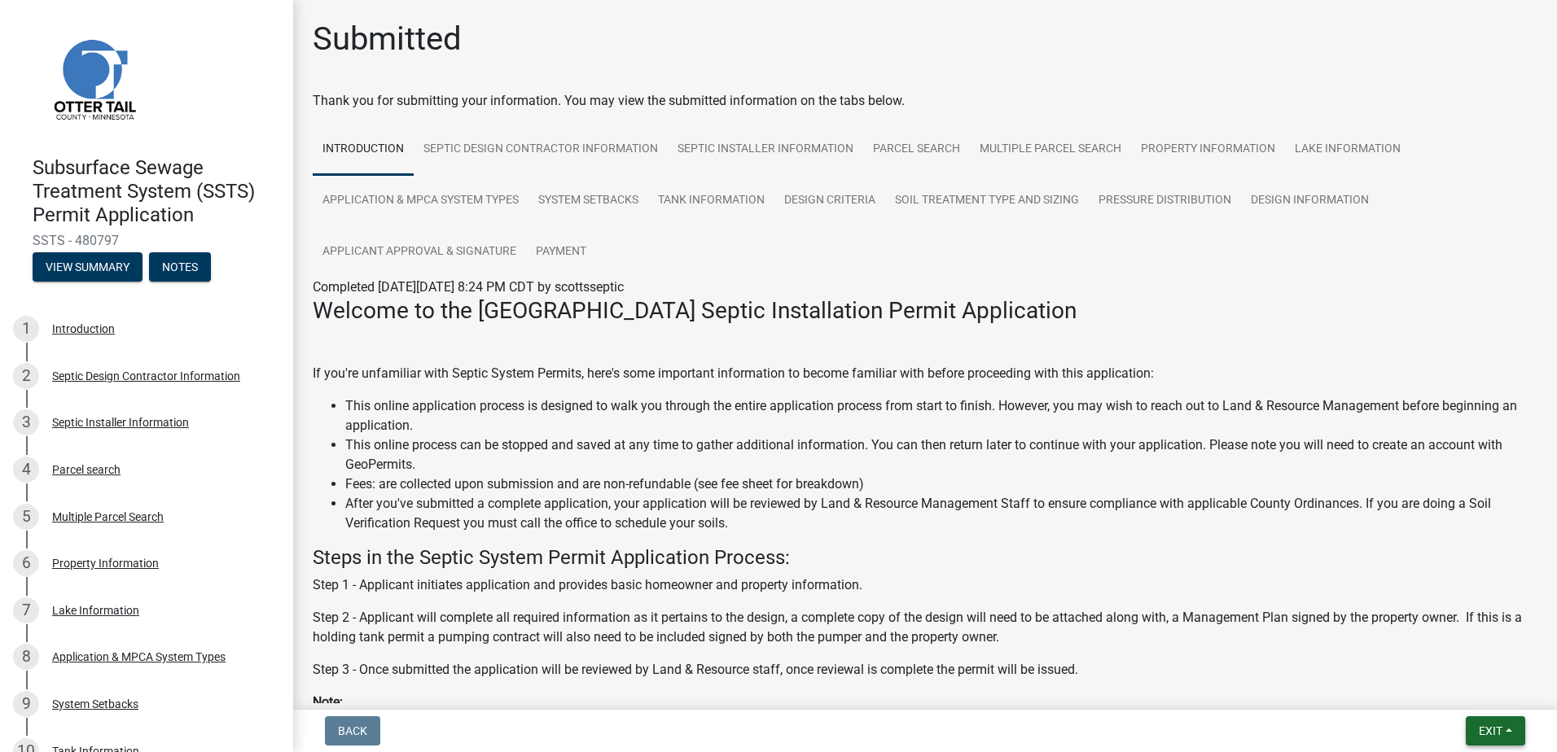
click at [1511, 737] on button "Exit" at bounding box center [1494, 730] width 59 height 29
click at [1454, 695] on button "Save & Exit" at bounding box center [1460, 688] width 130 height 39
